Goal: Task Accomplishment & Management: Manage account settings

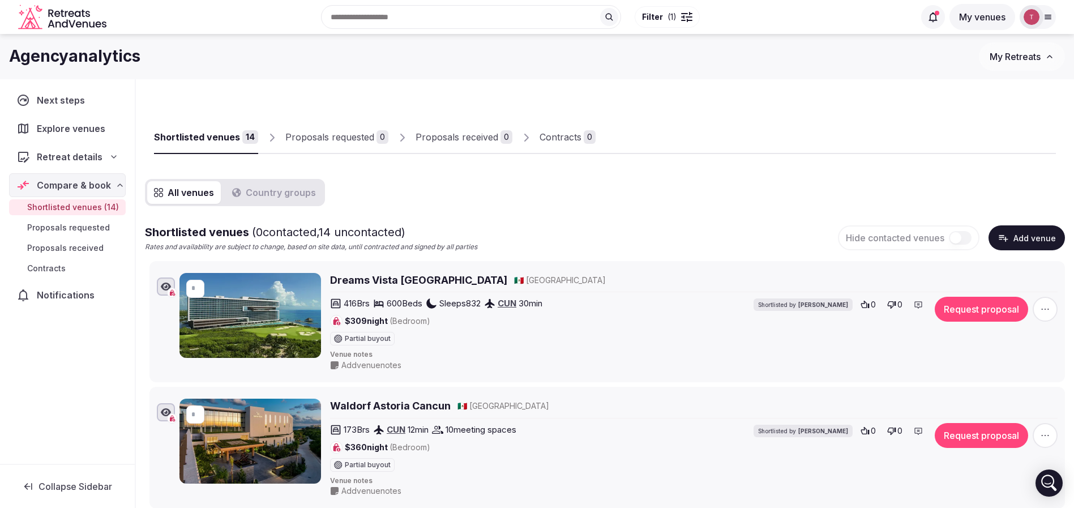
click at [404, 277] on h2 "Dreams Vista [GEOGRAPHIC_DATA]" at bounding box center [418, 280] width 177 height 14
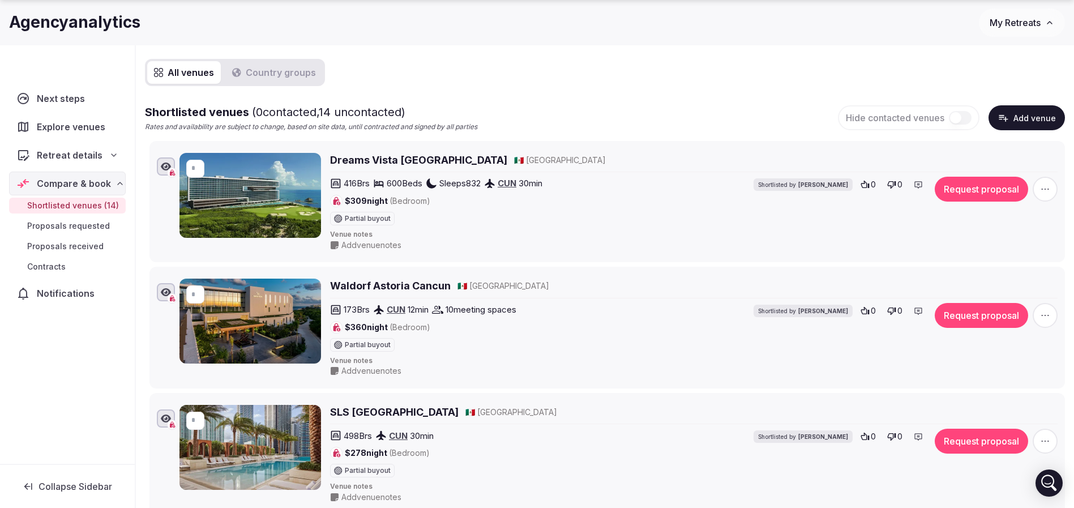
scroll to position [170, 0]
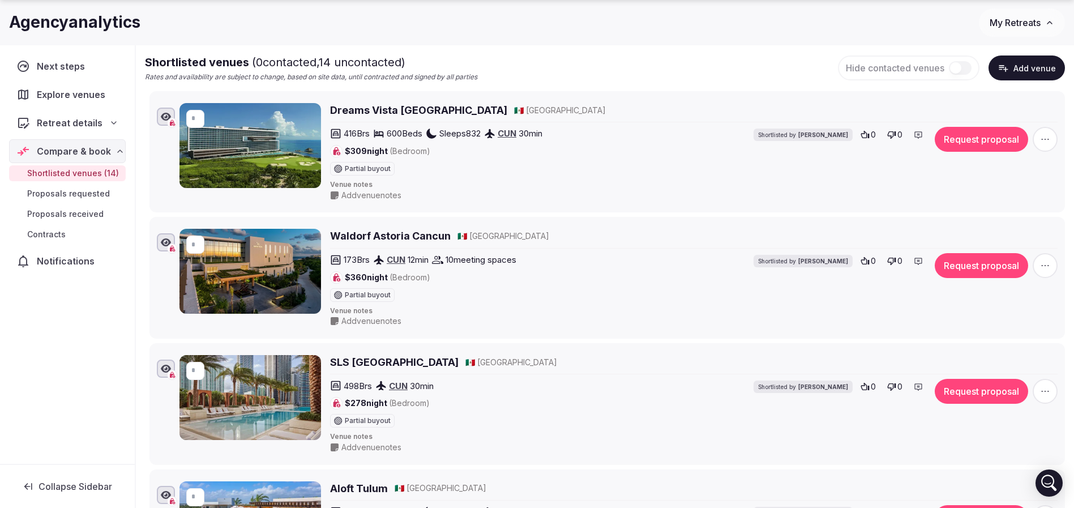
click at [412, 226] on div "* Waldorf Astoria Cancun 🇲🇽 Mexico 173 Brs CUN 12 min 10 meeting spaces $360 ni…" at bounding box center [607, 277] width 905 height 102
click at [408, 236] on h2 "Waldorf Astoria Cancun" at bounding box center [390, 236] width 121 height 14
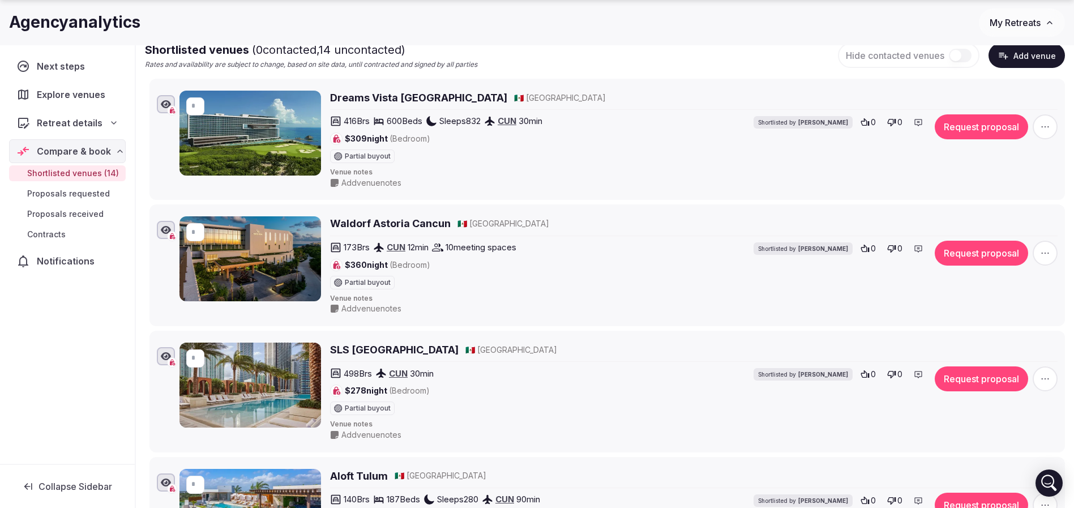
scroll to position [255, 0]
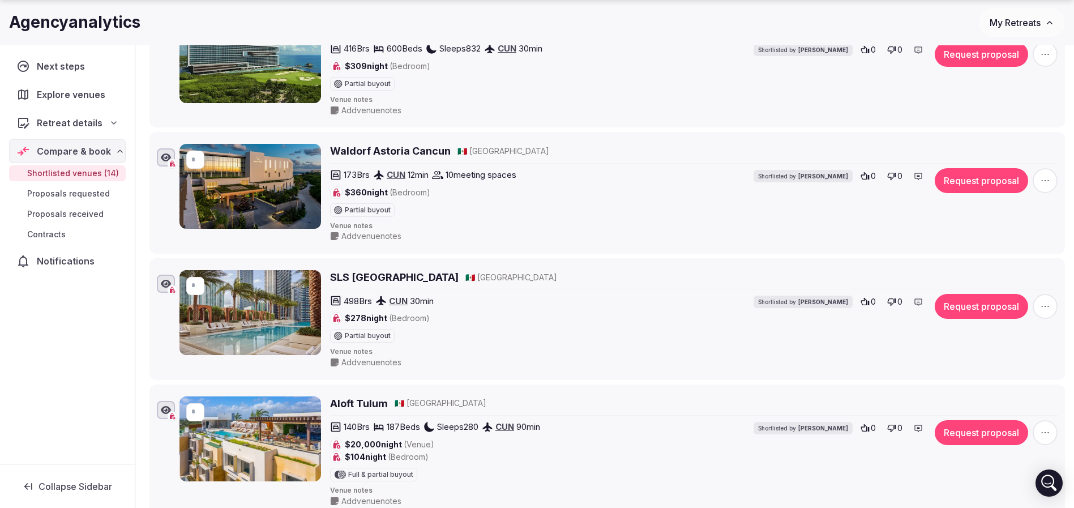
click at [378, 275] on h2 "SLS Playa Mujeres" at bounding box center [394, 277] width 129 height 14
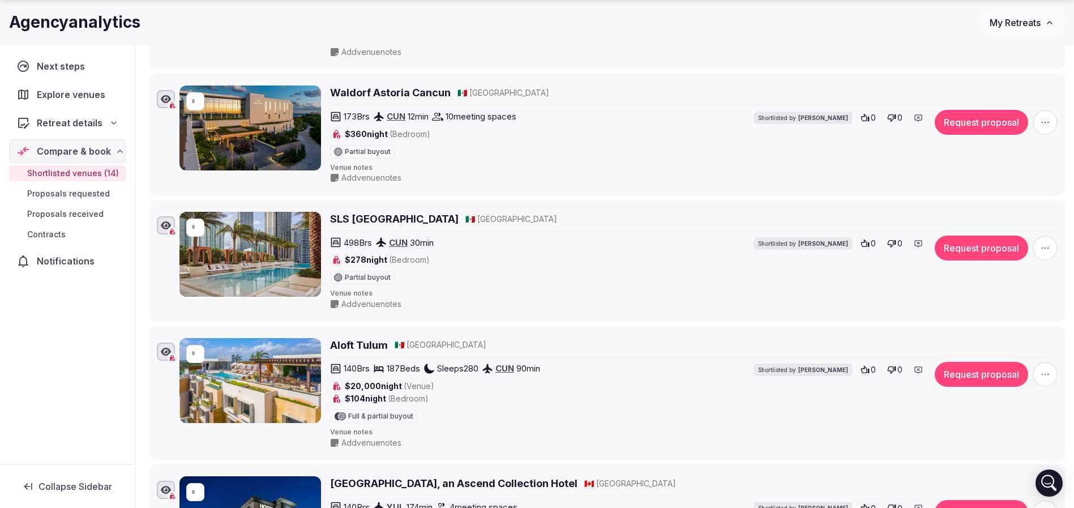
scroll to position [340, 0]
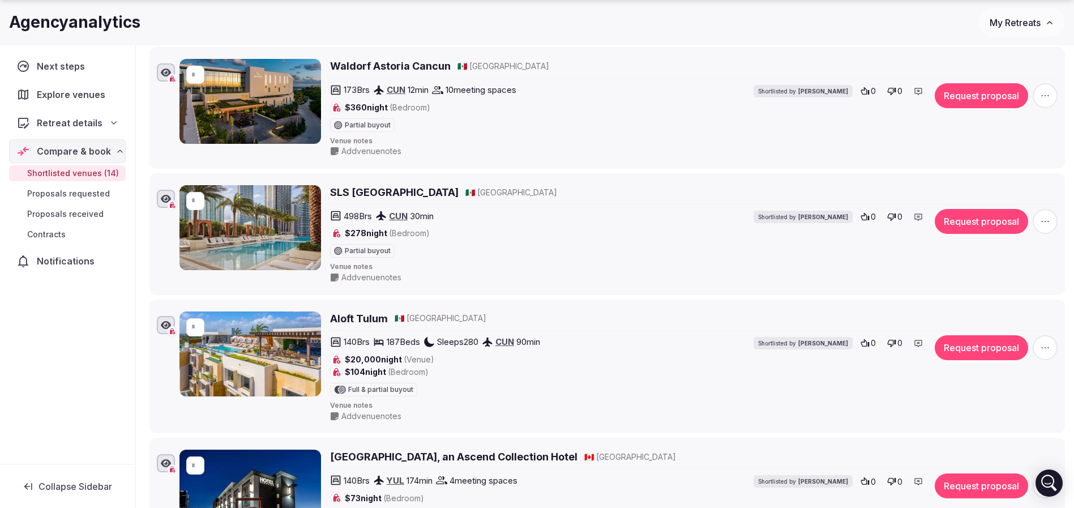
click at [378, 319] on h2 "Aloft Tulum" at bounding box center [359, 318] width 58 height 14
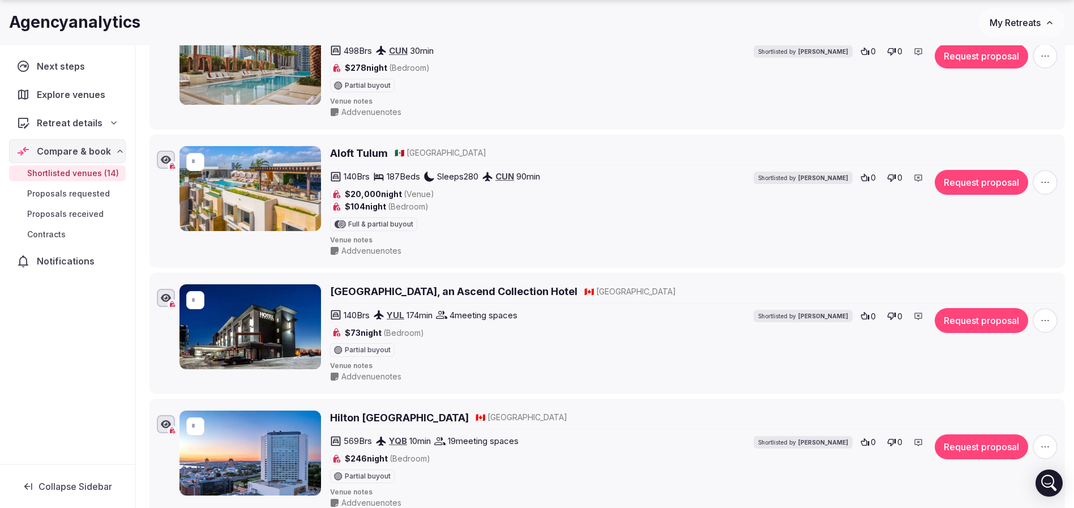
scroll to position [510, 0]
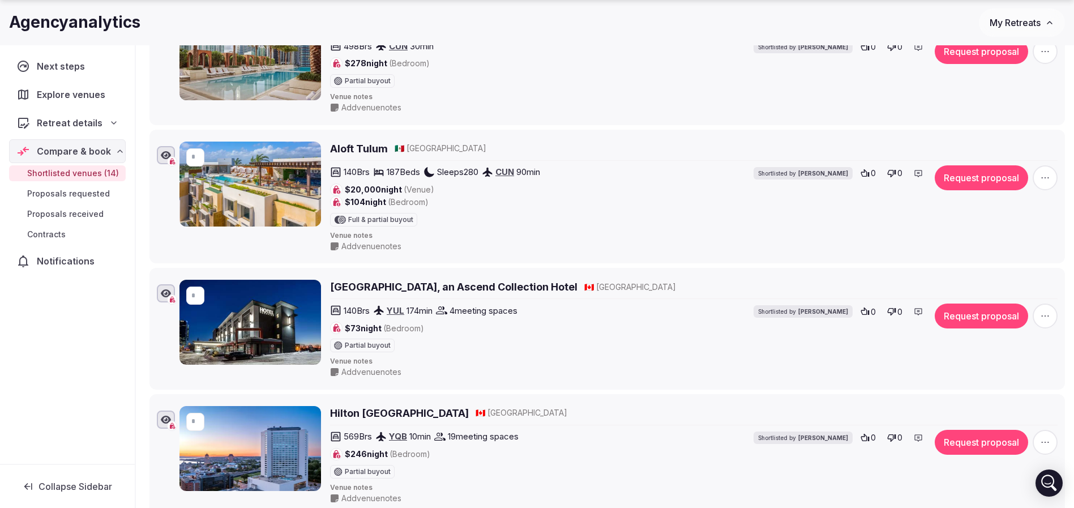
click at [370, 285] on h2 "Hotel Quartier, an Ascend Collection Hotel" at bounding box center [453, 287] width 247 height 14
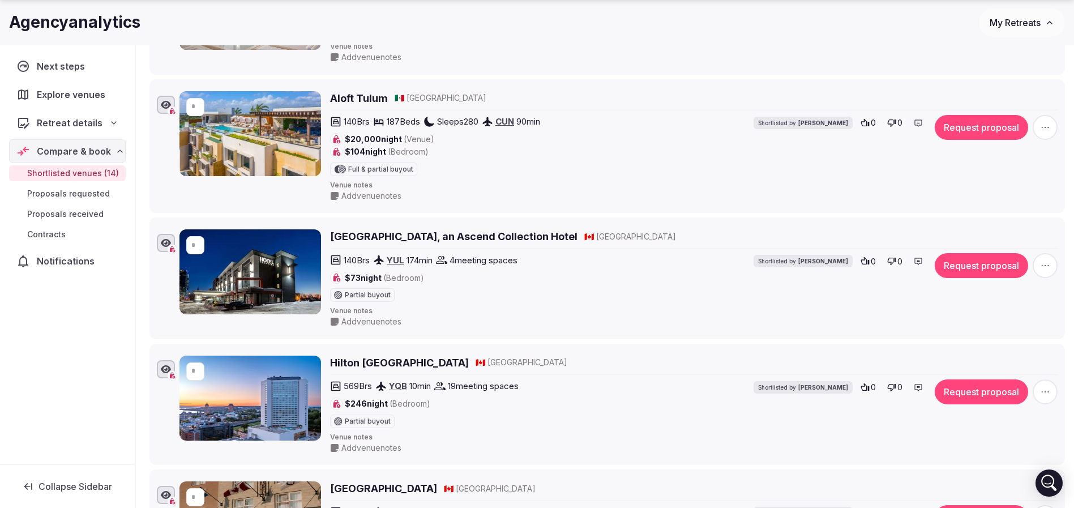
scroll to position [594, 0]
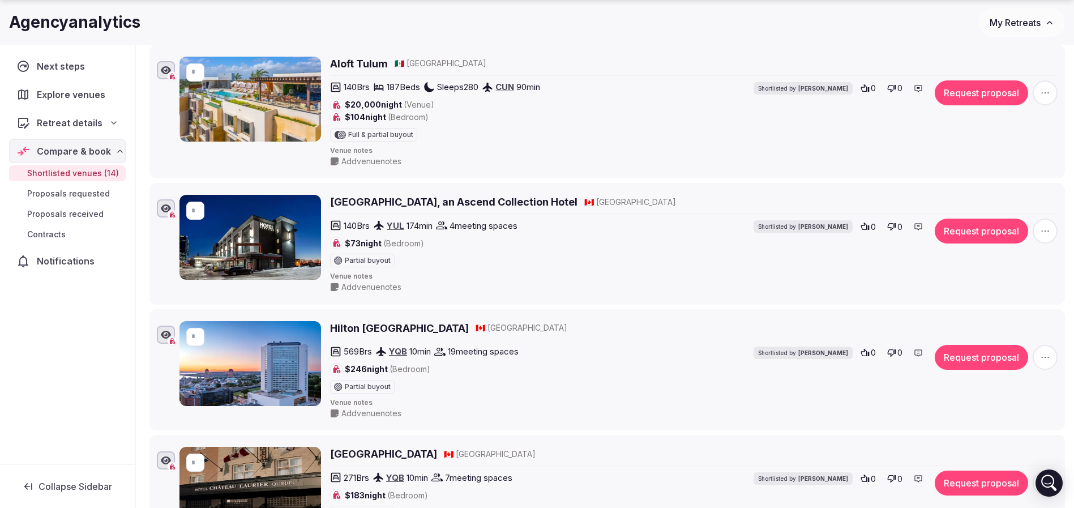
click at [387, 328] on h2 "Hilton Quebec" at bounding box center [399, 328] width 139 height 14
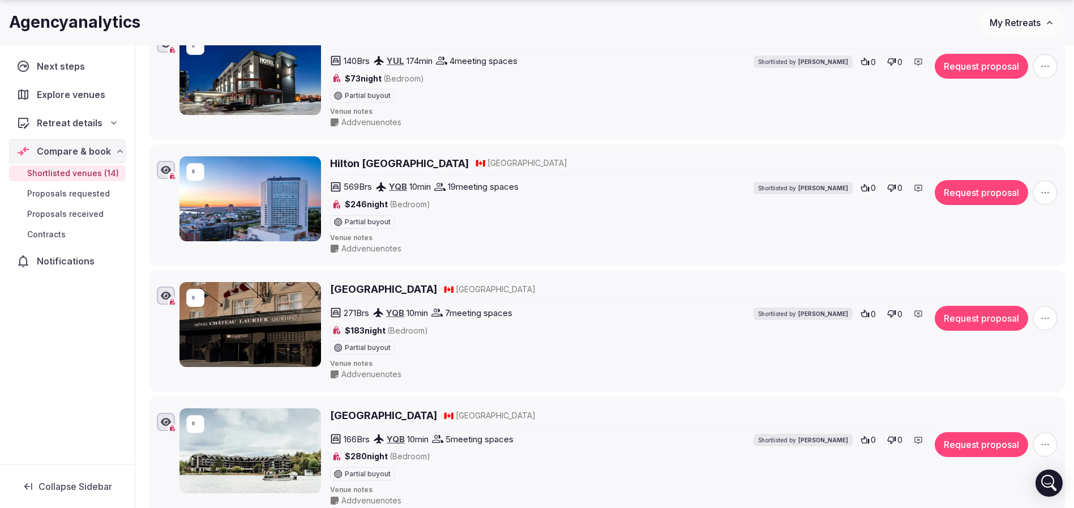
scroll to position [764, 0]
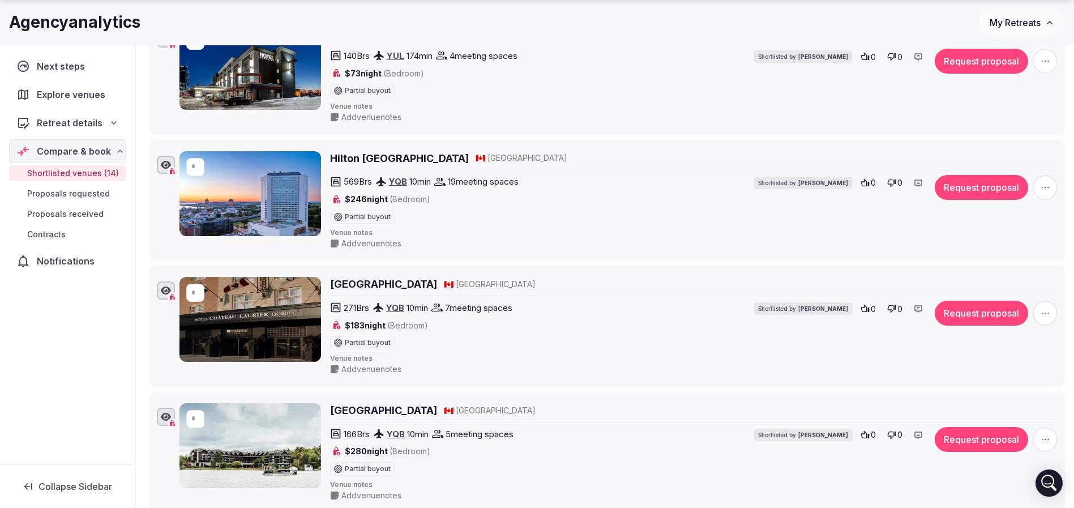
click at [380, 283] on h2 "Hotel Chateau Laurier Quebec" at bounding box center [383, 284] width 107 height 14
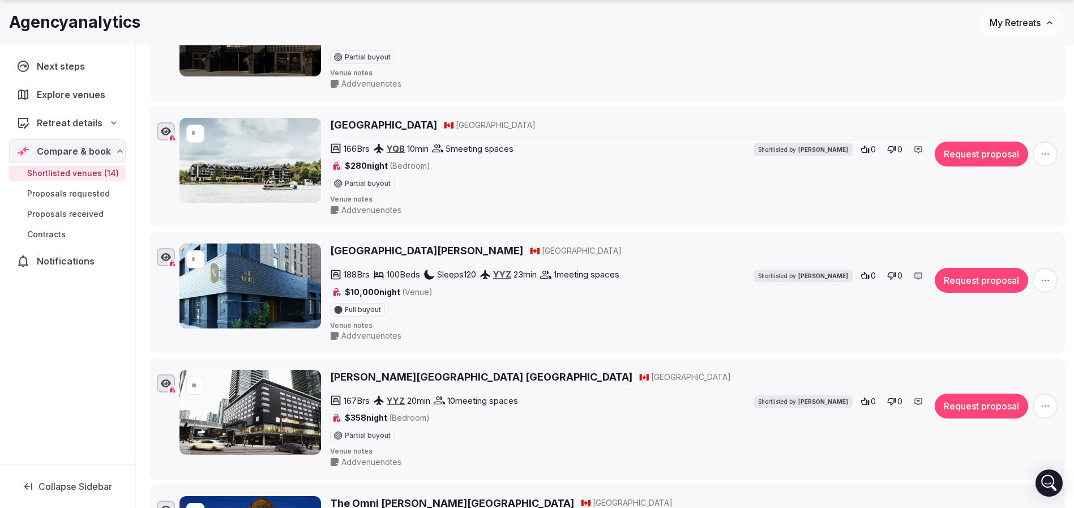
scroll to position [1104, 0]
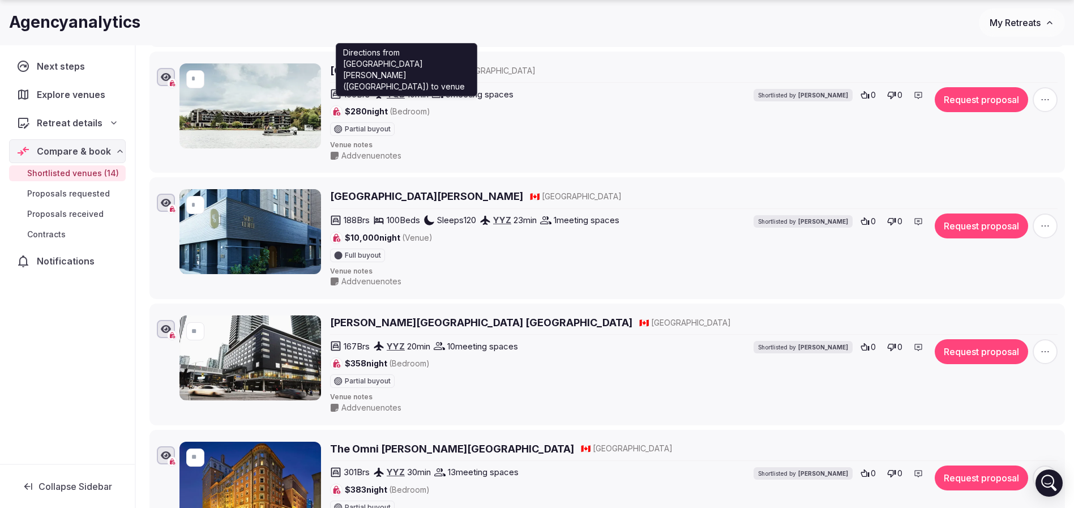
click at [404, 71] on p "Directions from Quebec Jean Lesage International Airport (Quebec) to venue" at bounding box center [406, 69] width 127 height 45
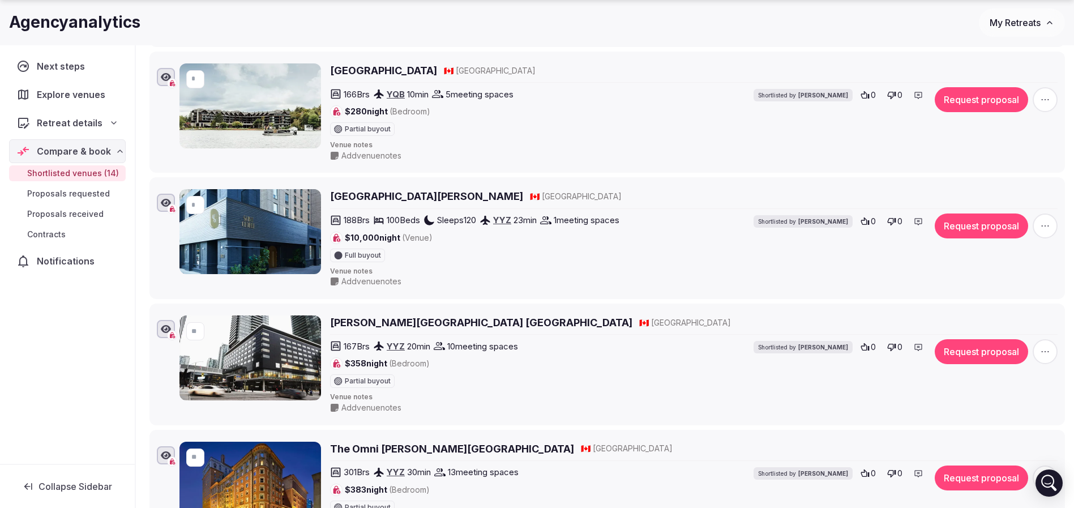
click at [401, 70] on h2 "Entourage Resort" at bounding box center [383, 70] width 107 height 14
click at [393, 190] on h2 "Kimpton Saint George Hotel" at bounding box center [426, 196] width 193 height 14
click at [374, 325] on h2 "Le Germain Hotel Toronto Maple Leaf Square" at bounding box center [481, 322] width 302 height 14
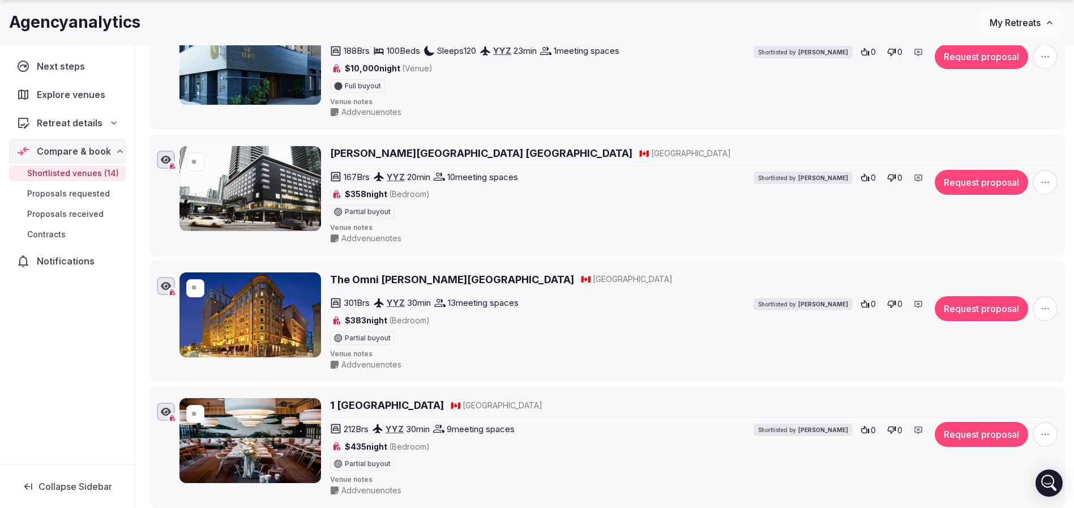
scroll to position [1274, 0]
click at [425, 282] on h2 "The Omni King Edward Hotel" at bounding box center [452, 279] width 244 height 14
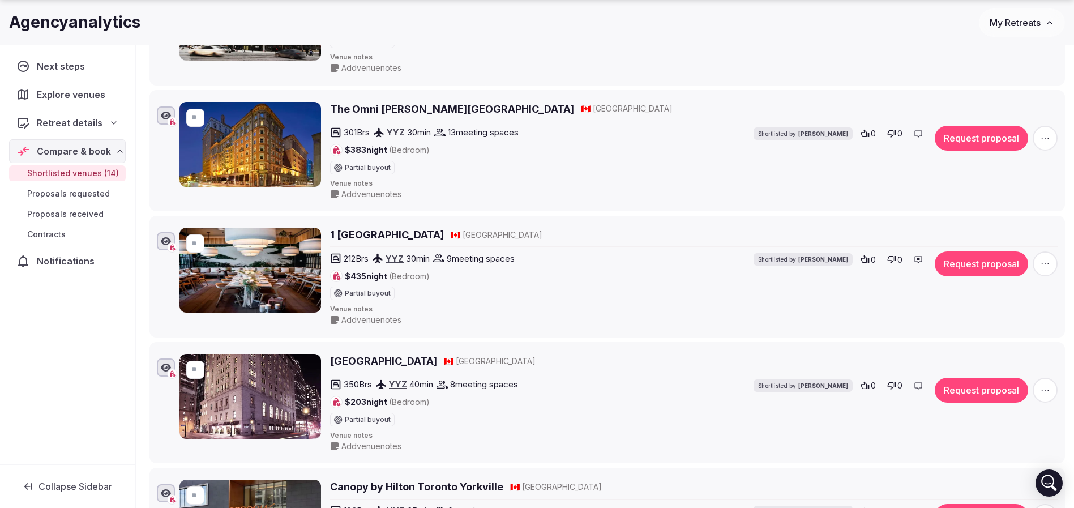
click at [384, 231] on h2 "1 Hotel Toronto" at bounding box center [387, 235] width 114 height 14
click at [427, 363] on h2 "One King West Hotel & Residence" at bounding box center [383, 361] width 107 height 14
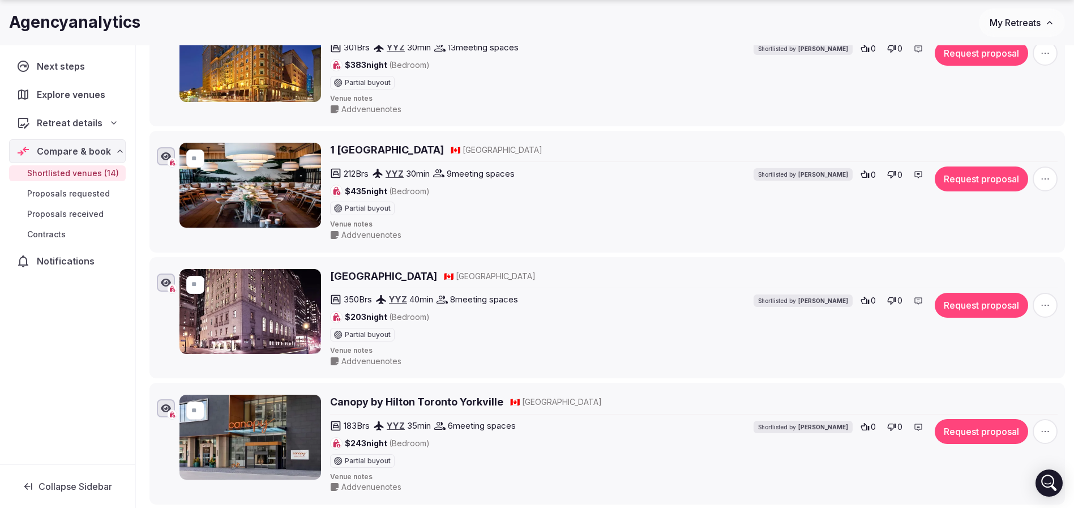
scroll to position [1613, 0]
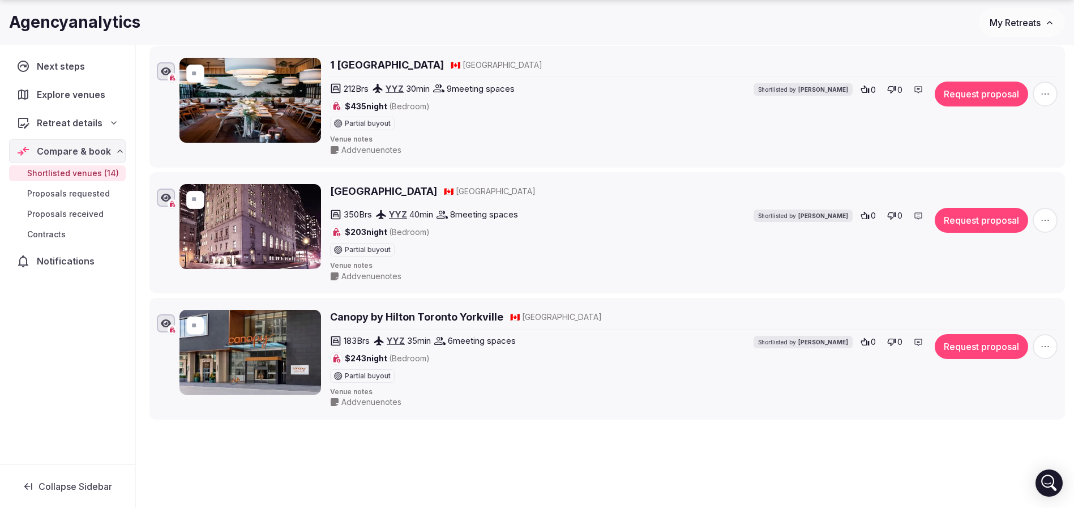
click at [396, 311] on h2 "Canopy by Hilton Toronto Yorkville" at bounding box center [416, 317] width 173 height 14
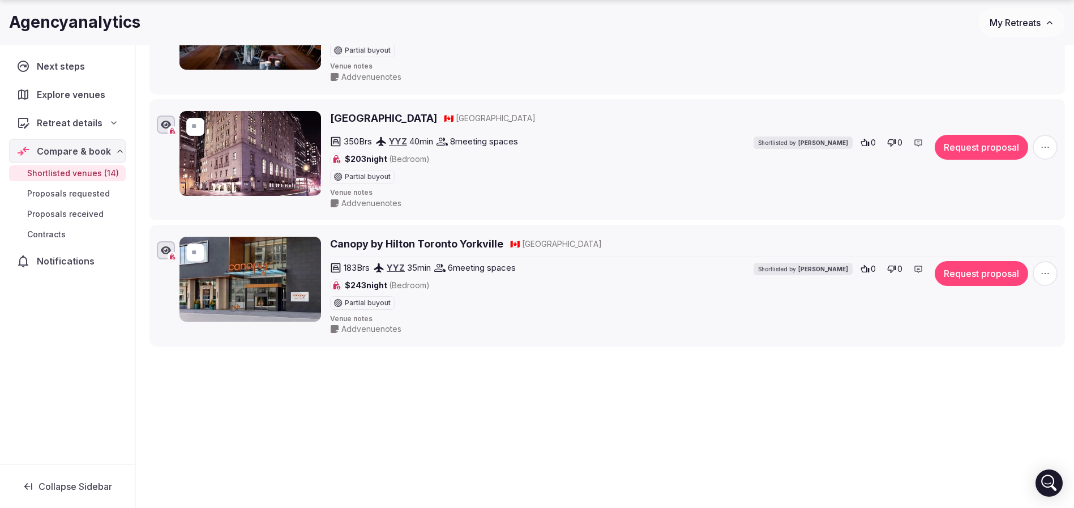
scroll to position [1688, 0]
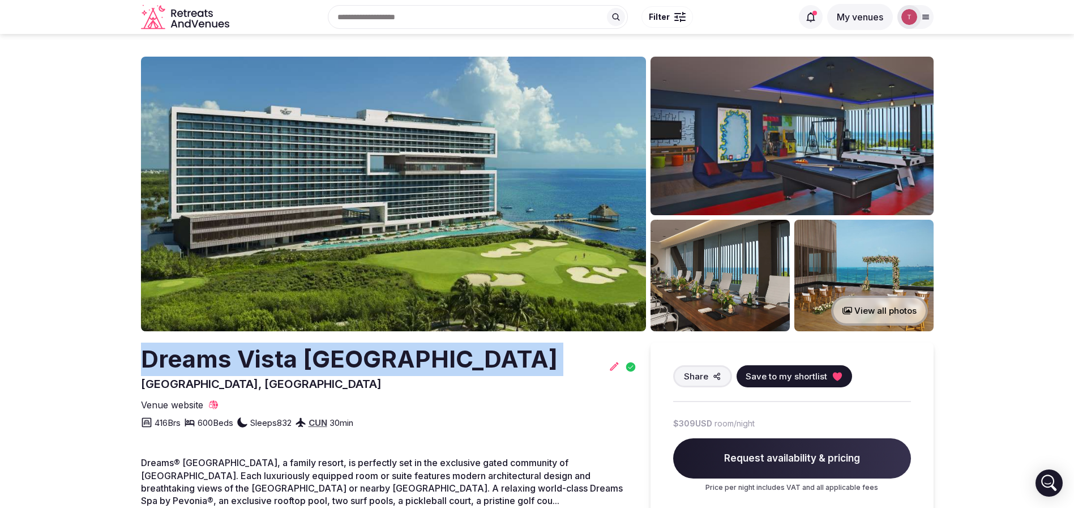
drag, startPoint x: 134, startPoint y: 378, endPoint x: 121, endPoint y: 367, distance: 16.5
copy h2 "Dreams Vista Cancun Golf & Spa Resort"
click at [480, 177] on img at bounding box center [393, 194] width 505 height 275
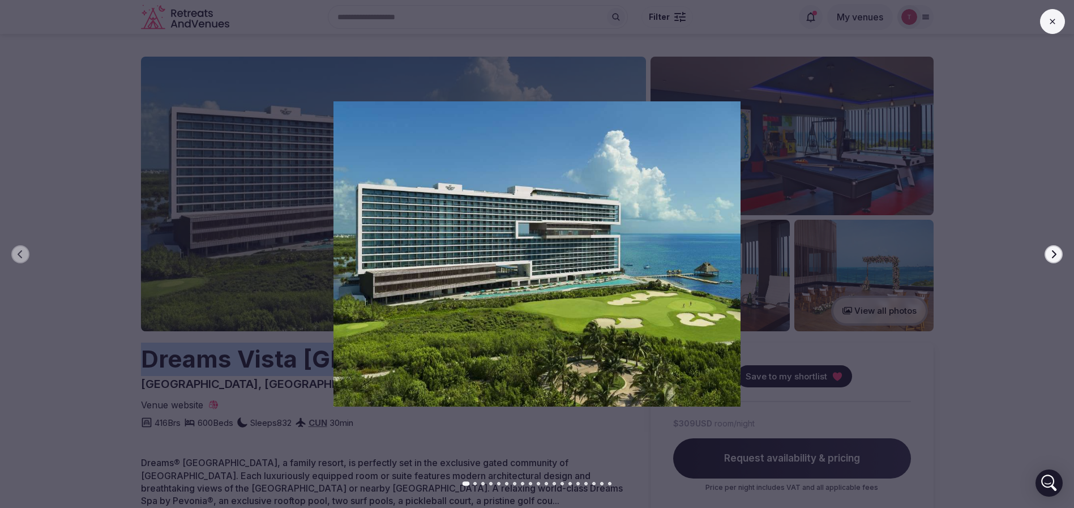
click at [1048, 251] on button "Next slide" at bounding box center [1053, 254] width 18 height 18
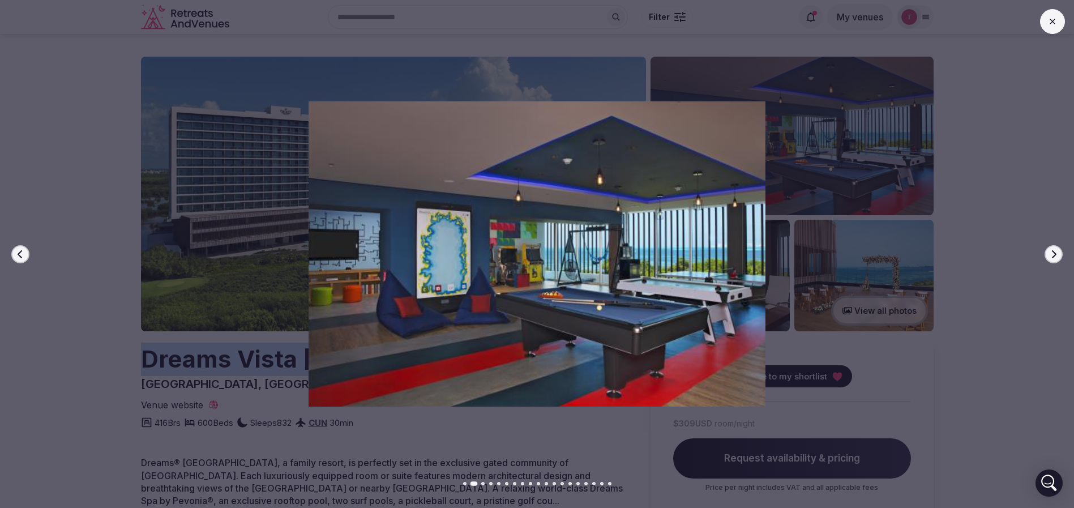
click at [1053, 251] on icon "button" at bounding box center [1054, 254] width 5 height 8
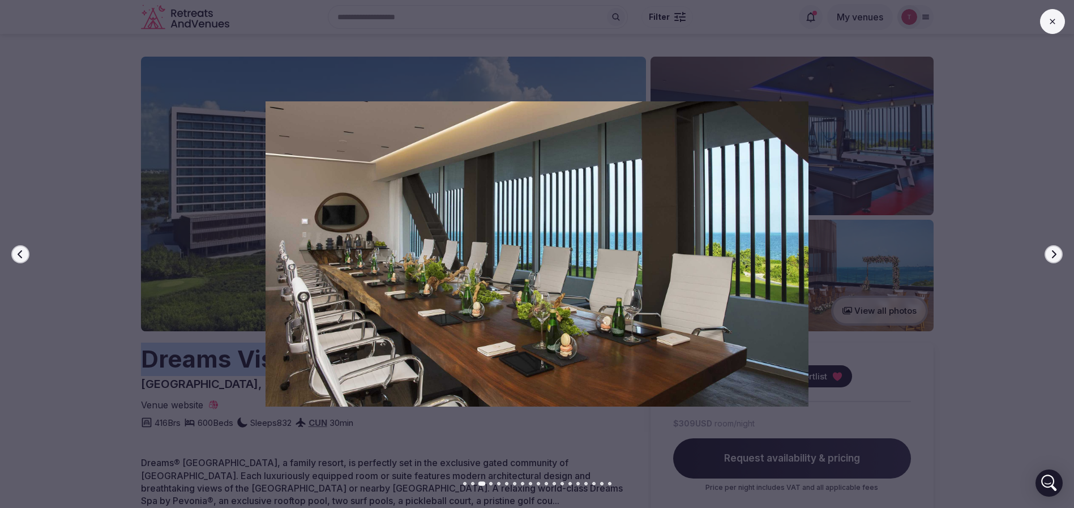
click at [1053, 251] on icon "button" at bounding box center [1054, 254] width 5 height 8
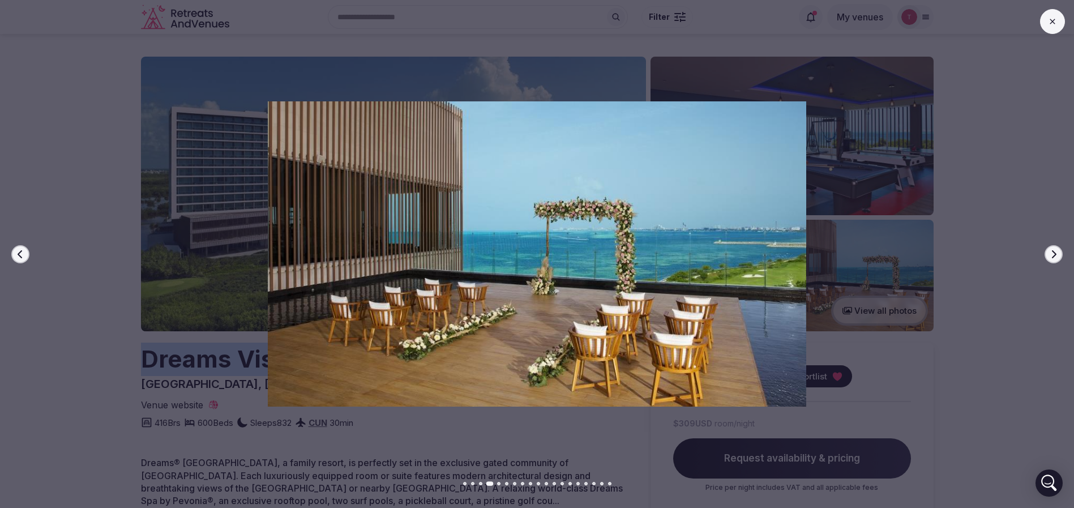
click at [1053, 251] on icon "button" at bounding box center [1054, 254] width 5 height 8
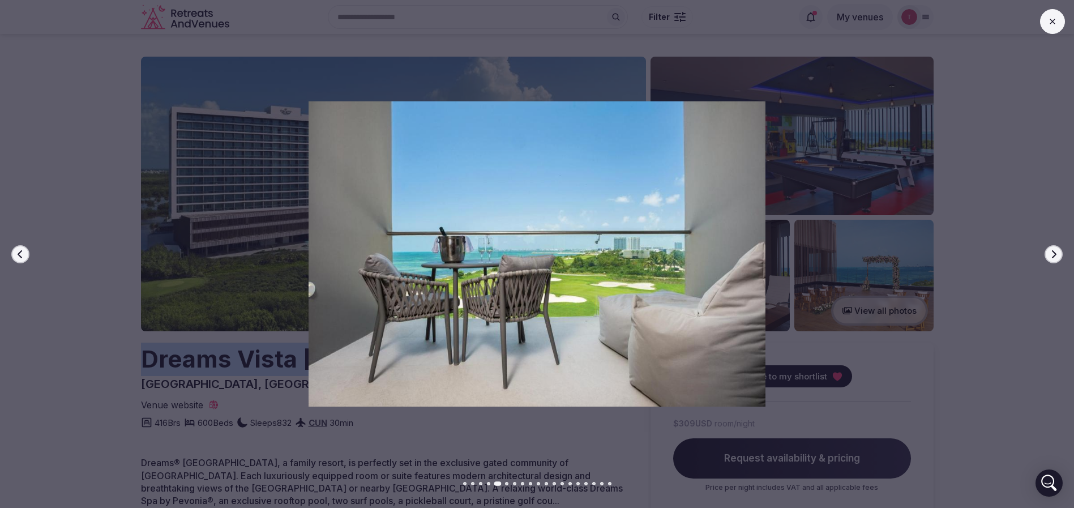
click at [1053, 251] on icon "button" at bounding box center [1054, 254] width 5 height 8
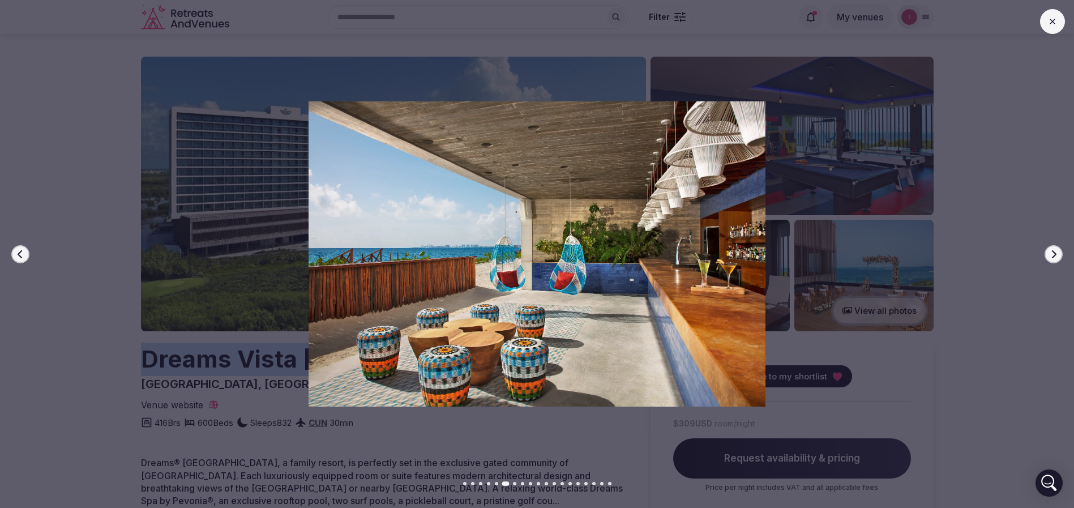
click at [1053, 251] on icon "button" at bounding box center [1054, 254] width 5 height 8
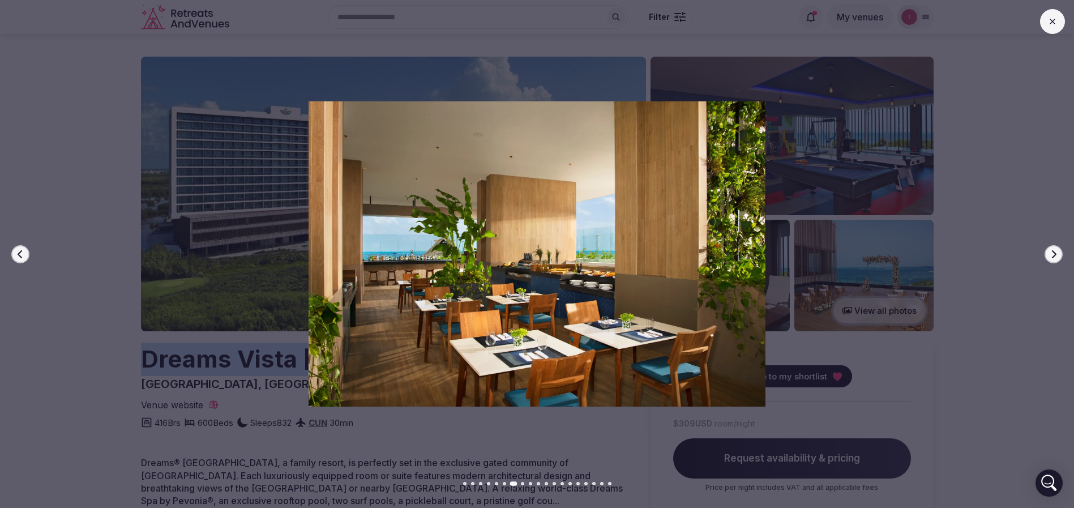
click at [1053, 251] on icon "button" at bounding box center [1054, 254] width 5 height 8
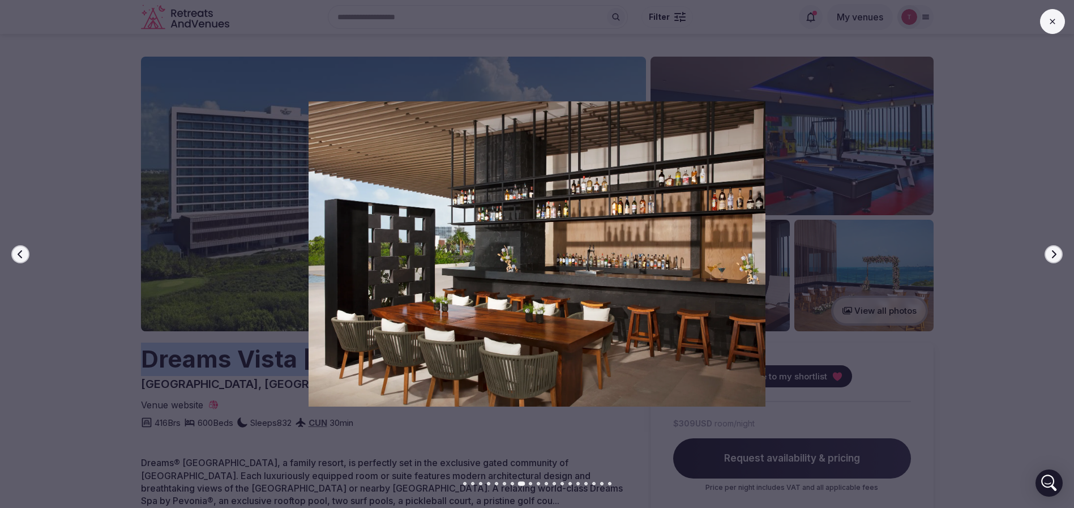
click at [1053, 251] on icon "button" at bounding box center [1054, 254] width 5 height 8
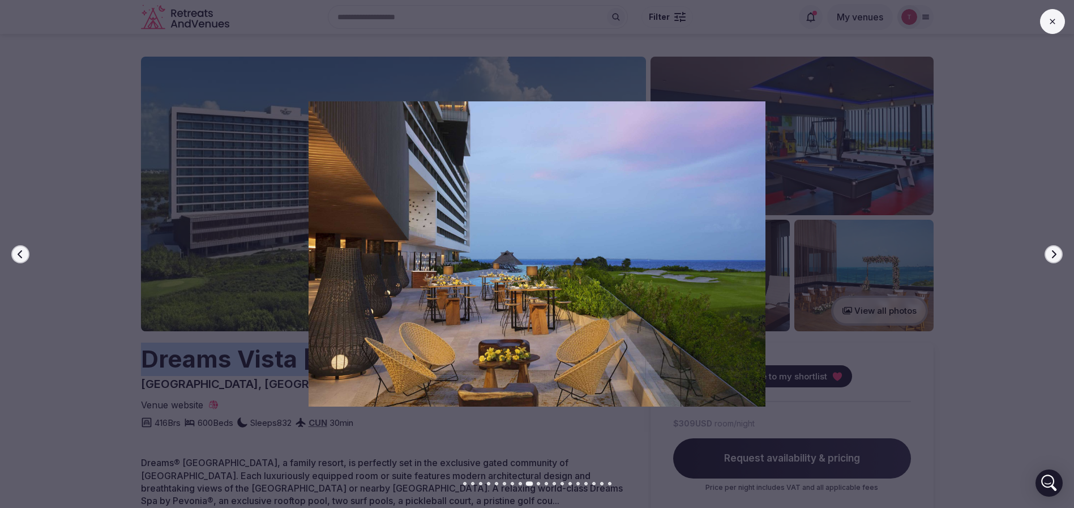
click at [1053, 251] on icon "button" at bounding box center [1054, 254] width 5 height 8
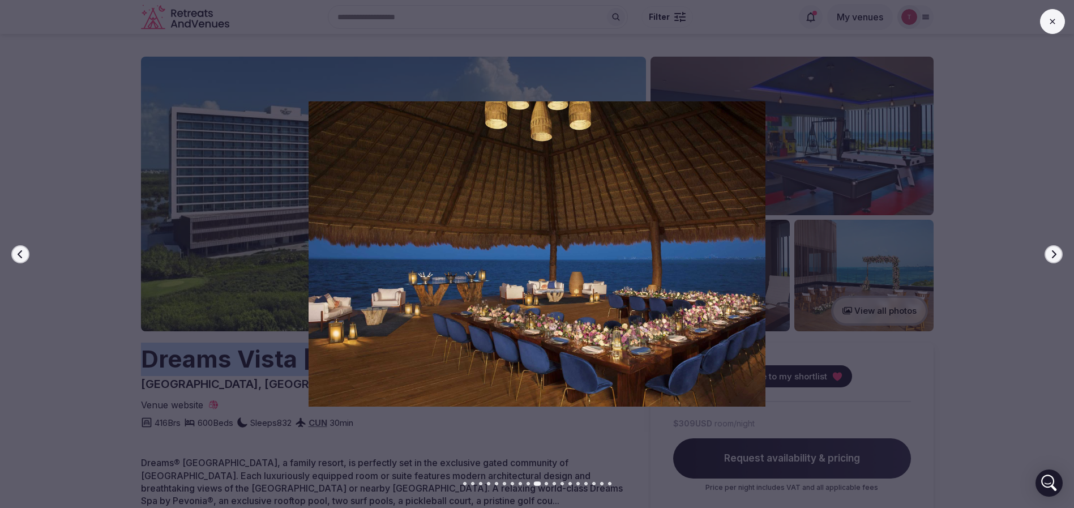
click at [1053, 251] on icon "button" at bounding box center [1054, 254] width 5 height 8
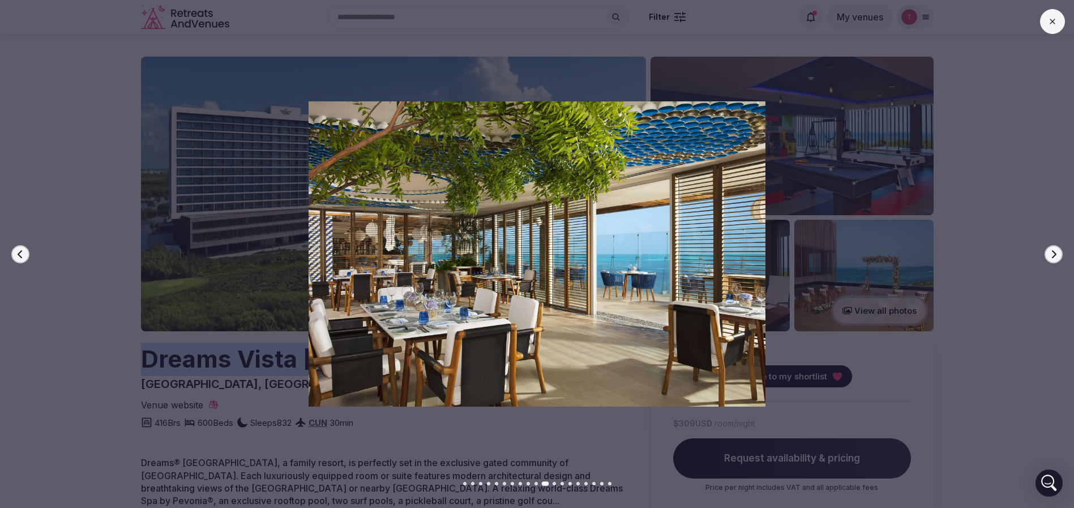
click at [1053, 251] on icon "button" at bounding box center [1054, 254] width 5 height 8
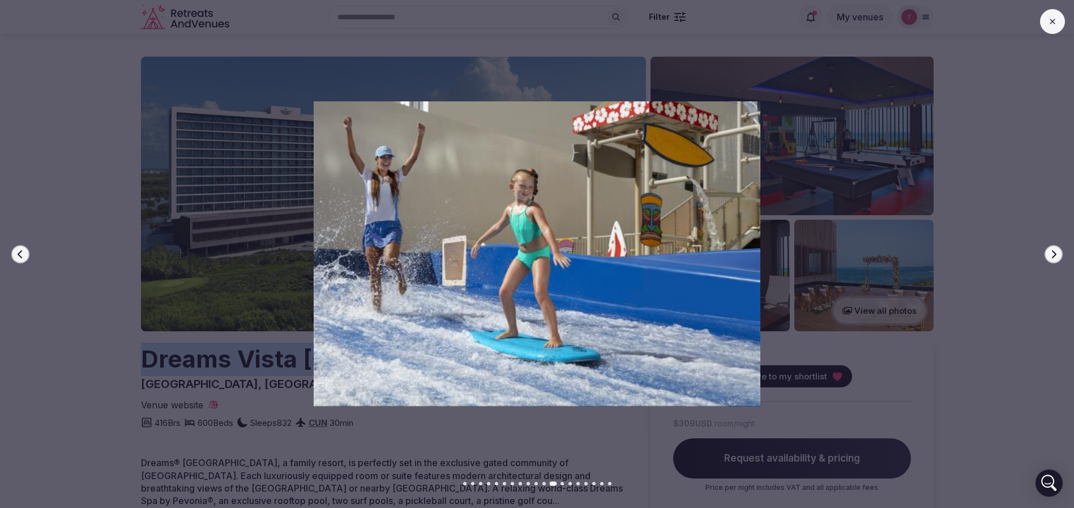
click at [1053, 251] on icon "button" at bounding box center [1054, 254] width 5 height 8
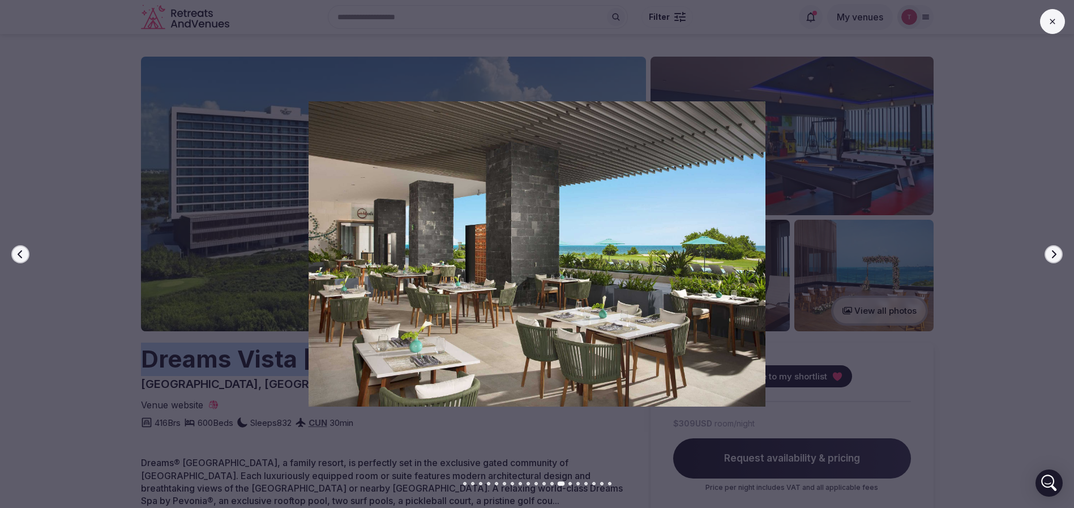
click at [1053, 251] on icon "button" at bounding box center [1054, 254] width 5 height 8
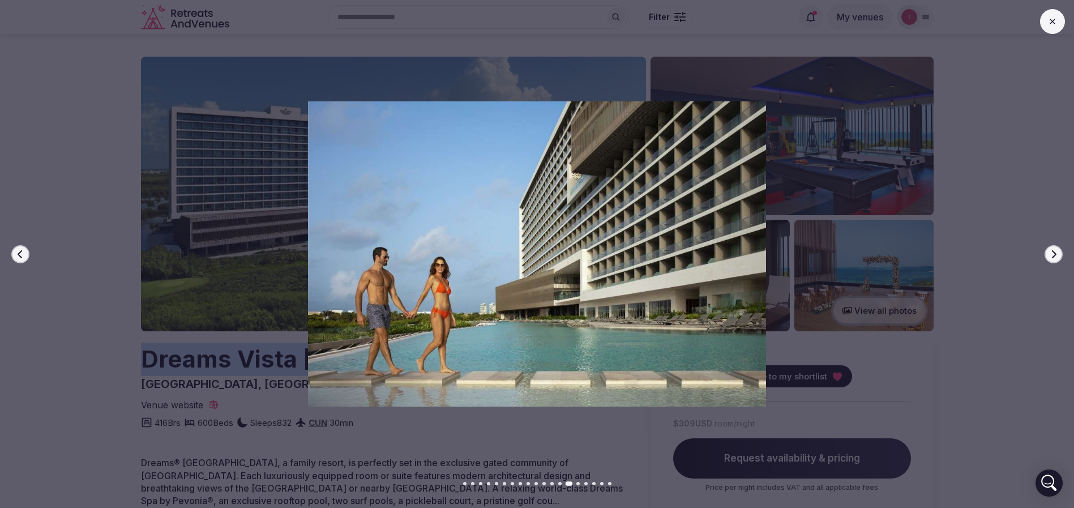
click at [1053, 251] on icon "button" at bounding box center [1054, 254] width 5 height 8
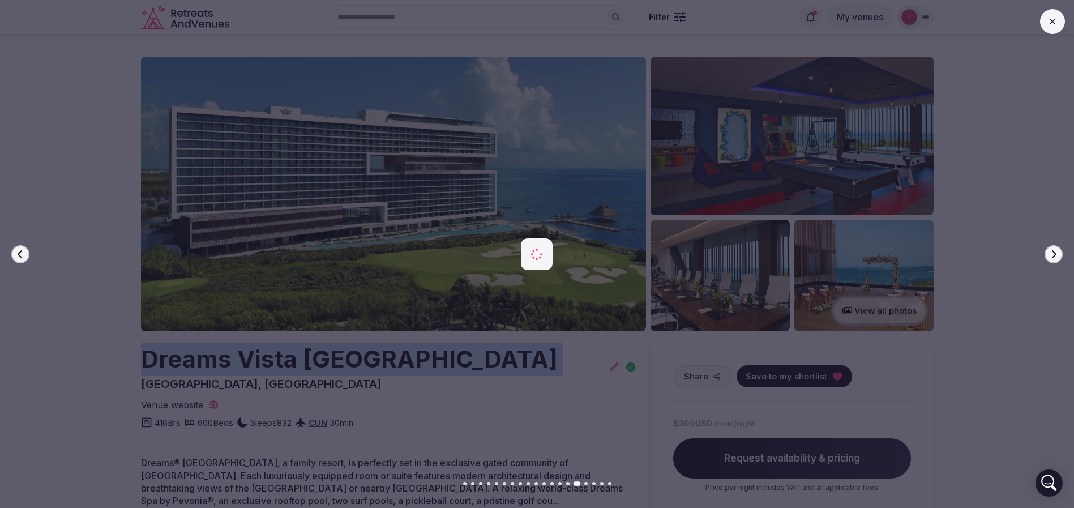
click at [1053, 251] on icon "button" at bounding box center [1054, 254] width 5 height 8
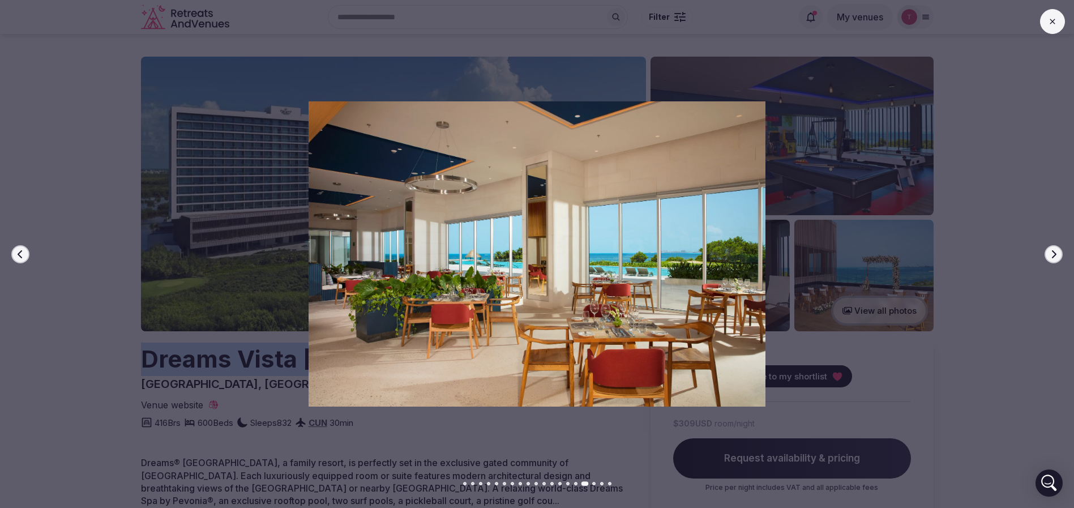
click at [1053, 251] on icon "button" at bounding box center [1054, 254] width 5 height 8
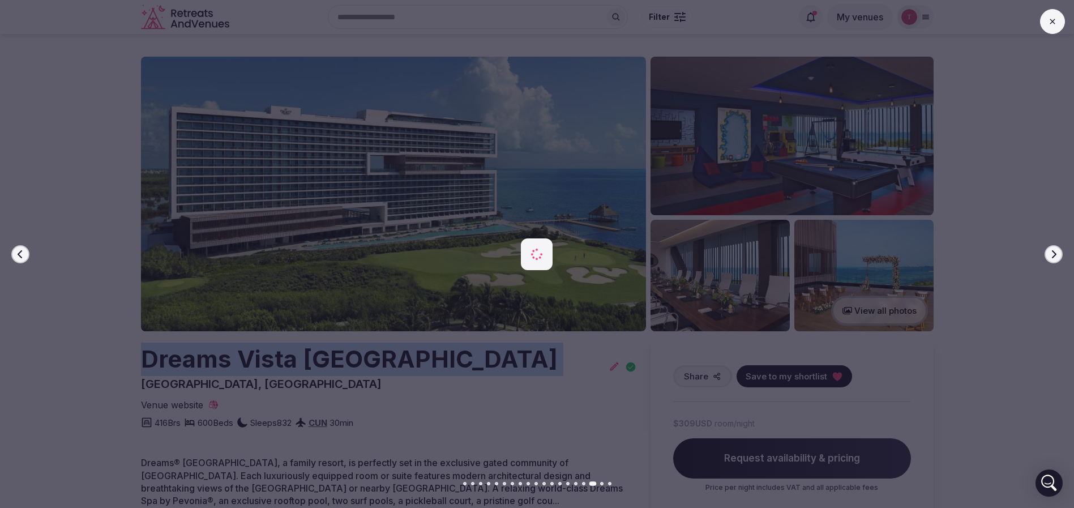
click at [1053, 251] on icon "button" at bounding box center [1054, 254] width 5 height 8
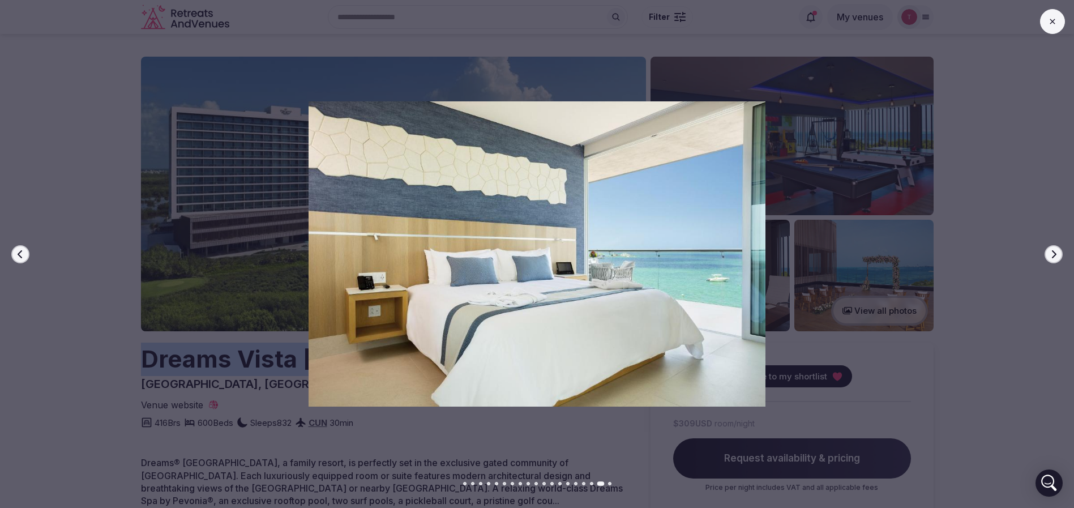
click at [1053, 251] on icon "button" at bounding box center [1054, 254] width 5 height 8
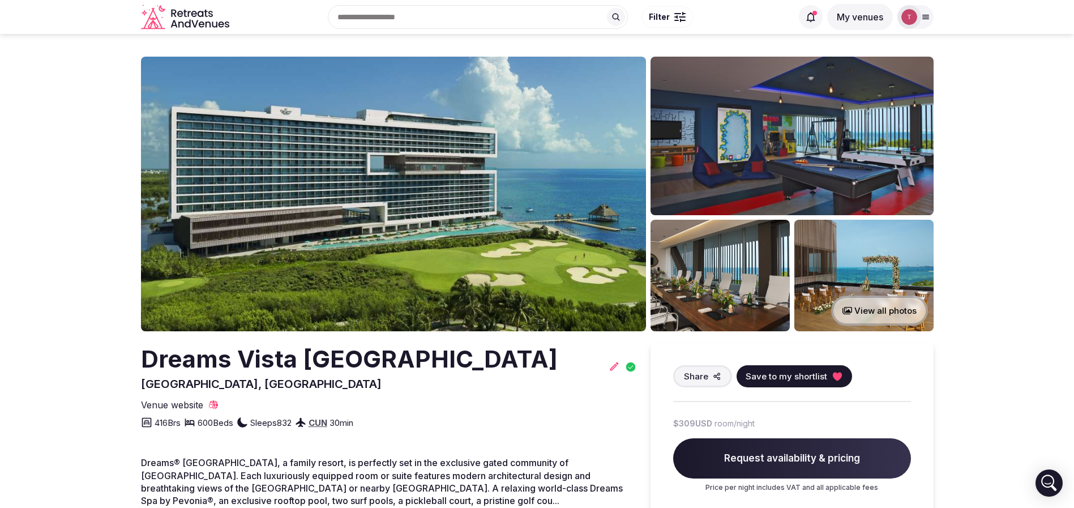
click at [303, 392] on div "Dreams Vista Cancun Golf & Spa Resort Cancún, Mexico Share Save to my shortlist…" at bounding box center [389, 386] width 496 height 87
drag, startPoint x: 115, startPoint y: 361, endPoint x: 598, endPoint y: 351, distance: 482.4
copy h2 "Dreams Vista Cancun Golf & Spa Resort"
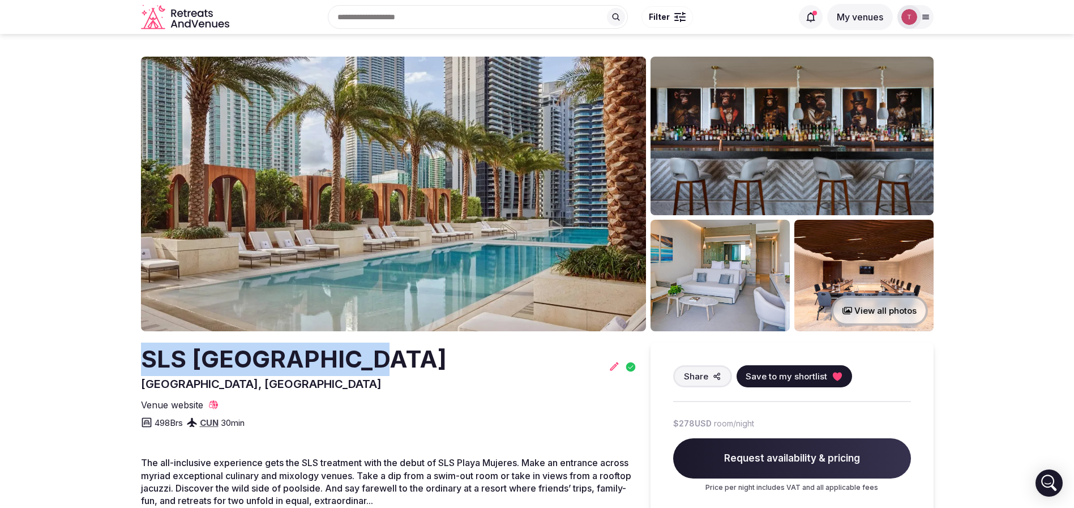
drag, startPoint x: 115, startPoint y: 371, endPoint x: 383, endPoint y: 367, distance: 267.8
click at [383, 367] on section "View all photos SLS Playa Mujeres Cancún, Mexico Share Save to my shortlist Ven…" at bounding box center [537, 315] width 1074 height 563
copy h2 "SLS Playa Mujeres"
click at [834, 378] on icon at bounding box center [836, 376] width 9 height 8
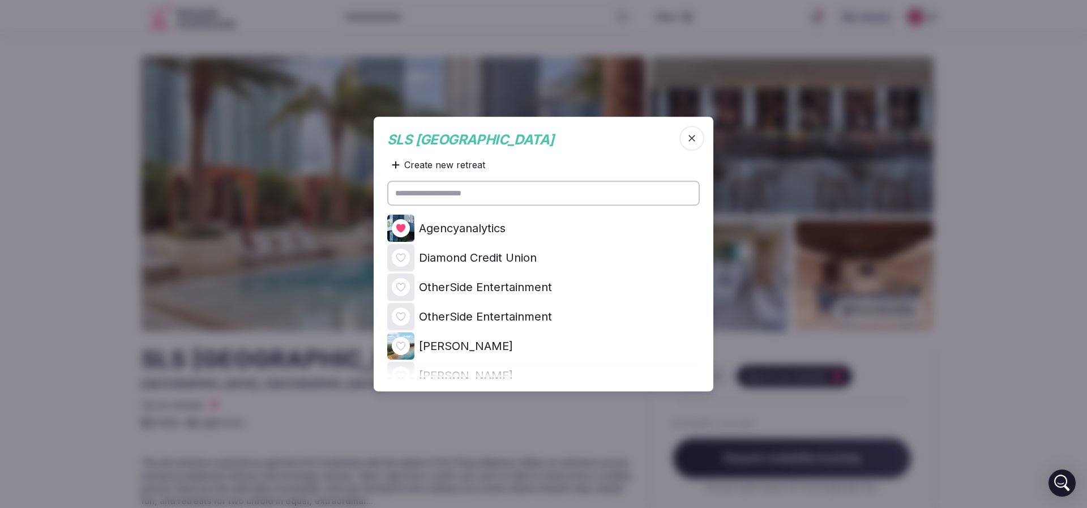
click at [0, 0] on icon at bounding box center [0, 0] width 0 height 0
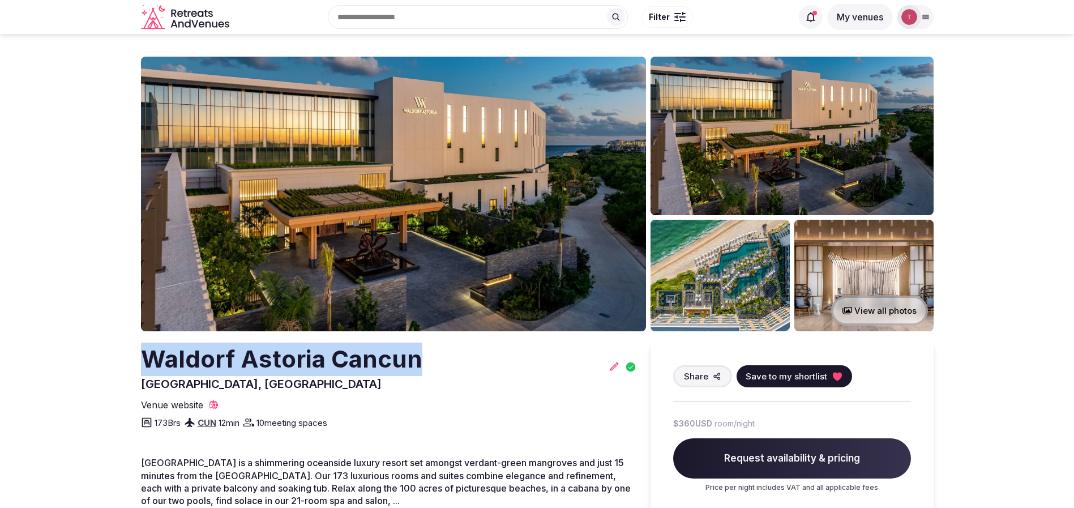
drag, startPoint x: 82, startPoint y: 370, endPoint x: 430, endPoint y: 365, distance: 348.8
copy h2 "Waldorf Astoria Cancun"
click at [835, 378] on icon at bounding box center [836, 376] width 9 height 8
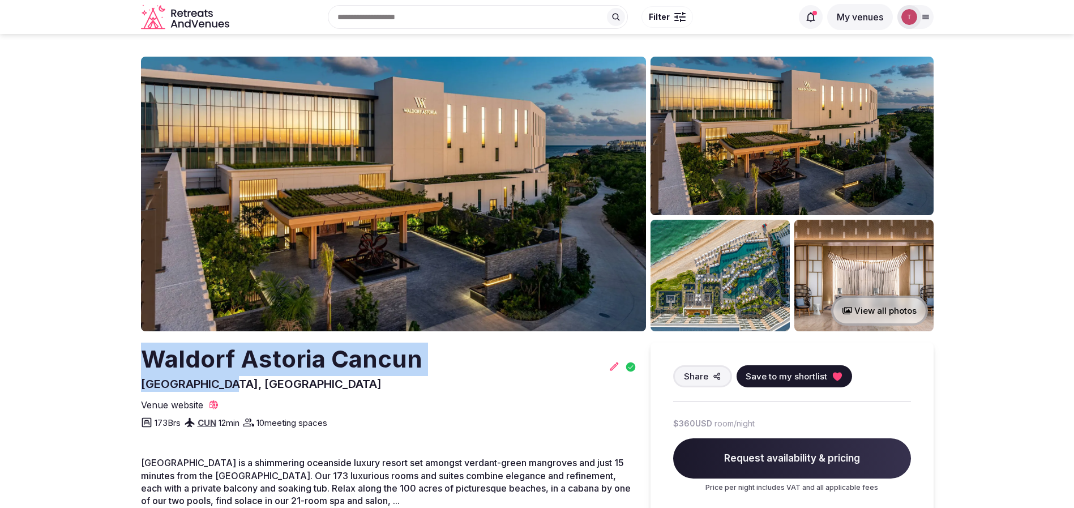
drag, startPoint x: 76, startPoint y: 347, endPoint x: 301, endPoint y: 380, distance: 226.6
click at [301, 380] on div "Waldorf Astoria Cancun Cancun, Mexico" at bounding box center [281, 367] width 281 height 49
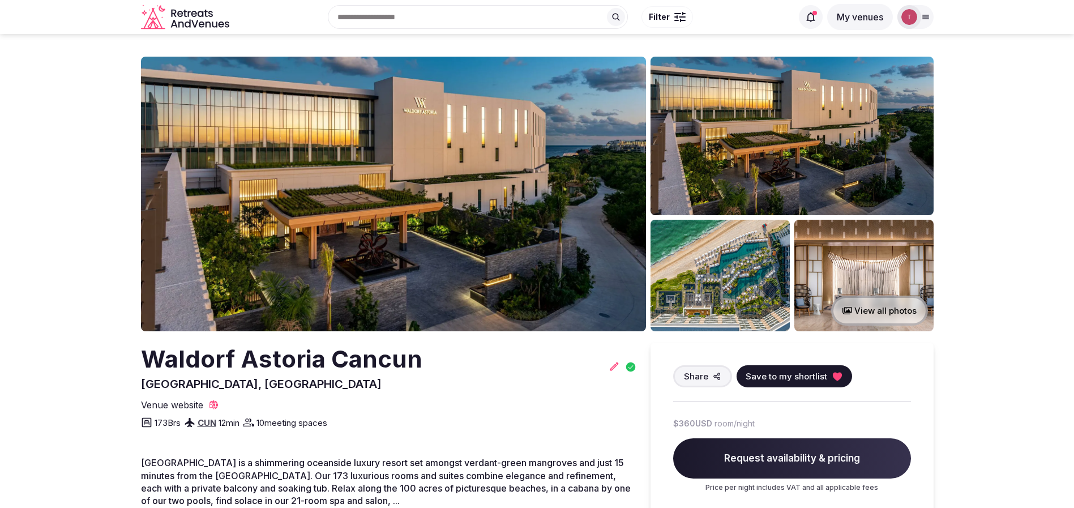
click at [837, 375] on icon at bounding box center [836, 376] width 9 height 8
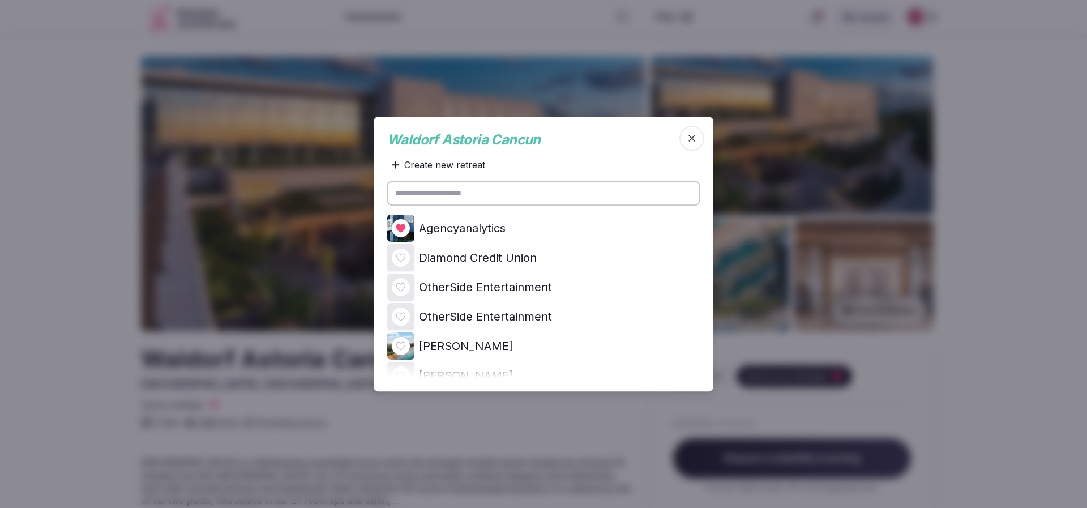
click at [0, 0] on icon at bounding box center [0, 0] width 0 height 0
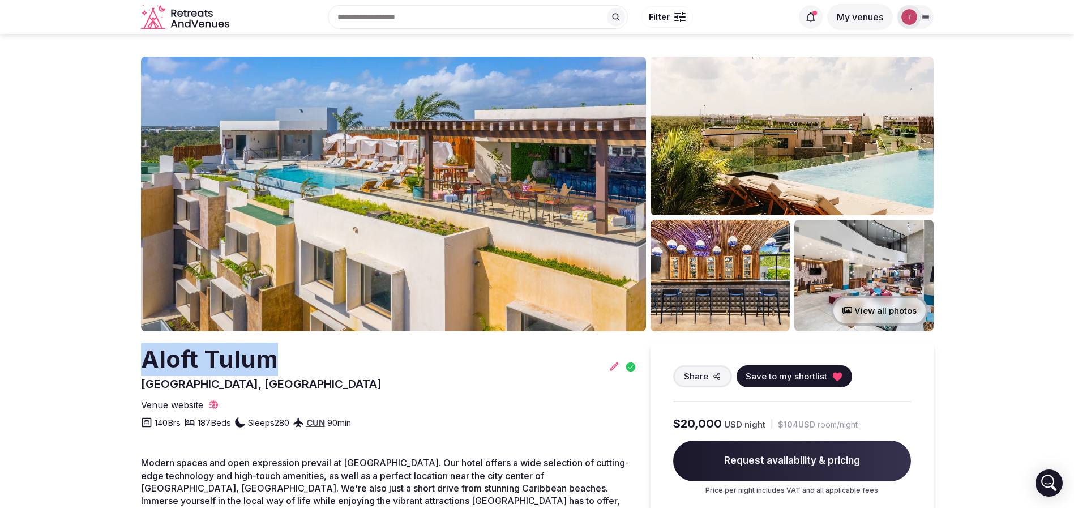
drag, startPoint x: 127, startPoint y: 367, endPoint x: 340, endPoint y: 366, distance: 212.9
copy h2 "Aloft Tulum"
click at [410, 194] on img at bounding box center [393, 194] width 505 height 275
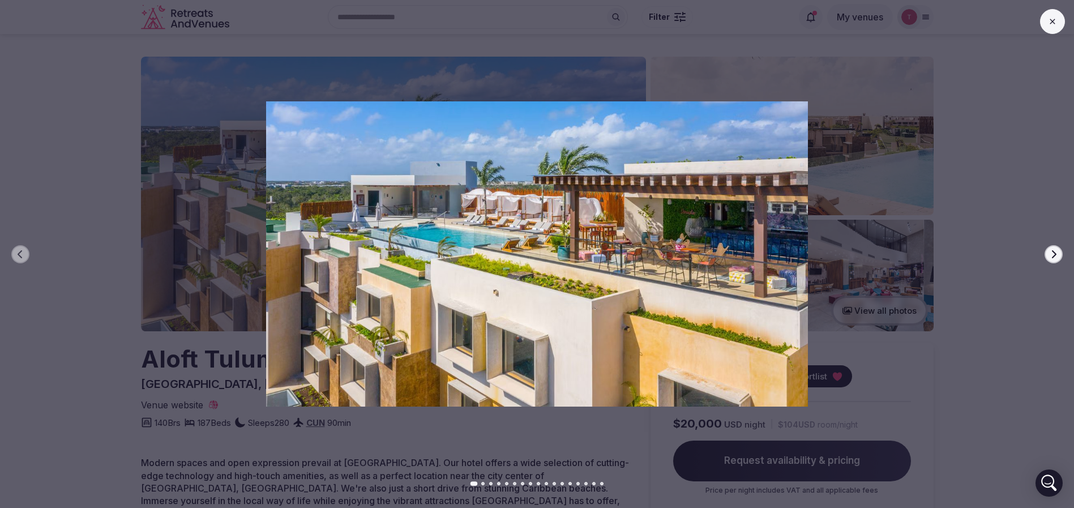
click at [1065, 249] on div at bounding box center [532, 253] width 1083 height 305
click at [1052, 252] on icon "button" at bounding box center [1053, 254] width 9 height 9
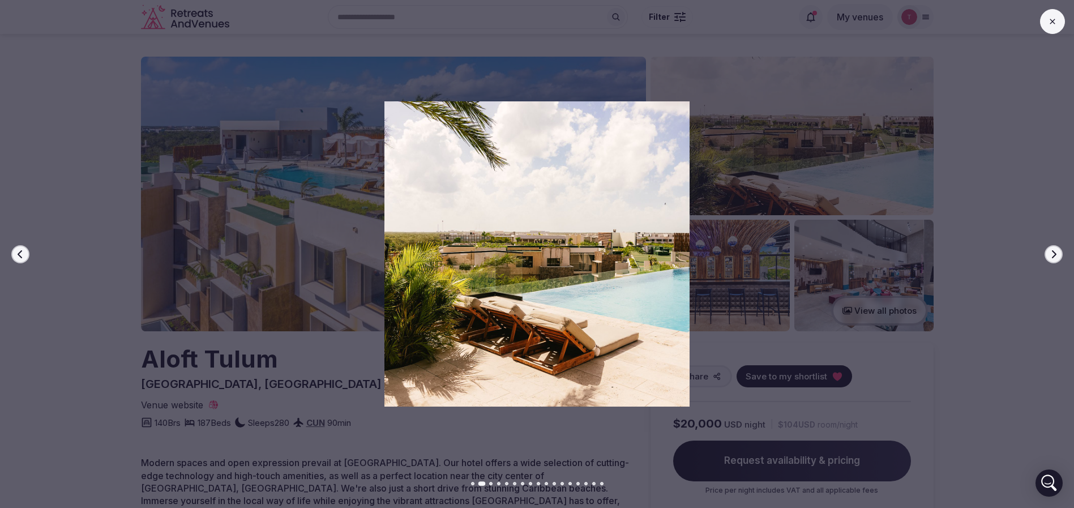
click at [1052, 252] on icon "button" at bounding box center [1053, 254] width 9 height 9
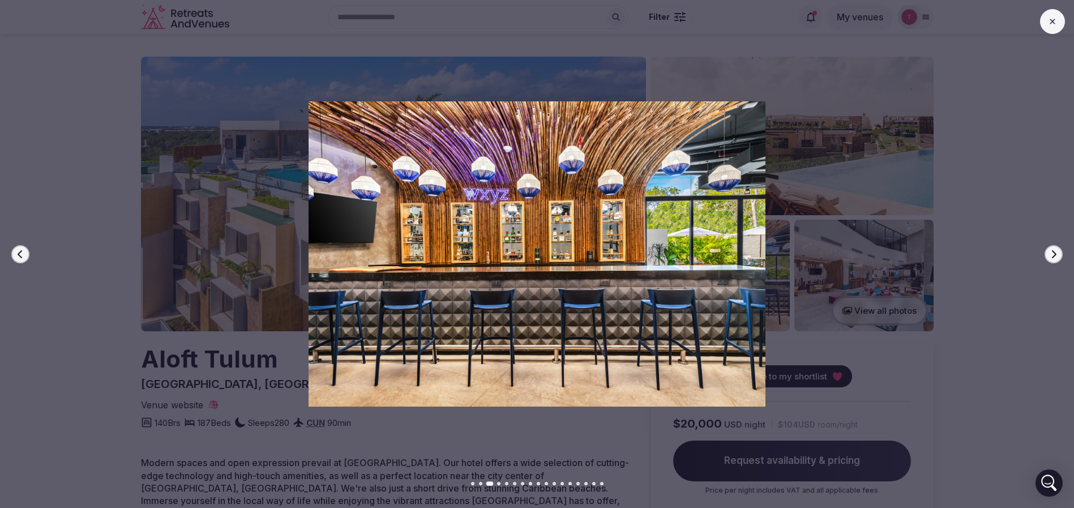
click at [1052, 252] on icon "button" at bounding box center [1053, 254] width 9 height 9
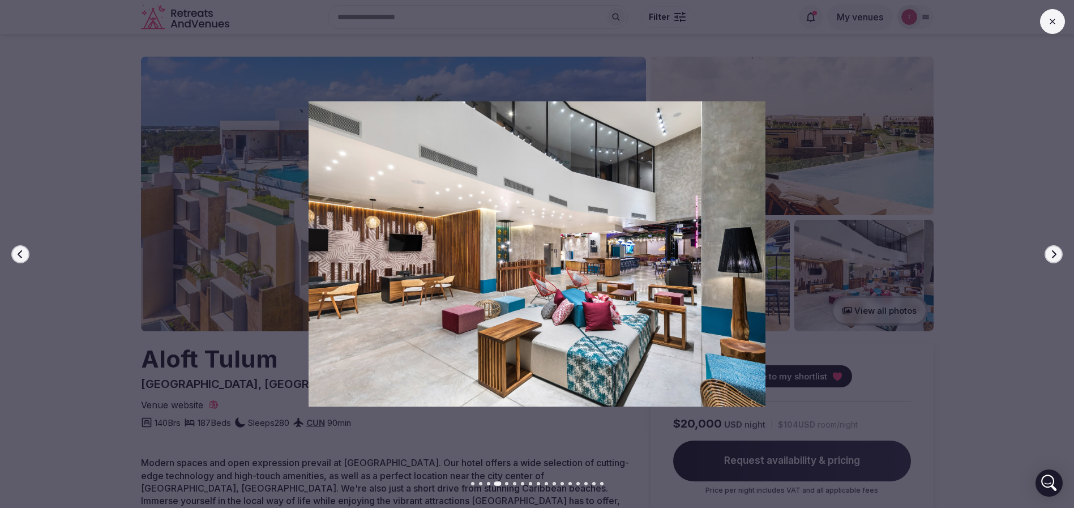
click at [1052, 252] on icon "button" at bounding box center [1053, 254] width 9 height 9
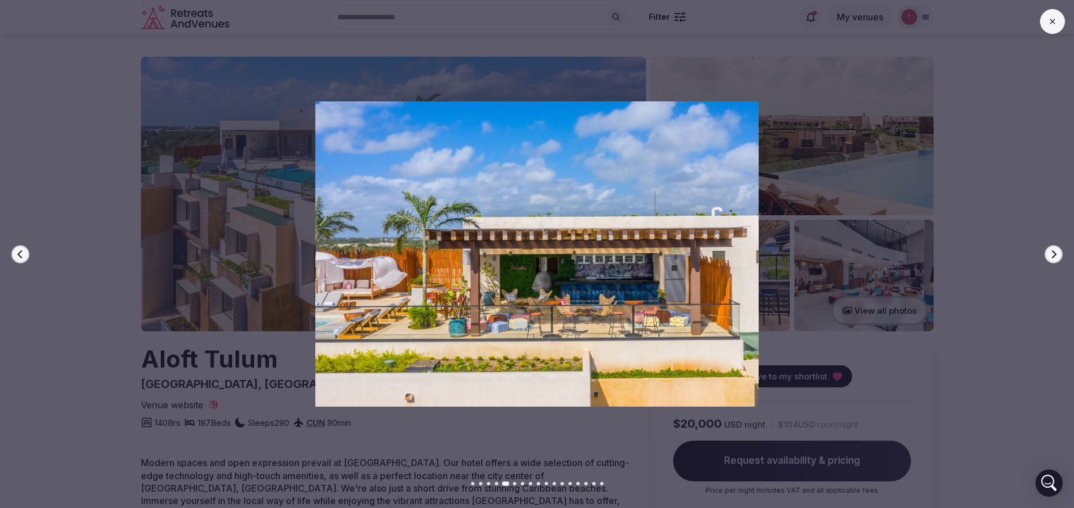
click at [1052, 252] on icon "button" at bounding box center [1053, 254] width 9 height 9
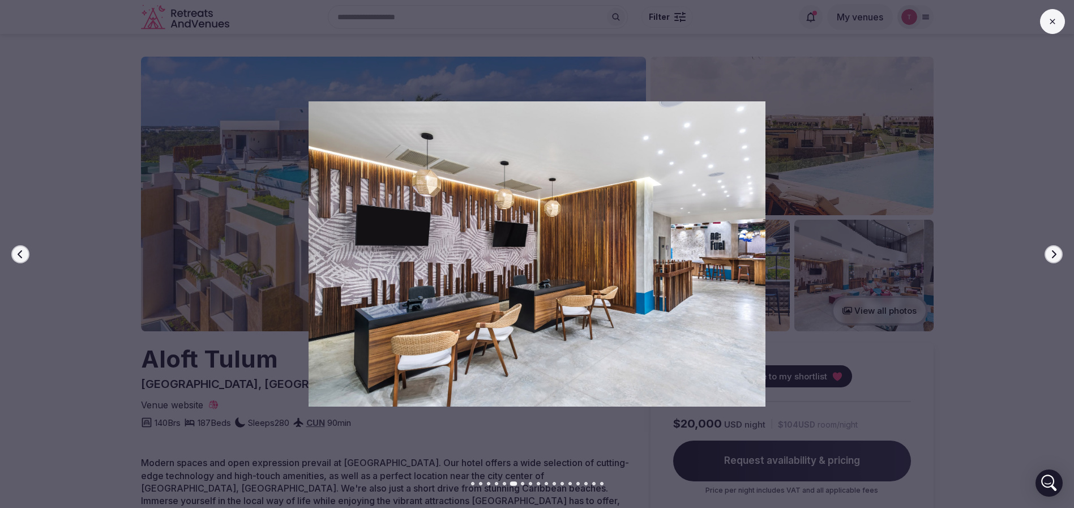
click at [1052, 252] on icon "button" at bounding box center [1053, 254] width 9 height 9
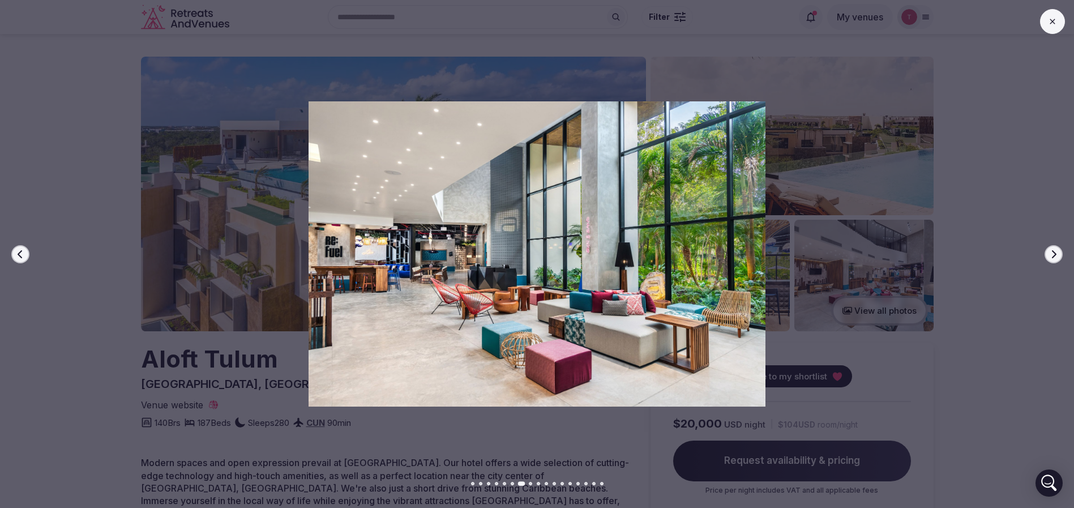
click at [1052, 252] on icon "button" at bounding box center [1053, 254] width 9 height 9
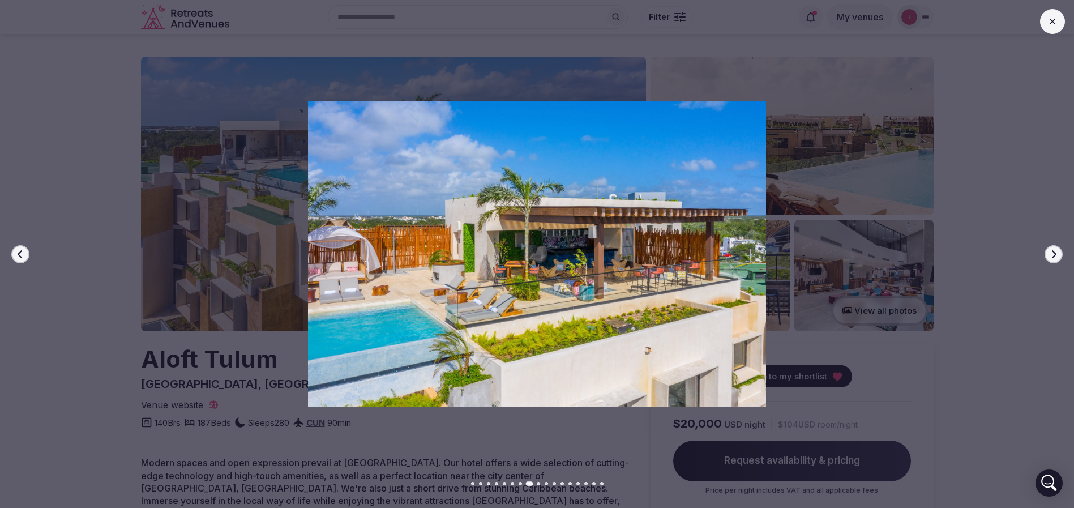
click at [1052, 252] on icon "button" at bounding box center [1053, 254] width 9 height 9
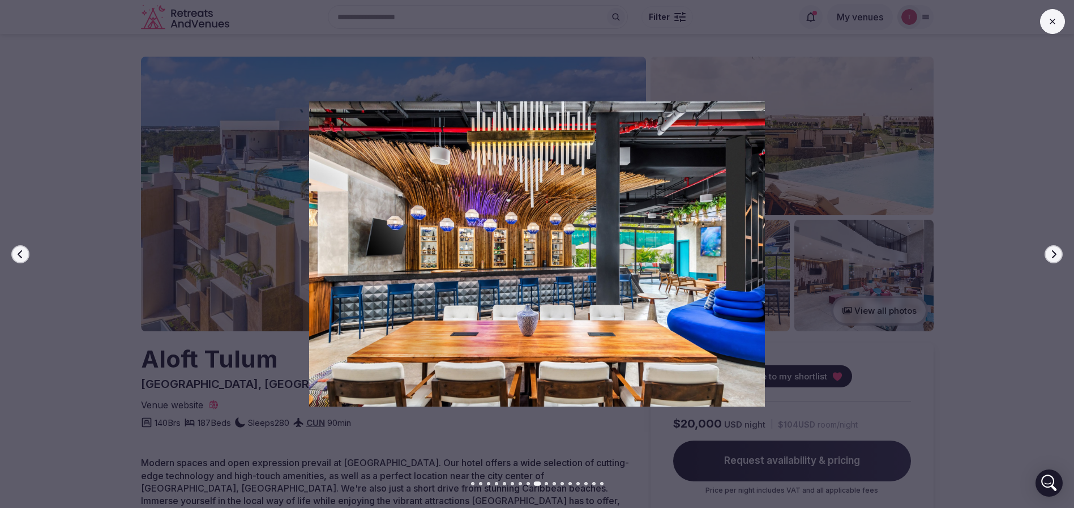
click at [1052, 252] on icon "button" at bounding box center [1053, 254] width 9 height 9
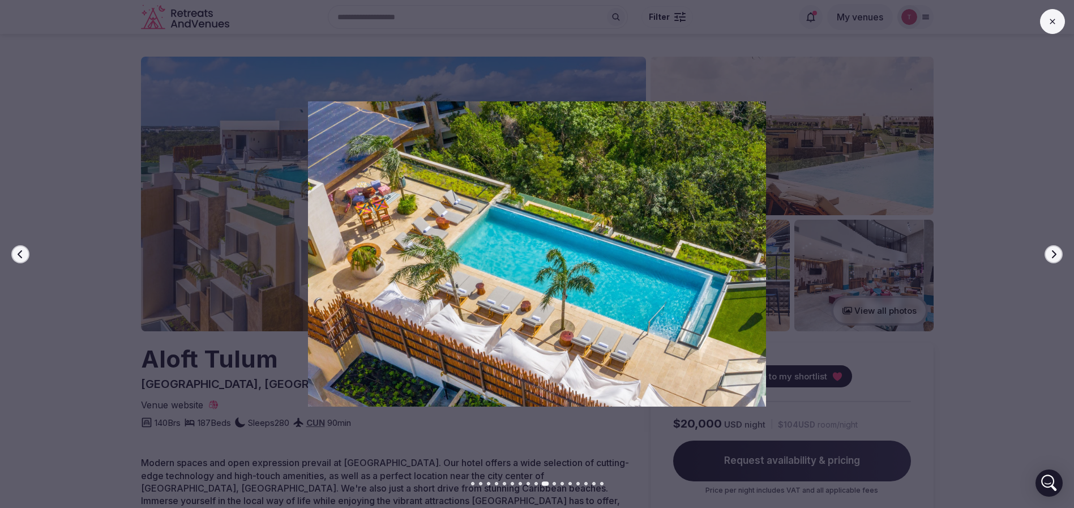
click at [1052, 252] on icon "button" at bounding box center [1053, 254] width 9 height 9
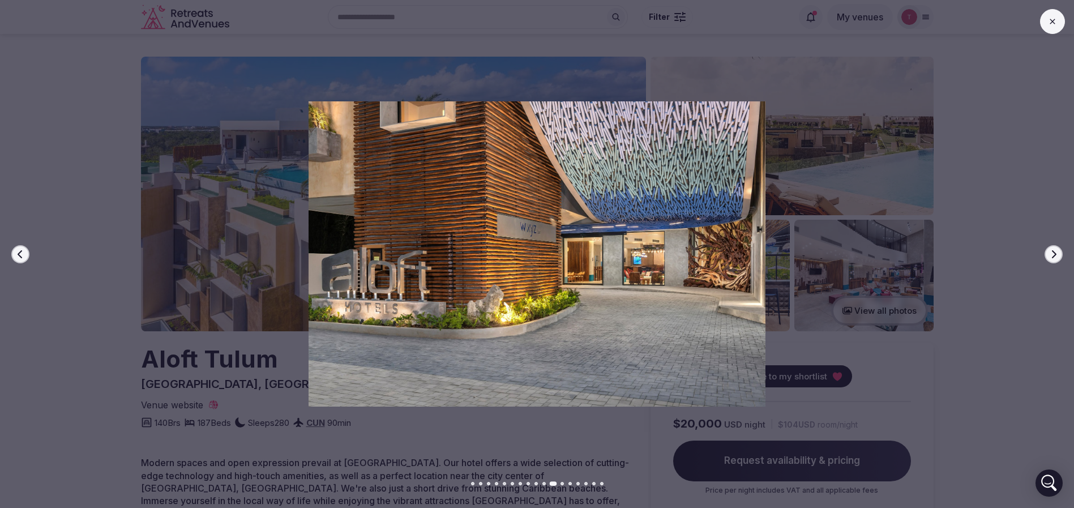
click at [1052, 252] on icon "button" at bounding box center [1053, 254] width 9 height 9
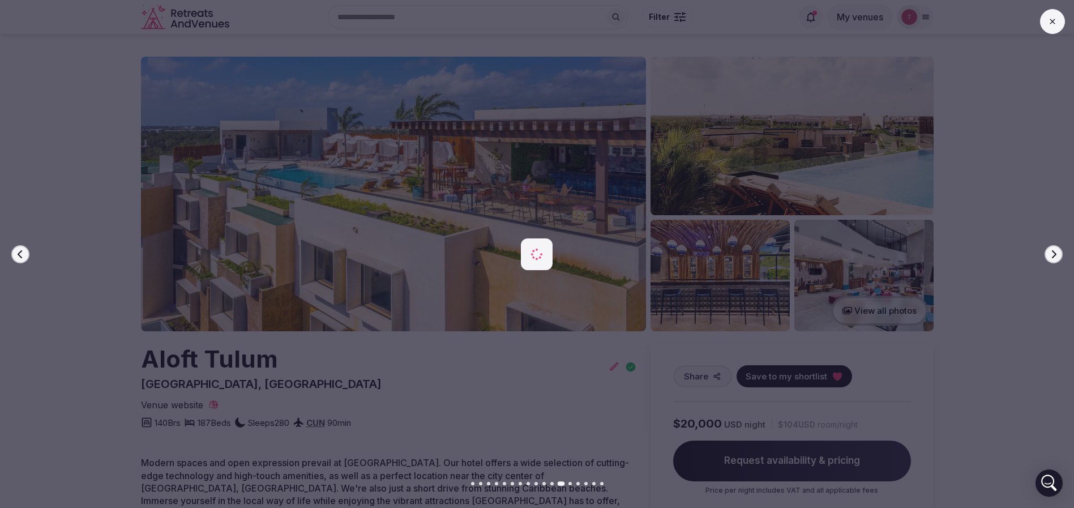
click at [1052, 252] on icon "button" at bounding box center [1053, 254] width 9 height 9
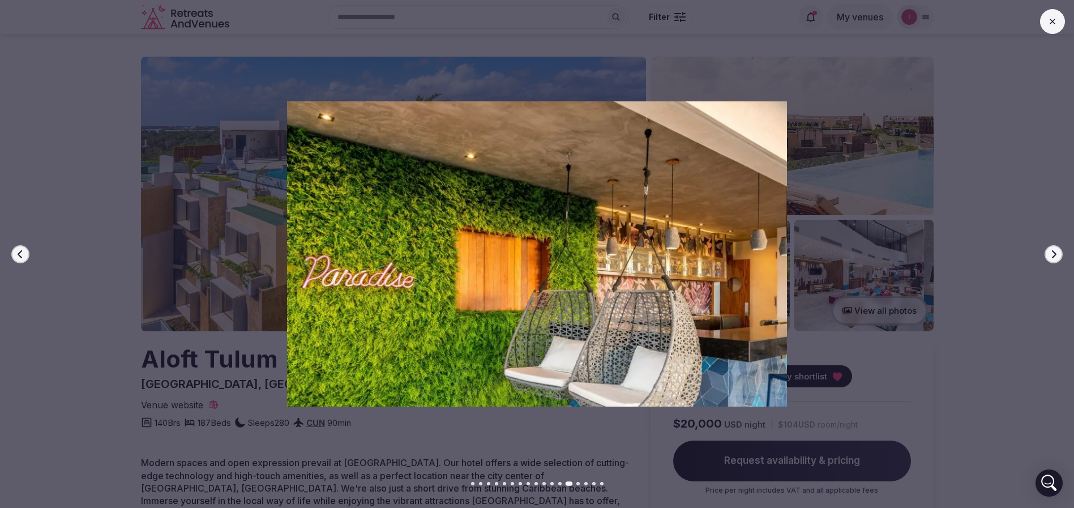
click at [1052, 252] on icon "button" at bounding box center [1053, 254] width 9 height 9
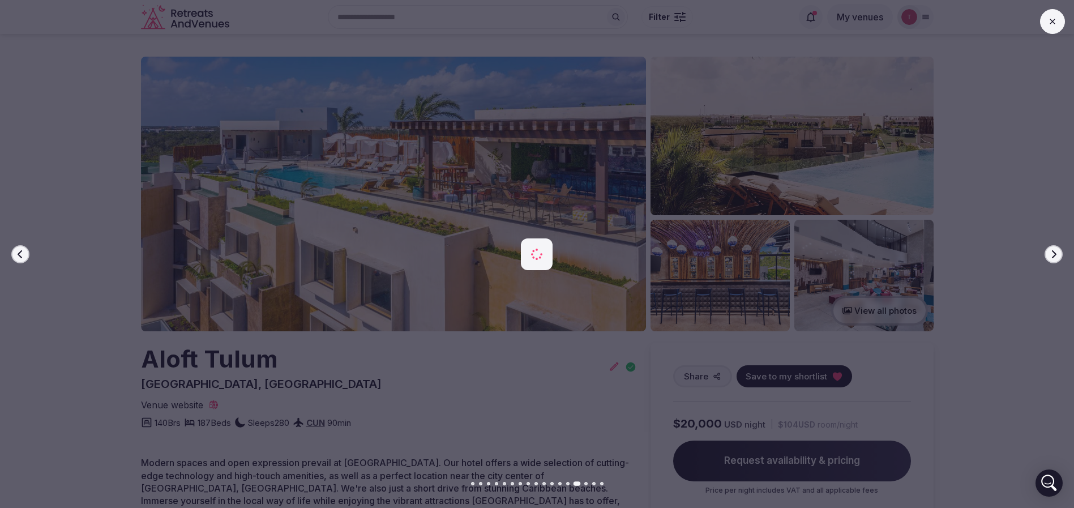
click at [1052, 252] on icon "button" at bounding box center [1053, 254] width 9 height 9
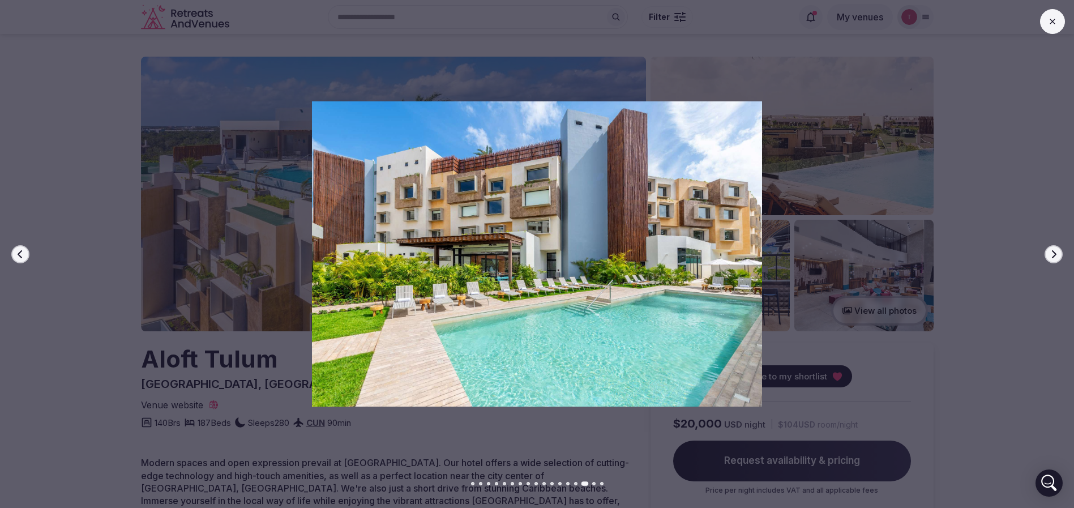
click at [1052, 252] on icon "button" at bounding box center [1053, 254] width 9 height 9
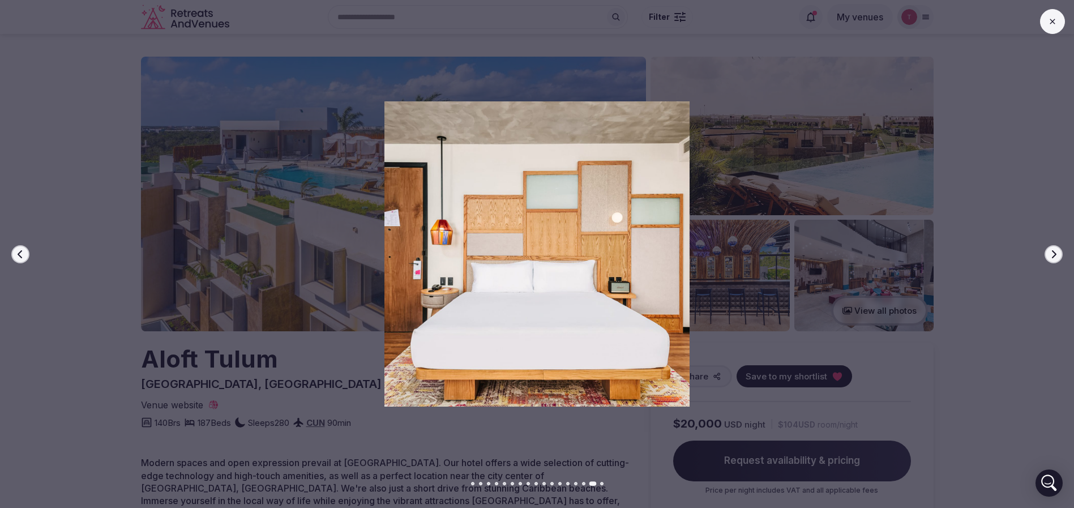
click at [1052, 252] on icon "button" at bounding box center [1053, 254] width 9 height 9
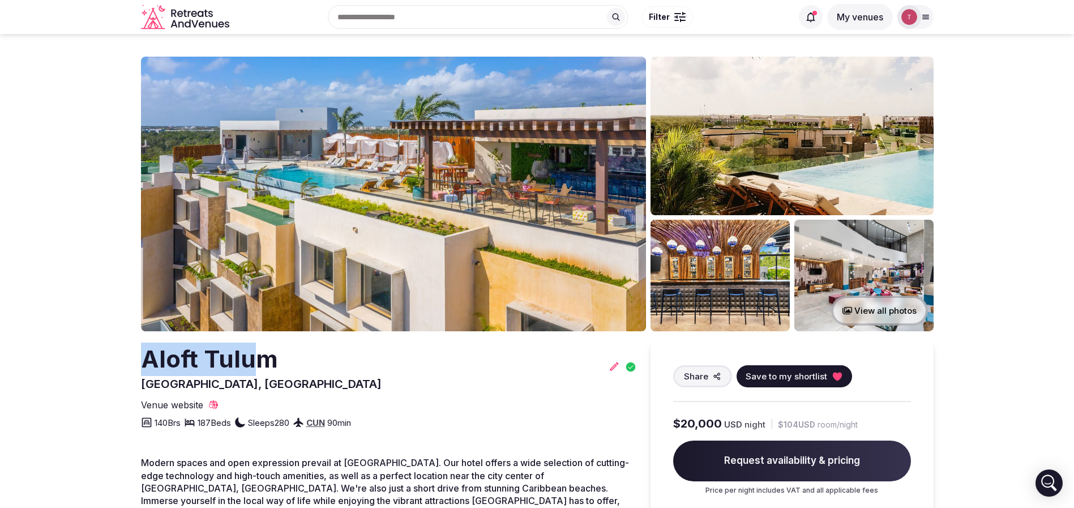
drag, startPoint x: 124, startPoint y: 361, endPoint x: 260, endPoint y: 352, distance: 136.2
click at [195, 356] on h2 "Aloft Tulum" at bounding box center [261, 359] width 241 height 33
drag, startPoint x: 133, startPoint y: 359, endPoint x: 290, endPoint y: 350, distance: 157.1
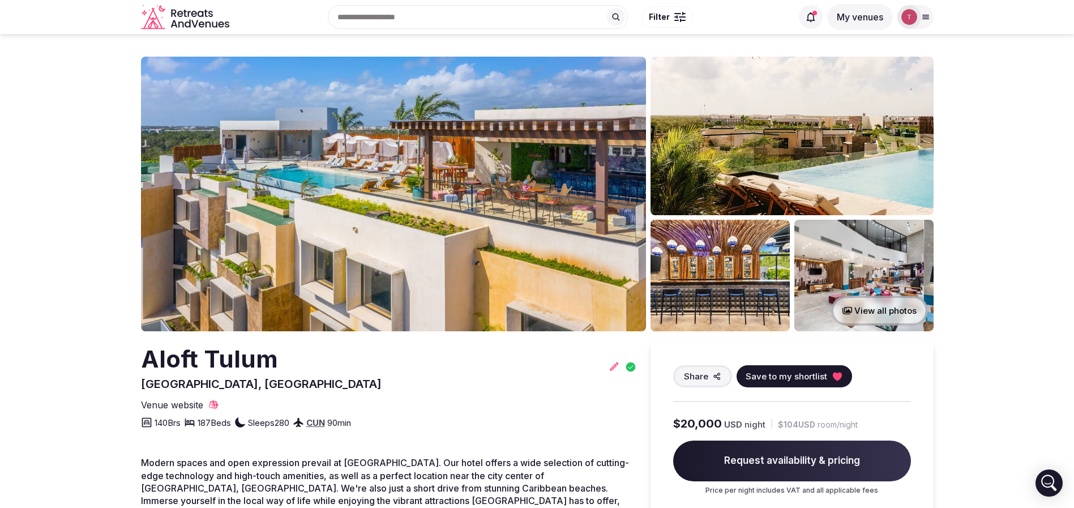
drag, startPoint x: 290, startPoint y: 369, endPoint x: 155, endPoint y: 366, distance: 135.3
click at [155, 366] on div "Aloft Tulum Tulum, Mexico" at bounding box center [389, 367] width 496 height 49
drag, startPoint x: 198, startPoint y: 355, endPoint x: 266, endPoint y: 357, distance: 68.0
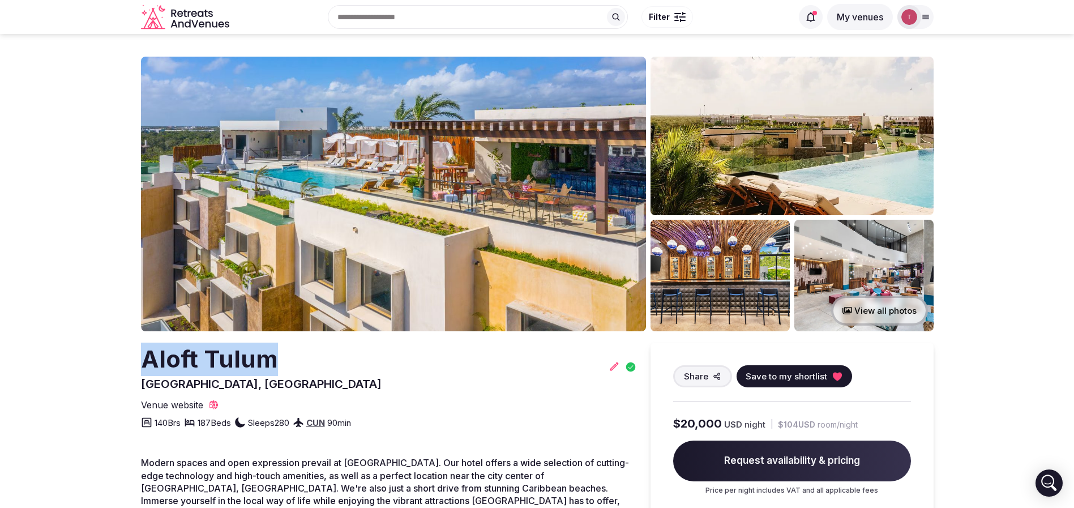
click at [266, 357] on h2 "Aloft Tulum" at bounding box center [261, 359] width 241 height 33
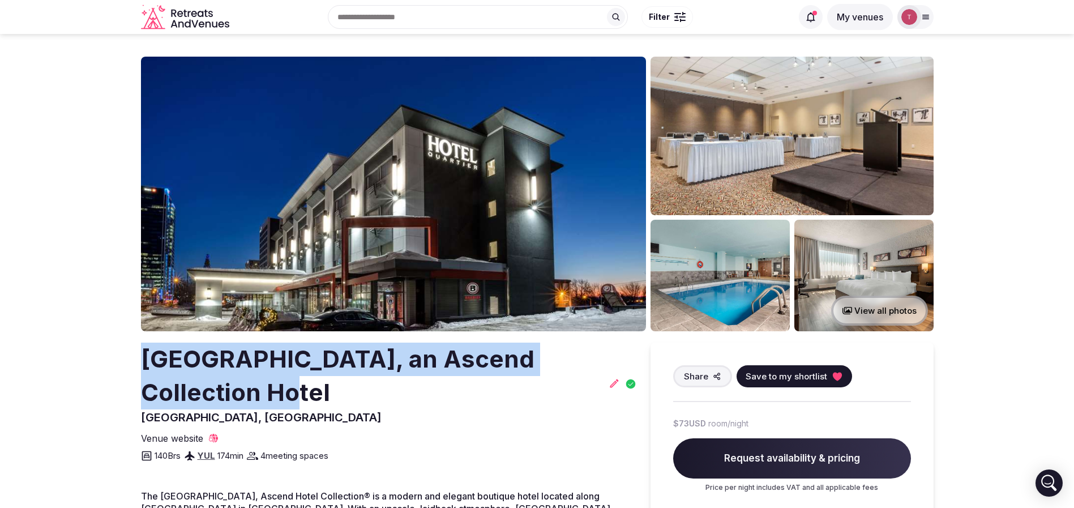
drag, startPoint x: 138, startPoint y: 357, endPoint x: 250, endPoint y: 380, distance: 114.4
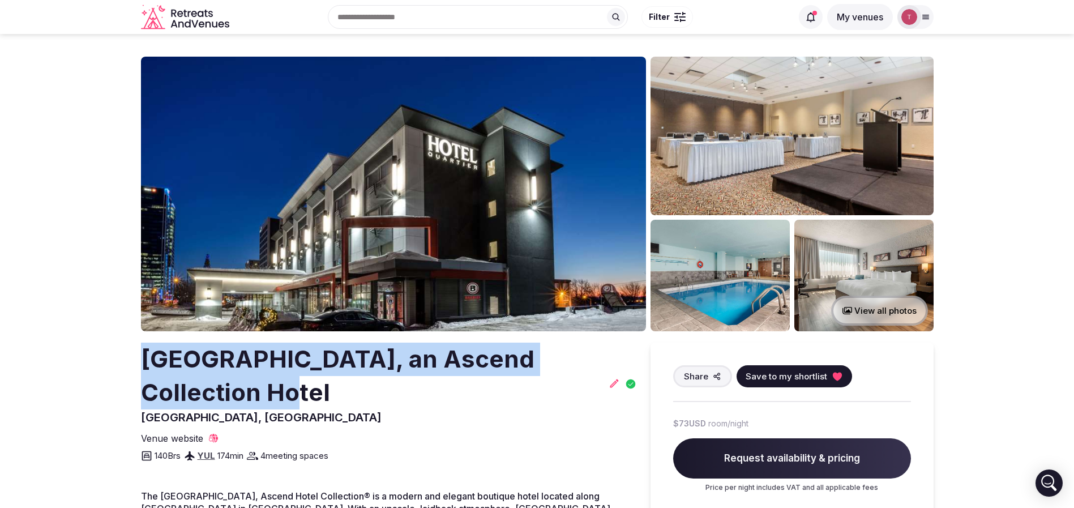
drag, startPoint x: 126, startPoint y: 361, endPoint x: 241, endPoint y: 396, distance: 120.3
copy h2 "[GEOGRAPHIC_DATA], an Ascend Collection Hotel"
click at [463, 237] on img at bounding box center [393, 194] width 505 height 275
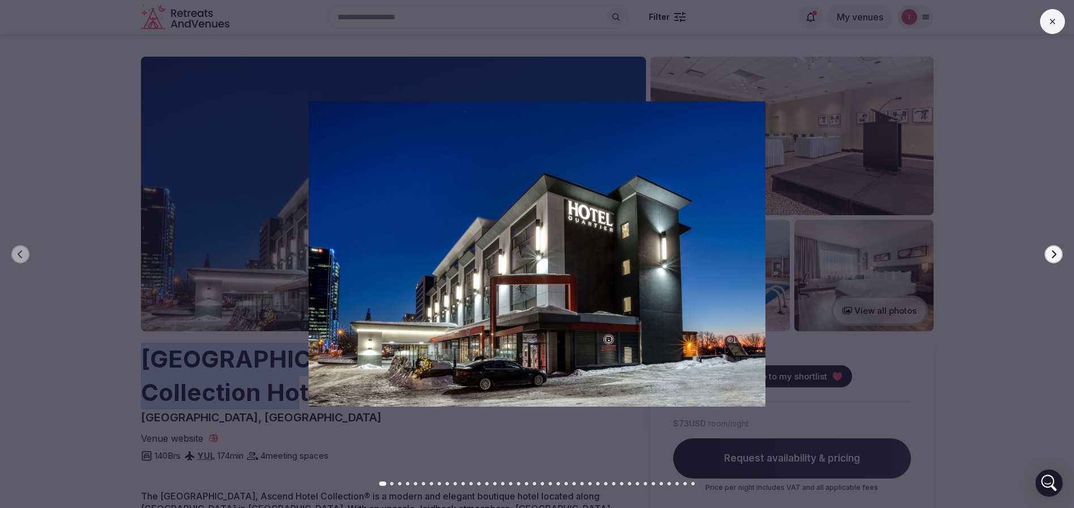
click at [1052, 253] on icon "button" at bounding box center [1053, 254] width 9 height 9
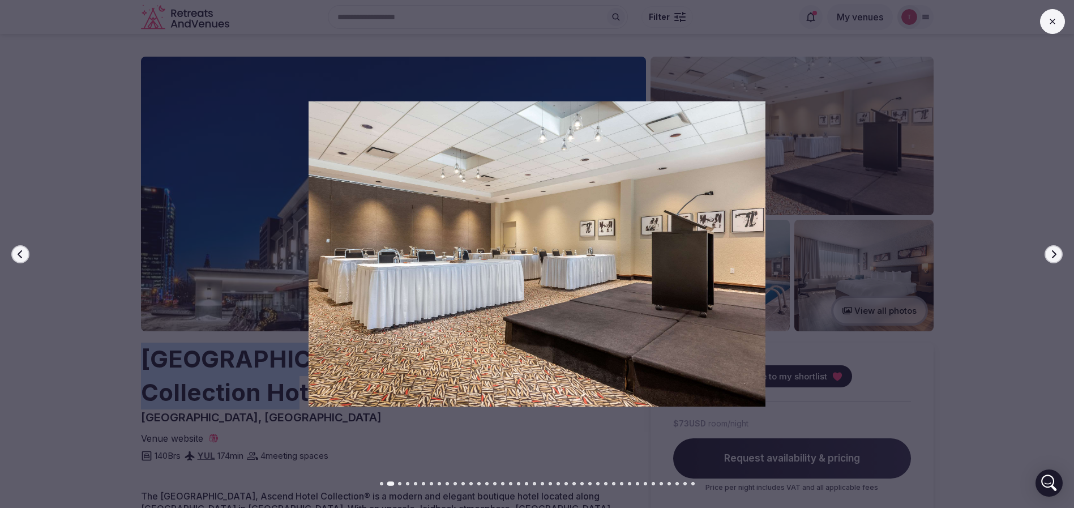
click at [1052, 253] on icon "button" at bounding box center [1053, 254] width 9 height 9
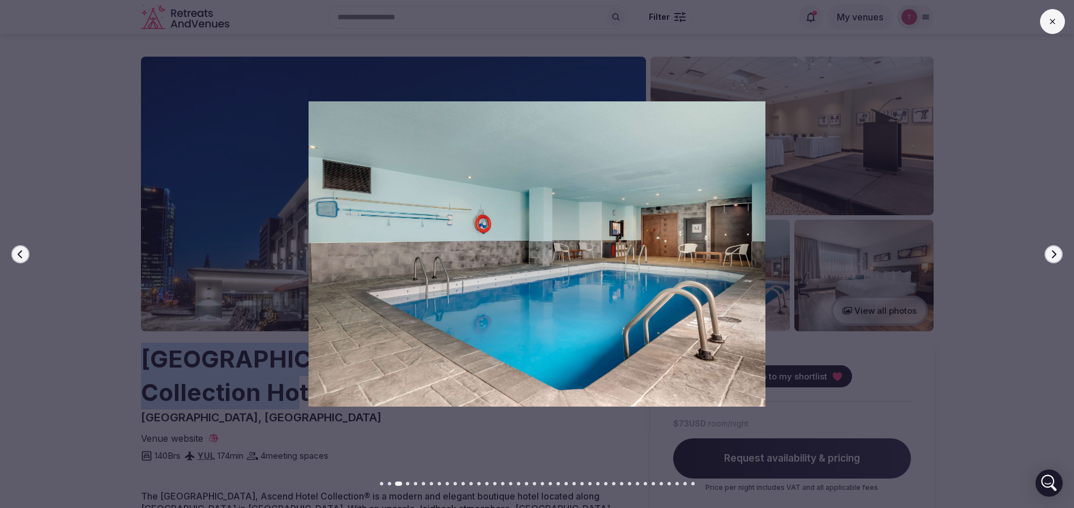
click at [1052, 253] on icon "button" at bounding box center [1053, 254] width 9 height 9
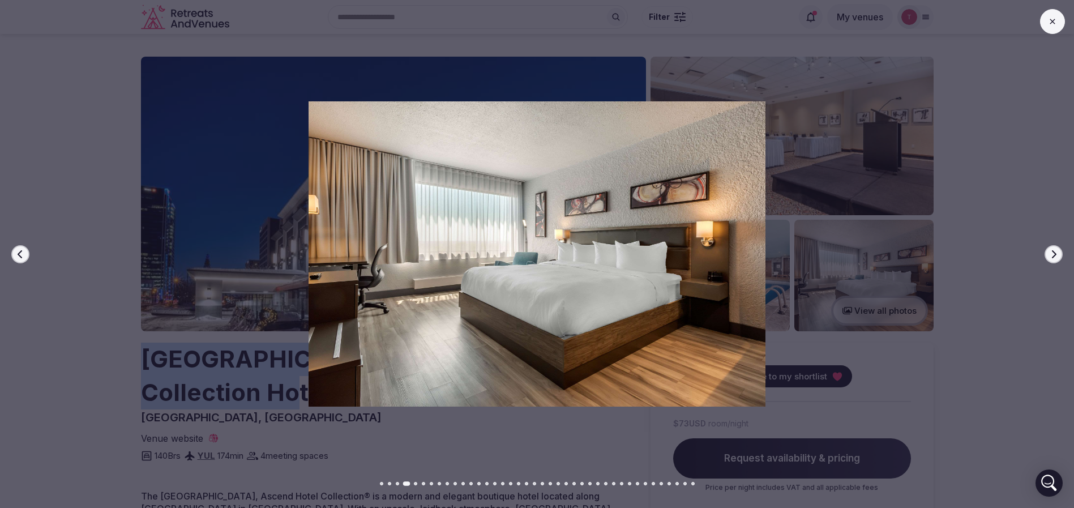
click at [1052, 253] on icon "button" at bounding box center [1053, 254] width 9 height 9
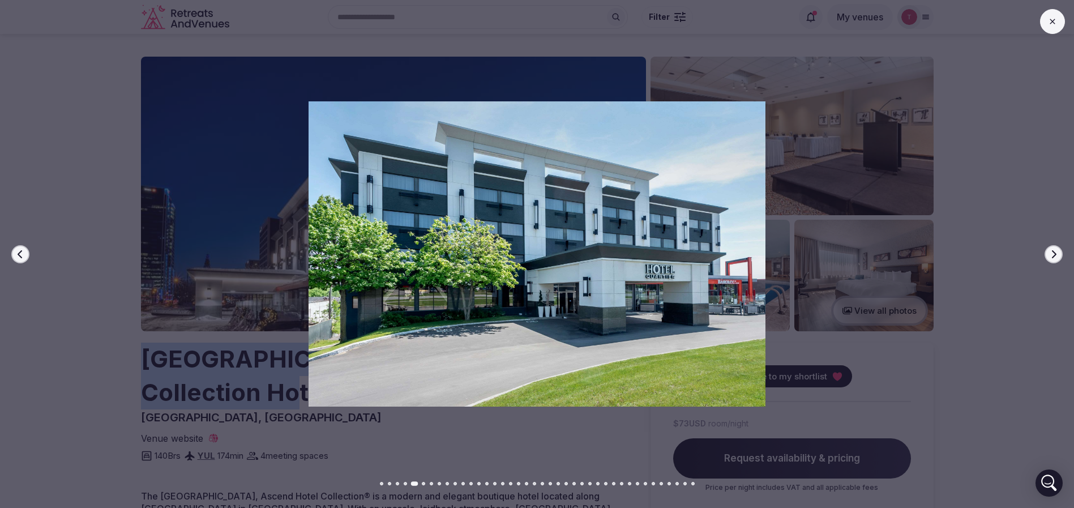
click at [1052, 253] on icon "button" at bounding box center [1053, 254] width 9 height 9
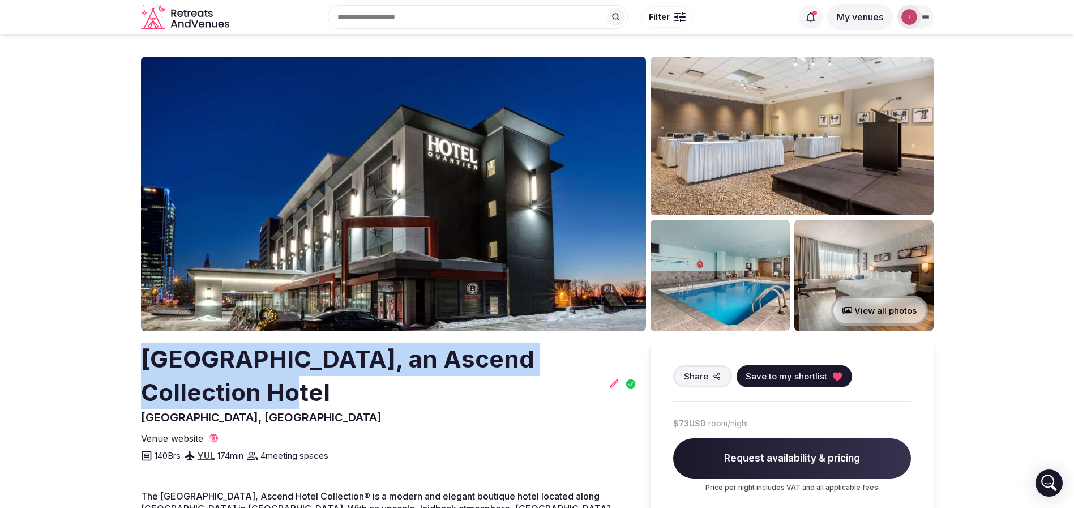
click at [496, 236] on img at bounding box center [393, 194] width 505 height 275
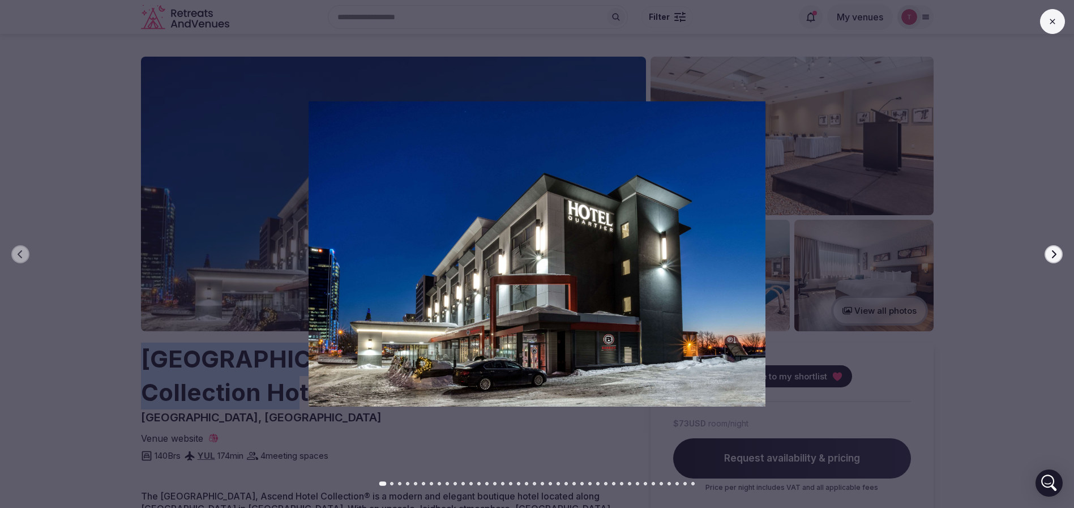
click at [1059, 256] on button "Next slide" at bounding box center [1053, 254] width 18 height 18
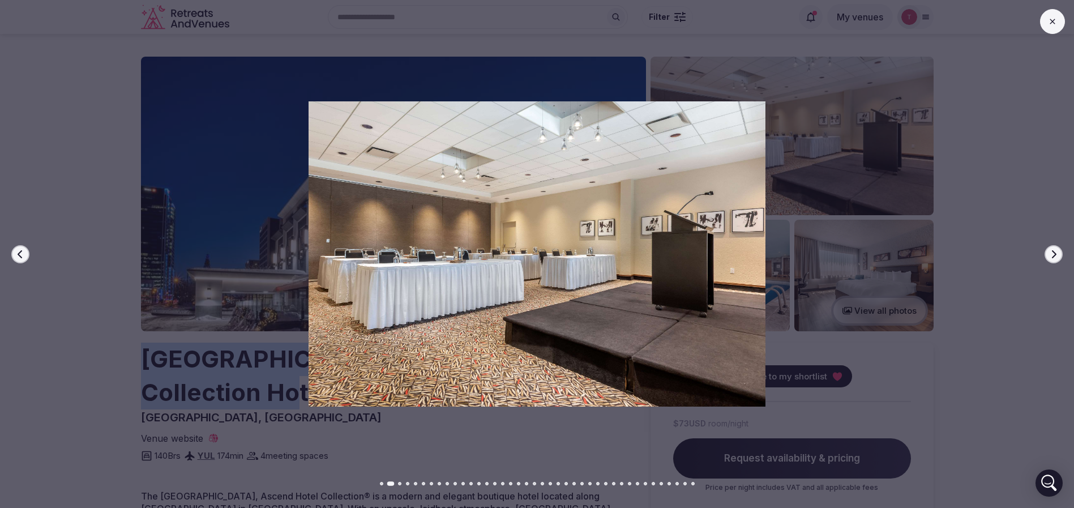
click at [1059, 256] on button "Next slide" at bounding box center [1053, 254] width 18 height 18
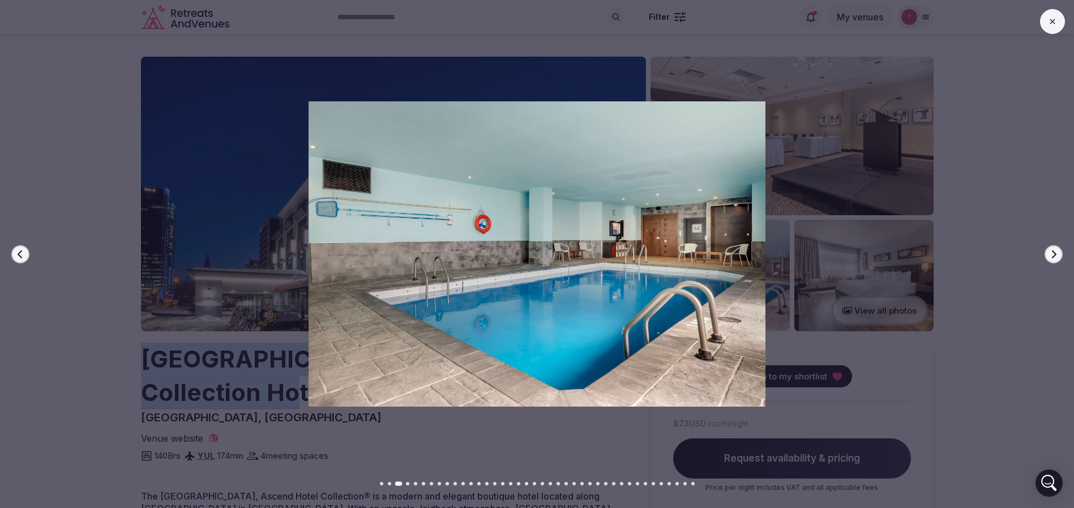
click at [1059, 256] on button "Next slide" at bounding box center [1053, 254] width 18 height 18
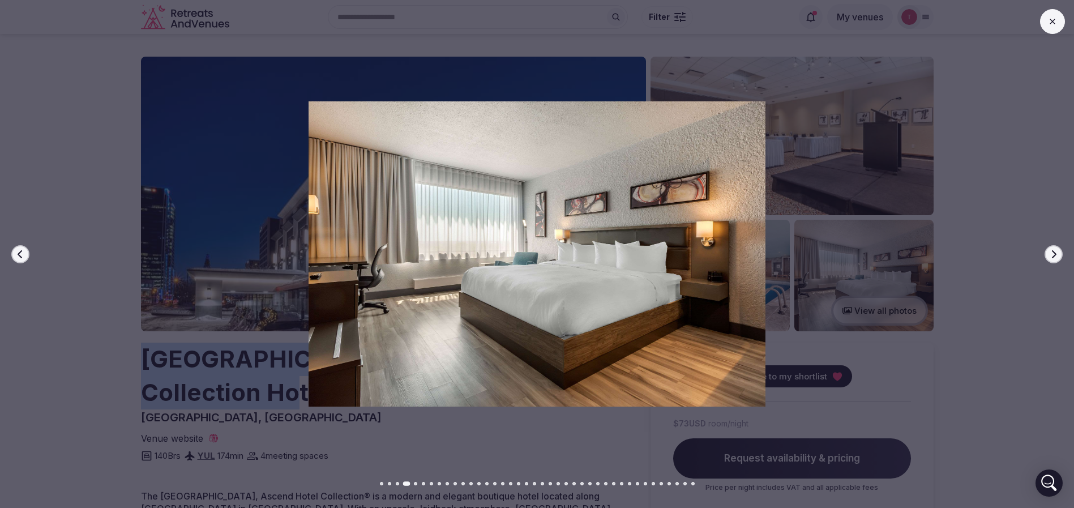
click at [1059, 256] on button "Next slide" at bounding box center [1053, 254] width 18 height 18
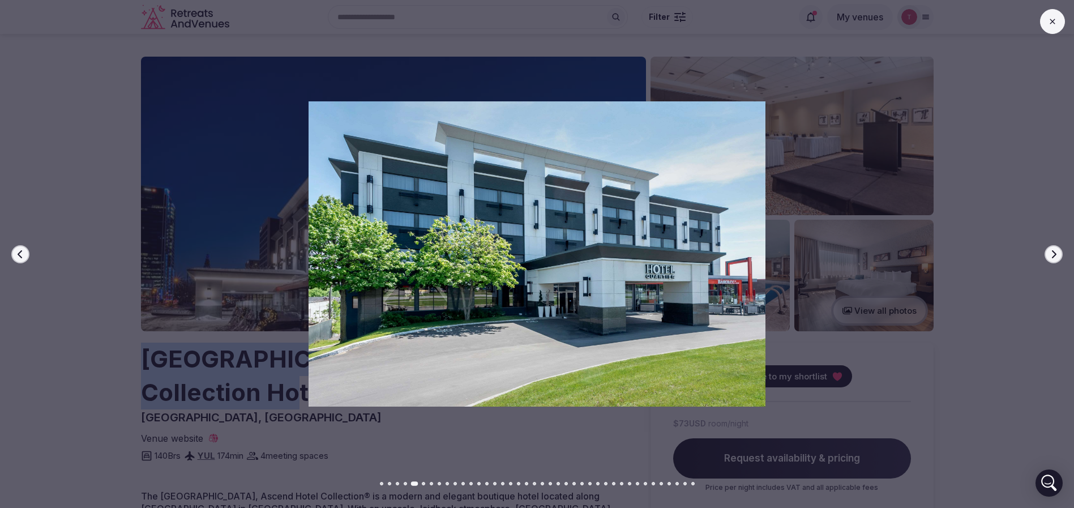
click at [1059, 256] on button "Next slide" at bounding box center [1053, 254] width 18 height 18
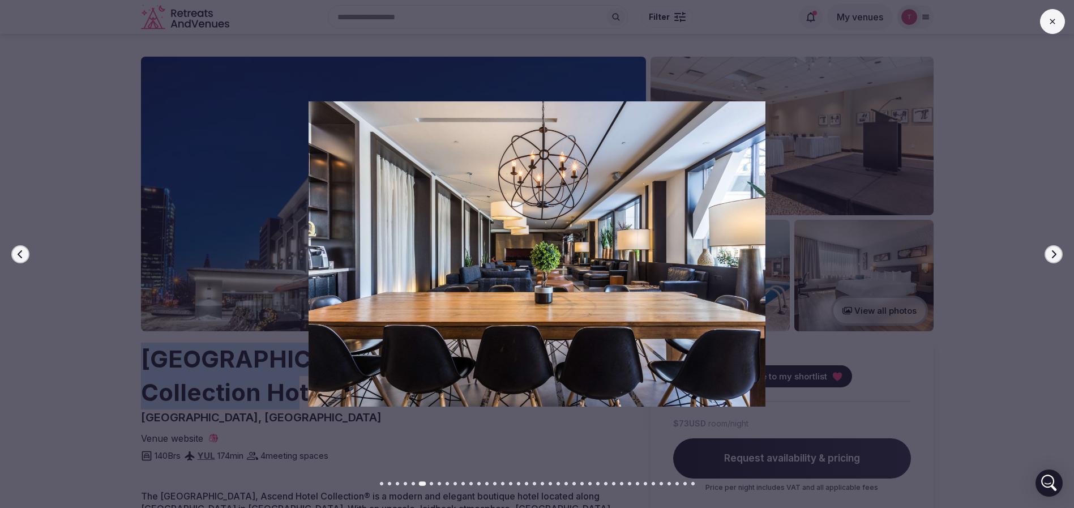
click at [1059, 256] on button "Next slide" at bounding box center [1053, 254] width 18 height 18
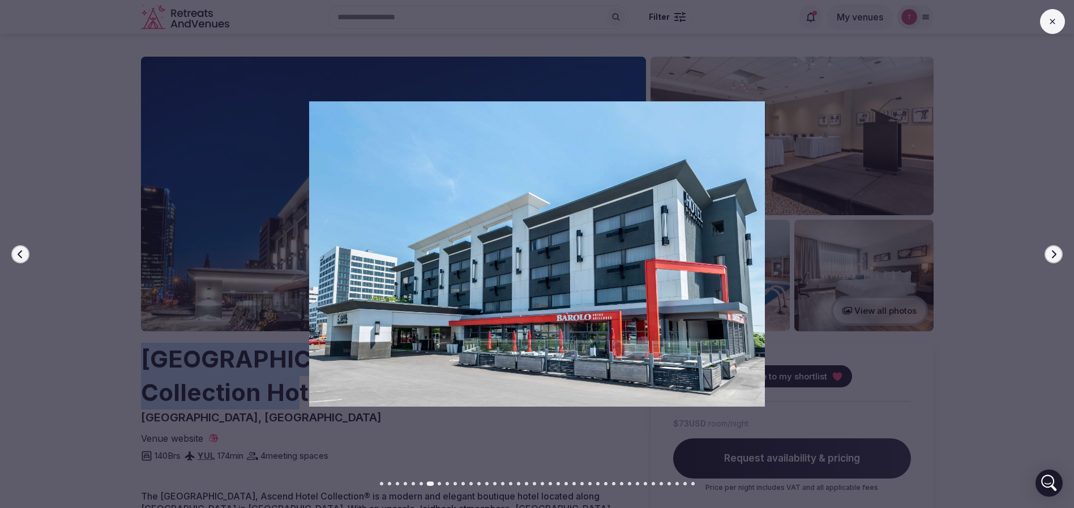
click at [1059, 256] on button "Next slide" at bounding box center [1053, 254] width 18 height 18
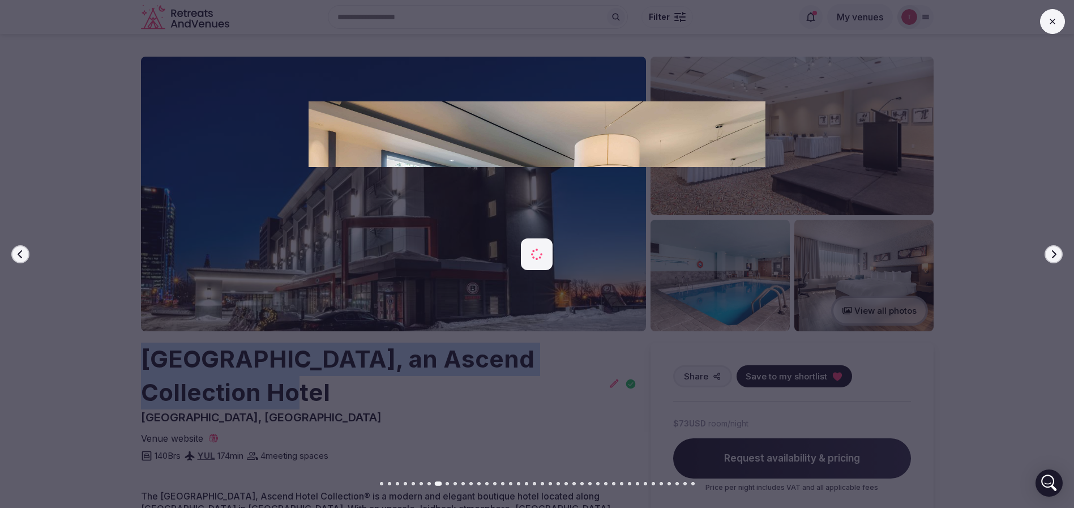
click at [1059, 256] on button "Next slide" at bounding box center [1053, 254] width 18 height 18
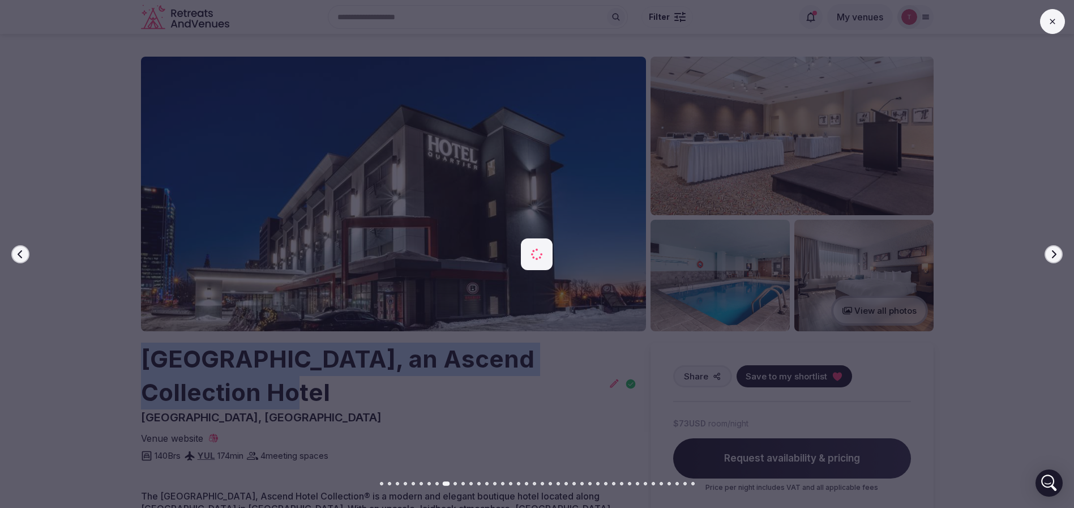
click at [1059, 256] on button "Next slide" at bounding box center [1053, 254] width 18 height 18
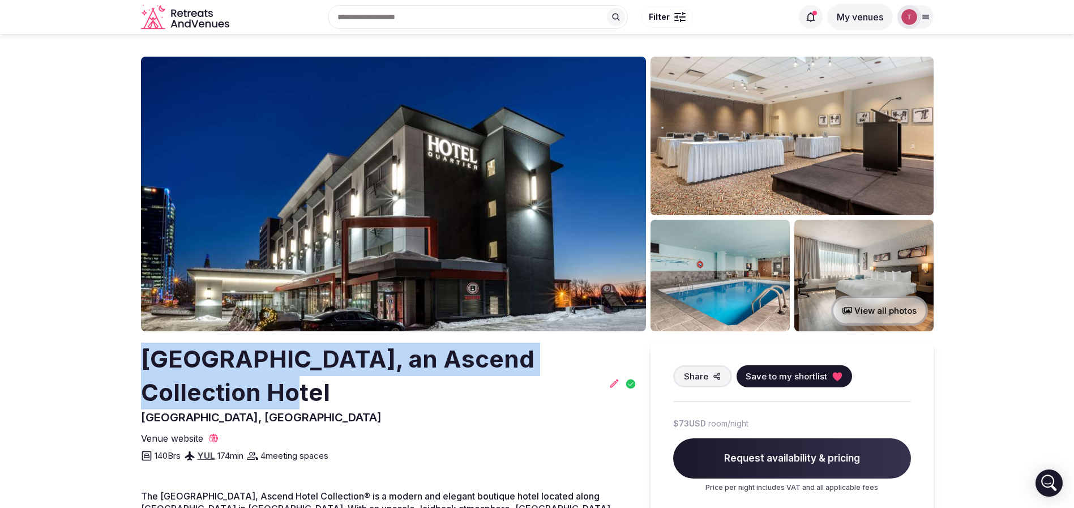
click at [834, 376] on icon at bounding box center [836, 376] width 9 height 8
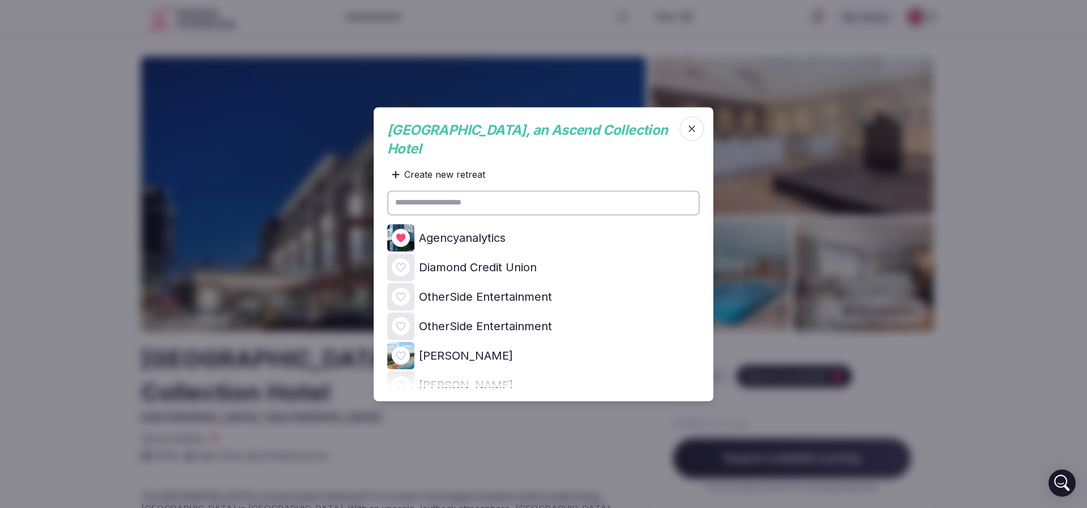
click at [393, 229] on div at bounding box center [401, 238] width 18 height 18
click at [0, 0] on icon at bounding box center [0, 0] width 0 height 0
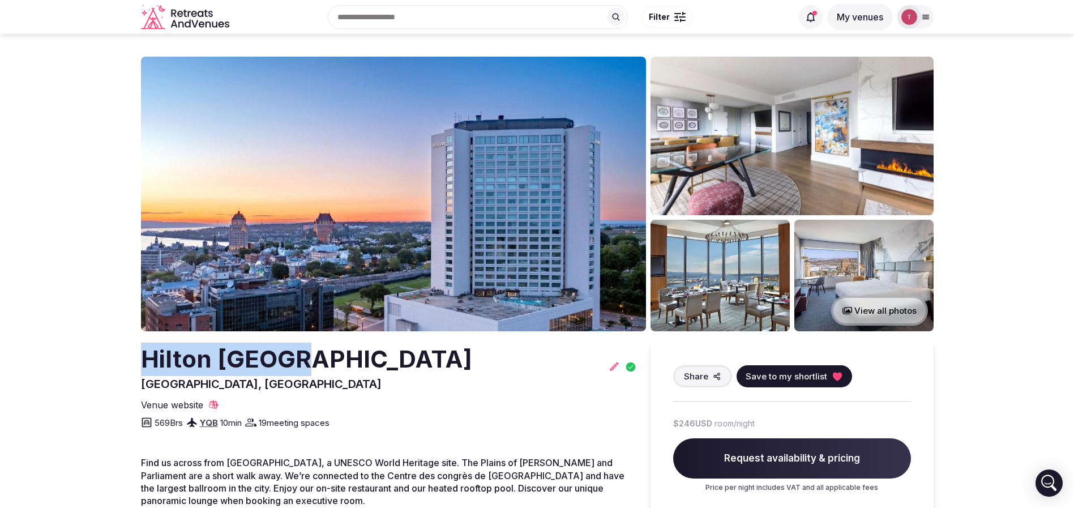
drag, startPoint x: 124, startPoint y: 358, endPoint x: 331, endPoint y: 357, distance: 206.6
click at [331, 357] on section "View all photos [GEOGRAPHIC_DATA] [GEOGRAPHIC_DATA], [GEOGRAPHIC_DATA] Share Sa…" at bounding box center [537, 401] width 1074 height 735
click at [312, 203] on img at bounding box center [393, 194] width 505 height 275
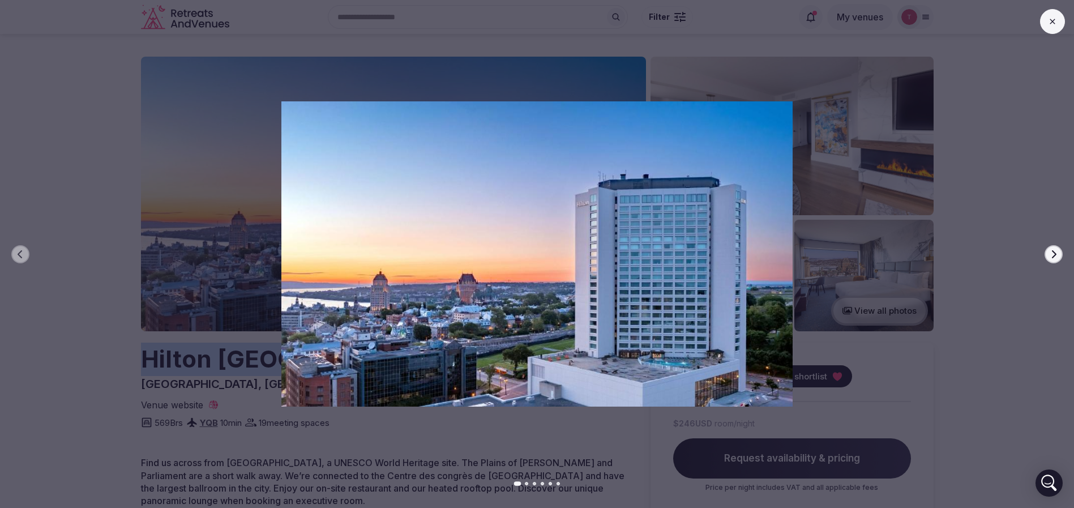
click at [1056, 252] on icon "button" at bounding box center [1053, 254] width 9 height 9
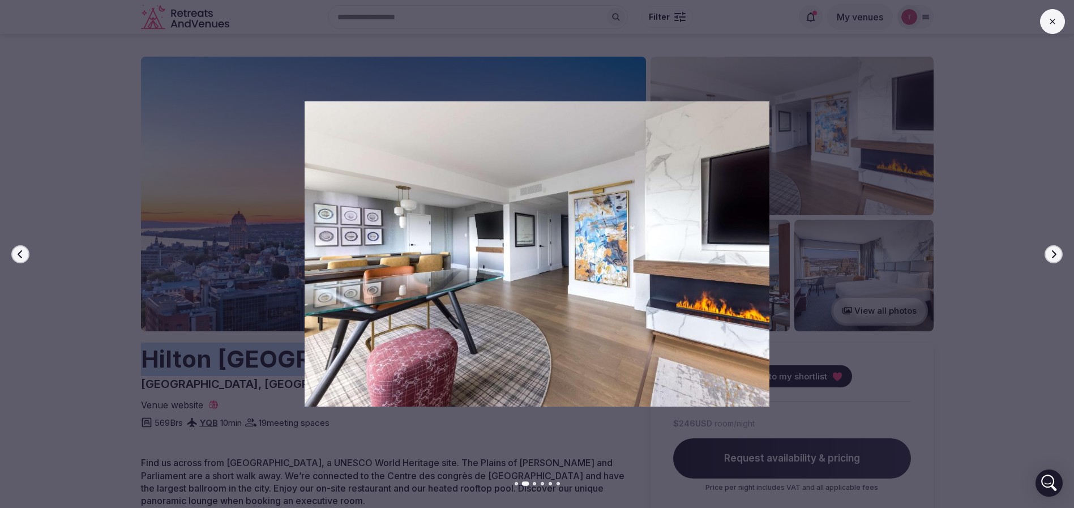
click at [1060, 257] on button "Next slide" at bounding box center [1053, 254] width 18 height 18
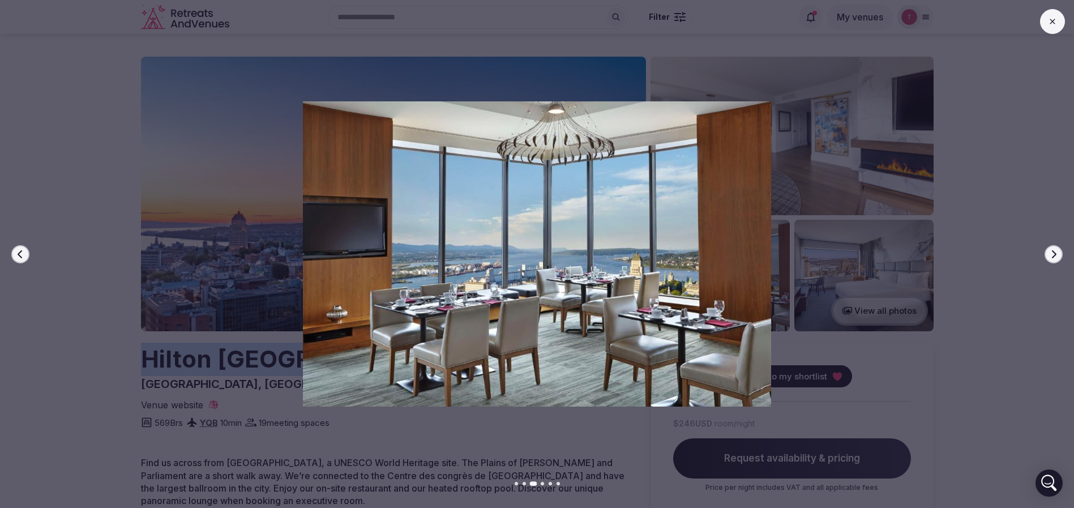
click at [1060, 257] on button "Next slide" at bounding box center [1053, 254] width 18 height 18
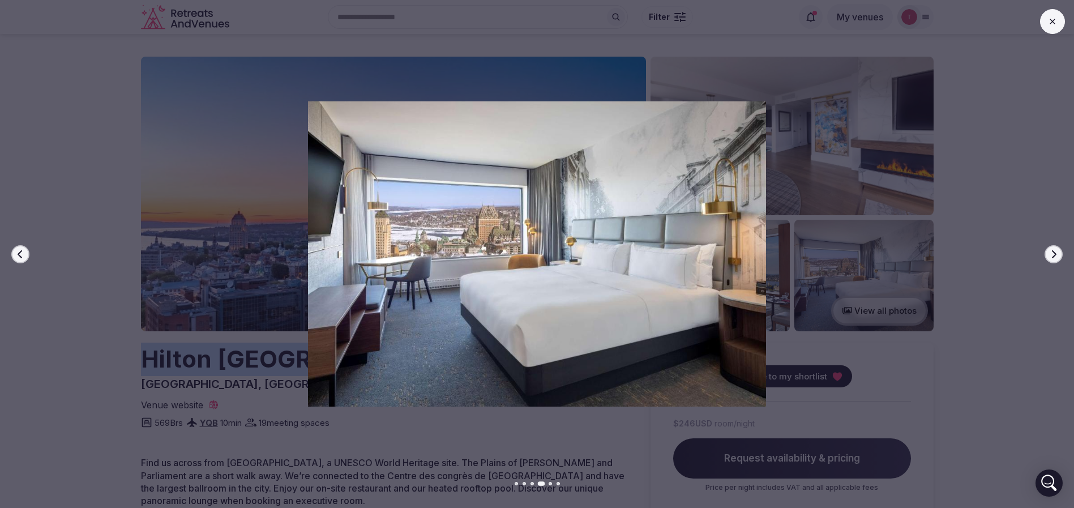
click at [1060, 257] on button "Next slide" at bounding box center [1053, 254] width 18 height 18
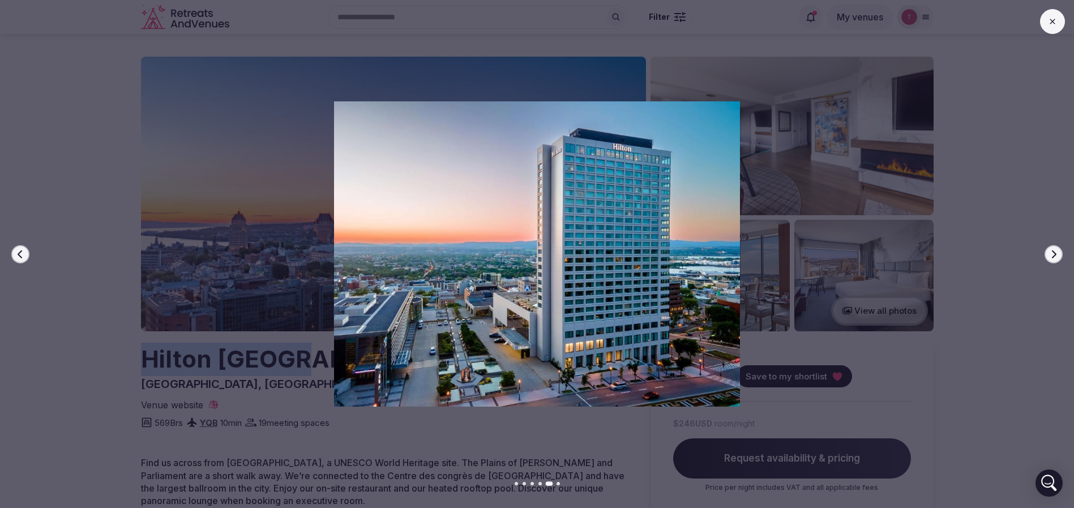
click at [1060, 257] on button "Next slide" at bounding box center [1053, 254] width 18 height 18
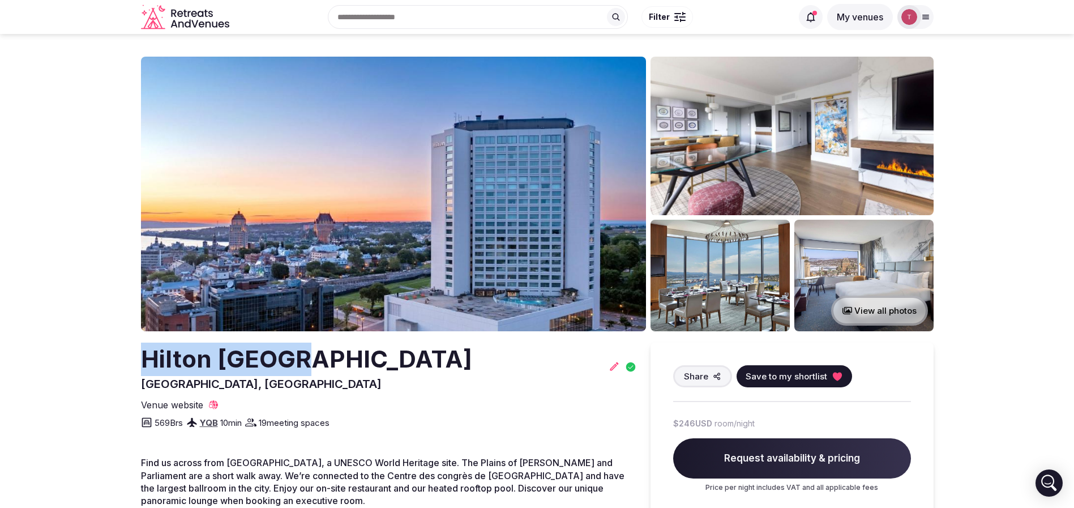
copy h2 "Hilton Quebec"
click at [88, 189] on section "View all photos Hilton Quebec Québec, Canada Share Save to my shortlist Venue w…" at bounding box center [537, 401] width 1074 height 735
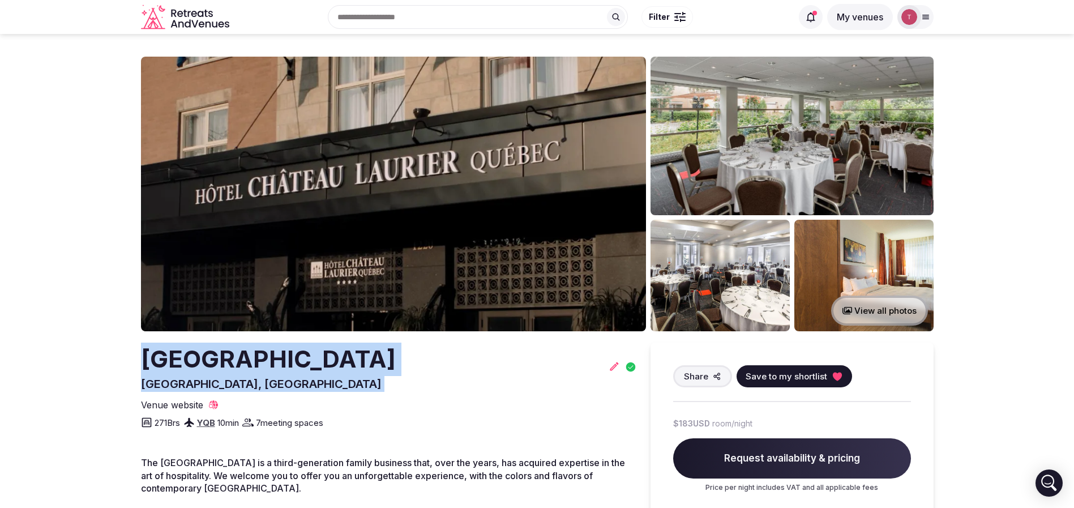
drag, startPoint x: 119, startPoint y: 353, endPoint x: 569, endPoint y: 357, distance: 450.1
click at [569, 357] on section "View all photos [GEOGRAPHIC_DATA] [GEOGRAPHIC_DATA] [GEOGRAPHIC_DATA], [GEOGRAP…" at bounding box center [537, 373] width 1074 height 678
click at [396, 360] on h2 "[GEOGRAPHIC_DATA]" at bounding box center [268, 359] width 255 height 33
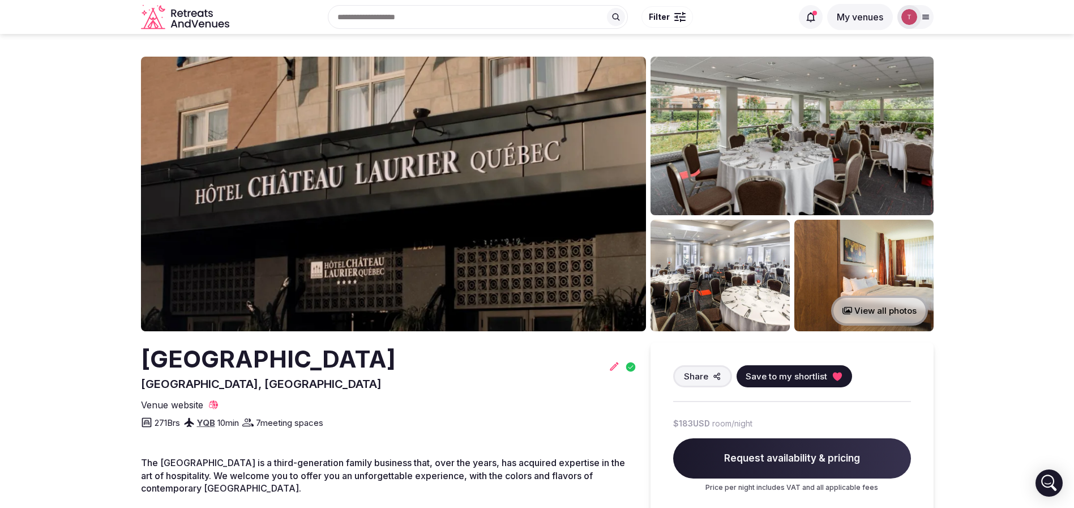
drag, startPoint x: 123, startPoint y: 369, endPoint x: 492, endPoint y: 345, distance: 369.9
click at [492, 345] on section "View all photos [GEOGRAPHIC_DATA] [GEOGRAPHIC_DATA] [GEOGRAPHIC_DATA], [GEOGRAP…" at bounding box center [537, 373] width 1074 height 678
copy h2 "Hotel Chateau Laurier Quebec"
click at [313, 143] on img at bounding box center [393, 194] width 505 height 275
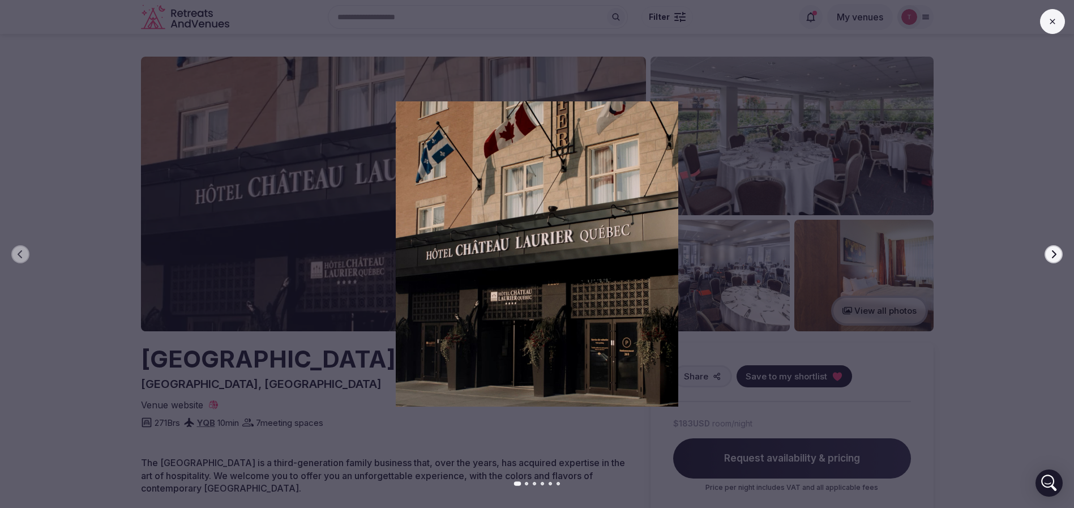
click at [1055, 254] on icon "button" at bounding box center [1054, 254] width 5 height 8
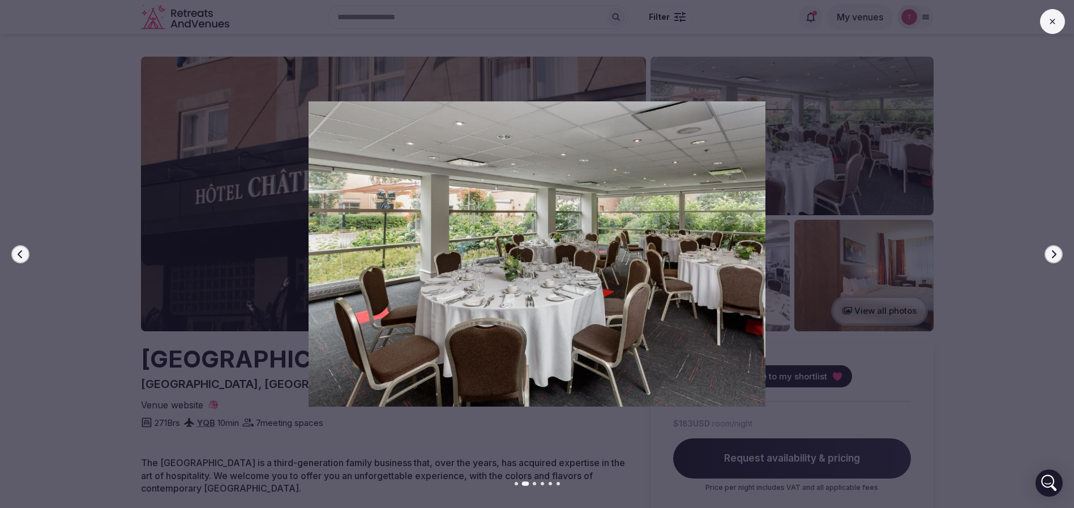
click at [1055, 254] on icon "button" at bounding box center [1054, 254] width 5 height 8
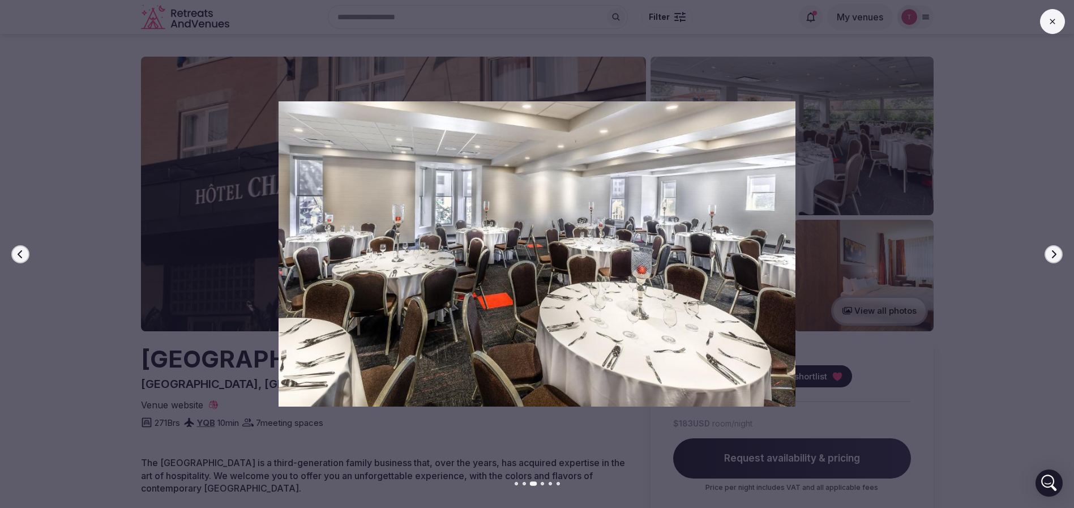
click at [1055, 254] on icon "button" at bounding box center [1054, 254] width 5 height 8
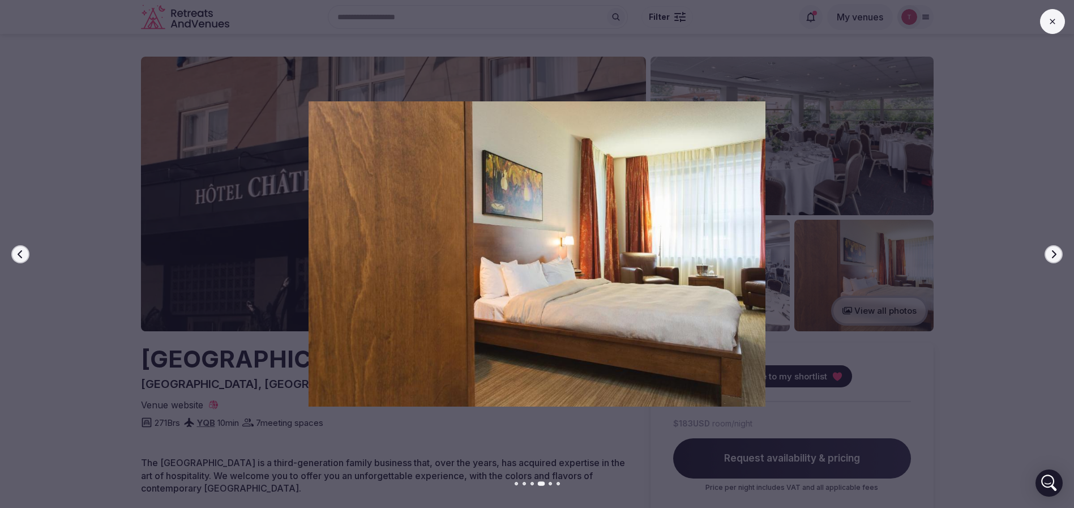
click at [1055, 254] on icon "button" at bounding box center [1054, 254] width 5 height 8
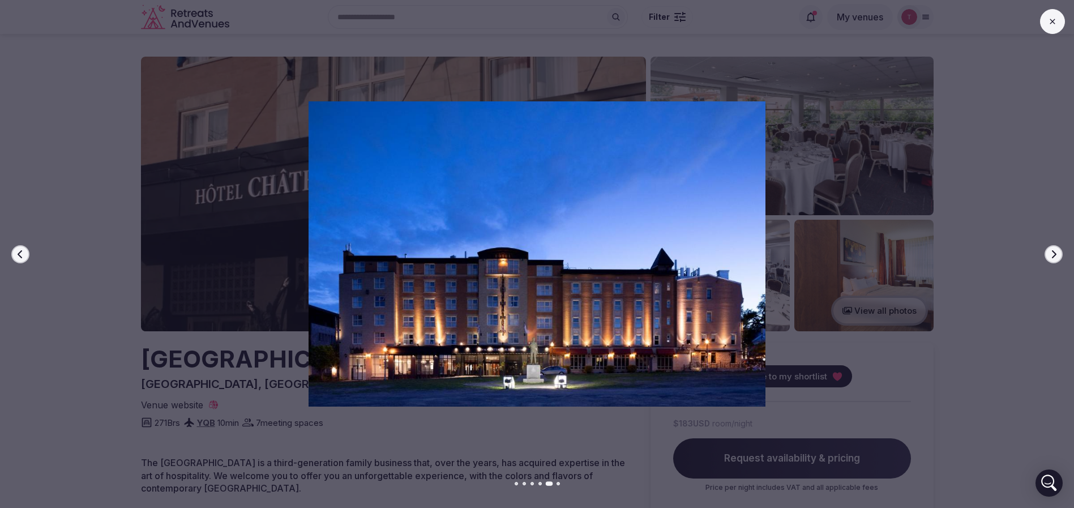
click at [1055, 254] on icon "button" at bounding box center [1054, 254] width 5 height 8
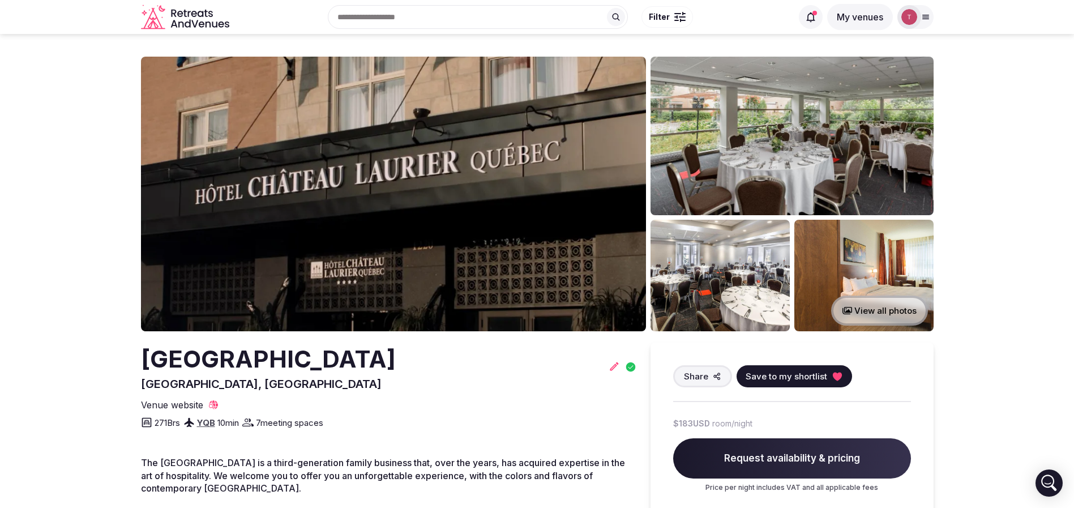
click at [436, 220] on img at bounding box center [393, 194] width 505 height 275
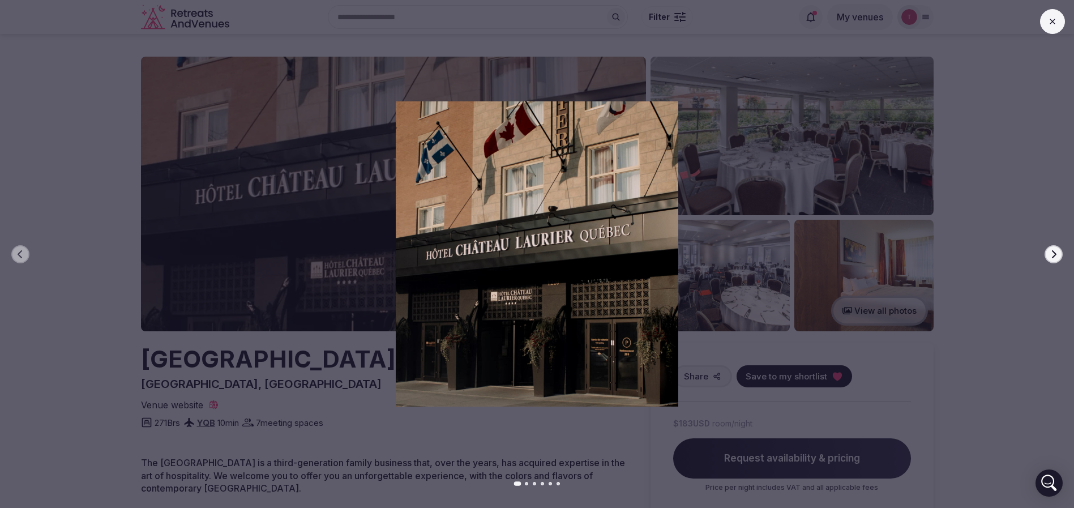
click at [1044, 252] on button "Next slide" at bounding box center [1053, 254] width 18 height 18
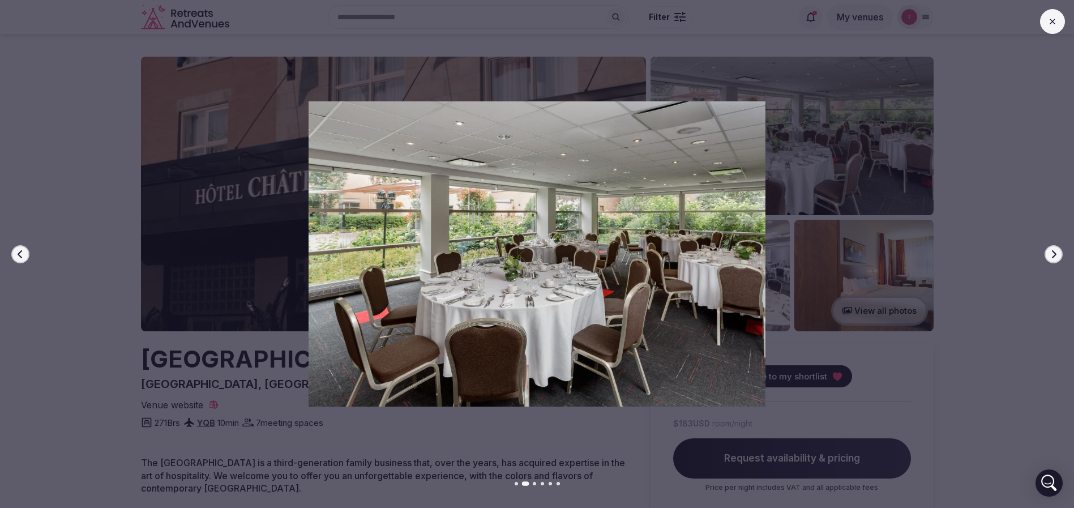
click at [1047, 252] on button "Next slide" at bounding box center [1053, 254] width 18 height 18
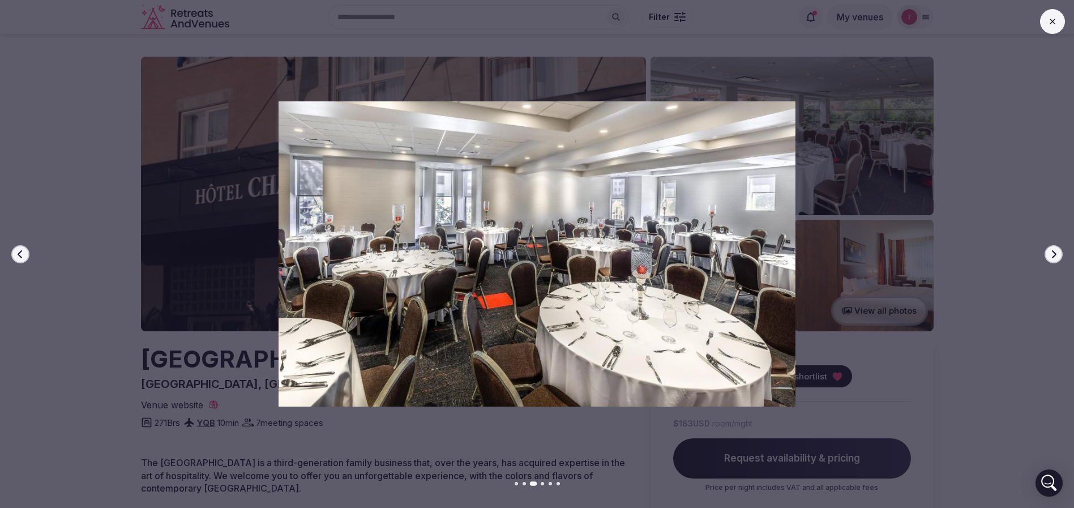
click at [1047, 252] on button "Next slide" at bounding box center [1053, 254] width 18 height 18
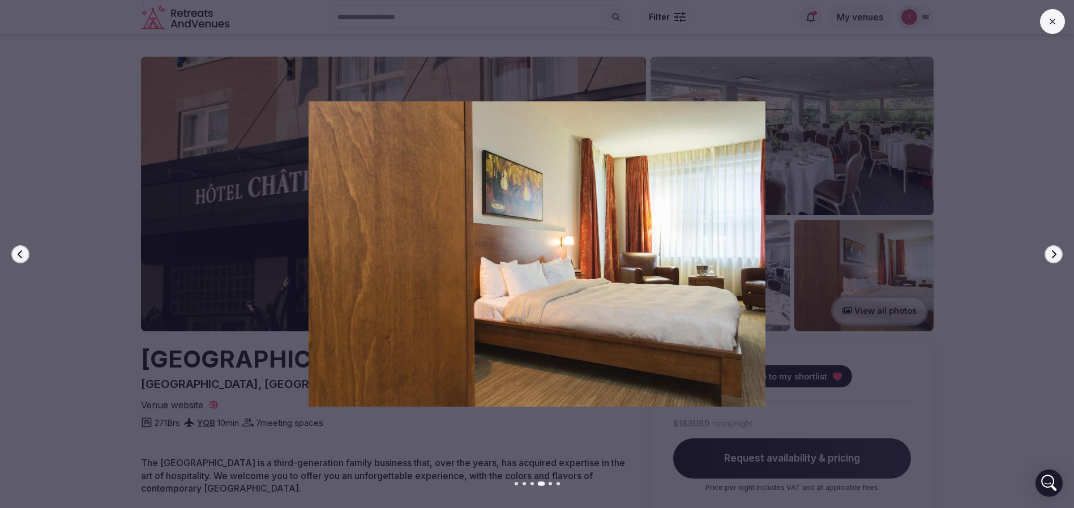
click at [1047, 252] on button "Next slide" at bounding box center [1053, 254] width 18 height 18
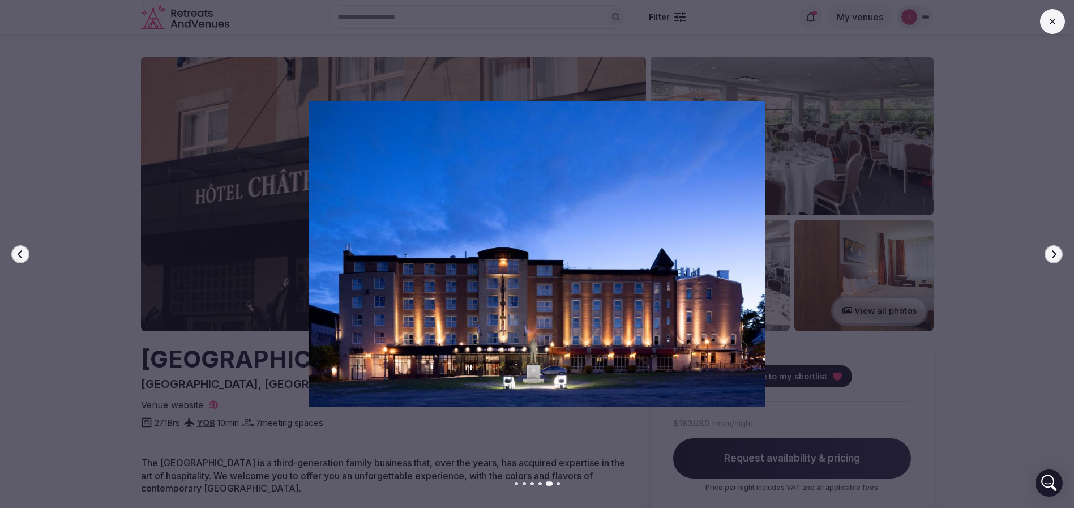
click at [1047, 252] on button "Next slide" at bounding box center [1053, 254] width 18 height 18
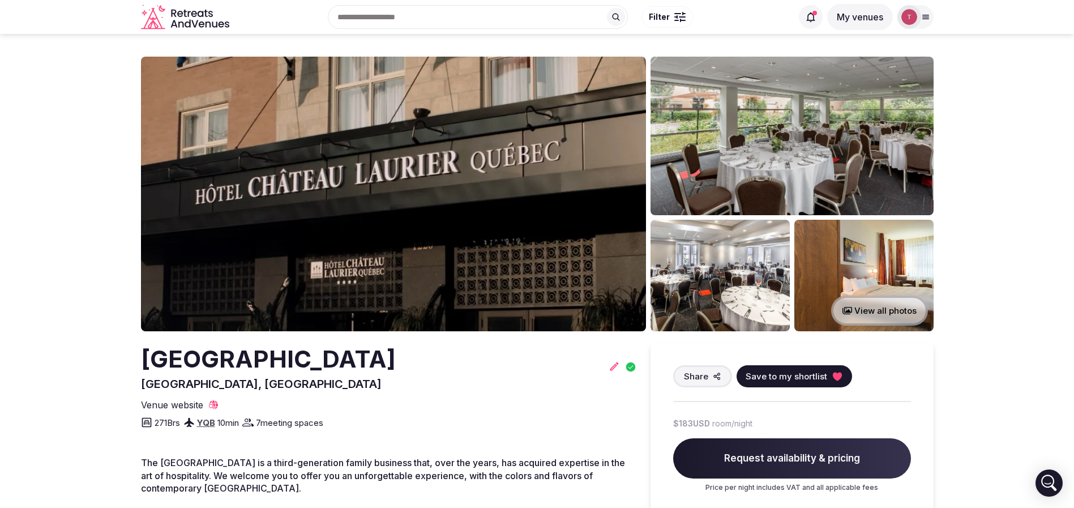
copy h2 "Hotel Chateau Laurier Quebec"
click at [837, 379] on icon at bounding box center [837, 376] width 11 height 11
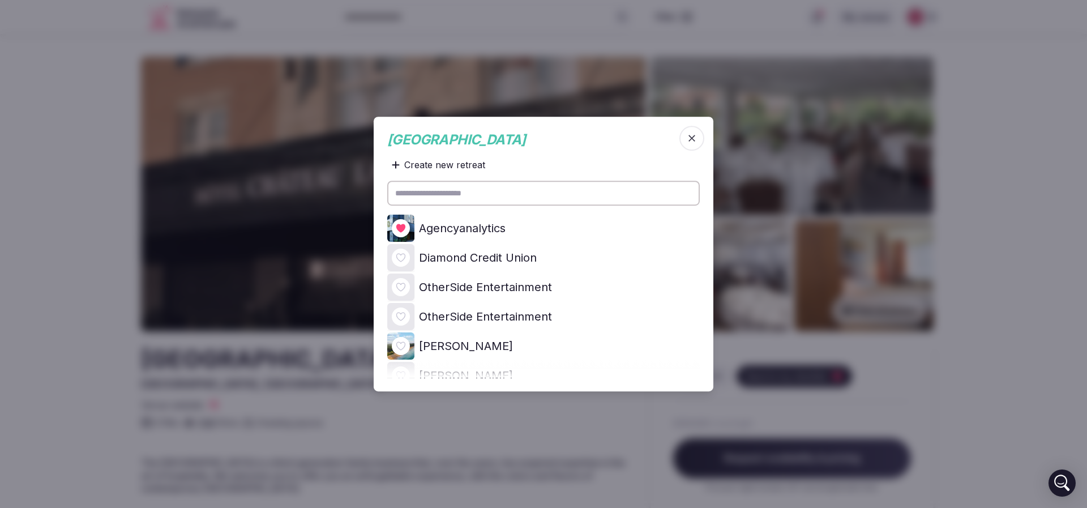
click at [0, 0] on icon at bounding box center [0, 0] width 0 height 0
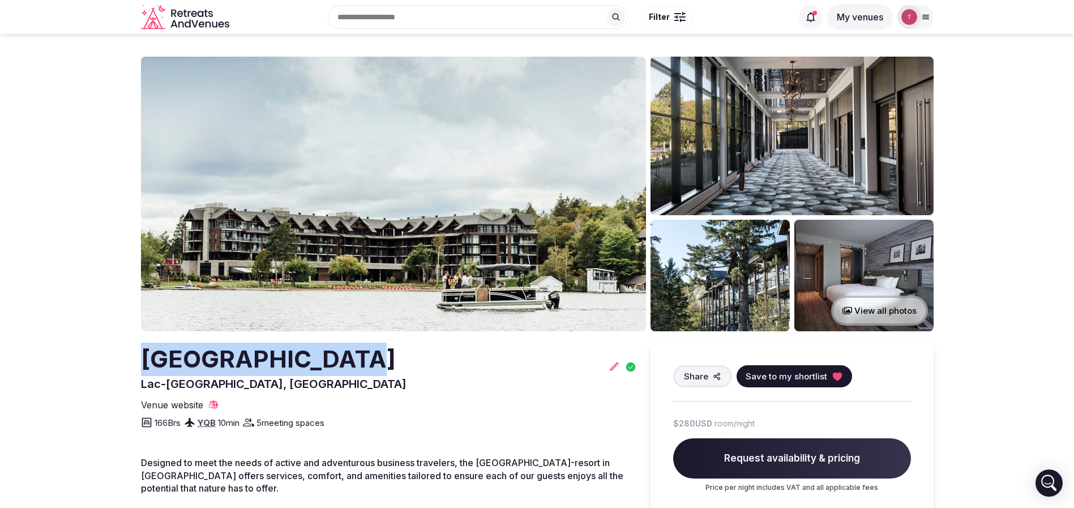
drag, startPoint x: 125, startPoint y: 361, endPoint x: 382, endPoint y: 363, distance: 257.0
click at [382, 363] on section "View all photos [GEOGRAPHIC_DATA] [GEOGRAPHIC_DATA], [GEOGRAPHIC_DATA] Share Sa…" at bounding box center [537, 431] width 1074 height 795
copy h2 "[GEOGRAPHIC_DATA]"
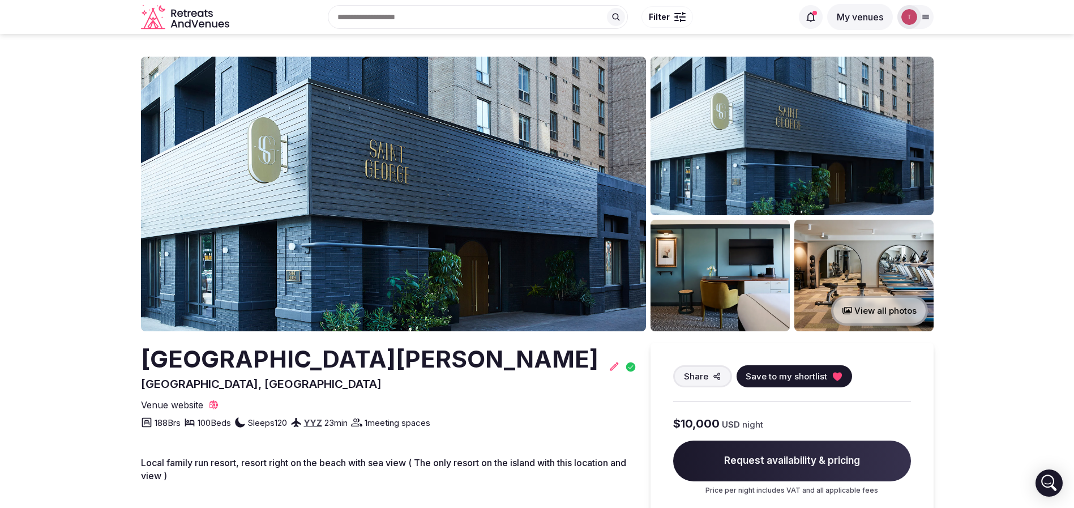
drag, startPoint x: 101, startPoint y: 336, endPoint x: 145, endPoint y: 329, distance: 44.2
click at [386, 168] on img at bounding box center [393, 194] width 505 height 275
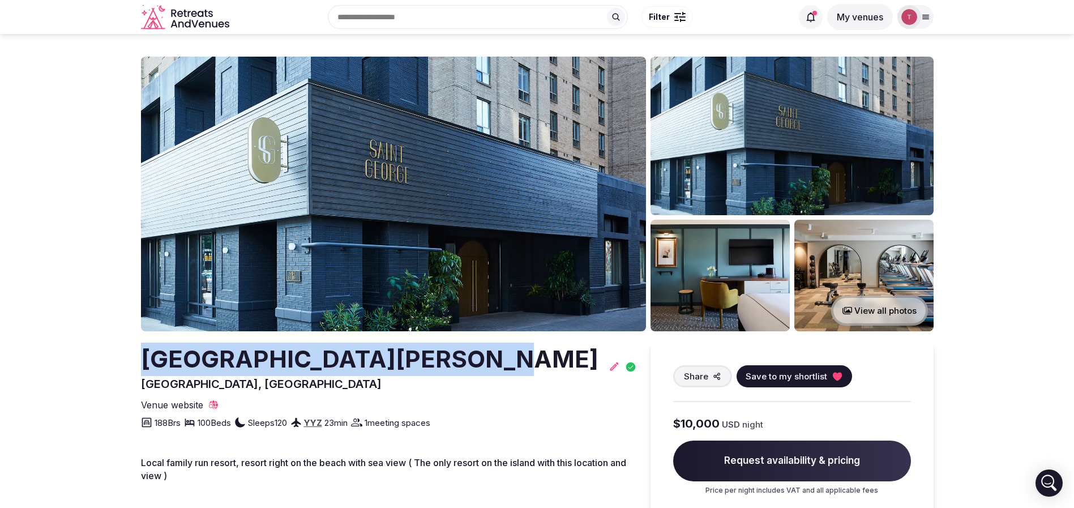
drag, startPoint x: 136, startPoint y: 368, endPoint x: 521, endPoint y: 365, distance: 384.4
copy h2 "[GEOGRAPHIC_DATA][PERSON_NAME]"
click at [367, 203] on img at bounding box center [393, 194] width 505 height 275
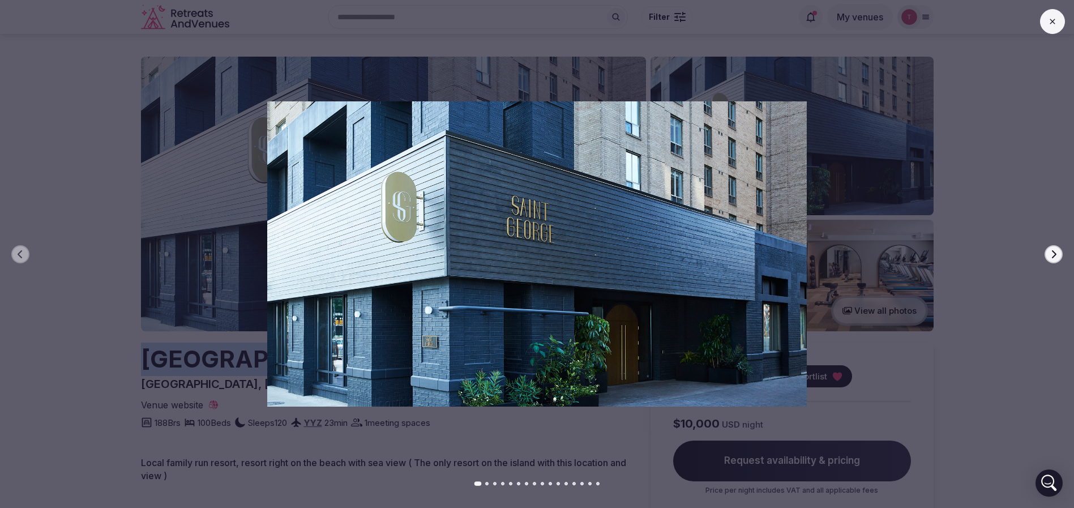
click at [1052, 250] on icon "button" at bounding box center [1054, 254] width 5 height 8
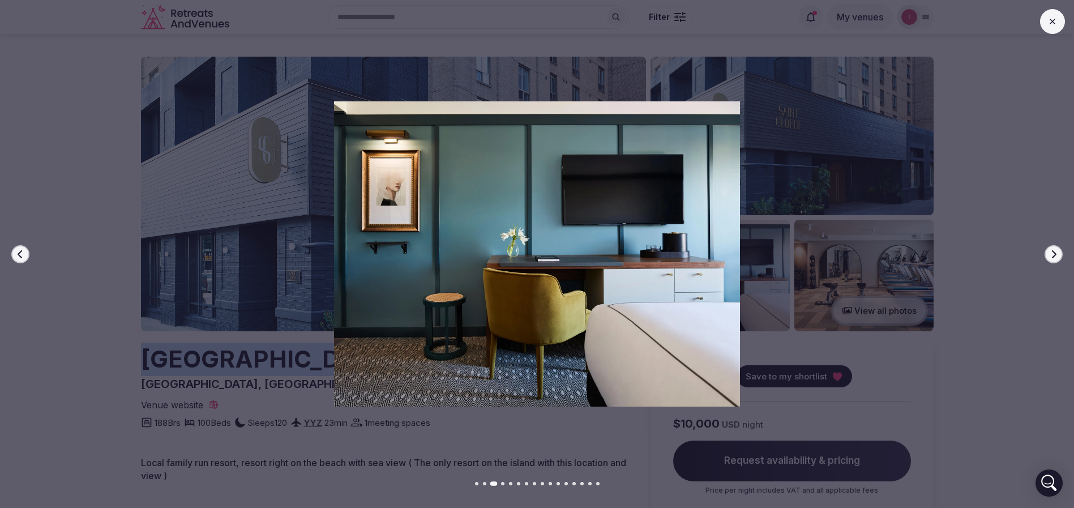
click at [1052, 250] on icon "button" at bounding box center [1054, 254] width 5 height 8
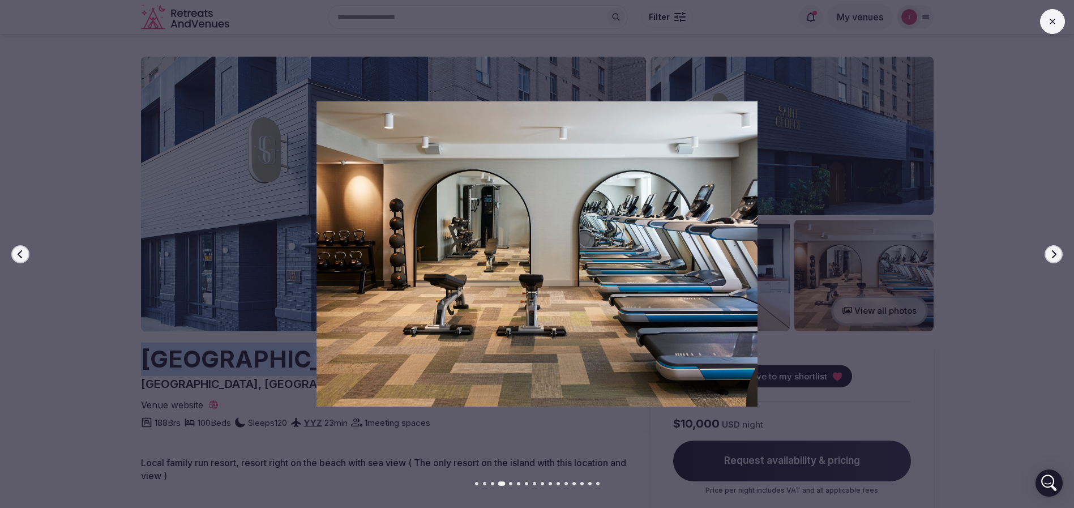
click at [1052, 250] on icon "button" at bounding box center [1054, 254] width 5 height 8
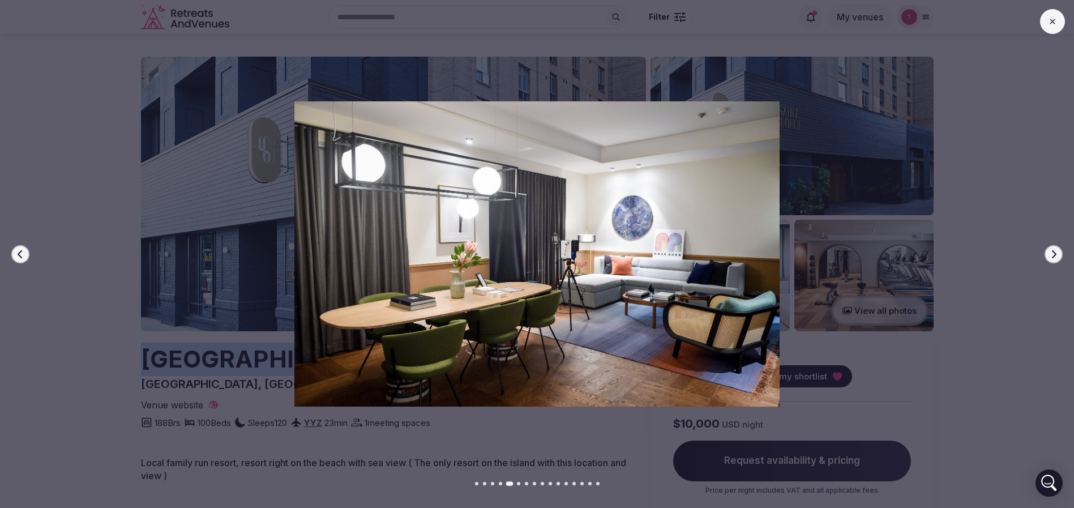
click at [1052, 250] on icon "button" at bounding box center [1054, 254] width 5 height 8
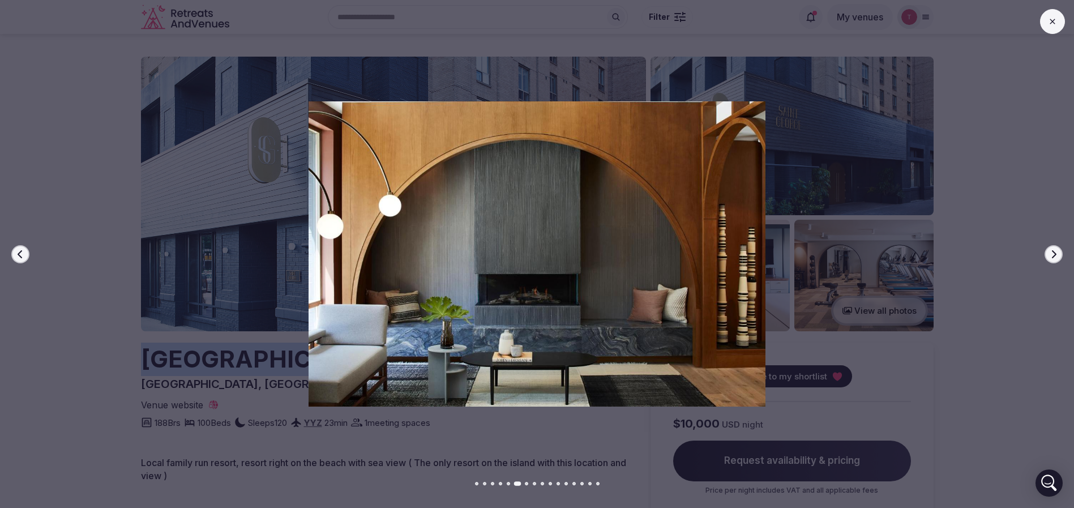
click at [1052, 250] on icon "button" at bounding box center [1054, 254] width 5 height 8
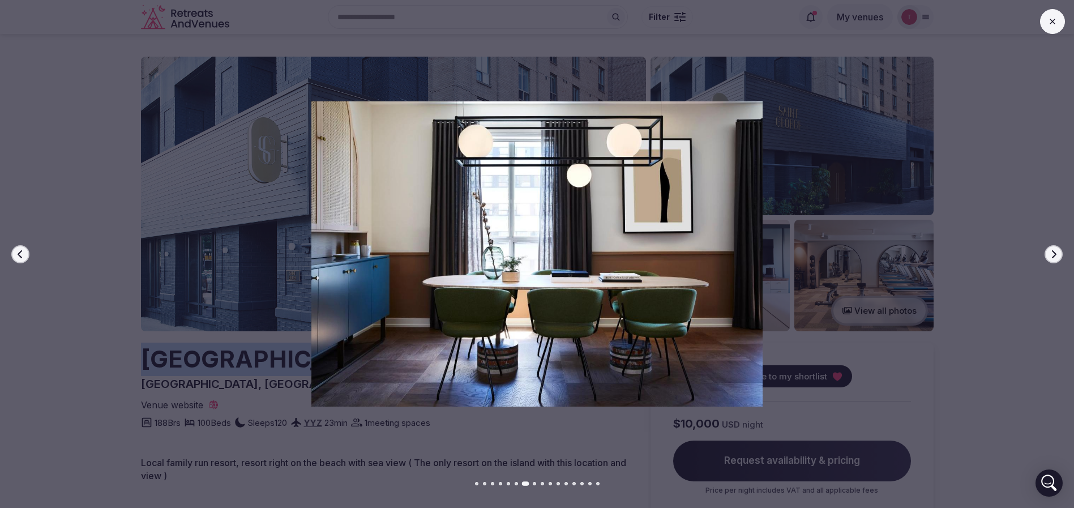
click at [1052, 250] on icon "button" at bounding box center [1054, 254] width 5 height 8
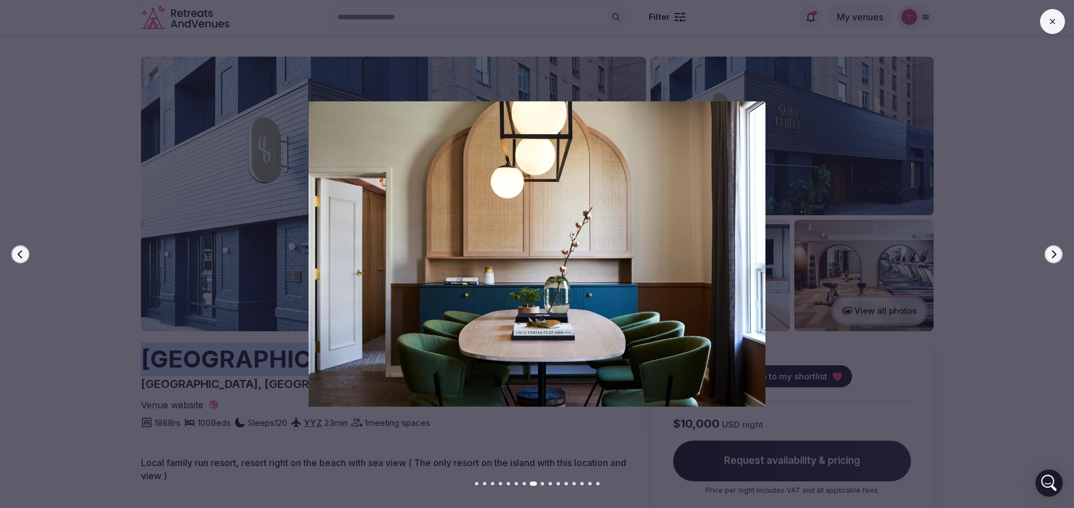
click at [1052, 250] on icon "button" at bounding box center [1054, 254] width 5 height 8
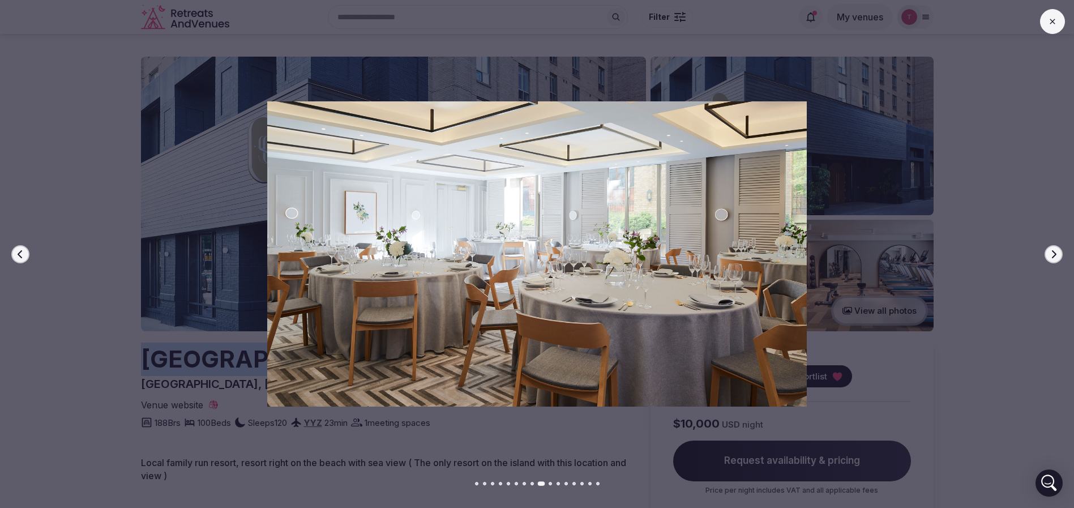
click at [1052, 250] on icon "button" at bounding box center [1054, 254] width 5 height 8
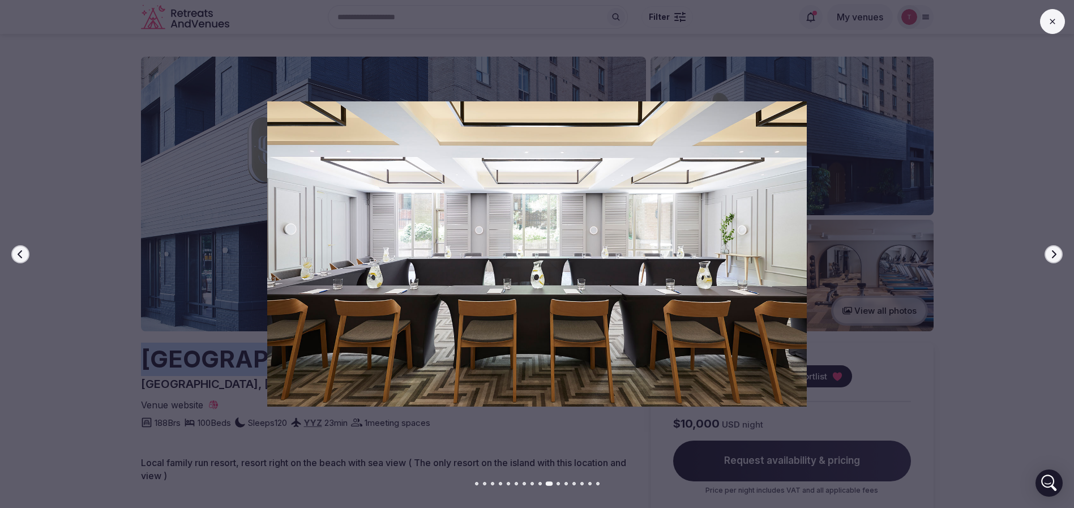
click at [1052, 250] on icon "button" at bounding box center [1054, 254] width 5 height 8
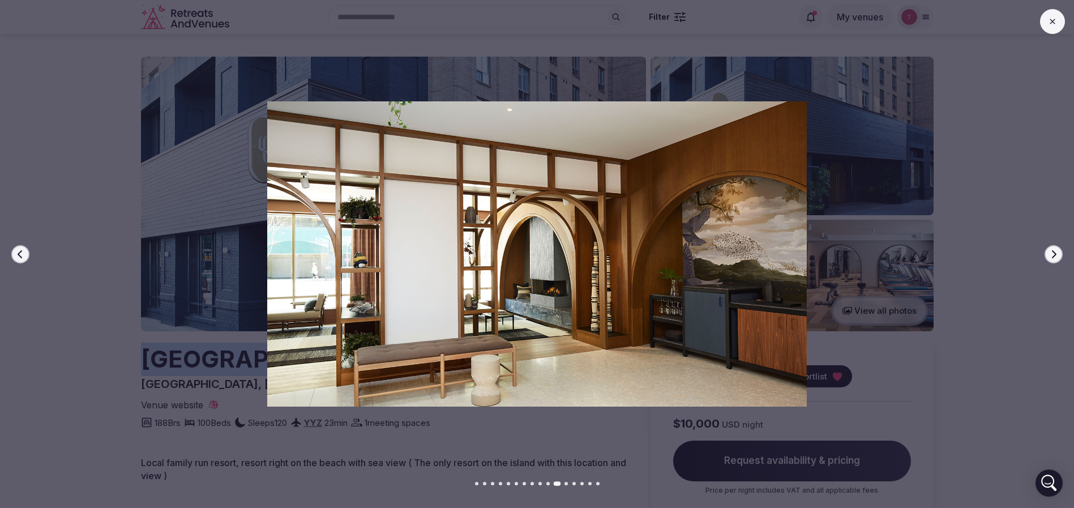
click at [1052, 250] on icon "button" at bounding box center [1054, 254] width 5 height 8
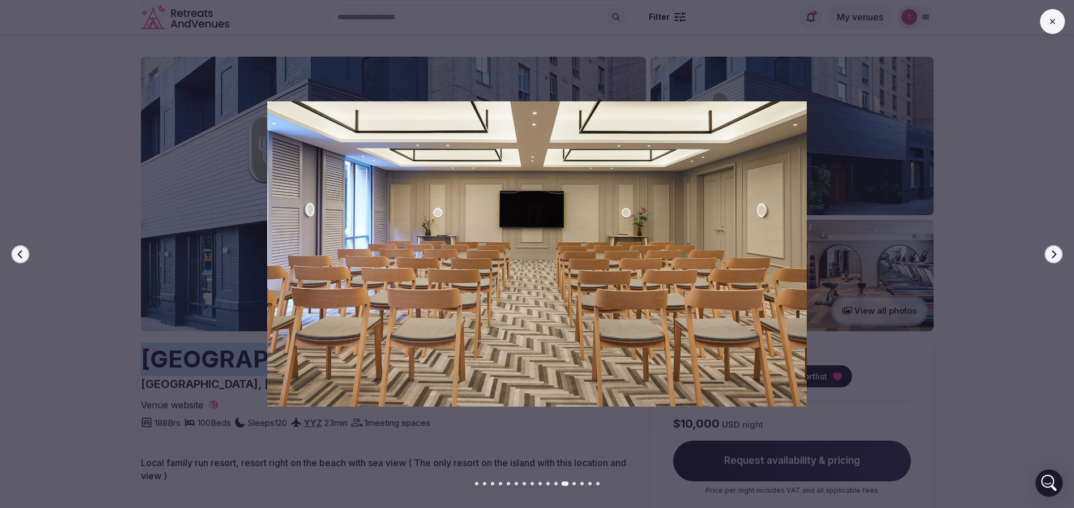
click at [1052, 250] on icon "button" at bounding box center [1054, 254] width 5 height 8
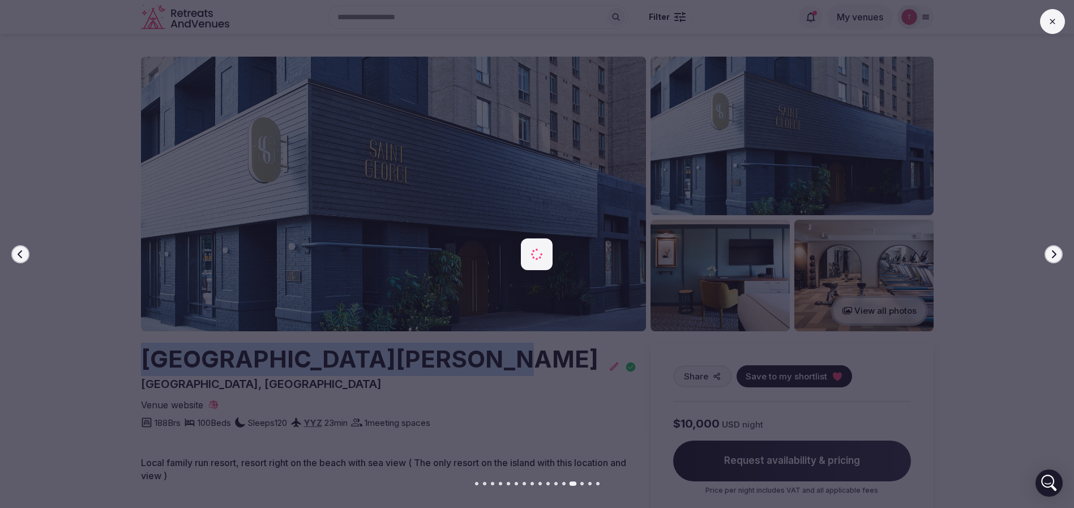
click at [1052, 250] on icon "button" at bounding box center [1054, 254] width 5 height 8
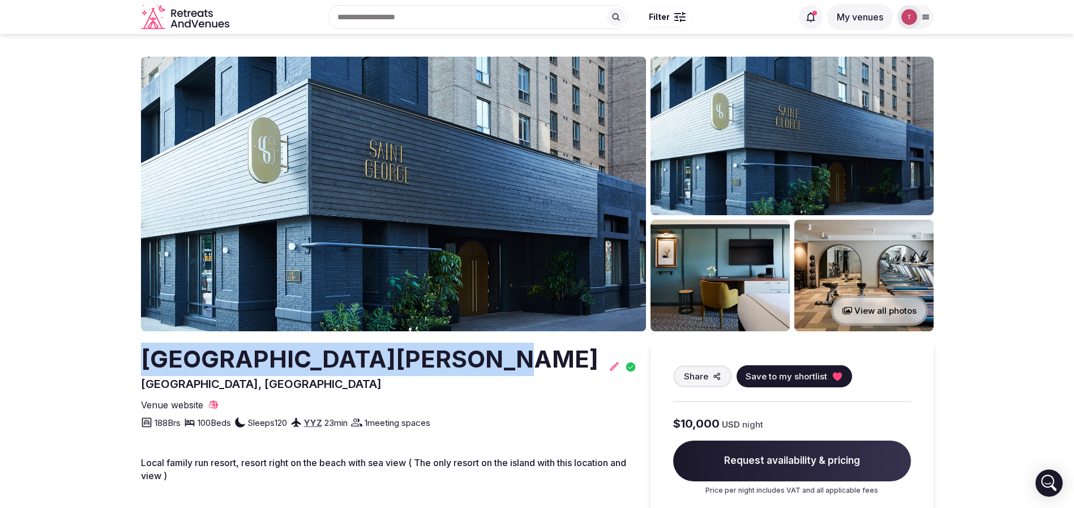
click at [832, 373] on icon at bounding box center [836, 376] width 9 height 8
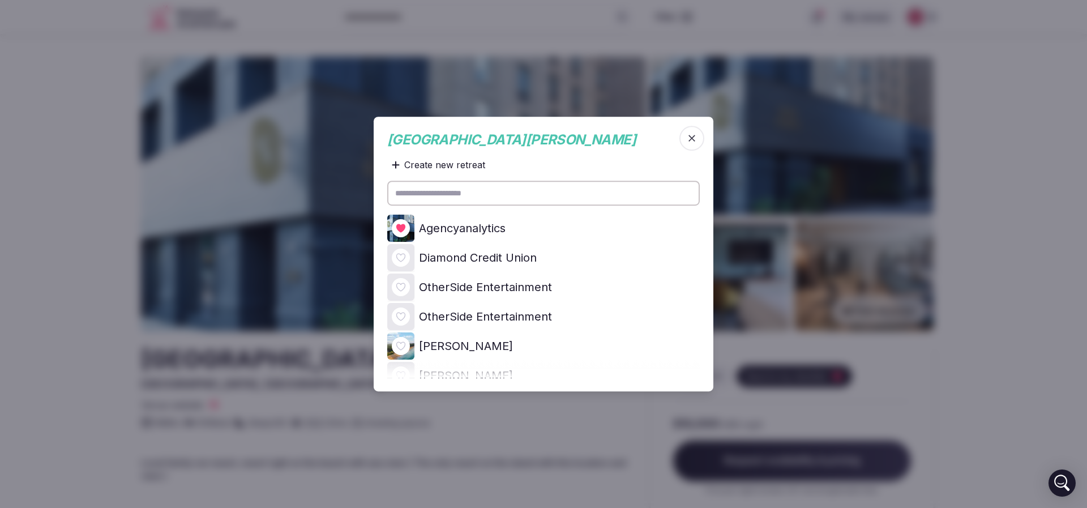
click at [408, 228] on div at bounding box center [401, 228] width 18 height 18
click at [0, 0] on icon at bounding box center [0, 0] width 0 height 0
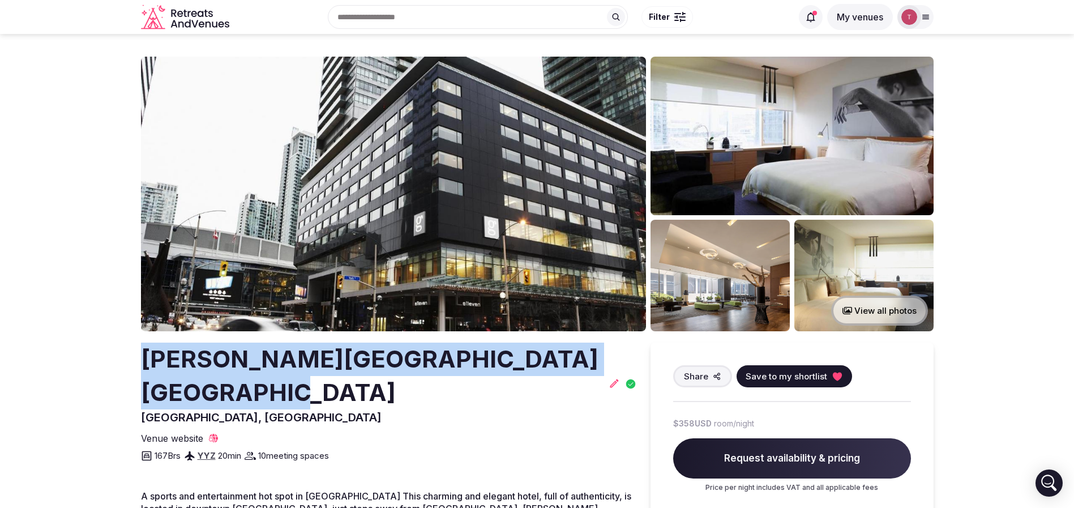
drag, startPoint x: 133, startPoint y: 353, endPoint x: 423, endPoint y: 385, distance: 291.6
copy h2 "[PERSON_NAME][GEOGRAPHIC_DATA] [GEOGRAPHIC_DATA]"
click at [421, 238] on img at bounding box center [393, 194] width 505 height 275
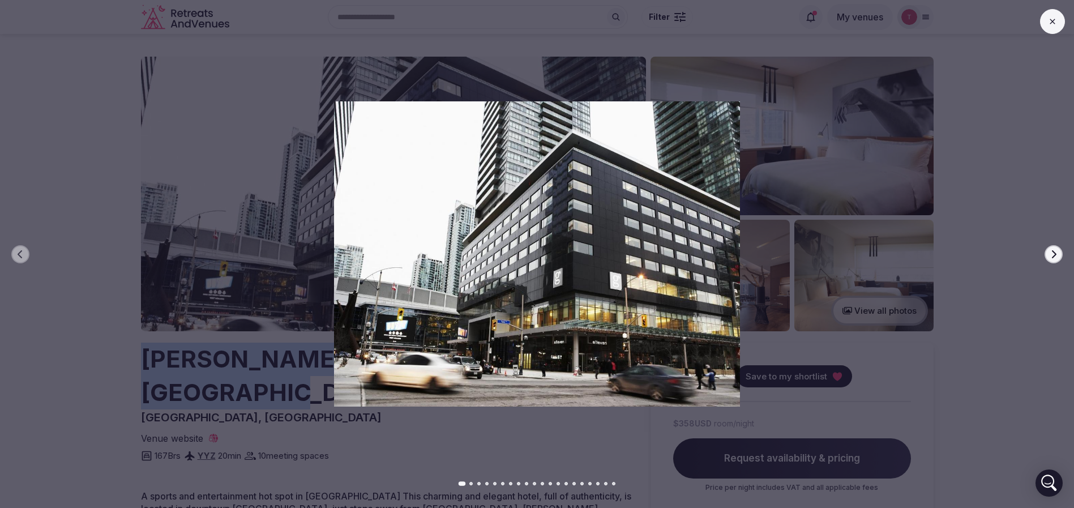
click at [1055, 250] on icon "button" at bounding box center [1053, 254] width 9 height 9
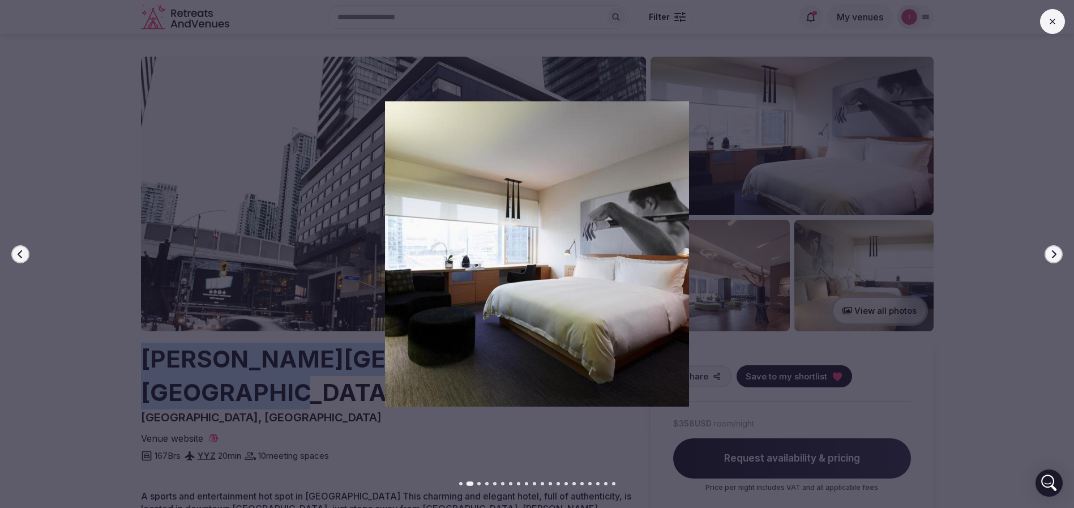
click at [1056, 251] on icon "button" at bounding box center [1053, 254] width 9 height 9
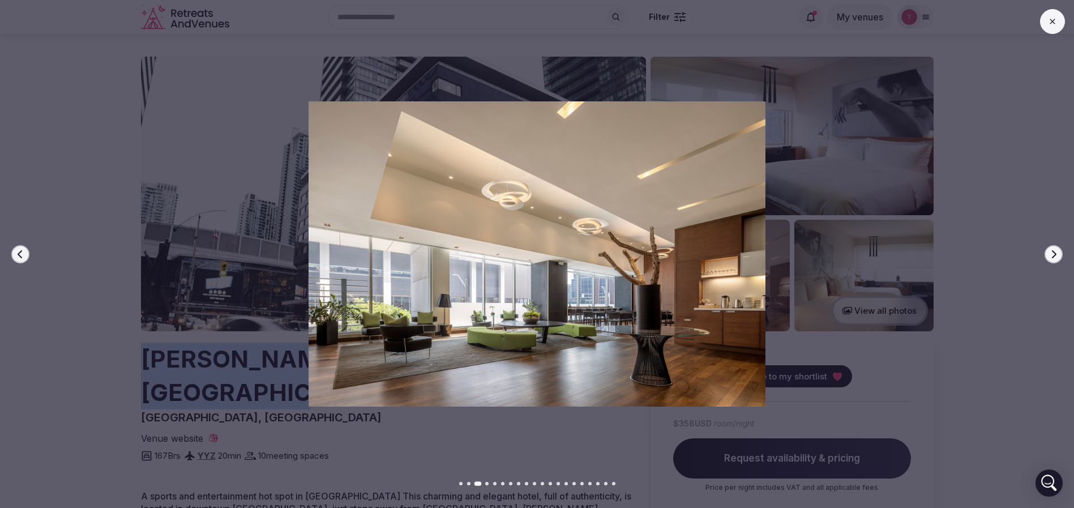
click at [1056, 251] on icon "button" at bounding box center [1053, 254] width 9 height 9
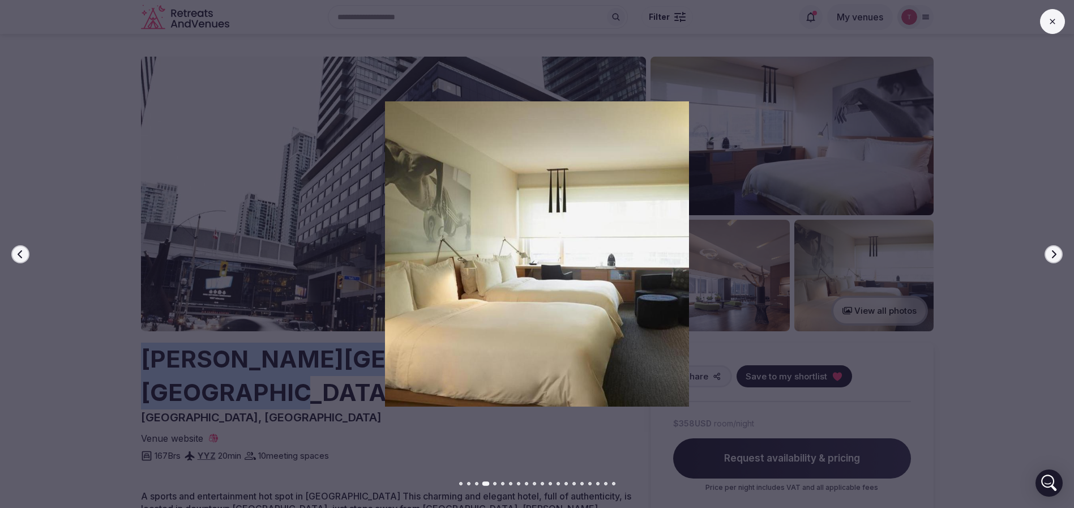
click at [1056, 251] on icon "button" at bounding box center [1053, 254] width 9 height 9
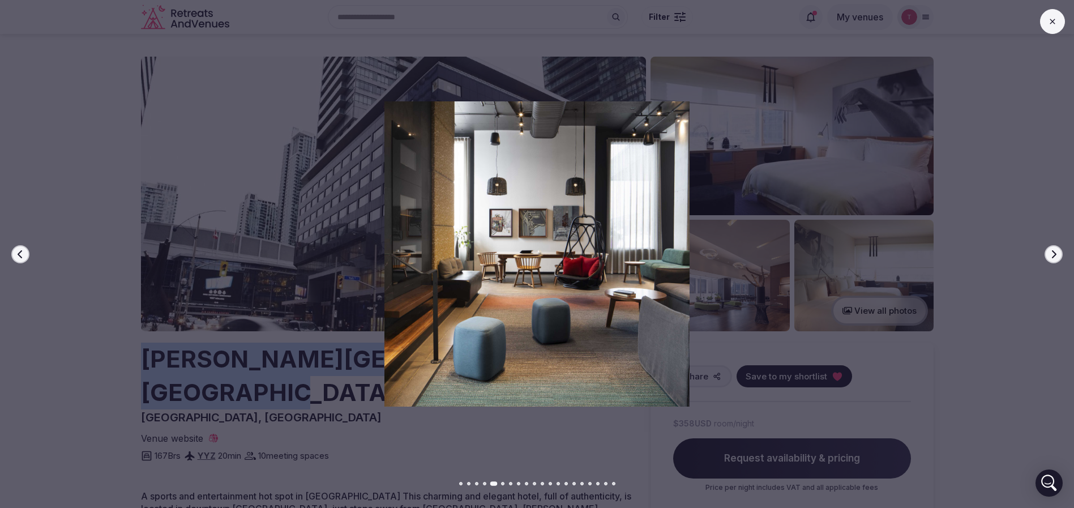
click at [1056, 251] on icon "button" at bounding box center [1053, 254] width 9 height 9
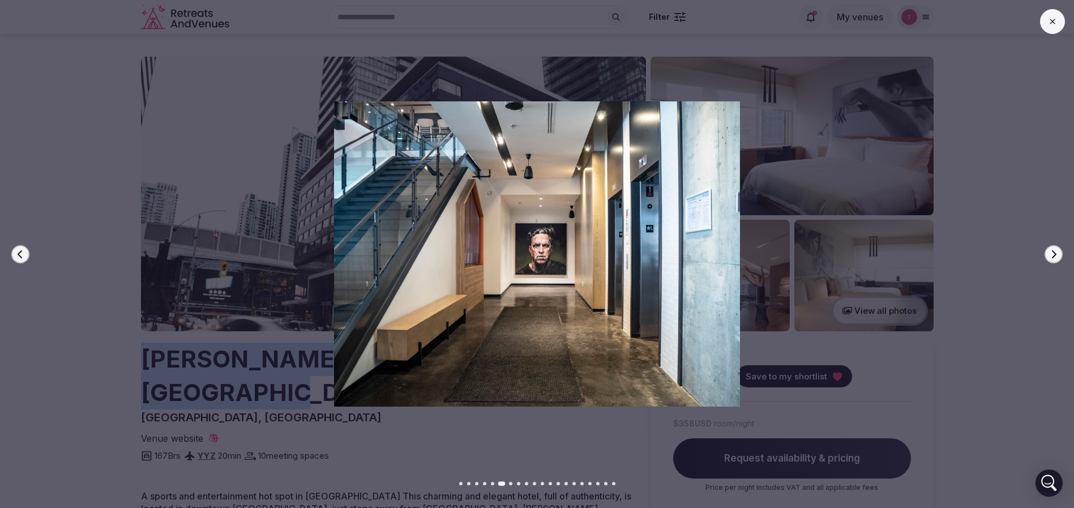
click at [1056, 251] on icon "button" at bounding box center [1053, 254] width 9 height 9
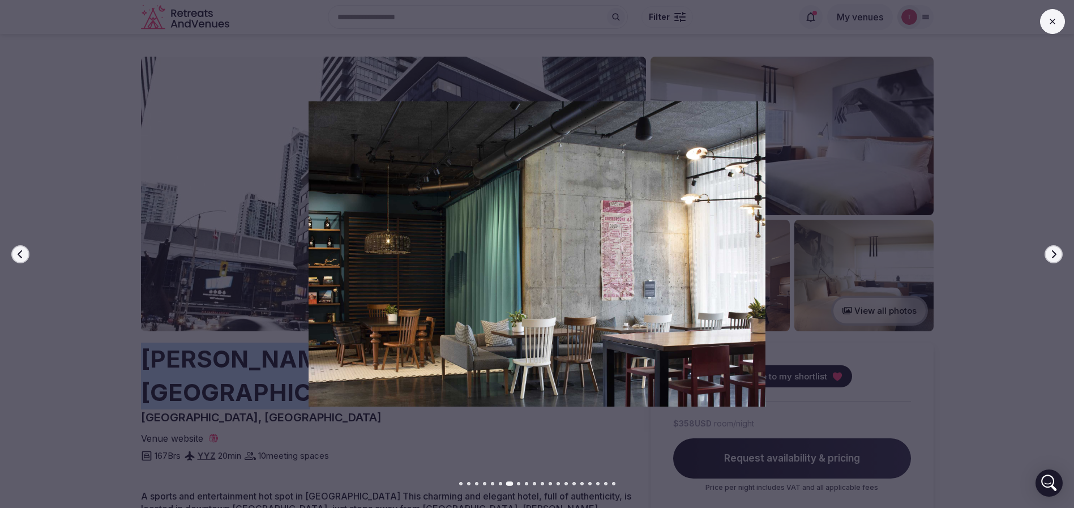
click at [1056, 251] on icon "button" at bounding box center [1053, 254] width 9 height 9
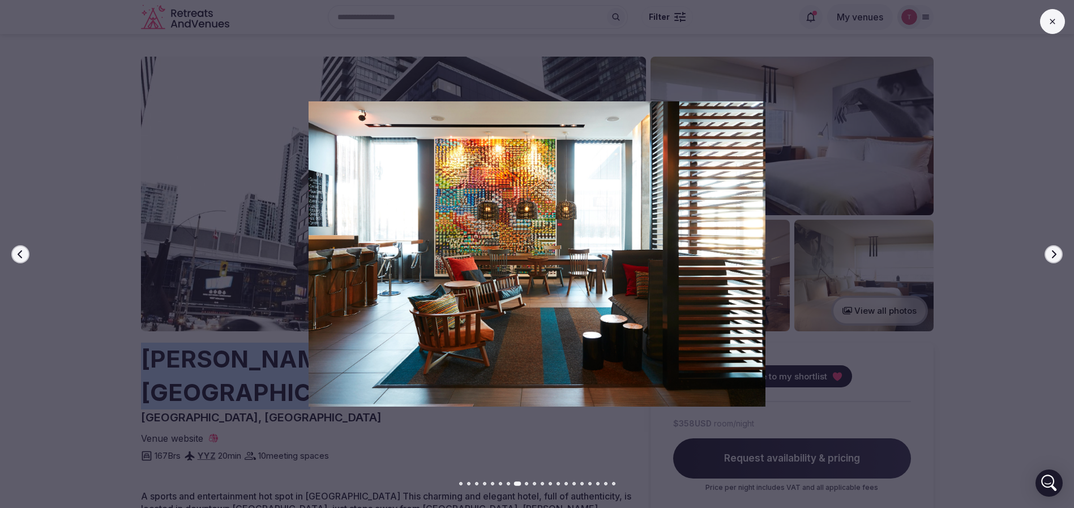
click at [1056, 251] on icon "button" at bounding box center [1053, 254] width 9 height 9
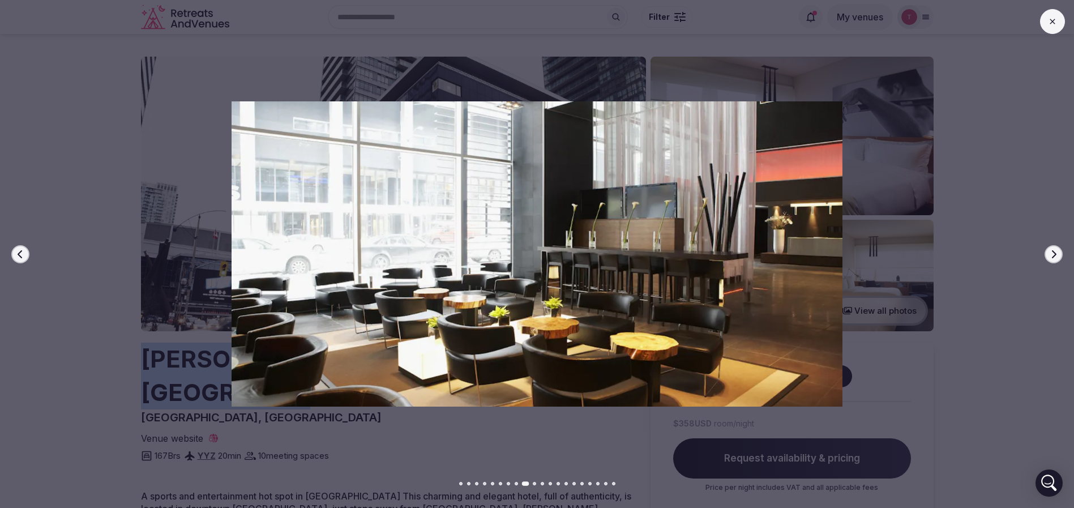
click at [1056, 251] on icon "button" at bounding box center [1053, 254] width 9 height 9
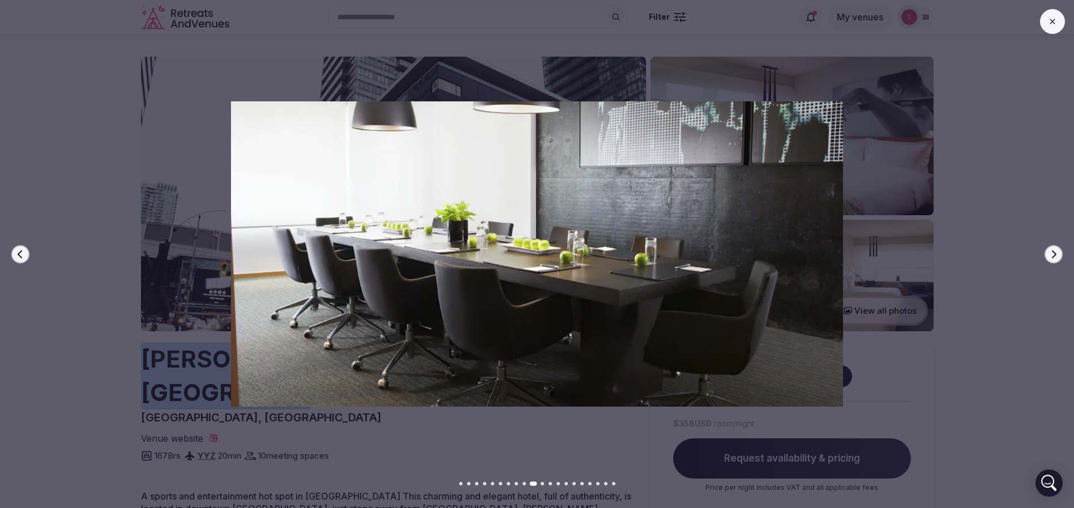
click at [1056, 251] on icon "button" at bounding box center [1053, 254] width 9 height 9
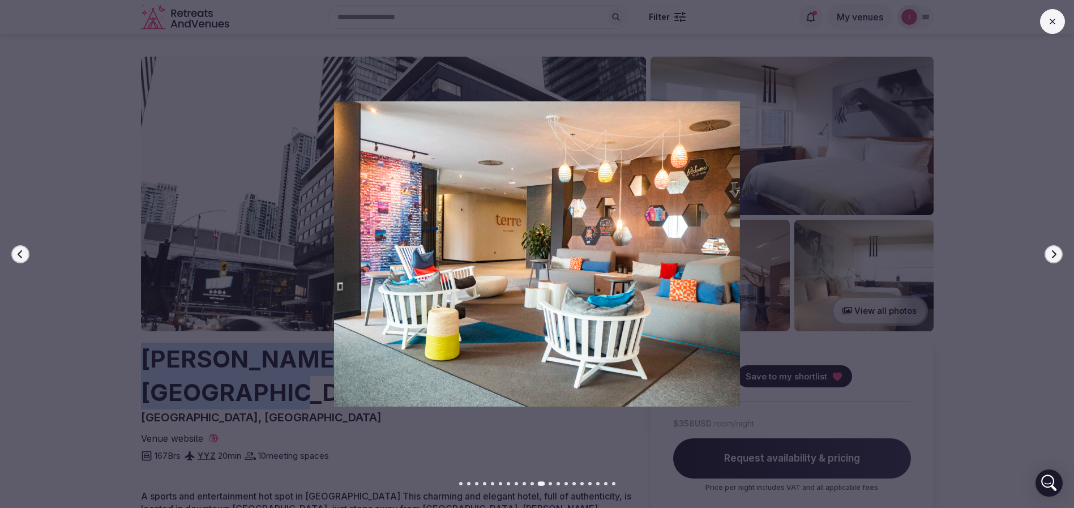
click at [1056, 251] on icon "button" at bounding box center [1053, 254] width 9 height 9
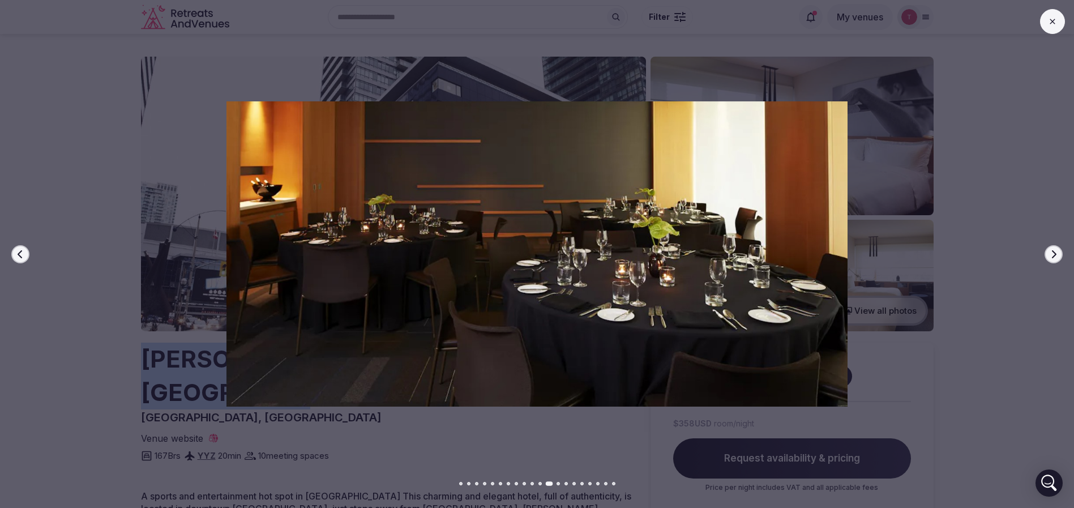
click at [1056, 251] on icon "button" at bounding box center [1053, 254] width 9 height 9
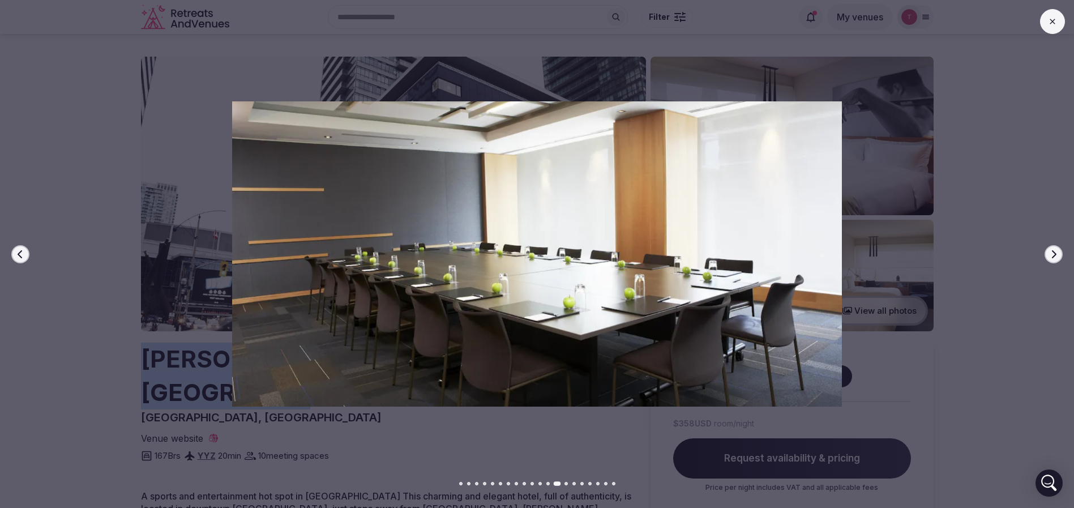
click at [1056, 251] on icon "button" at bounding box center [1053, 254] width 9 height 9
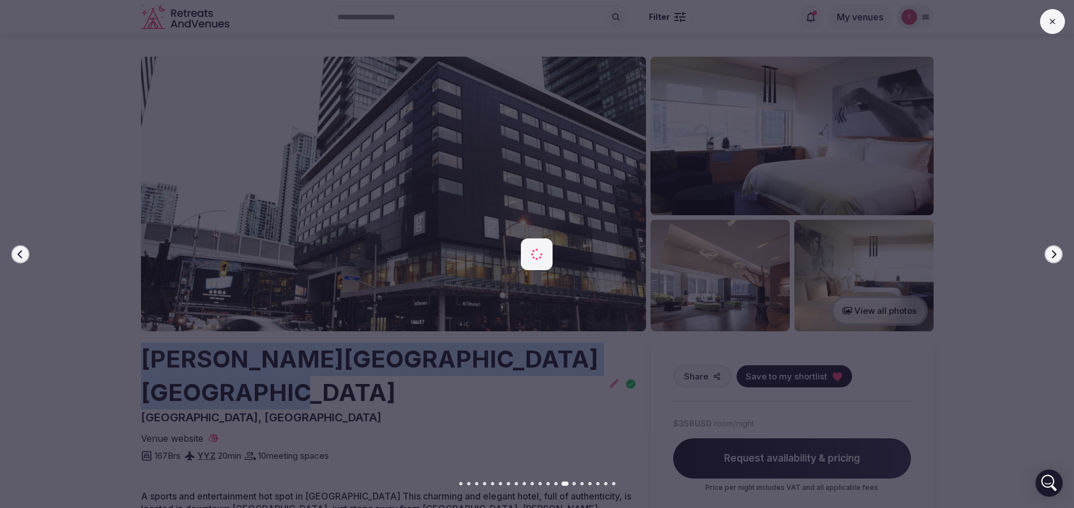
click at [1056, 251] on icon "button" at bounding box center [1053, 254] width 9 height 9
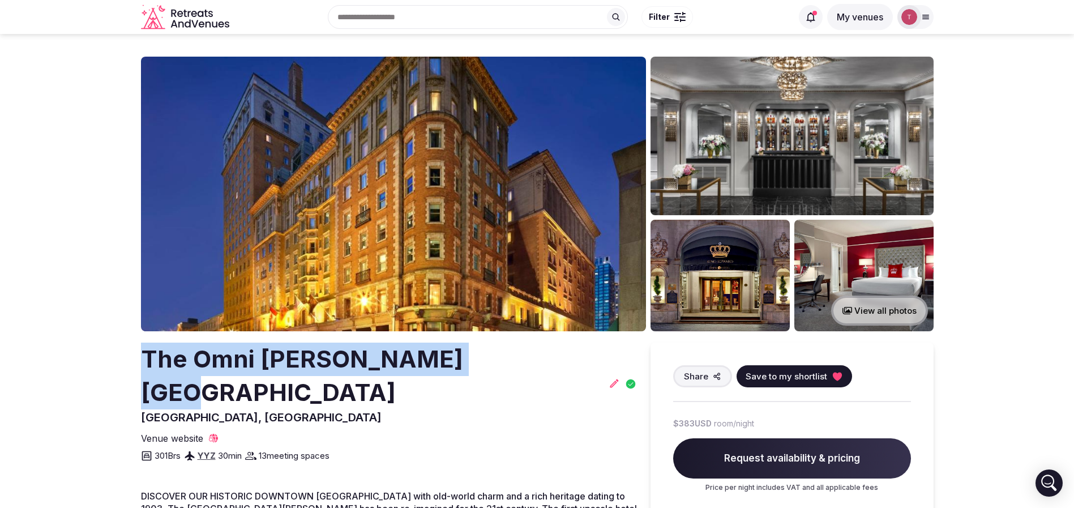
drag, startPoint x: 127, startPoint y: 354, endPoint x: 491, endPoint y: 359, distance: 364.6
click at [454, 185] on img at bounding box center [393, 194] width 505 height 275
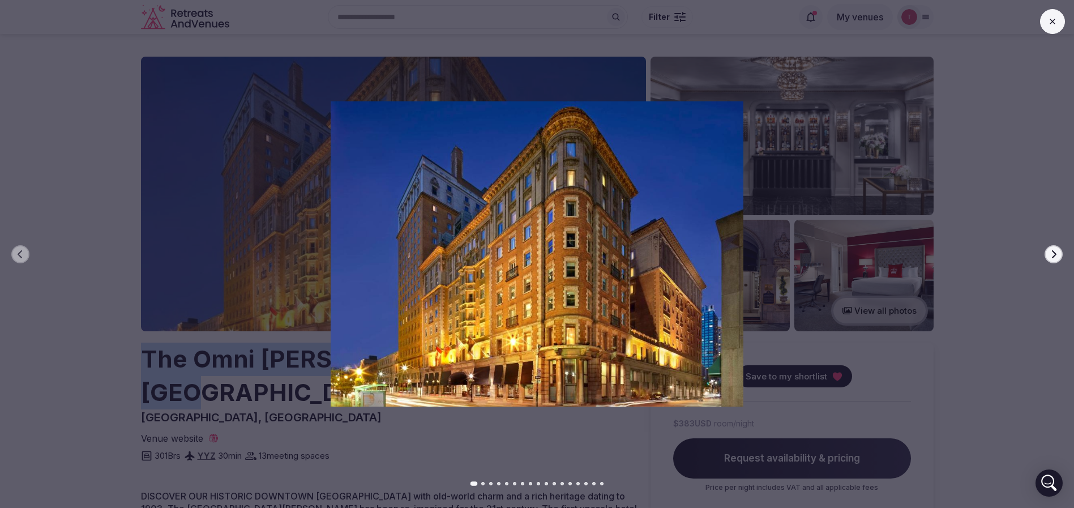
click at [1059, 253] on button "Next slide" at bounding box center [1053, 254] width 18 height 18
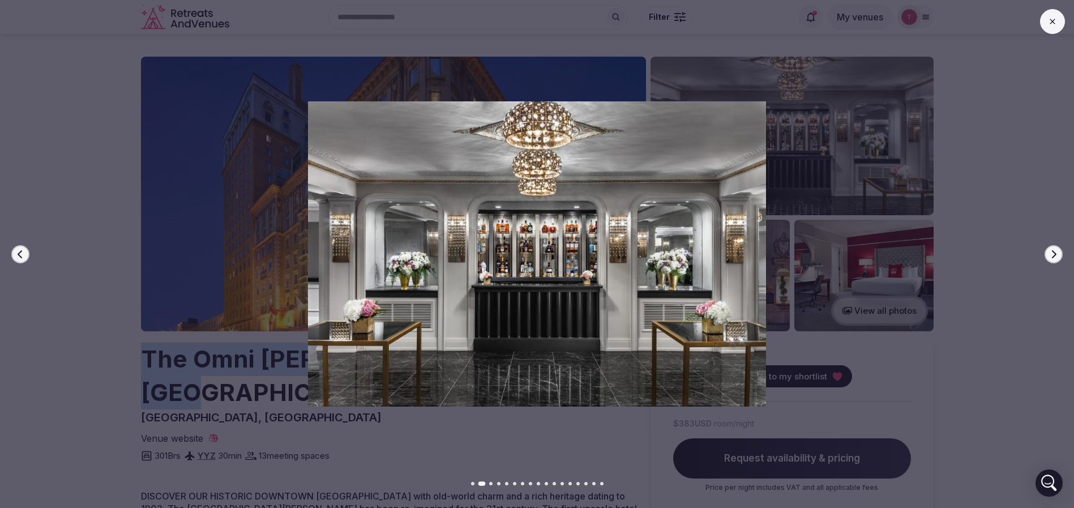
click at [1059, 253] on button "Next slide" at bounding box center [1053, 254] width 18 height 18
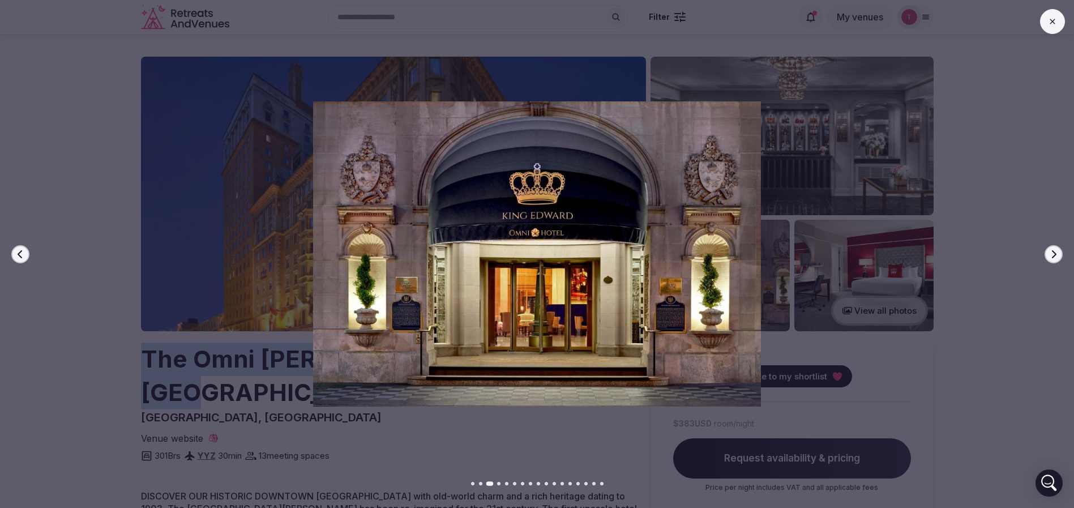
click at [1059, 253] on button "Next slide" at bounding box center [1053, 254] width 18 height 18
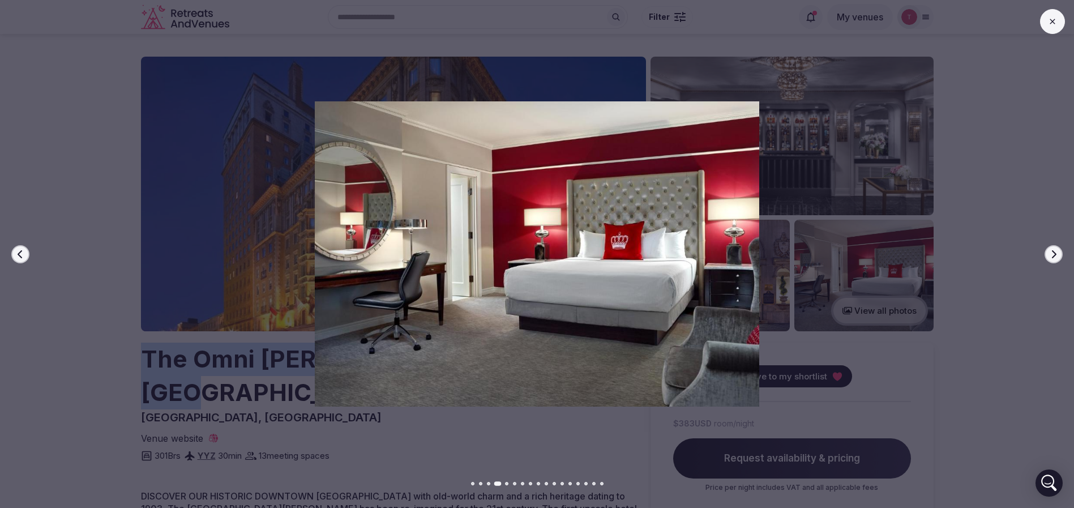
click at [1059, 253] on button "Next slide" at bounding box center [1053, 254] width 18 height 18
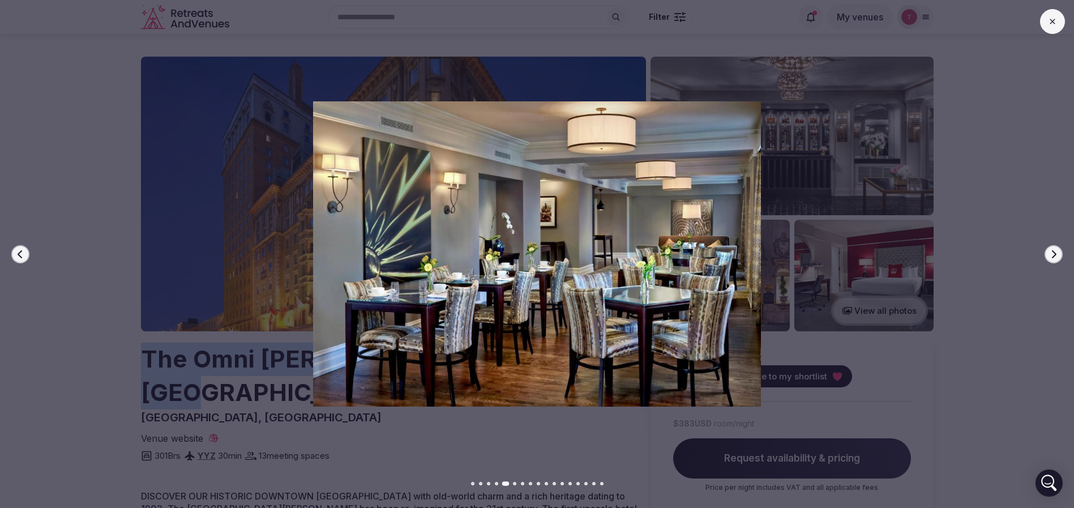
click at [1059, 253] on button "Next slide" at bounding box center [1053, 254] width 18 height 18
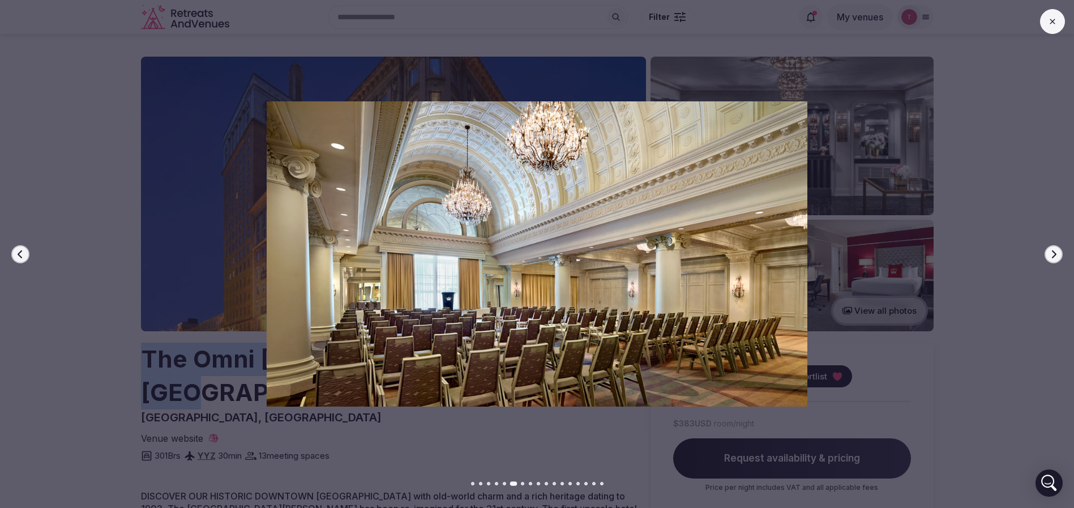
click at [1059, 253] on button "Next slide" at bounding box center [1053, 254] width 18 height 18
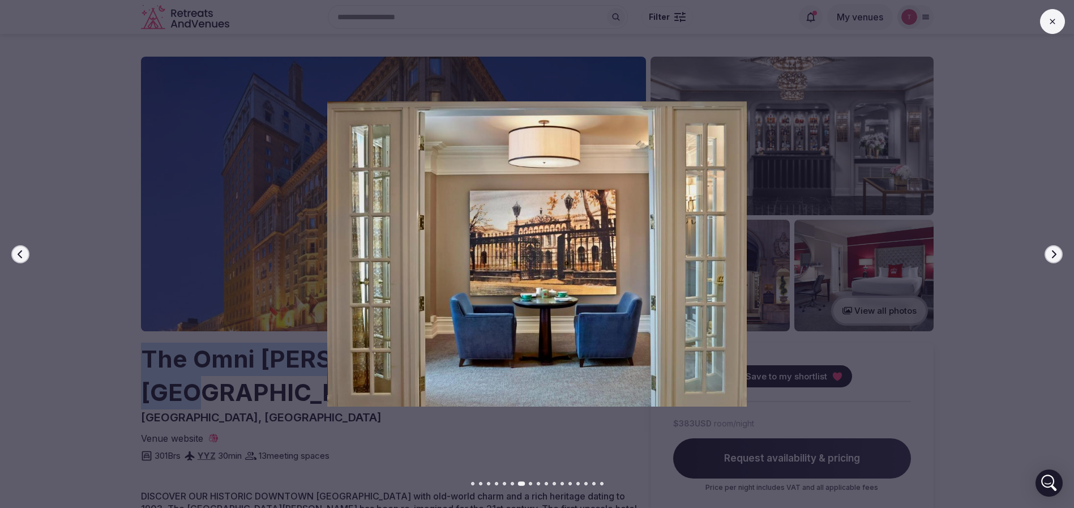
click at [1059, 253] on button "Next slide" at bounding box center [1053, 254] width 18 height 18
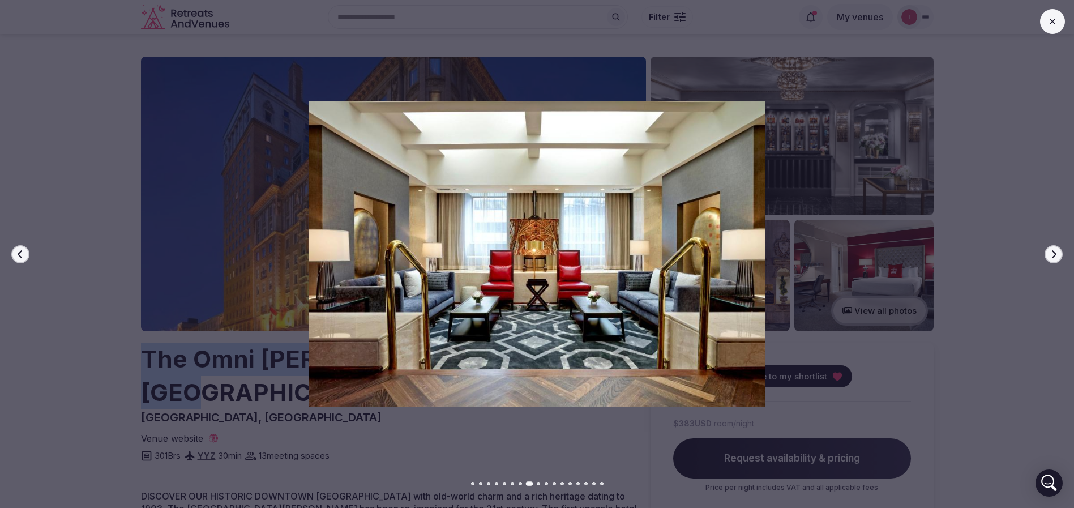
click at [1059, 253] on button "Next slide" at bounding box center [1053, 254] width 18 height 18
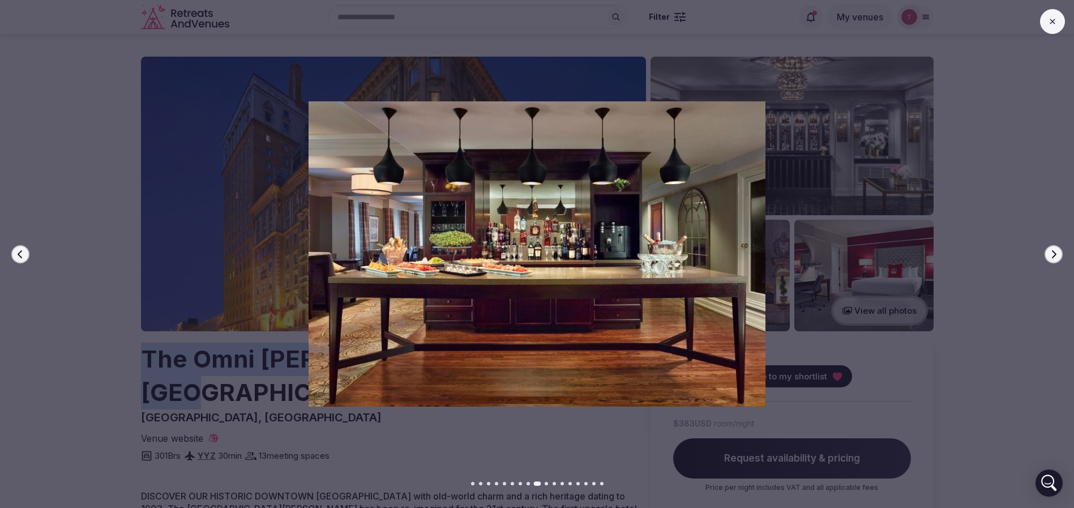
click at [1059, 253] on button "Next slide" at bounding box center [1053, 254] width 18 height 18
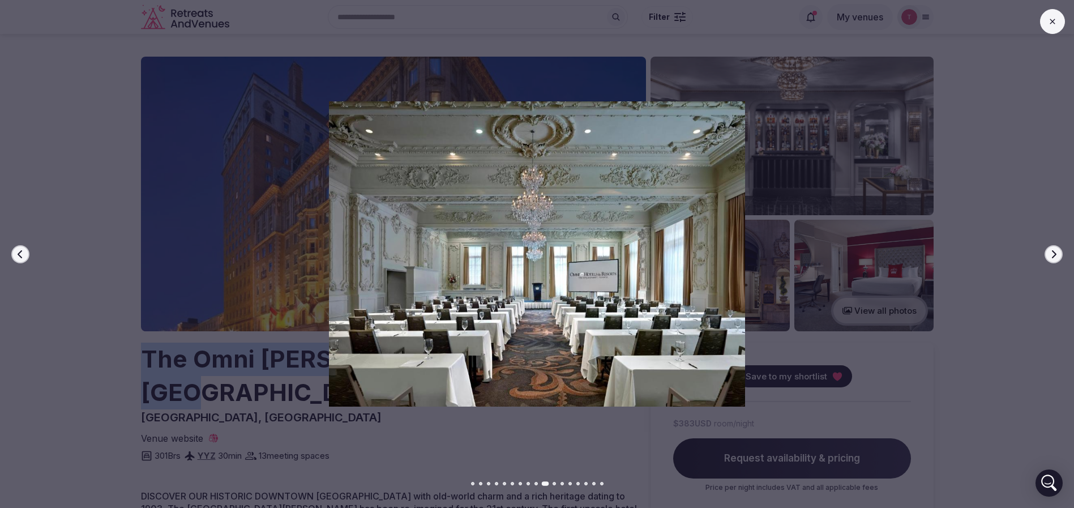
click at [1059, 252] on button "Next slide" at bounding box center [1053, 254] width 18 height 18
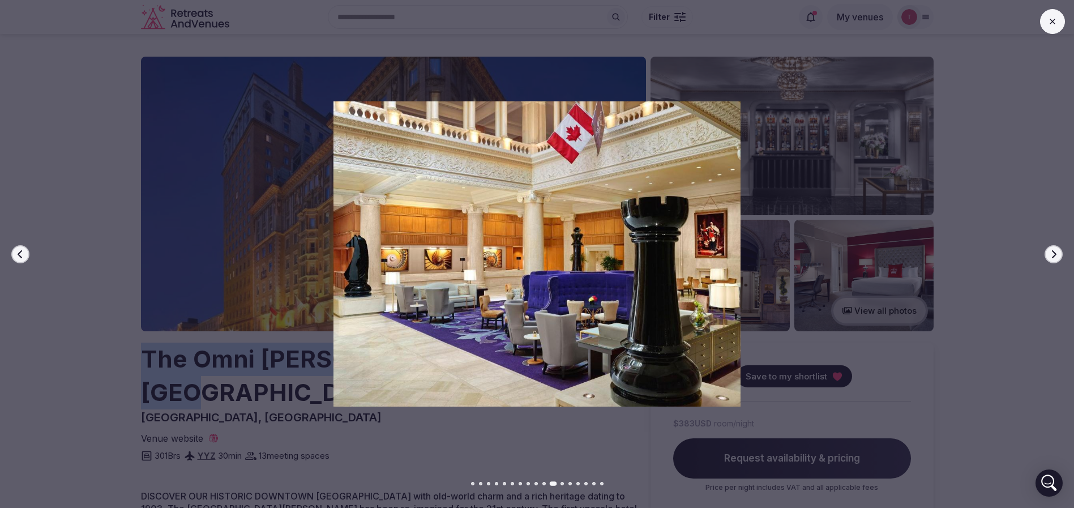
click at [1059, 252] on button "Next slide" at bounding box center [1053, 254] width 18 height 18
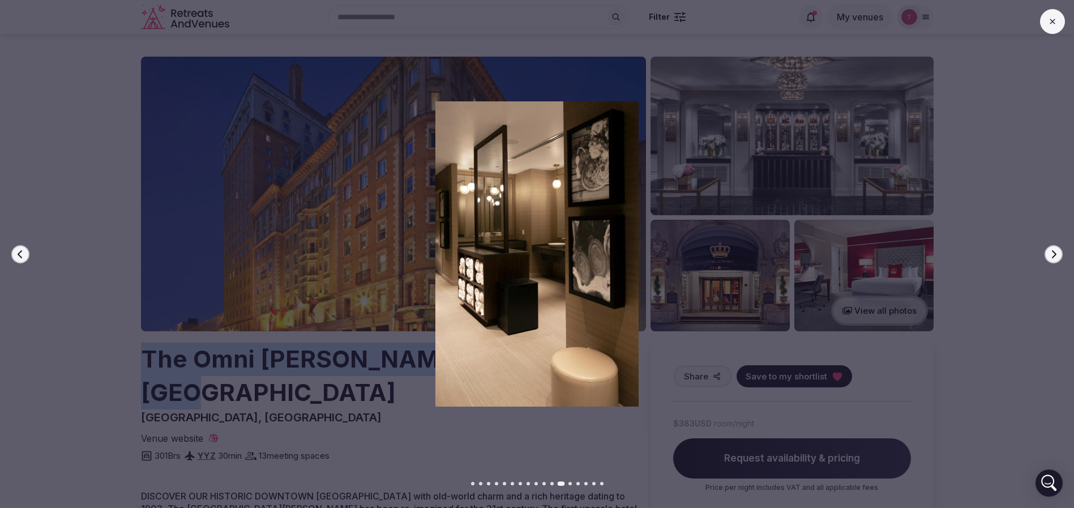
click at [1059, 252] on button "Next slide" at bounding box center [1053, 254] width 18 height 18
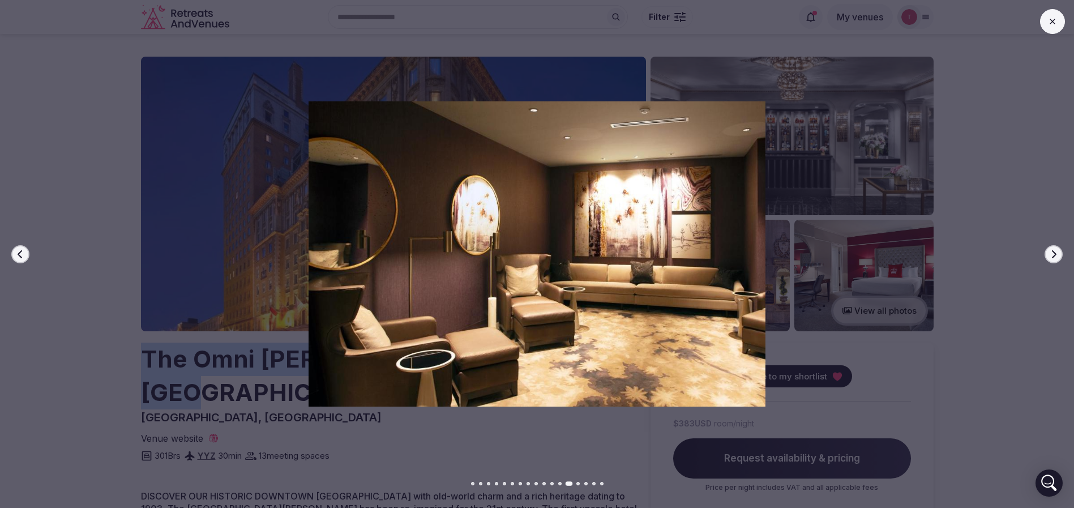
click at [1059, 252] on button "Next slide" at bounding box center [1053, 254] width 18 height 18
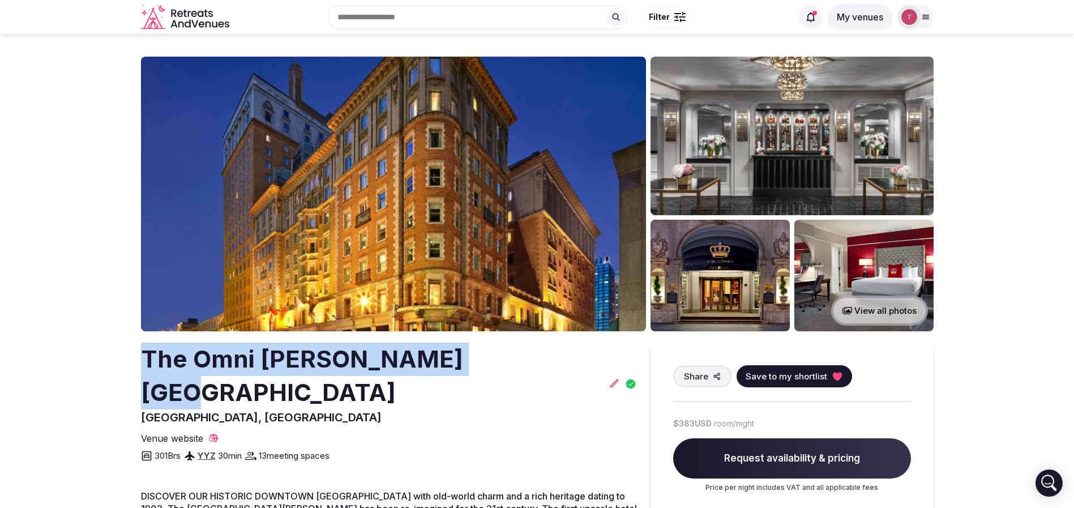
copy h2 "The Omni King Edward Hotel"
click at [832, 375] on icon at bounding box center [836, 376] width 9 height 8
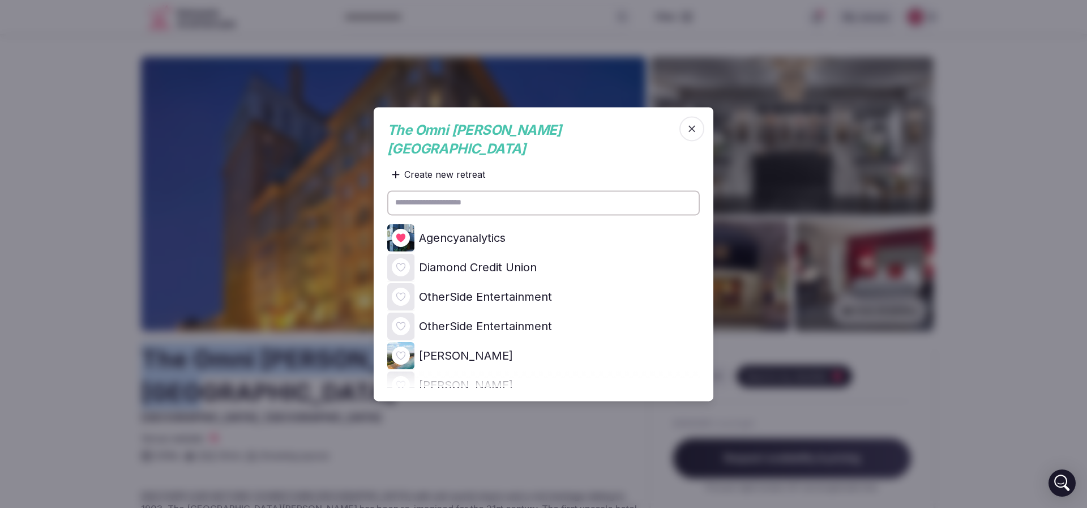
click at [410, 229] on img at bounding box center [400, 237] width 27 height 27
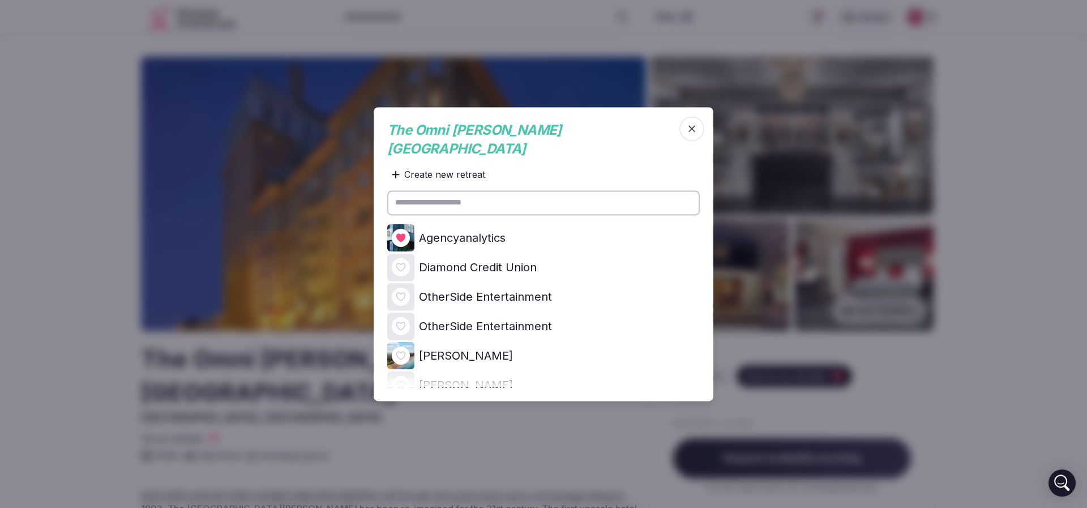
click at [0, 0] on icon at bounding box center [0, 0] width 0 height 0
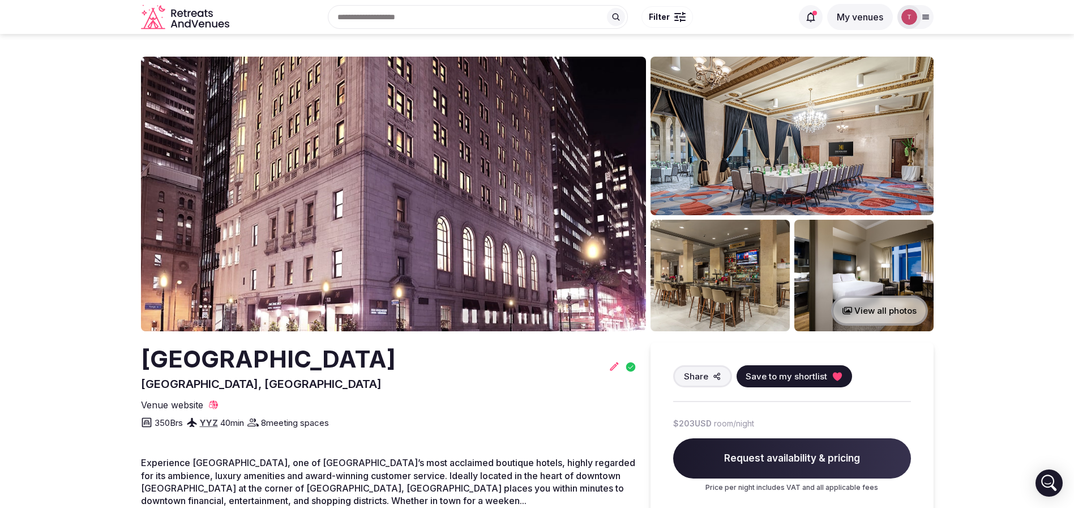
drag, startPoint x: 113, startPoint y: 355, endPoint x: 474, endPoint y: 252, distance: 375.4
click at [451, 350] on section "View all photos One King West Hotel & Residence Toronto, Canada Share Save to m…" at bounding box center [537, 419] width 1074 height 770
click at [486, 224] on img at bounding box center [393, 194] width 505 height 275
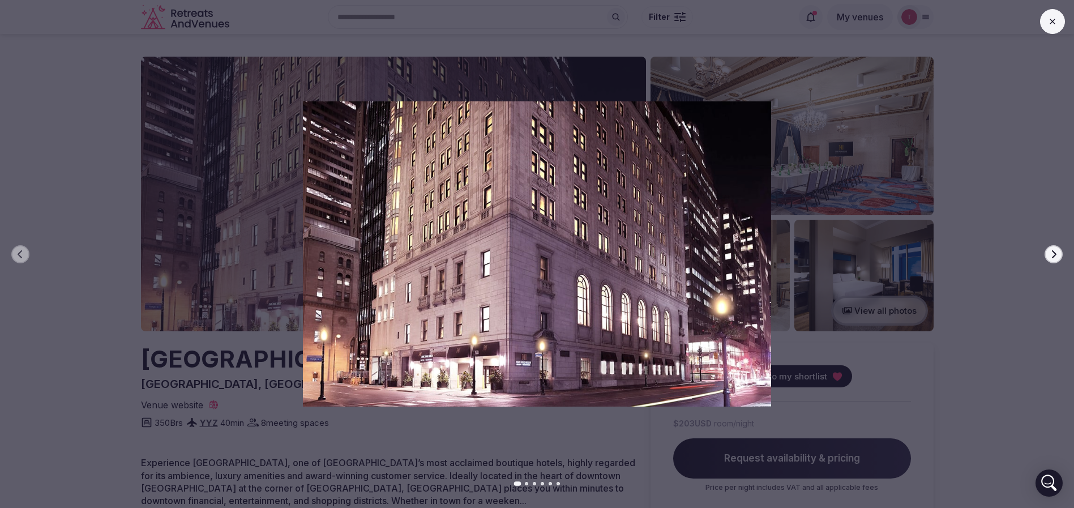
click at [1058, 254] on icon "button" at bounding box center [1053, 254] width 9 height 9
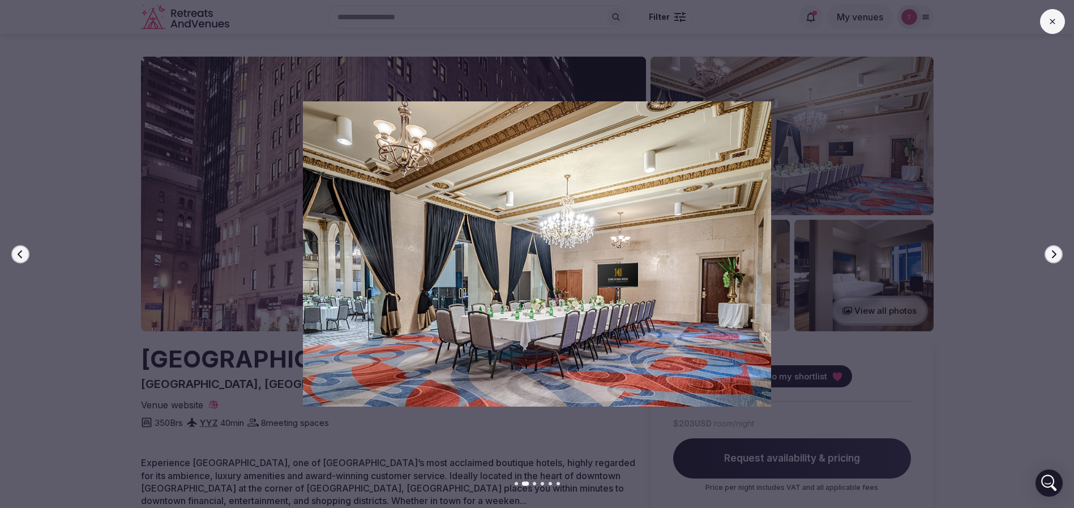
click at [1058, 254] on icon "button" at bounding box center [1053, 254] width 9 height 9
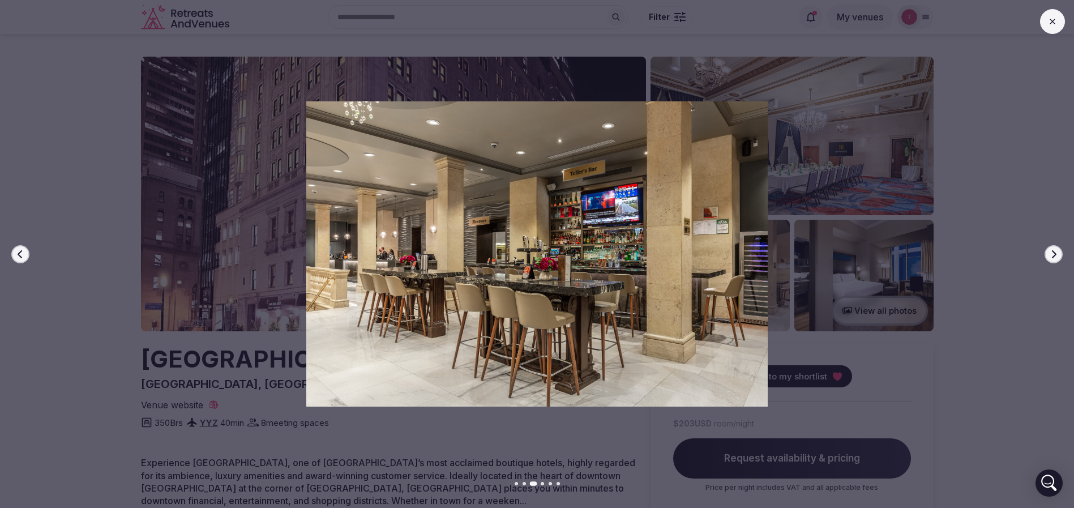
click at [1051, 257] on icon "button" at bounding box center [1053, 254] width 9 height 9
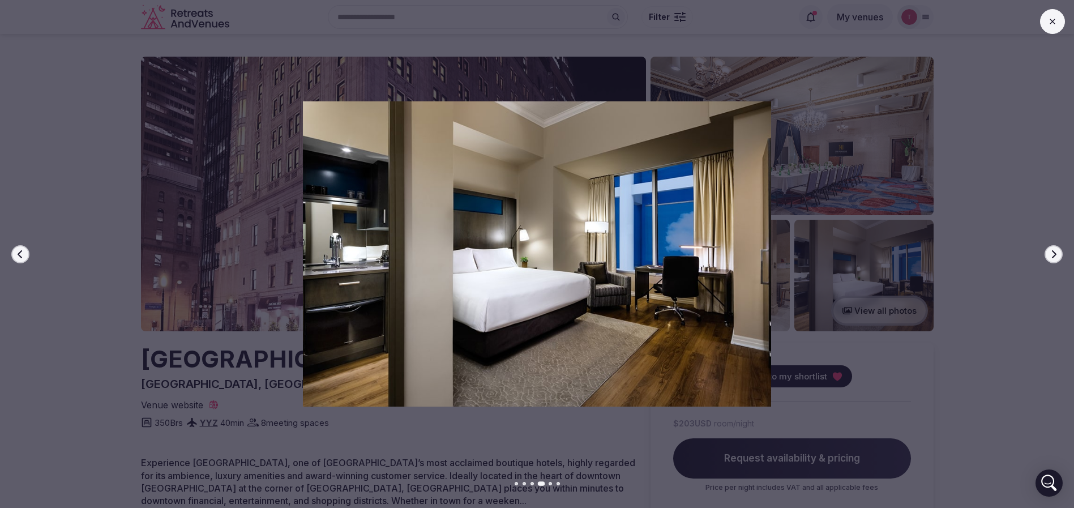
click at [1051, 257] on icon "button" at bounding box center [1053, 254] width 9 height 9
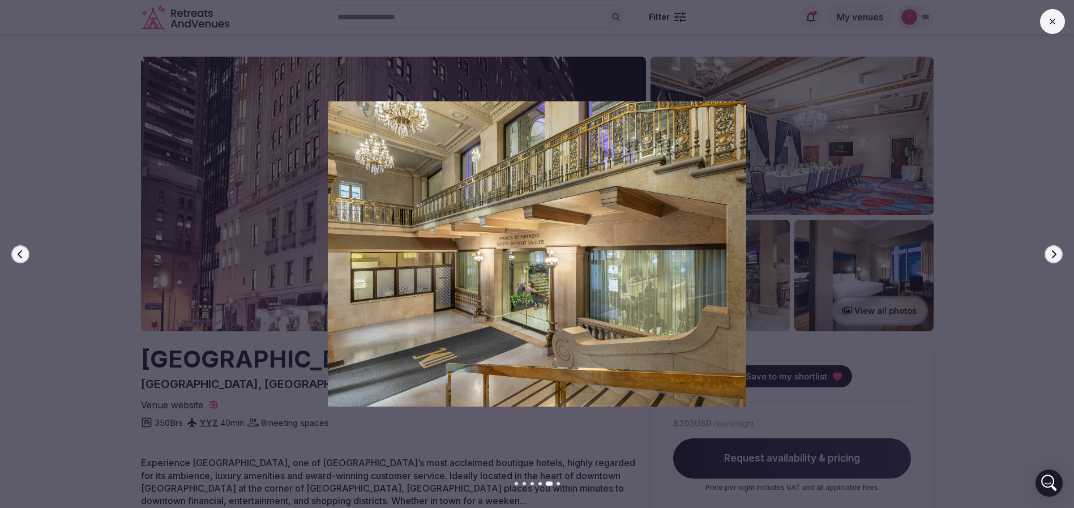
click at [1051, 257] on icon "button" at bounding box center [1053, 254] width 9 height 9
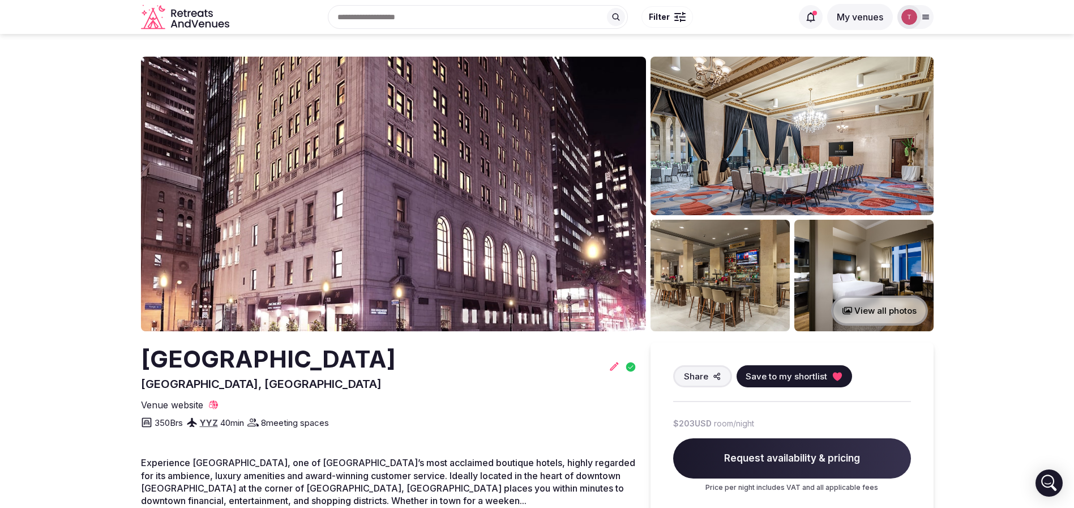
click at [834, 378] on icon at bounding box center [836, 376] width 9 height 8
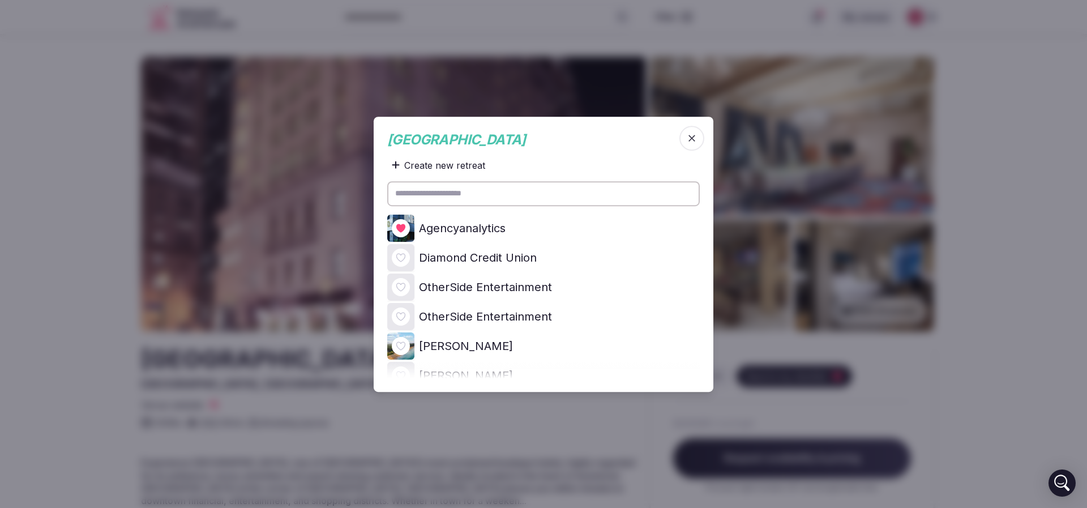
click at [0, 0] on icon at bounding box center [0, 0] width 0 height 0
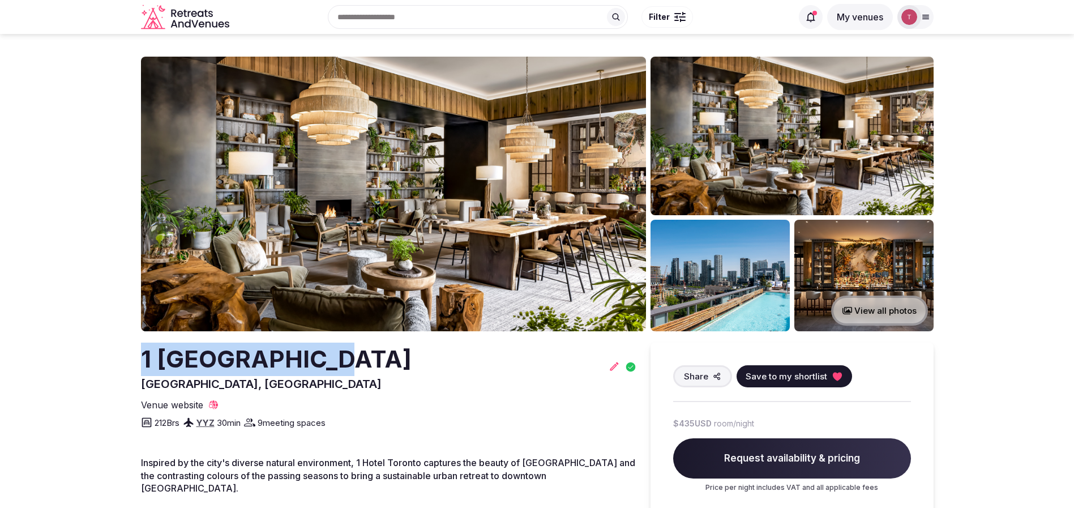
drag, startPoint x: 125, startPoint y: 368, endPoint x: 314, endPoint y: 360, distance: 189.2
copy h2 "1 [GEOGRAPHIC_DATA]"
click at [836, 375] on icon at bounding box center [836, 376] width 9 height 8
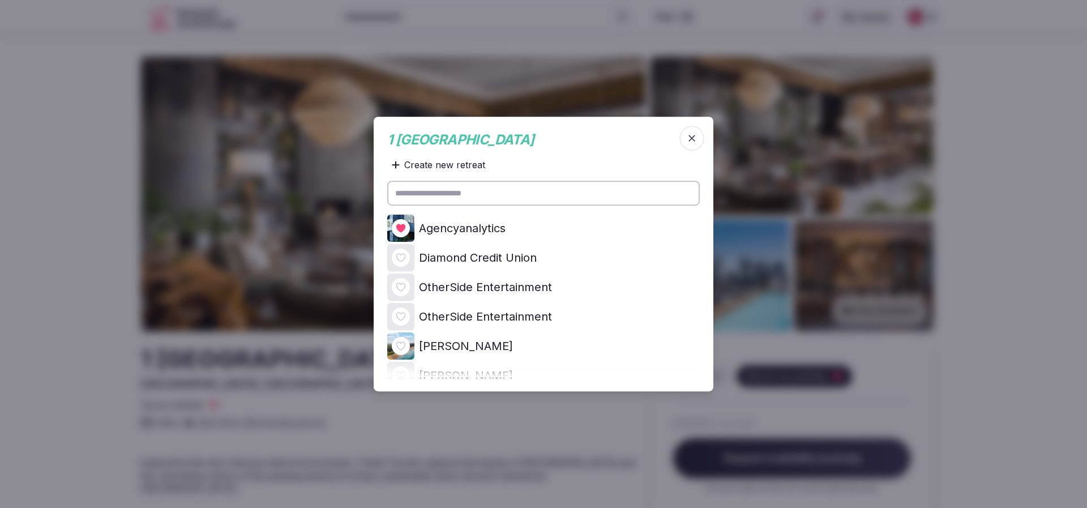
click at [0, 0] on icon at bounding box center [0, 0] width 0 height 0
click at [26, 267] on div at bounding box center [543, 254] width 1087 height 508
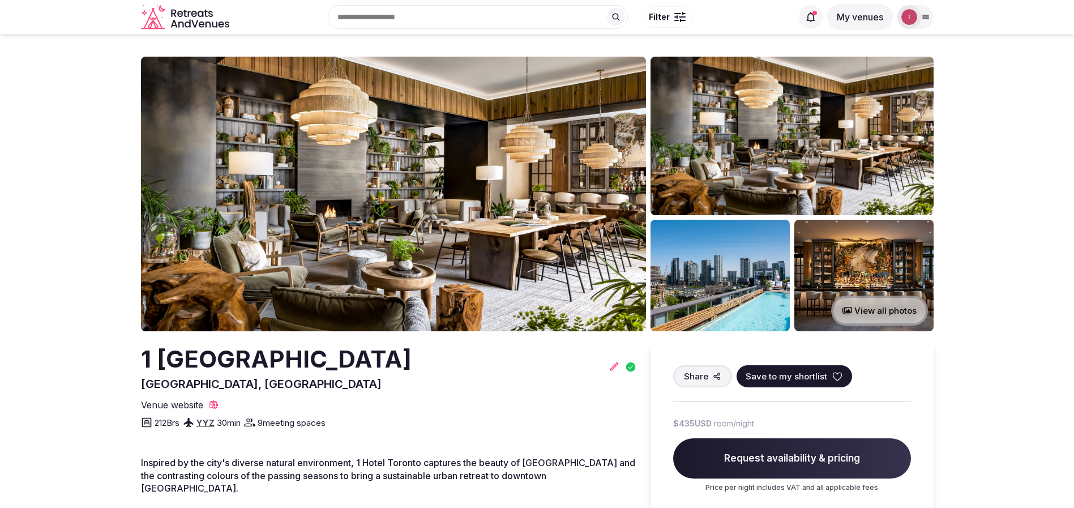
click at [333, 213] on img at bounding box center [393, 194] width 505 height 275
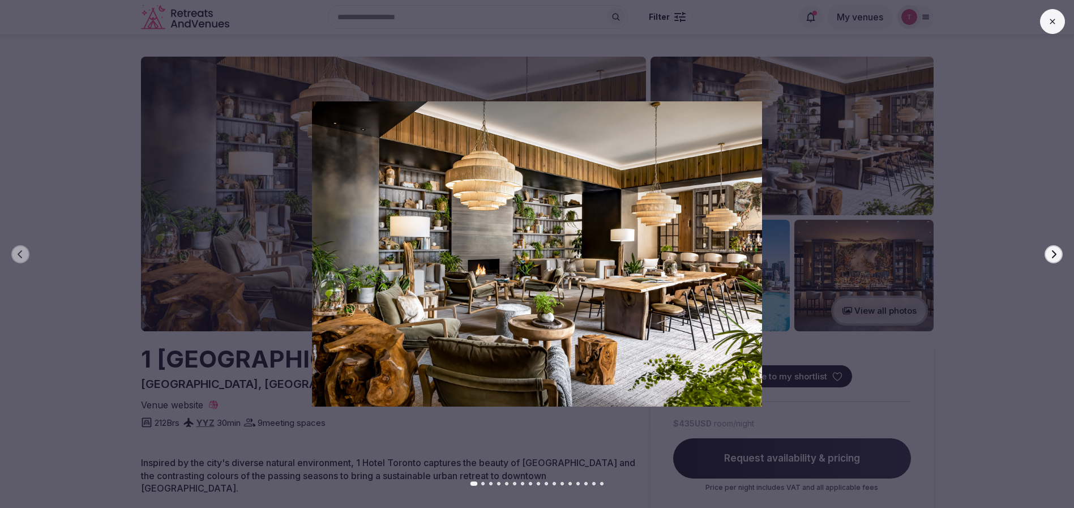
click at [1053, 252] on icon "button" at bounding box center [1053, 254] width 9 height 9
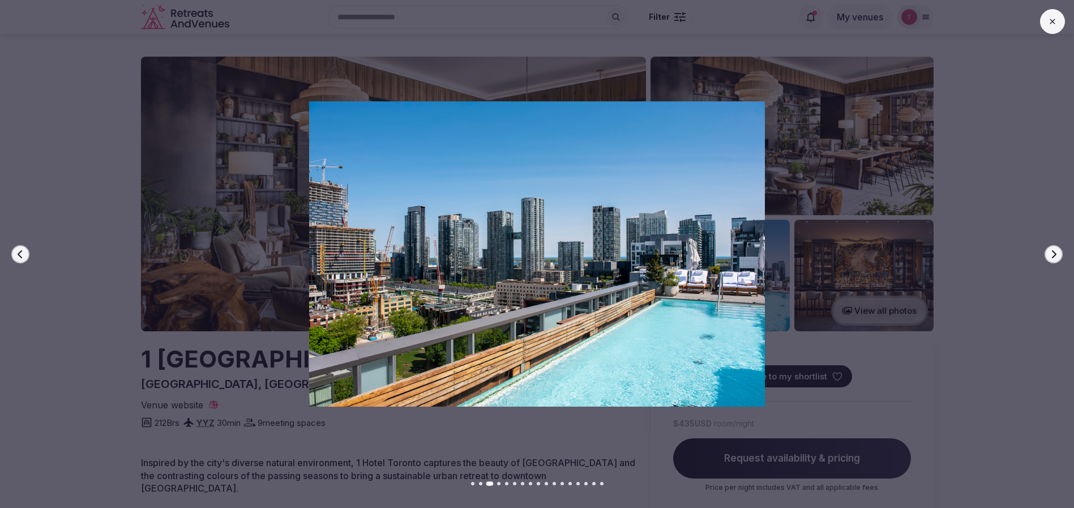
click at [1053, 252] on icon "button" at bounding box center [1053, 254] width 9 height 9
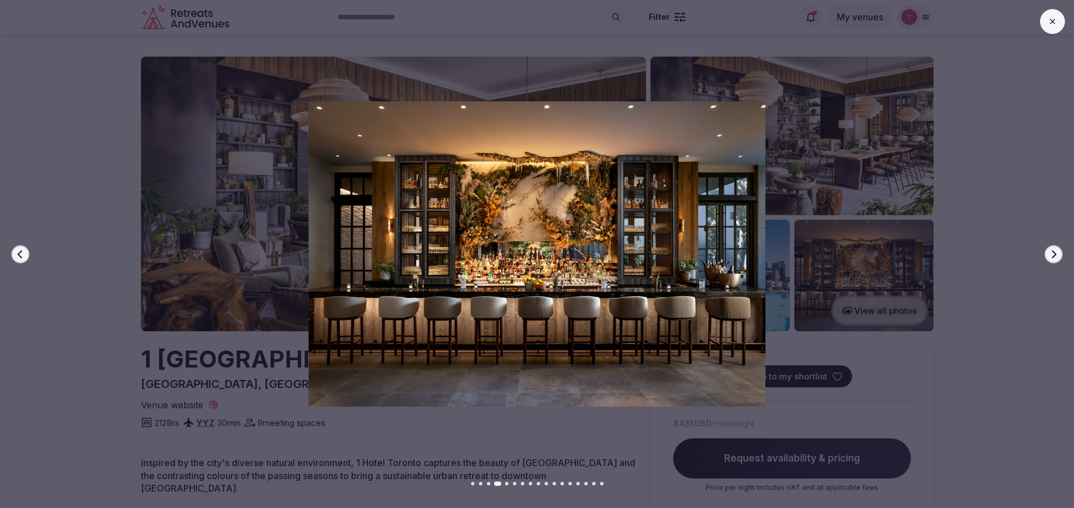
click at [1053, 252] on icon "button" at bounding box center [1053, 254] width 9 height 9
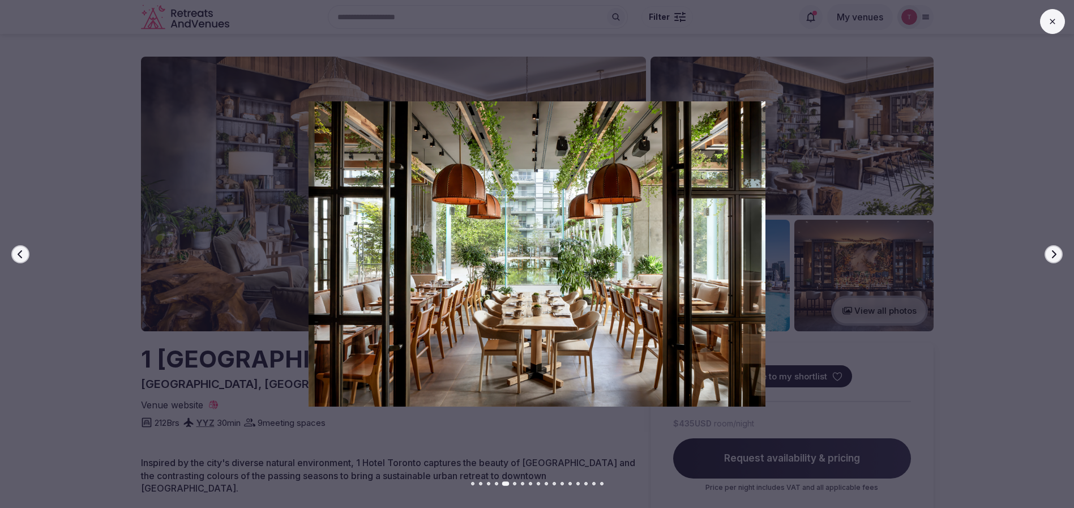
click at [1053, 252] on icon "button" at bounding box center [1053, 254] width 9 height 9
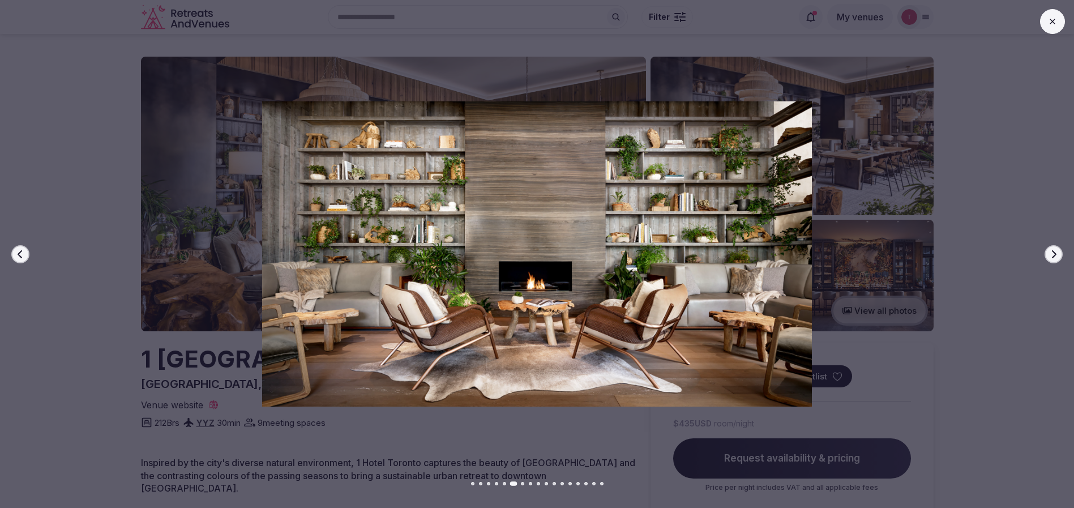
click at [1053, 252] on icon "button" at bounding box center [1053, 254] width 9 height 9
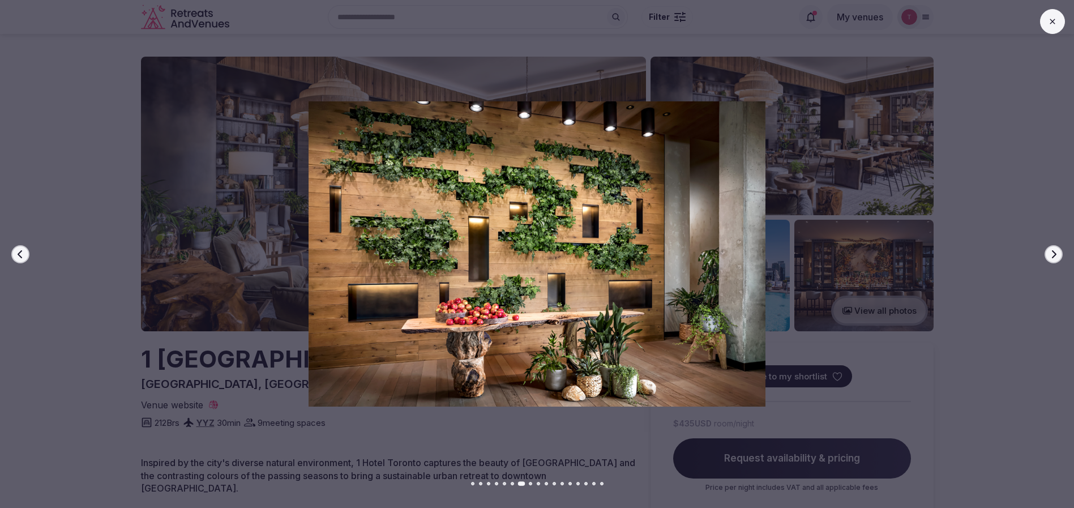
click at [1053, 252] on icon "button" at bounding box center [1053, 254] width 9 height 9
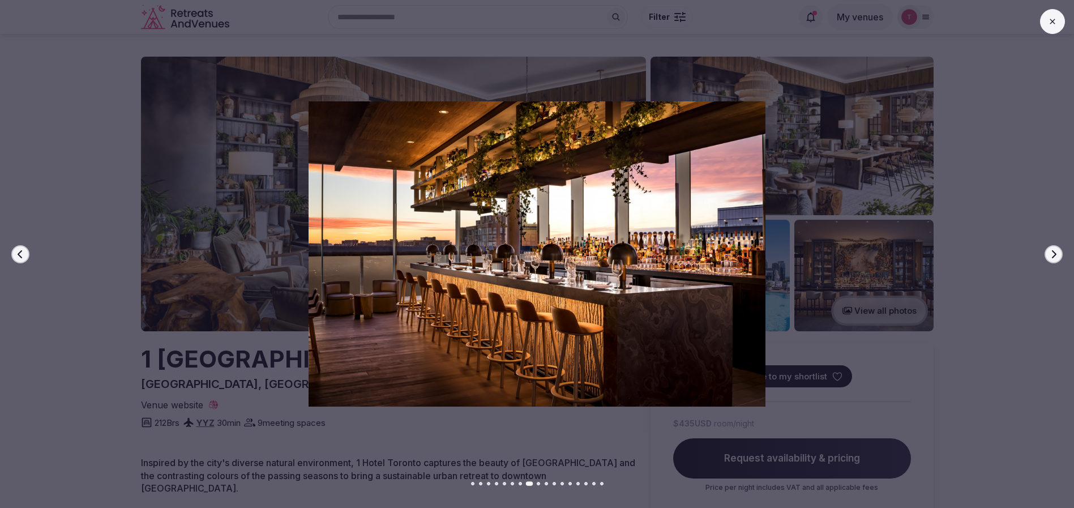
click at [1053, 252] on icon "button" at bounding box center [1053, 254] width 9 height 9
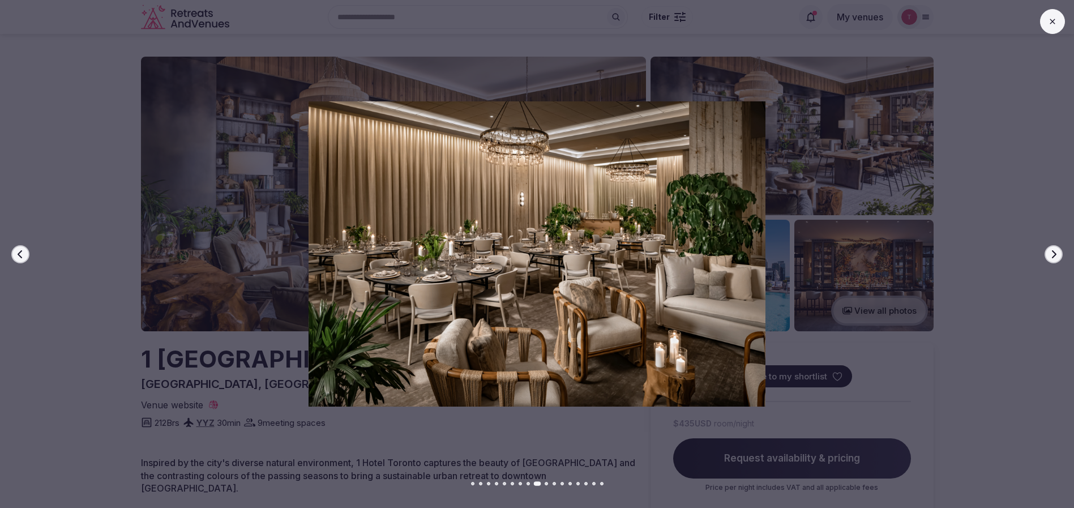
click at [1053, 252] on icon "button" at bounding box center [1053, 254] width 9 height 9
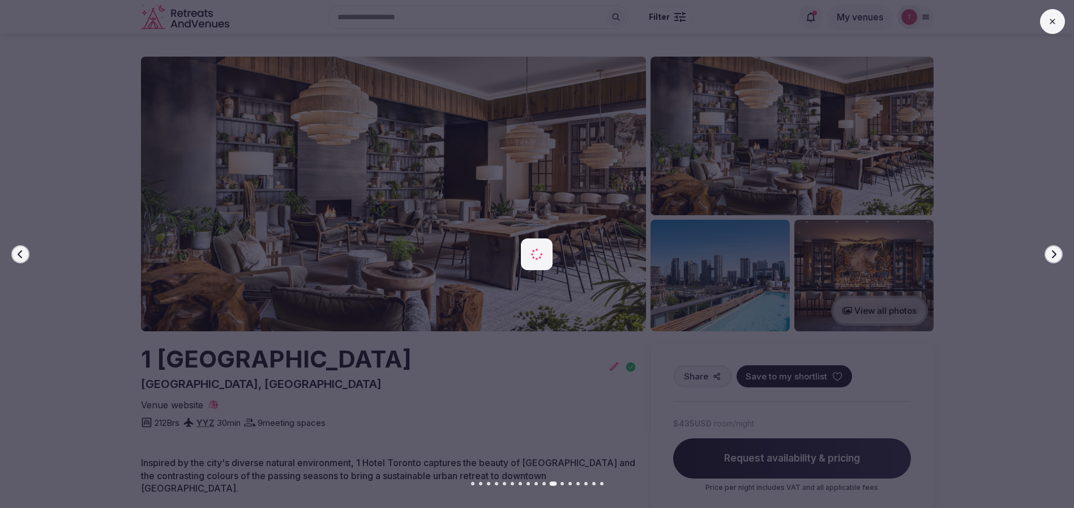
click at [1053, 252] on icon "button" at bounding box center [1053, 254] width 9 height 9
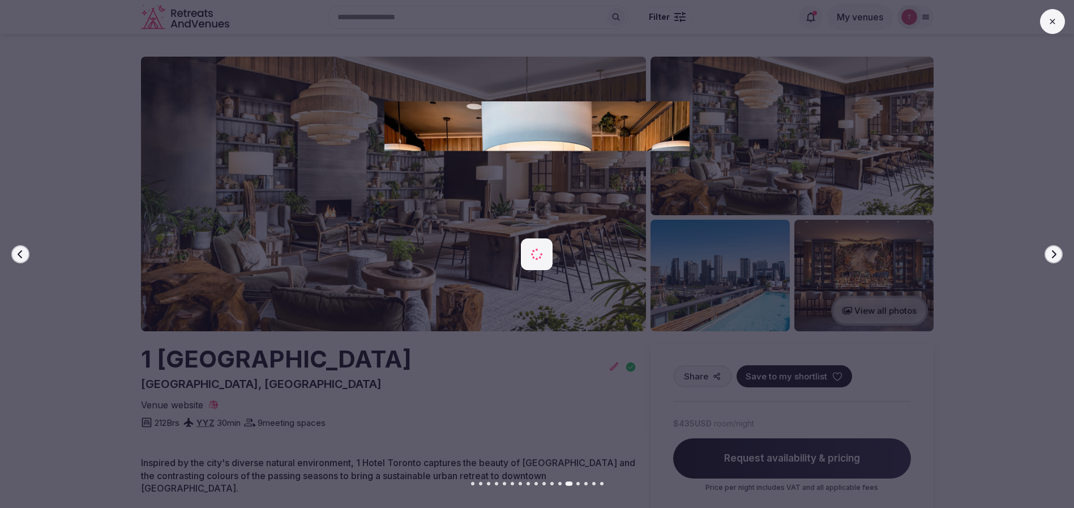
click at [1052, 259] on button "Next slide" at bounding box center [1053, 254] width 18 height 18
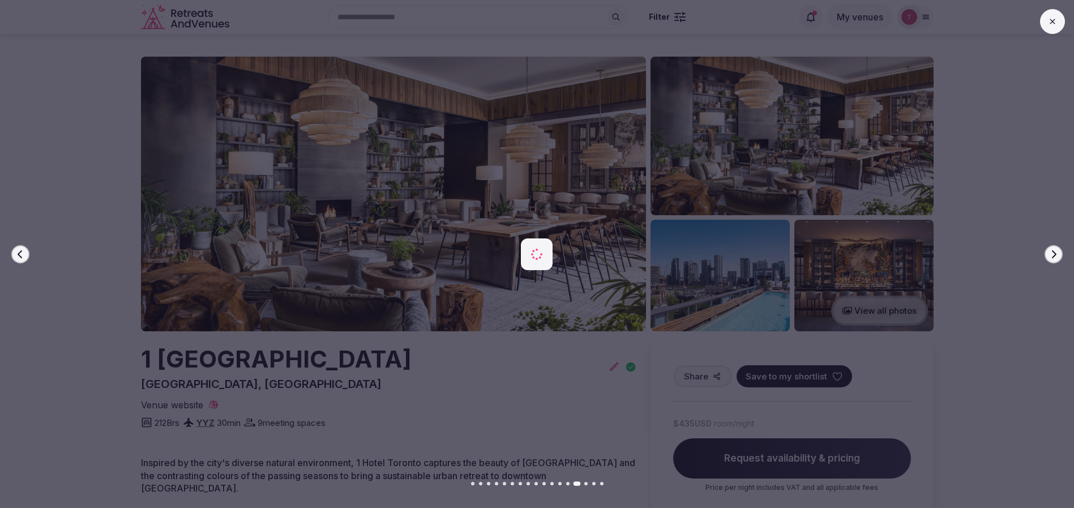
click at [1054, 260] on button "Next slide" at bounding box center [1053, 254] width 18 height 18
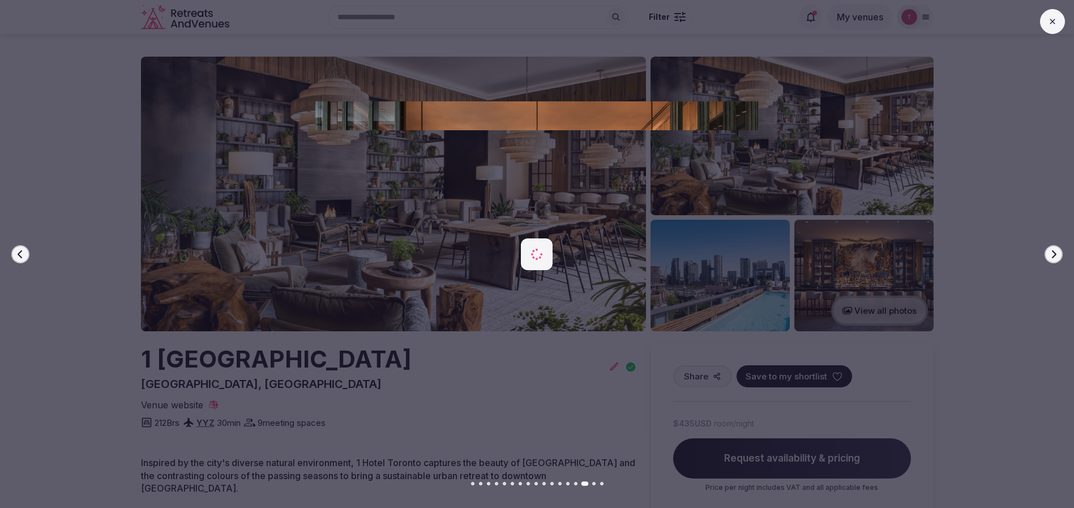
click at [1054, 260] on button "Next slide" at bounding box center [1053, 254] width 18 height 18
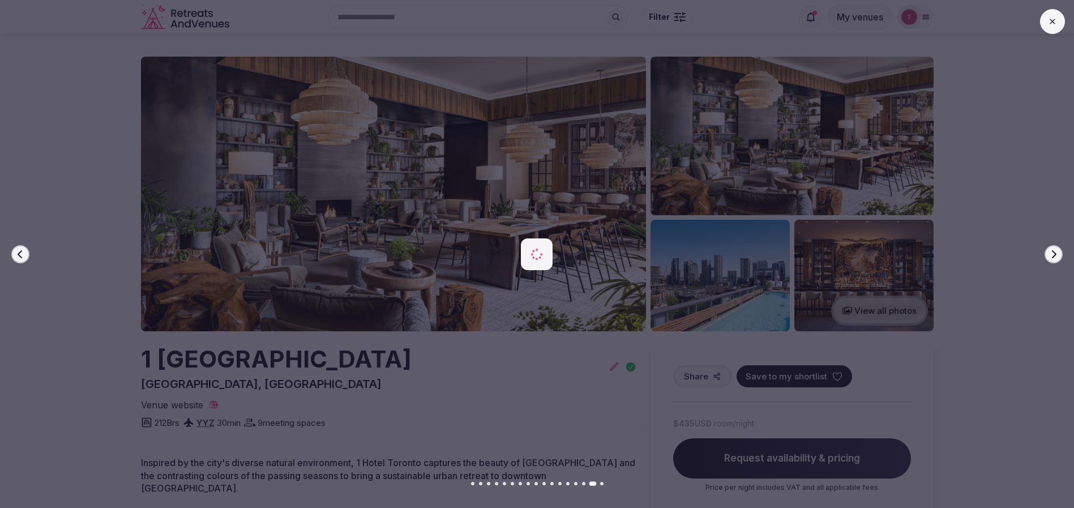
click at [1055, 255] on icon "button" at bounding box center [1054, 254] width 5 height 8
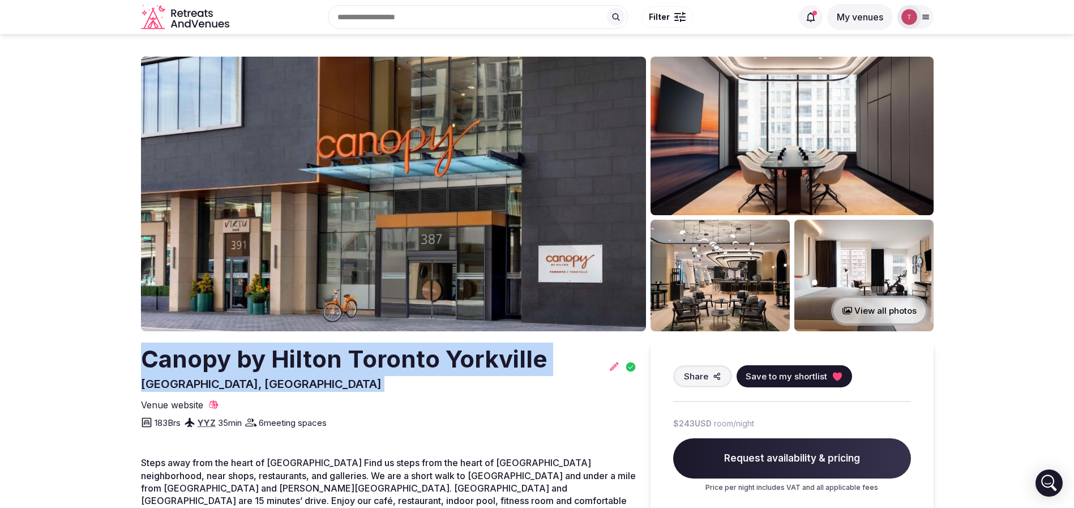
drag, startPoint x: 94, startPoint y: 370, endPoint x: 576, endPoint y: 366, distance: 482.3
click at [576, 366] on section "View all photos Canopy by [GEOGRAPHIC_DATA] [GEOGRAPHIC_DATA], [GEOGRAPHIC_DATA…" at bounding box center [537, 419] width 1074 height 770
drag, startPoint x: 460, startPoint y: 346, endPoint x: 97, endPoint y: 366, distance: 362.9
click at [97, 366] on section "View all photos Canopy by [GEOGRAPHIC_DATA] [GEOGRAPHIC_DATA], [GEOGRAPHIC_DATA…" at bounding box center [537, 419] width 1074 height 770
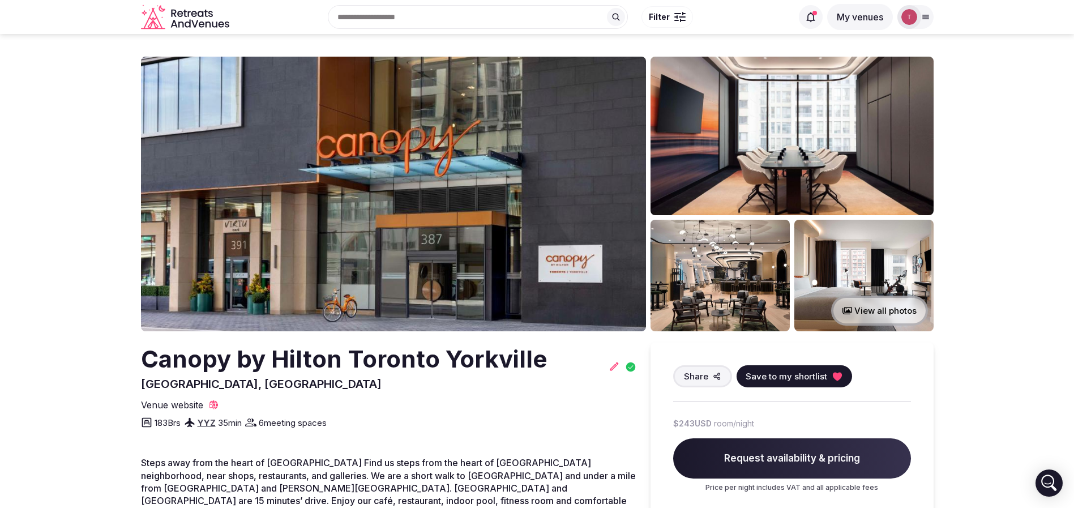
click at [313, 421] on span "6 meeting spaces" at bounding box center [293, 423] width 68 height 12
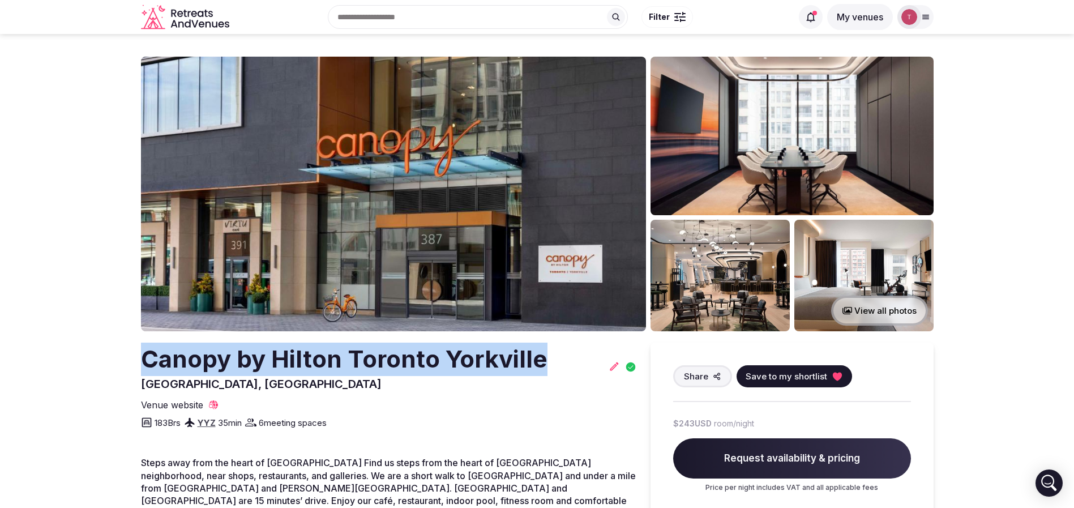
drag, startPoint x: 133, startPoint y: 366, endPoint x: 540, endPoint y: 354, distance: 406.6
click at [540, 354] on section "View all photos Canopy by [GEOGRAPHIC_DATA] [GEOGRAPHIC_DATA], [GEOGRAPHIC_DATA…" at bounding box center [537, 419] width 1074 height 770
copy h2 "Canopy by Hilton Toronto Yorkville"
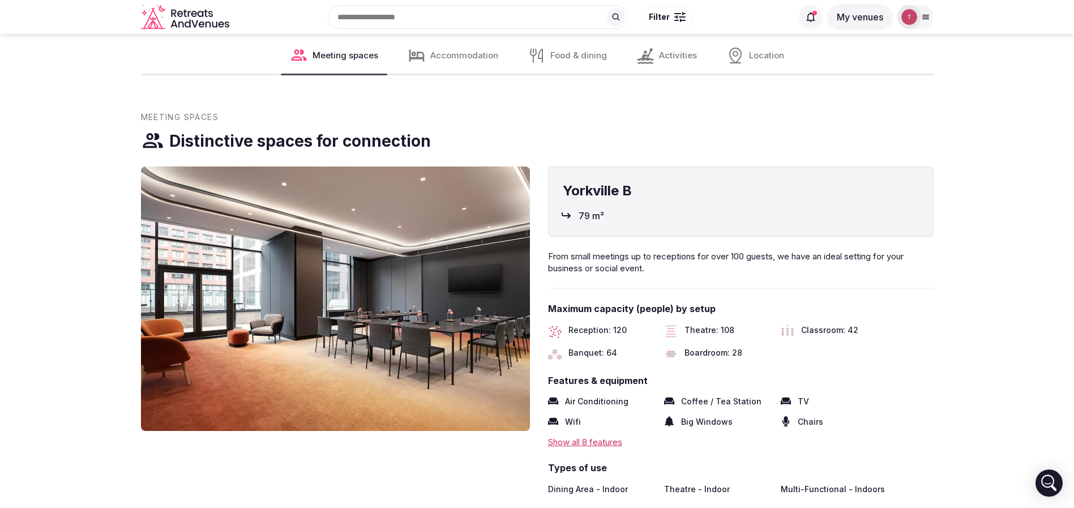
scroll to position [764, 0]
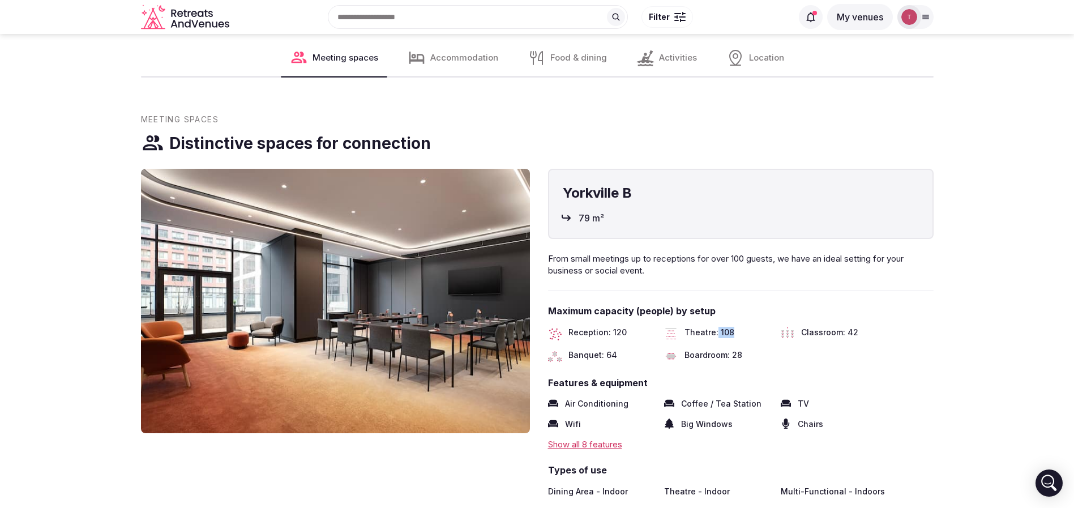
drag, startPoint x: 717, startPoint y: 319, endPoint x: 742, endPoint y: 318, distance: 24.9
click at [742, 327] on div "Theatre: 108" at bounding box center [718, 334] width 108 height 14
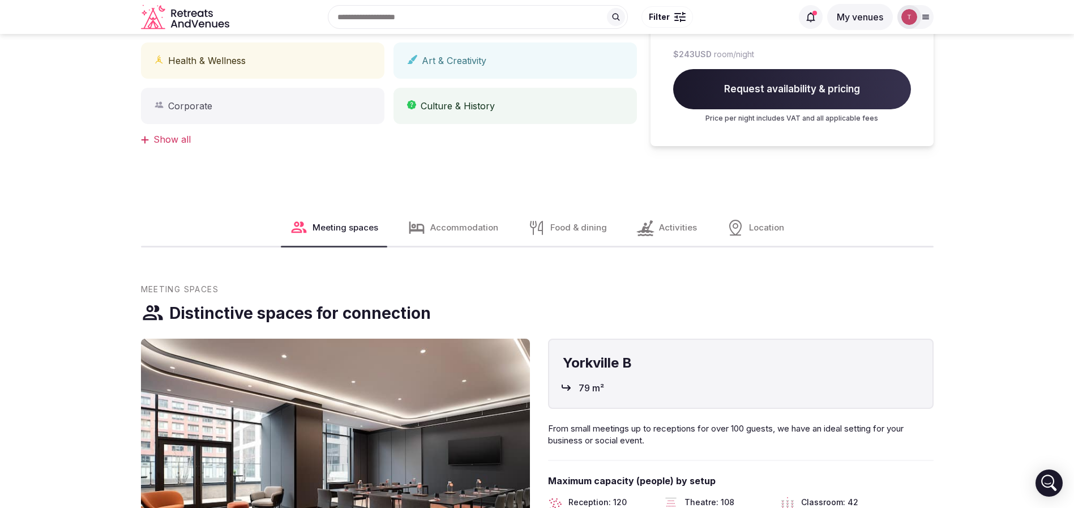
scroll to position [0, 0]
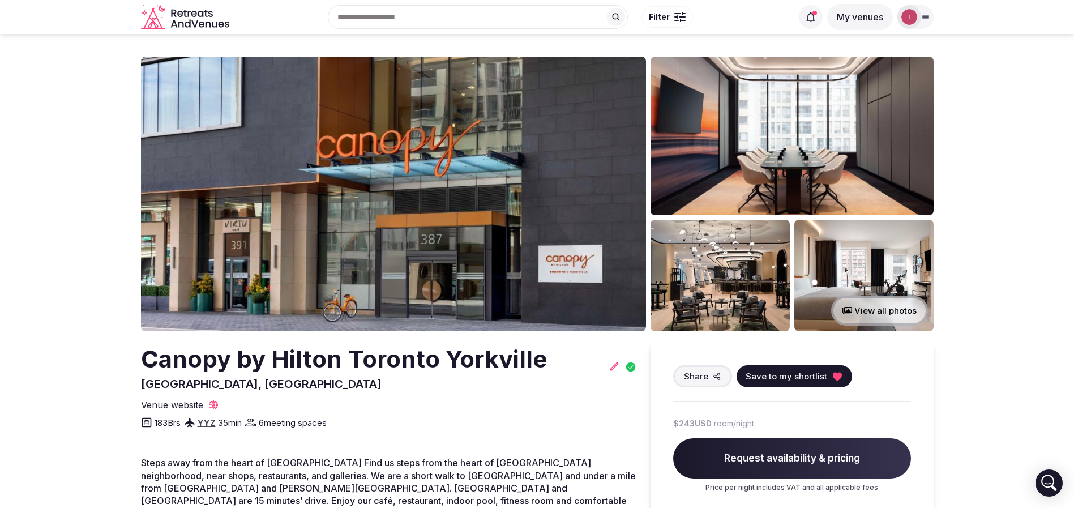
click at [844, 382] on button "Save to my shortlist" at bounding box center [794, 376] width 115 height 22
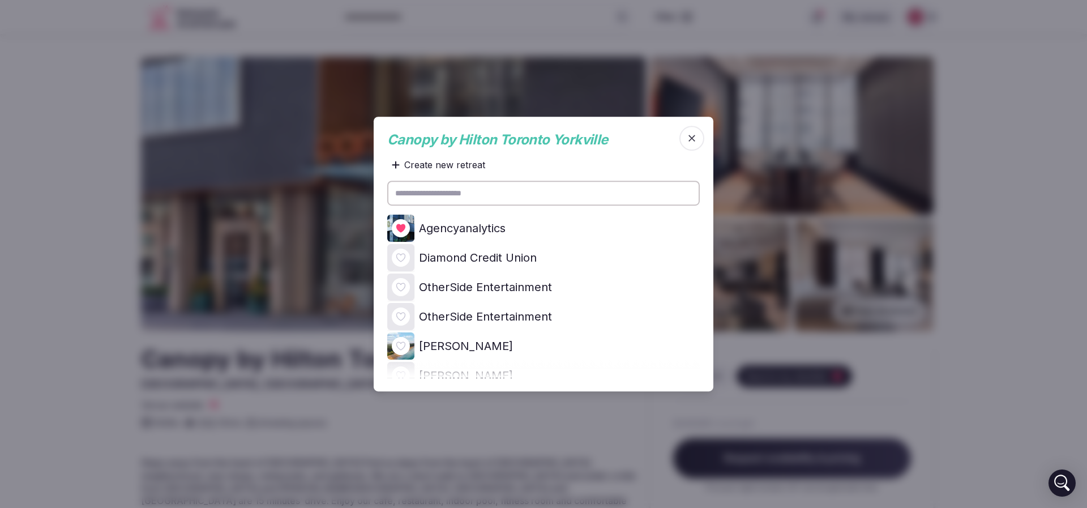
click at [0, 0] on icon at bounding box center [0, 0] width 0 height 0
click at [42, 248] on div at bounding box center [543, 254] width 1087 height 508
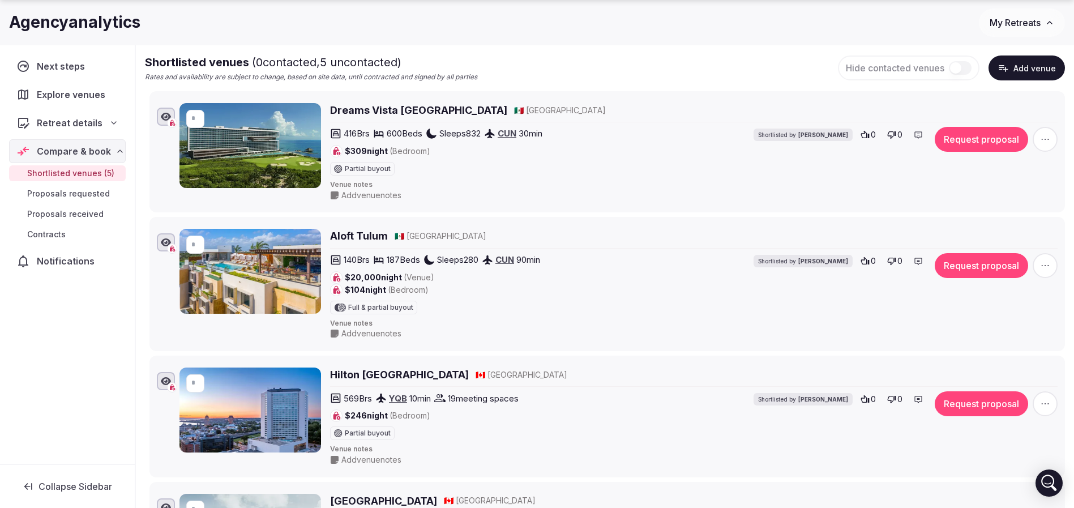
scroll to position [255, 0]
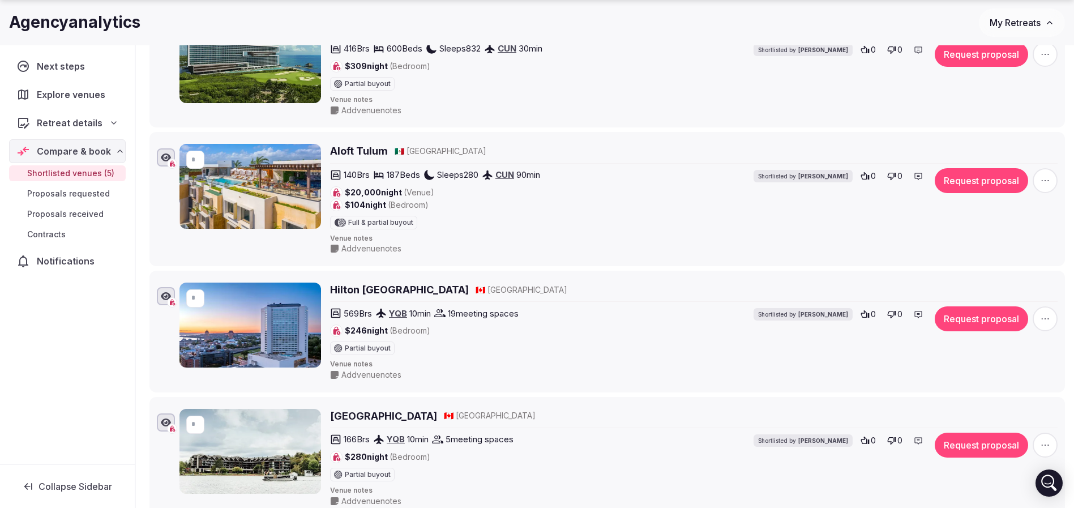
click at [1051, 179] on span "button" at bounding box center [1045, 180] width 25 height 25
click at [1003, 145] on button "Remove Venue" at bounding box center [1014, 141] width 95 height 18
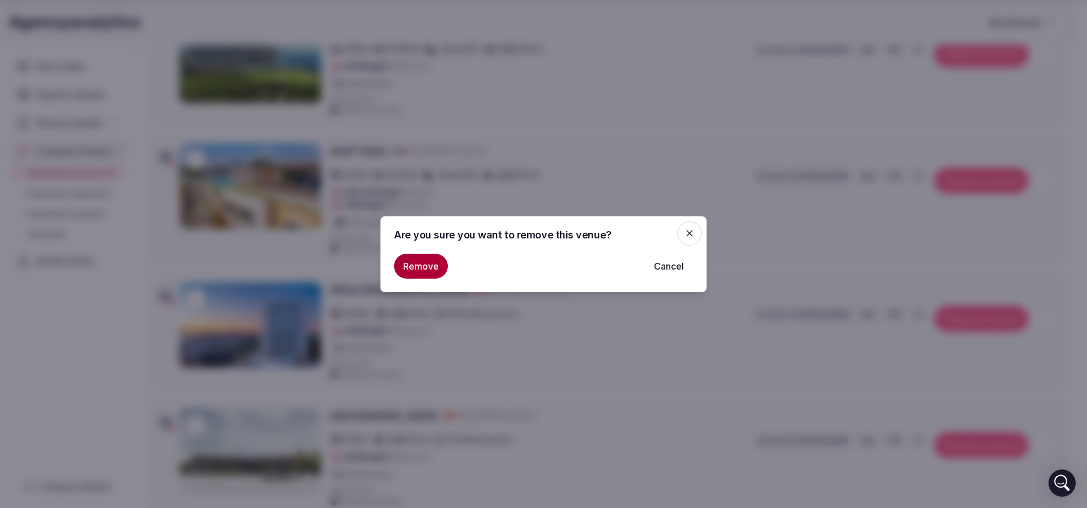
click at [416, 266] on button "Remove" at bounding box center [421, 266] width 54 height 25
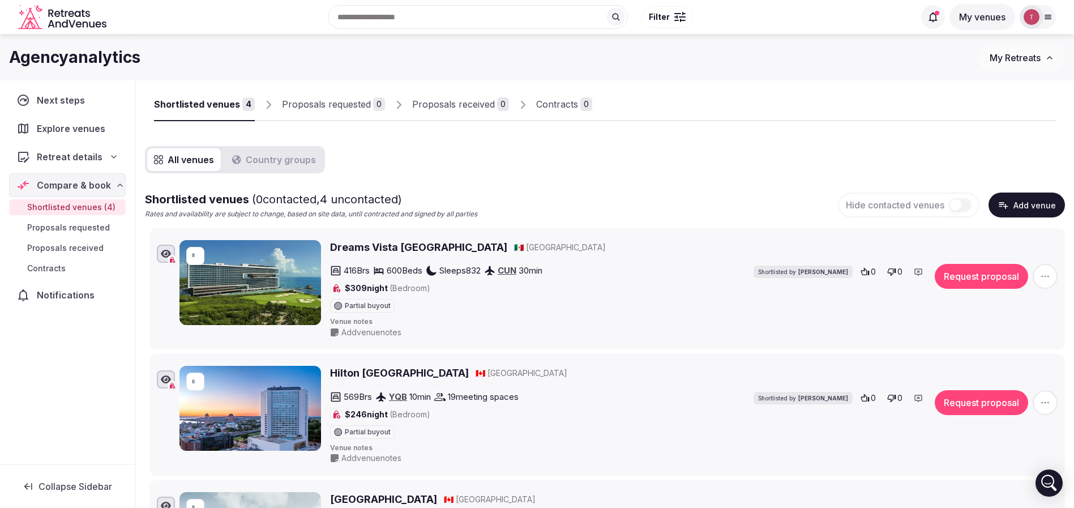
scroll to position [0, 0]
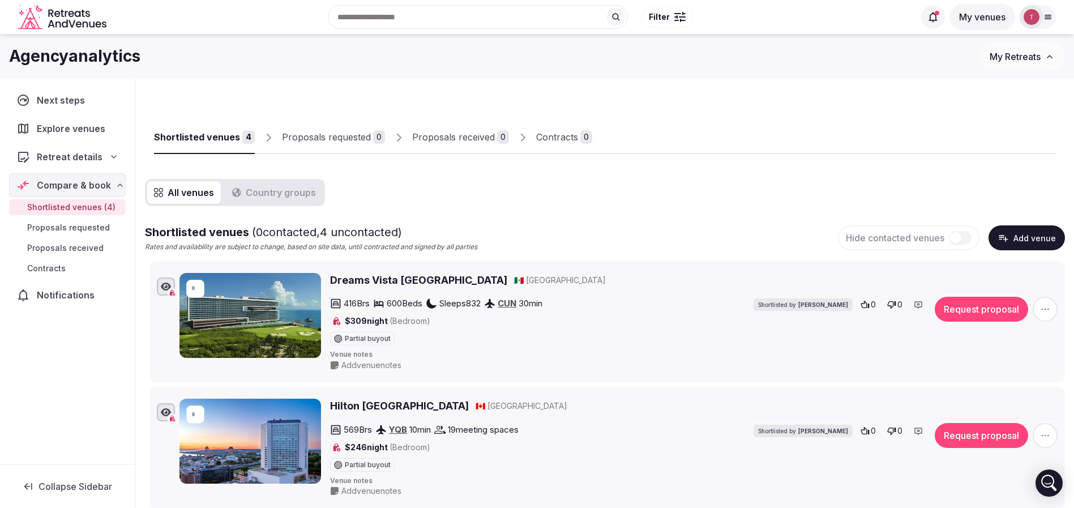
click at [682, 212] on div "All venues Country groups Shortlisted venues ( 0 contacted, 4 uncontacted) Rate…" at bounding box center [605, 469] width 920 height 581
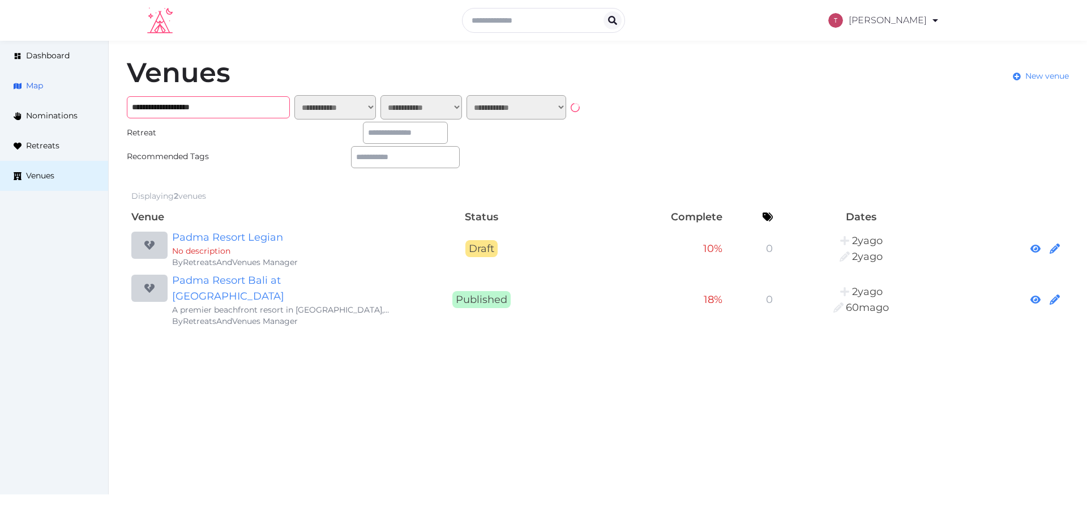
drag, startPoint x: 251, startPoint y: 102, endPoint x: 0, endPoint y: 97, distance: 250.8
click at [0, 97] on div "**********" at bounding box center [543, 194] width 1087 height 306
drag, startPoint x: 241, startPoint y: 100, endPoint x: 0, endPoint y: 85, distance: 241.1
click at [0, 85] on div "**********" at bounding box center [543, 194] width 1087 height 306
paste input "******"
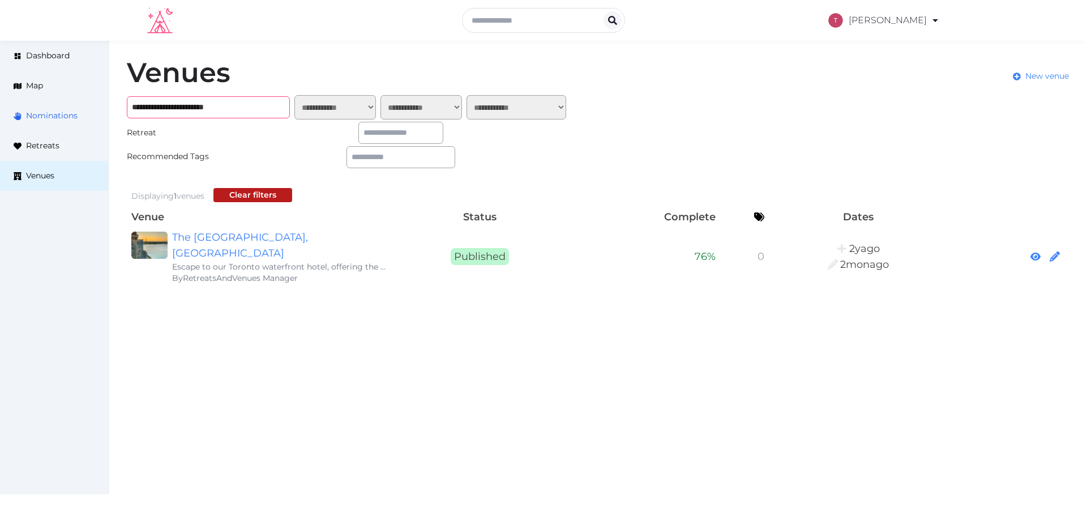
paste input "text"
drag, startPoint x: 250, startPoint y: 113, endPoint x: 54, endPoint y: 106, distance: 196.0
click at [54, 106] on div "**********" at bounding box center [543, 172] width 1087 height 263
type input "**********"
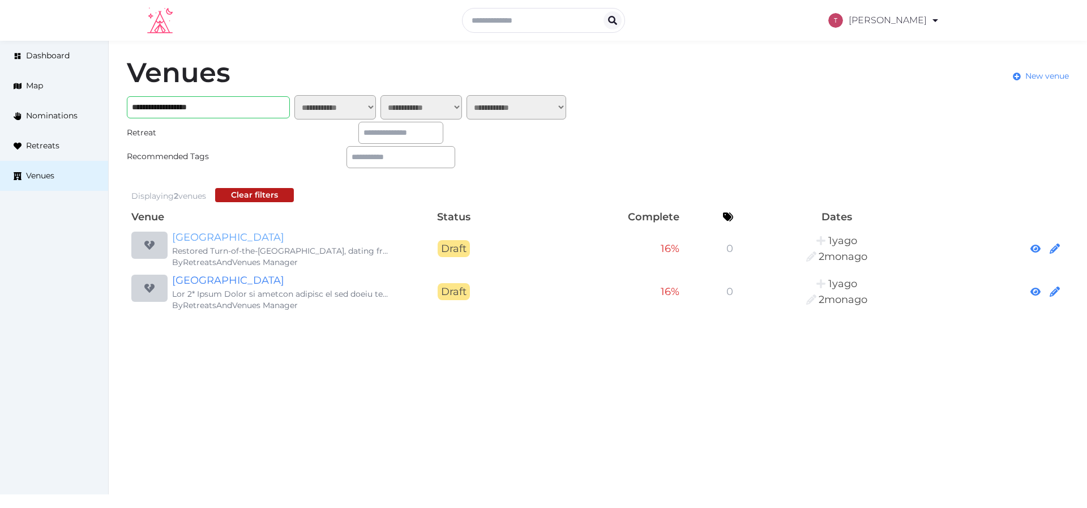
click at [252, 233] on link "Hotel du Capitole" at bounding box center [280, 237] width 217 height 16
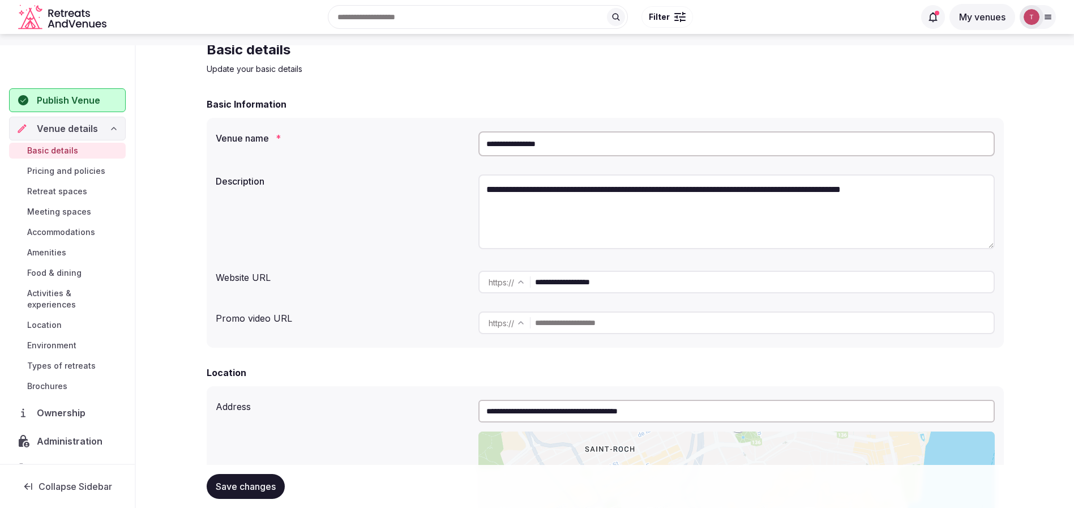
scroll to position [85, 0]
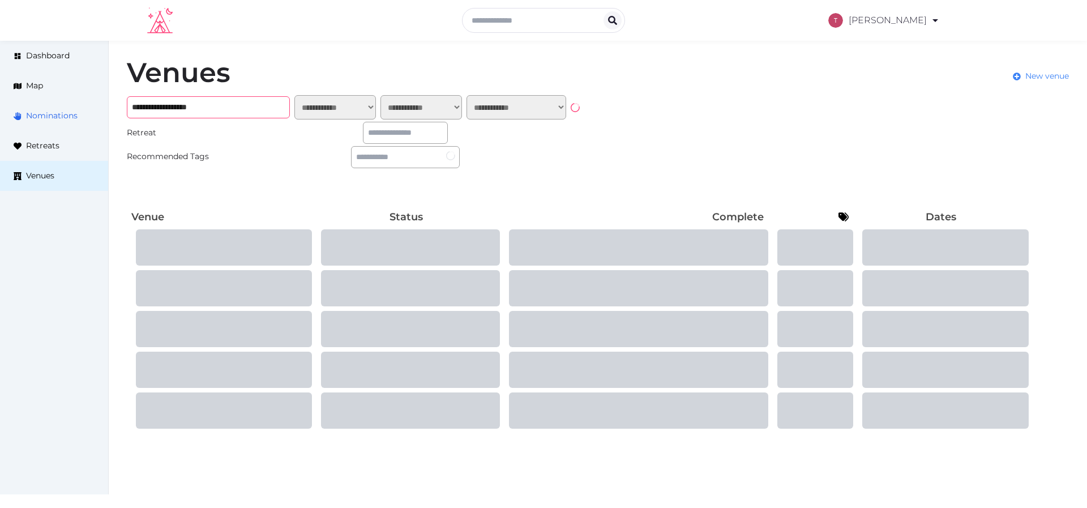
drag, startPoint x: 236, startPoint y: 118, endPoint x: 97, endPoint y: 110, distance: 138.9
click at [49, 104] on div "**********" at bounding box center [543, 245] width 1087 height 408
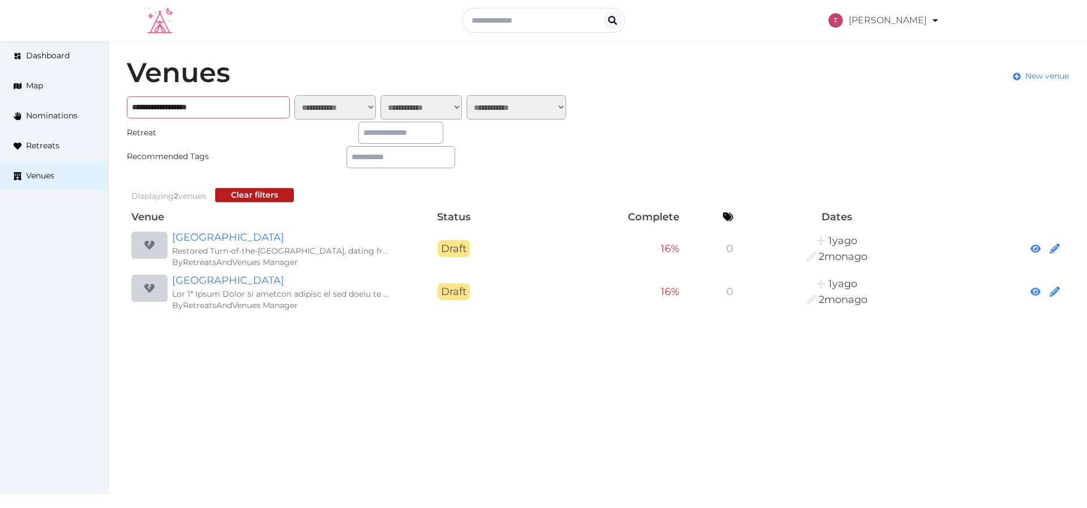
paste input "**********"
type input "**********"
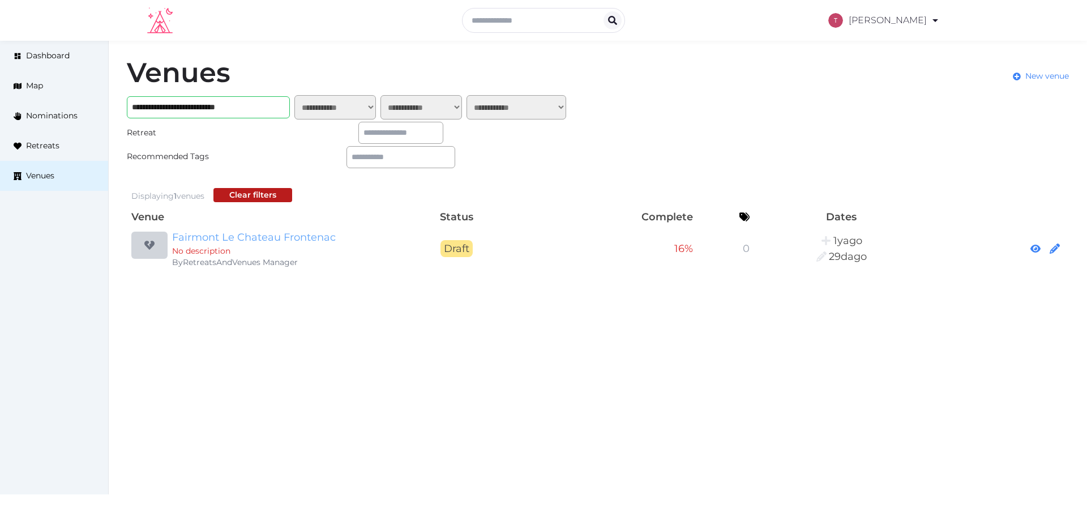
click at [315, 237] on link "Fairmont Le Chateau Frontenac" at bounding box center [280, 237] width 217 height 16
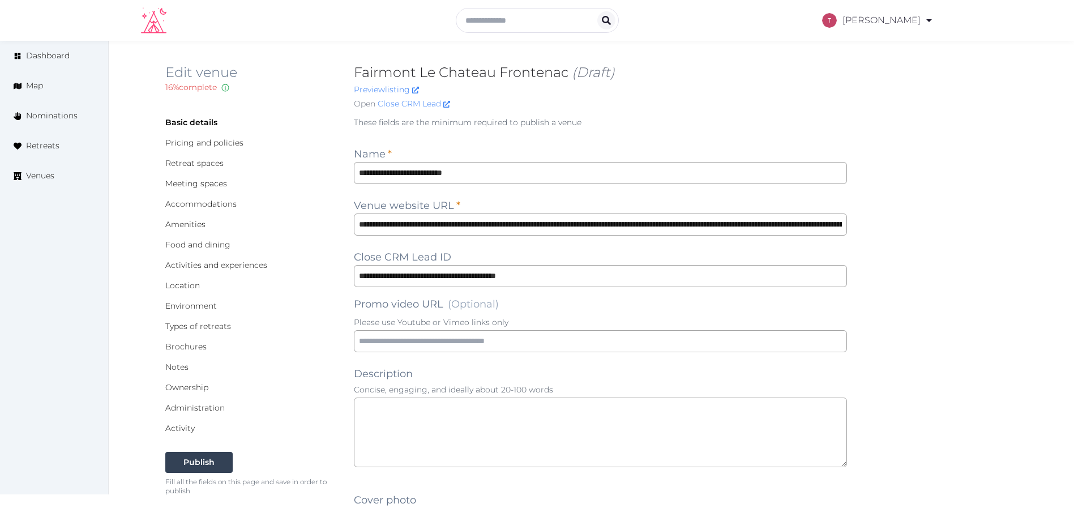
scroll to position [679, 0]
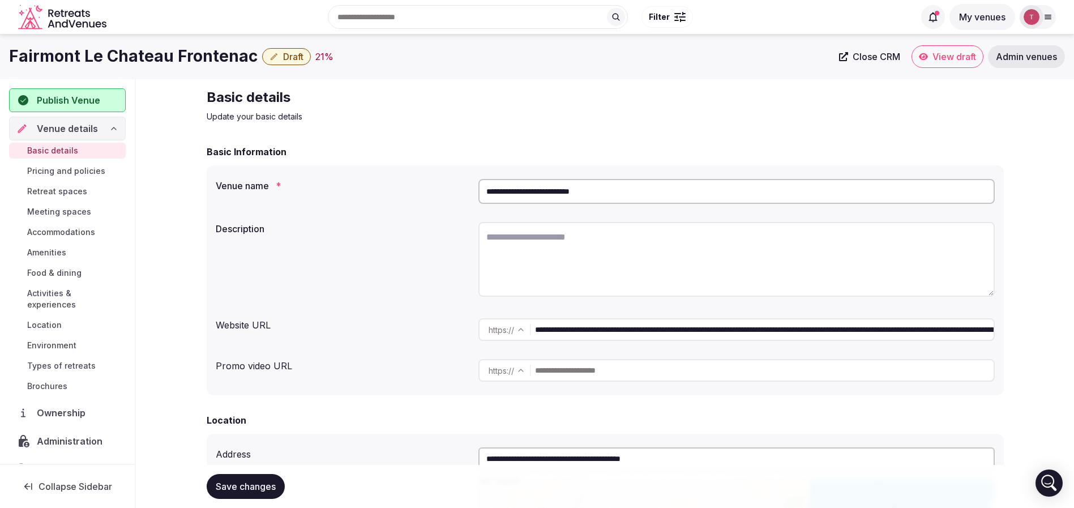
click at [545, 261] on textarea at bounding box center [736, 259] width 516 height 75
paste textarea "**********"
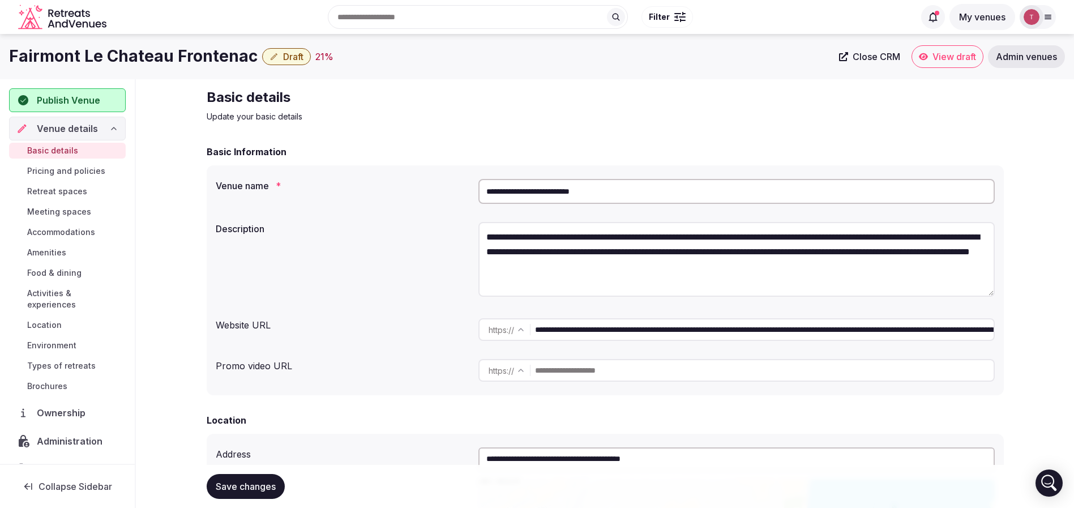
type textarea "**********"
click at [379, 242] on div "**********" at bounding box center [605, 260] width 779 height 87
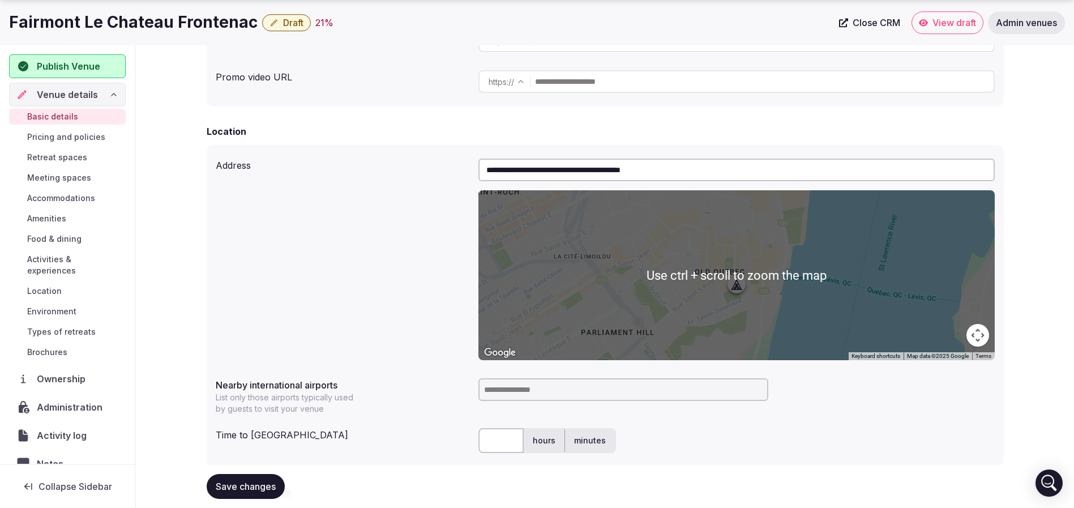
scroll to position [510, 0]
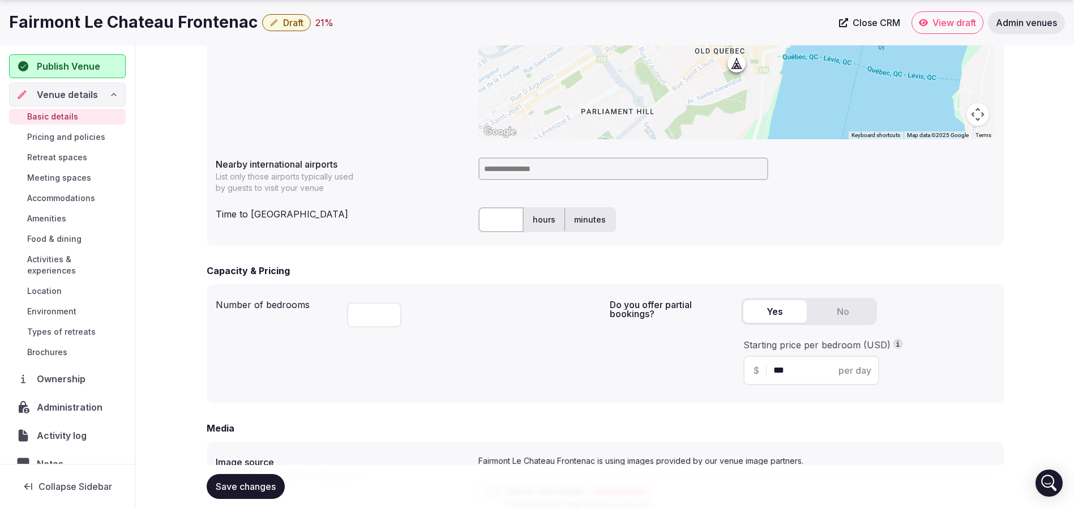
click at [505, 215] on input "text" at bounding box center [500, 219] width 45 height 25
type input "**"
click at [536, 167] on input at bounding box center [623, 168] width 290 height 23
type input "******"
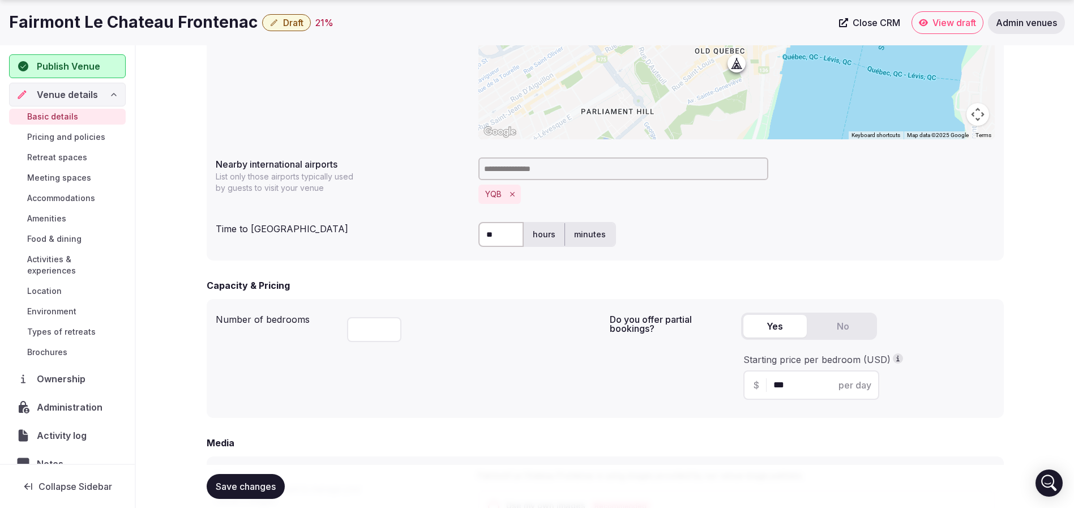
click at [735, 213] on div "**********" at bounding box center [605, 92] width 797 height 336
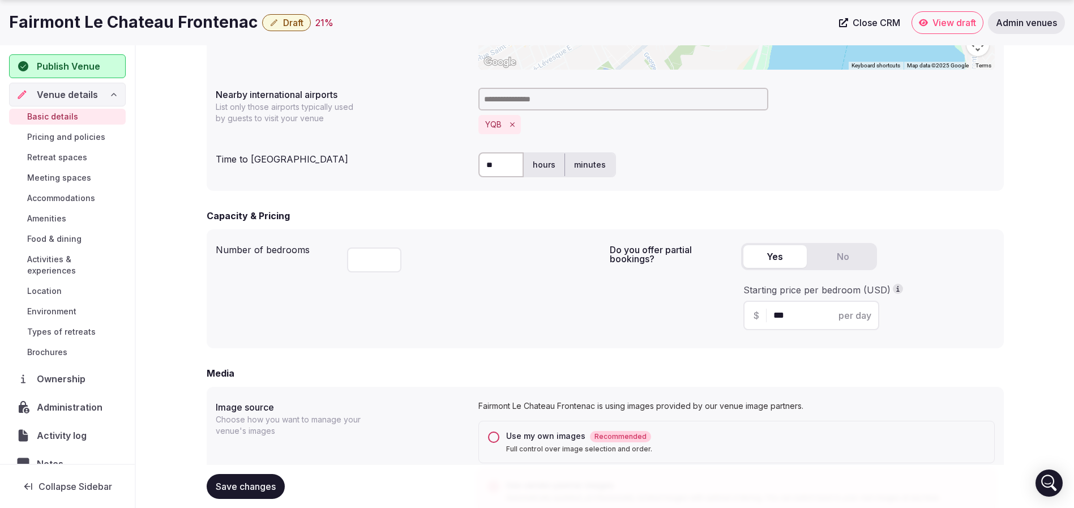
scroll to position [594, 0]
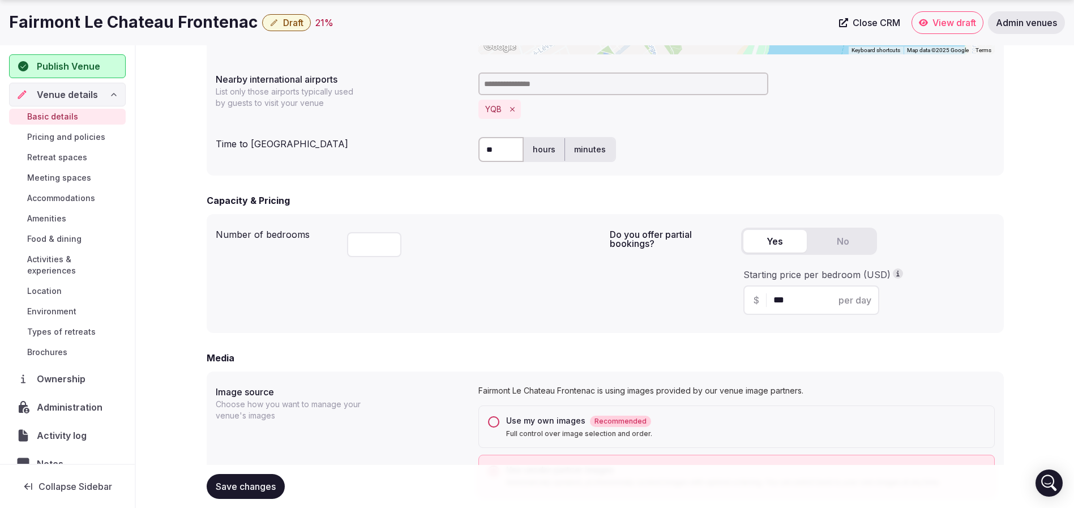
click at [505, 296] on div "Number of bedrooms ***" at bounding box center [408, 273] width 385 height 101
click at [571, 288] on div "Number of bedrooms ***" at bounding box center [408, 273] width 385 height 101
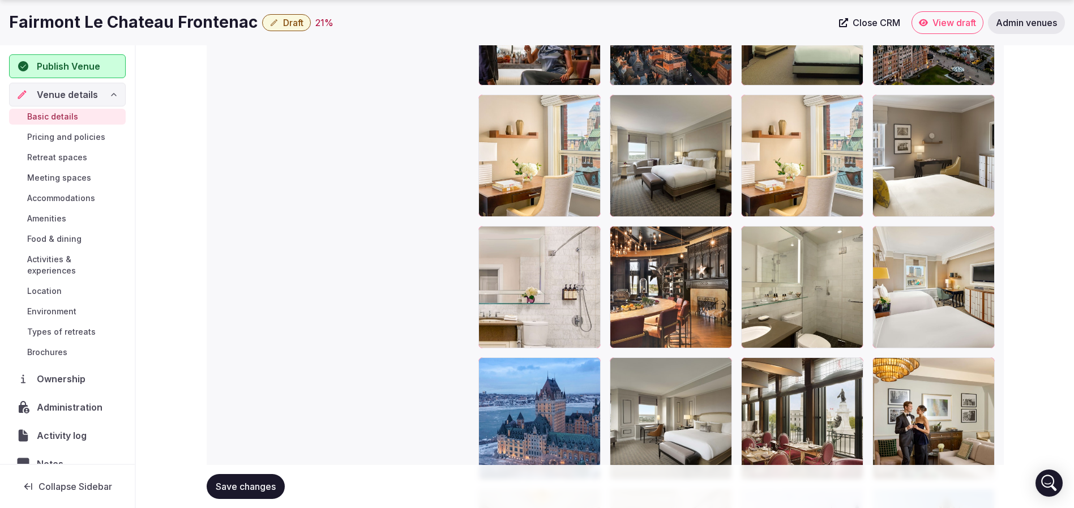
scroll to position [2293, 0]
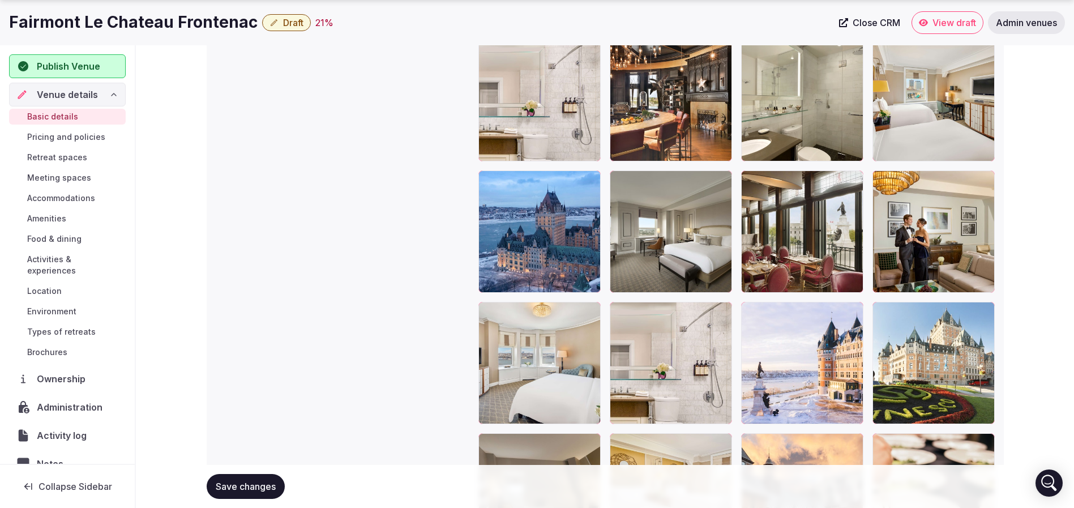
drag, startPoint x: 249, startPoint y: 482, endPoint x: 260, endPoint y: 470, distance: 16.0
click at [249, 482] on span "Save changes" at bounding box center [246, 486] width 60 height 11
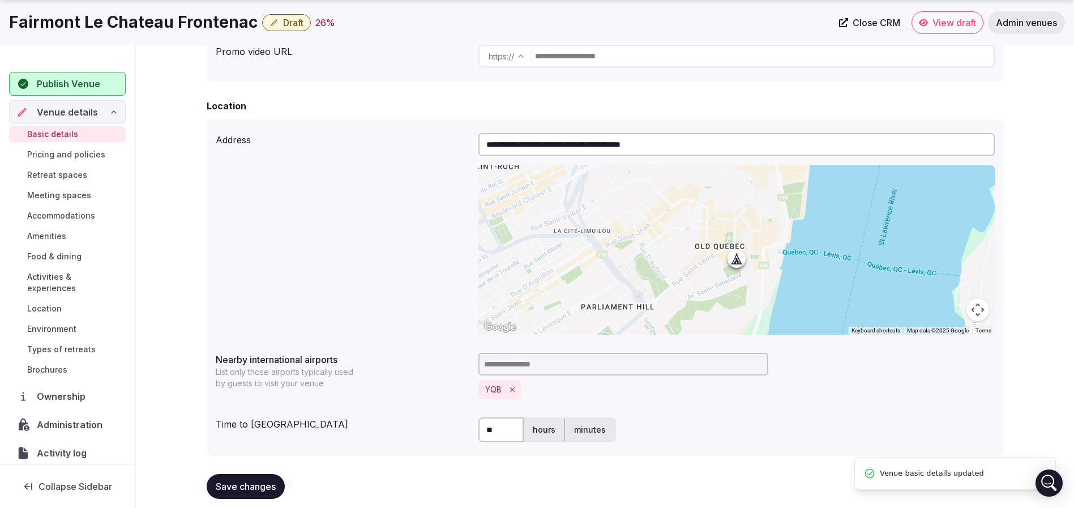
scroll to position [679, 0]
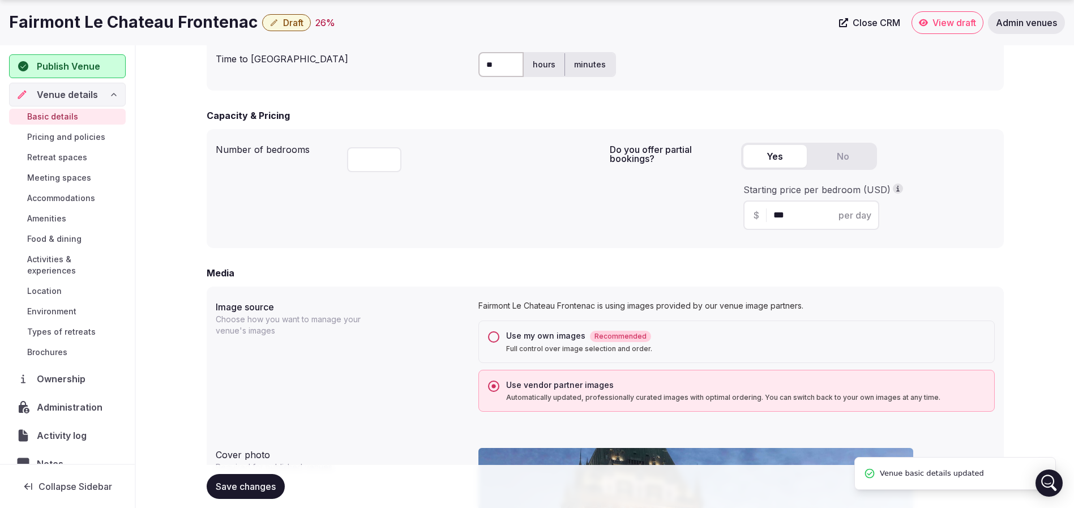
click at [252, 494] on button "Save changes" at bounding box center [246, 486] width 78 height 25
click at [293, 22] on span "Draft" at bounding box center [293, 22] width 20 height 11
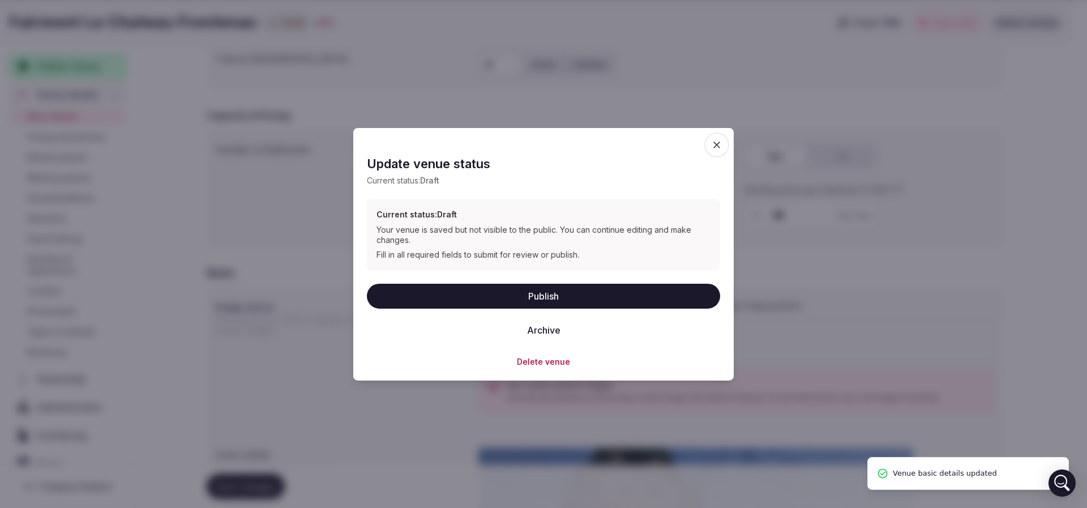
click at [577, 296] on button "Publish" at bounding box center [543, 295] width 353 height 25
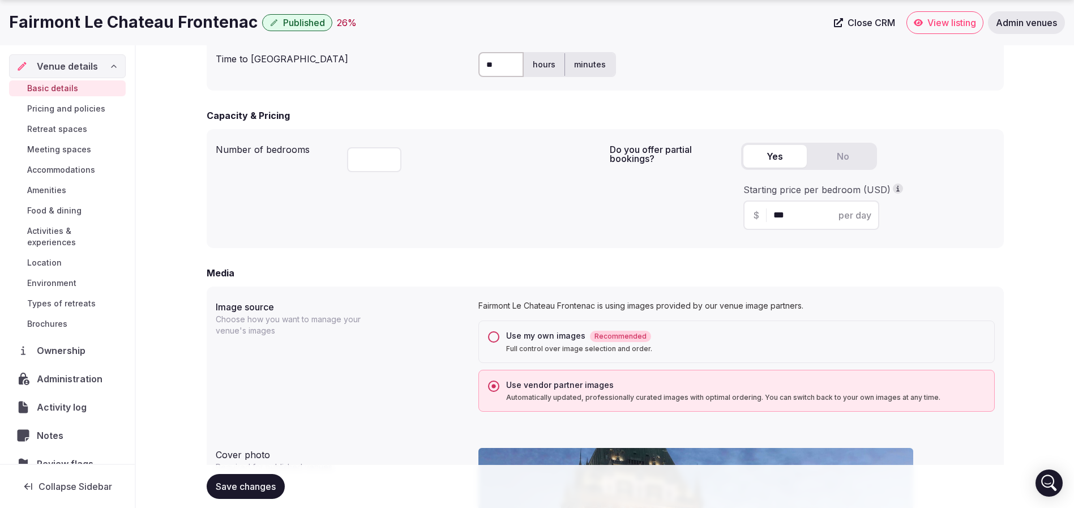
click at [251, 488] on span "Save changes" at bounding box center [246, 486] width 60 height 11
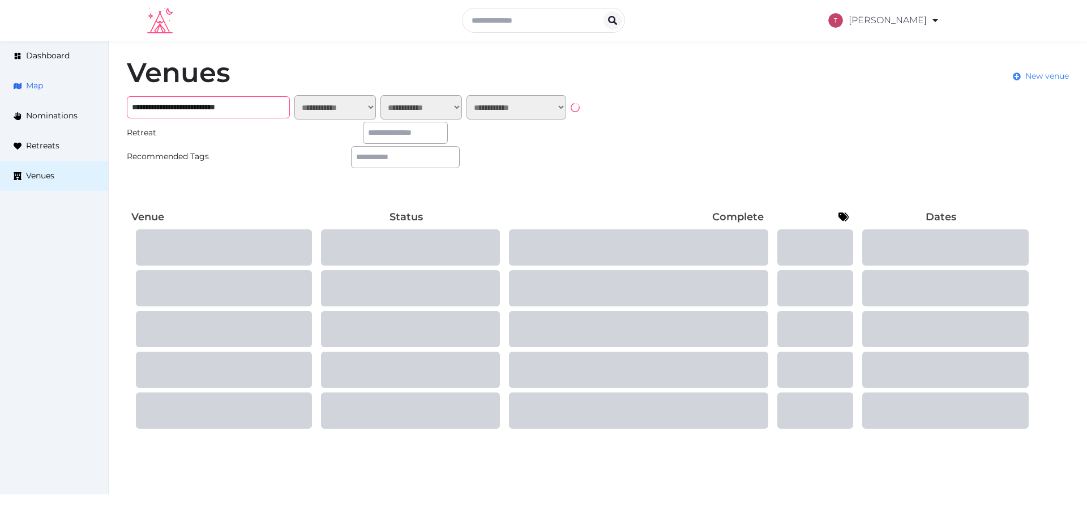
drag, startPoint x: 276, startPoint y: 110, endPoint x: 39, endPoint y: 94, distance: 237.2
click at [39, 94] on div "**********" at bounding box center [543, 245] width 1087 height 408
paste input "text"
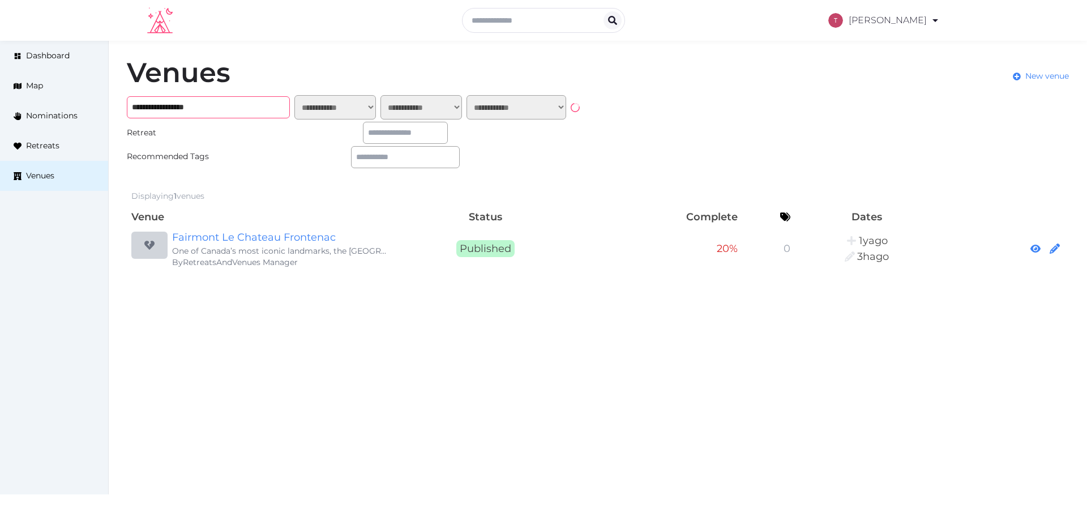
type input "**********"
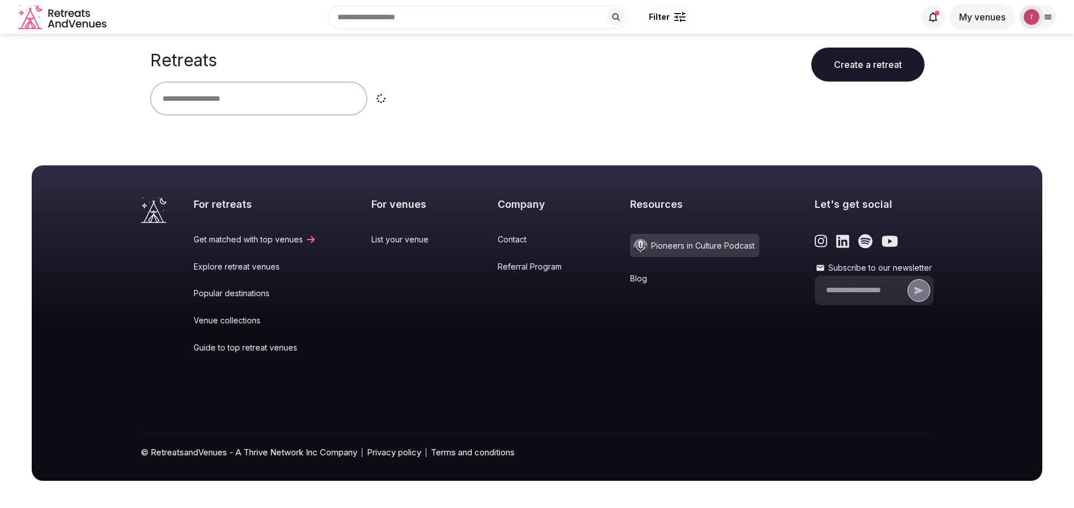
click at [250, 102] on input "text" at bounding box center [258, 99] width 217 height 34
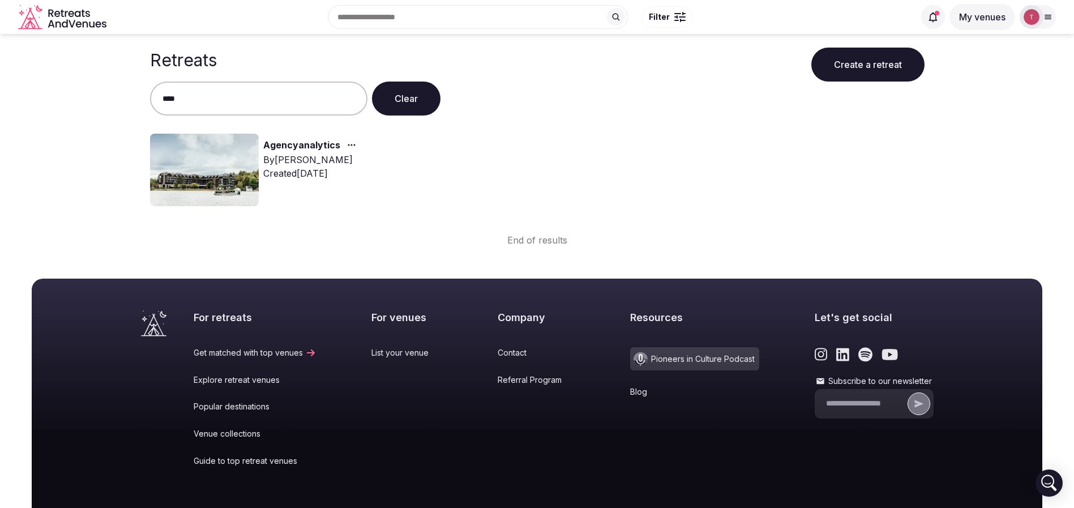
type input "****"
click at [224, 169] on img at bounding box center [204, 170] width 109 height 72
click at [291, 146] on link "Agencyanalytics" at bounding box center [301, 145] width 77 height 15
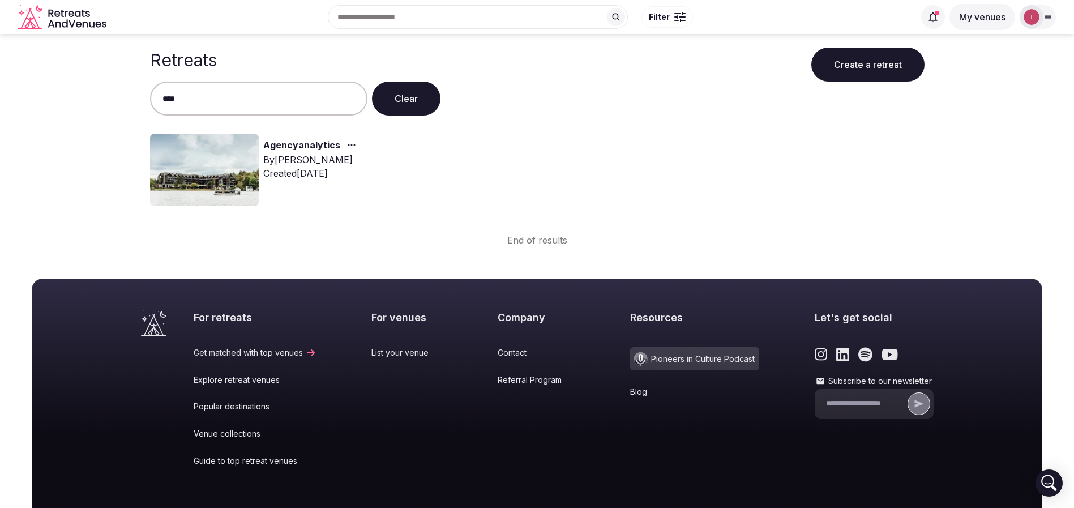
click at [291, 146] on link "Agencyanalytics" at bounding box center [301, 145] width 77 height 15
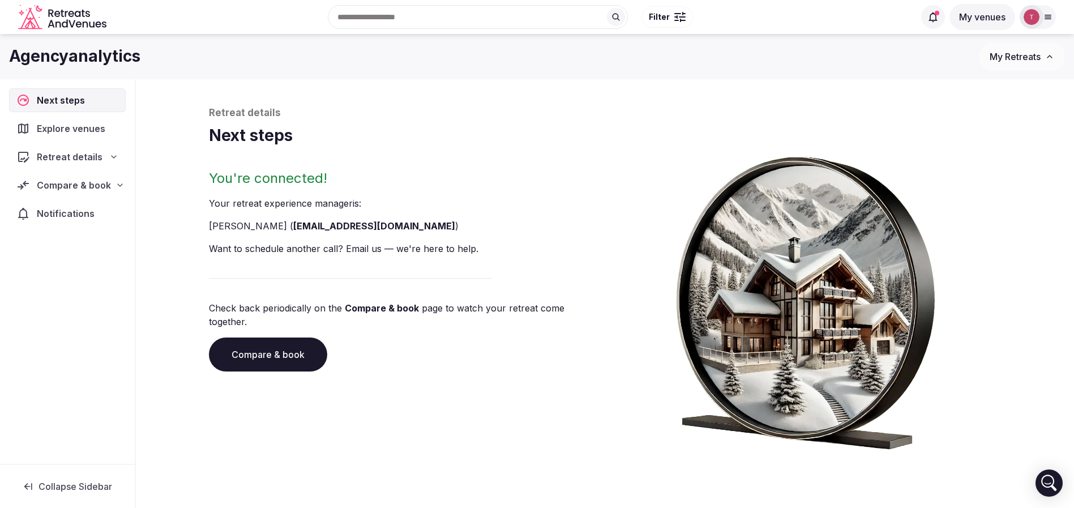
click at [307, 337] on link "Compare & book" at bounding box center [268, 354] width 118 height 34
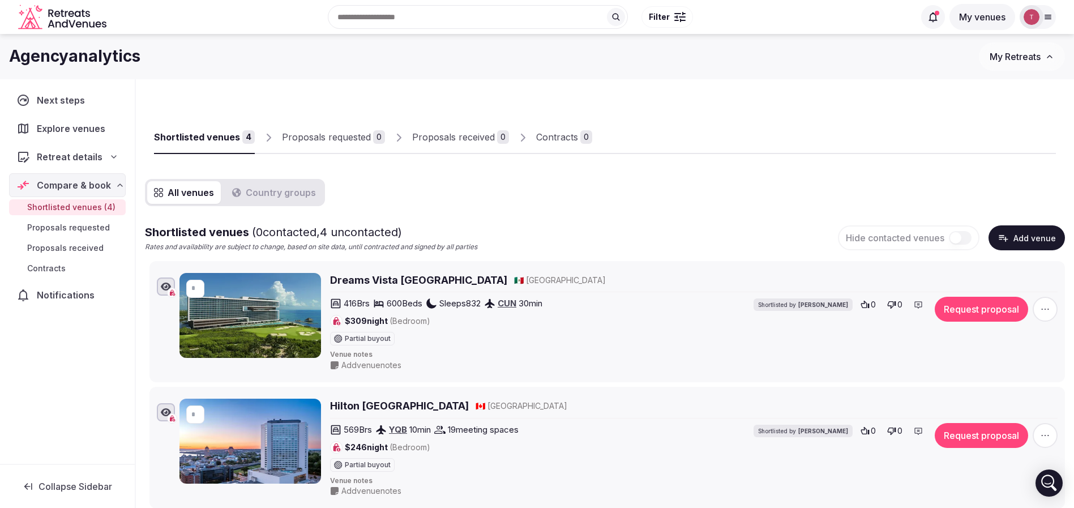
click at [1024, 231] on button "Add venue" at bounding box center [1026, 237] width 76 height 25
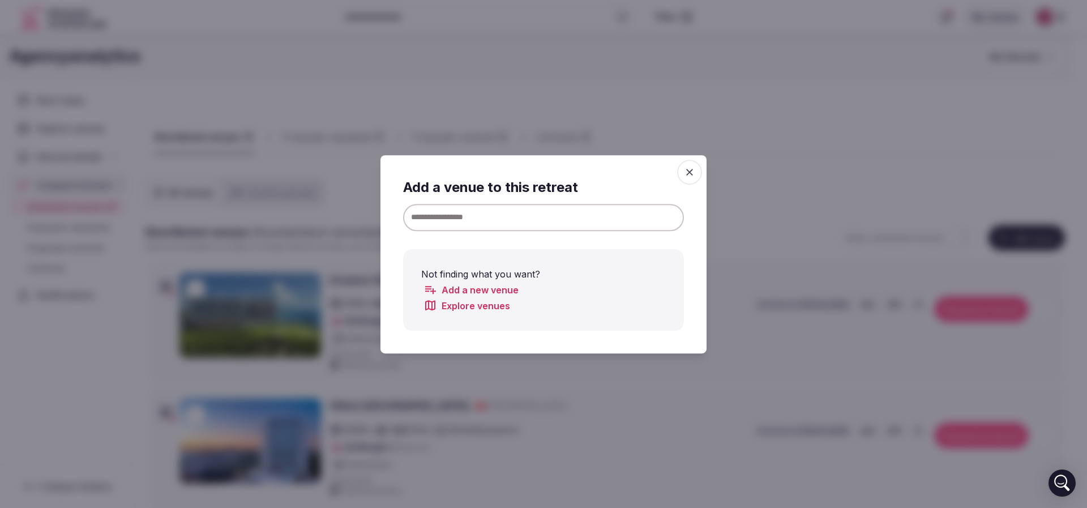
click at [605, 221] on input at bounding box center [543, 216] width 281 height 27
paste input "**********"
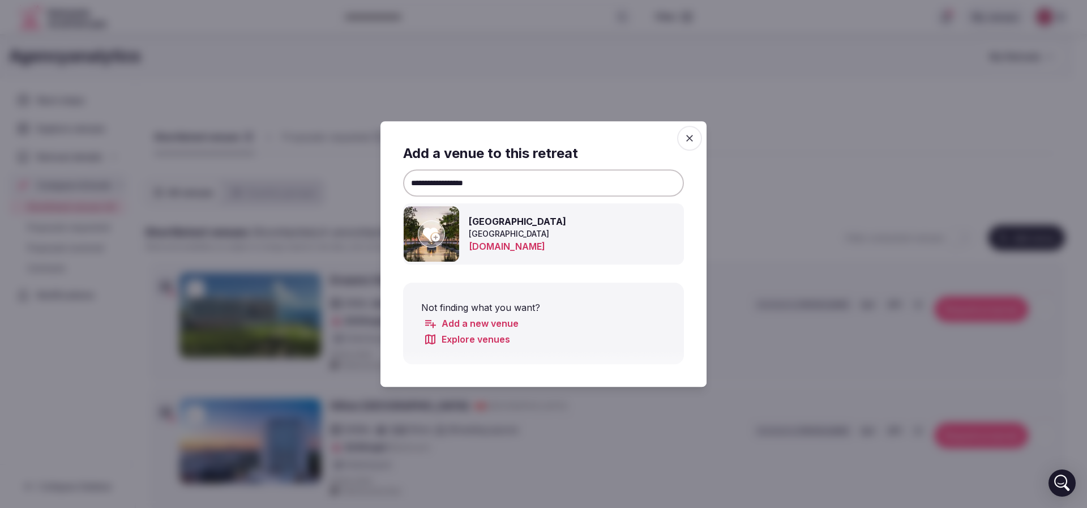
type input "**********"
click at [434, 240] on icon at bounding box center [431, 235] width 17 height 14
type input "*"
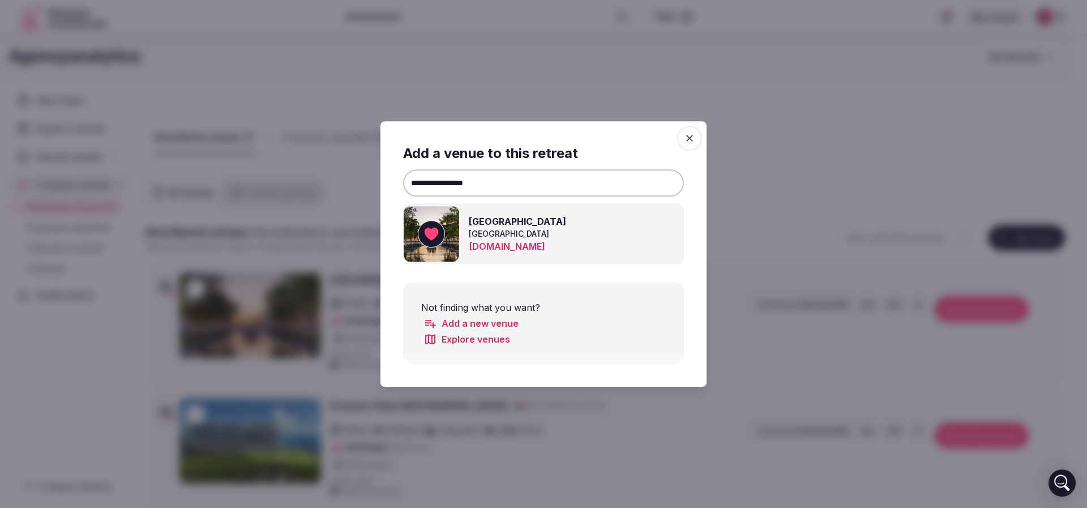
drag, startPoint x: 491, startPoint y: 182, endPoint x: 190, endPoint y: 175, distance: 300.7
click at [190, 175] on body "Recent searches Cancún, Quintana Roo, Mexico Tulum, Quintana Roo, Mexico Québec…" at bounding box center [537, 502] width 1074 height 1004
paste input "**********"
click at [436, 227] on icon at bounding box center [431, 233] width 17 height 23
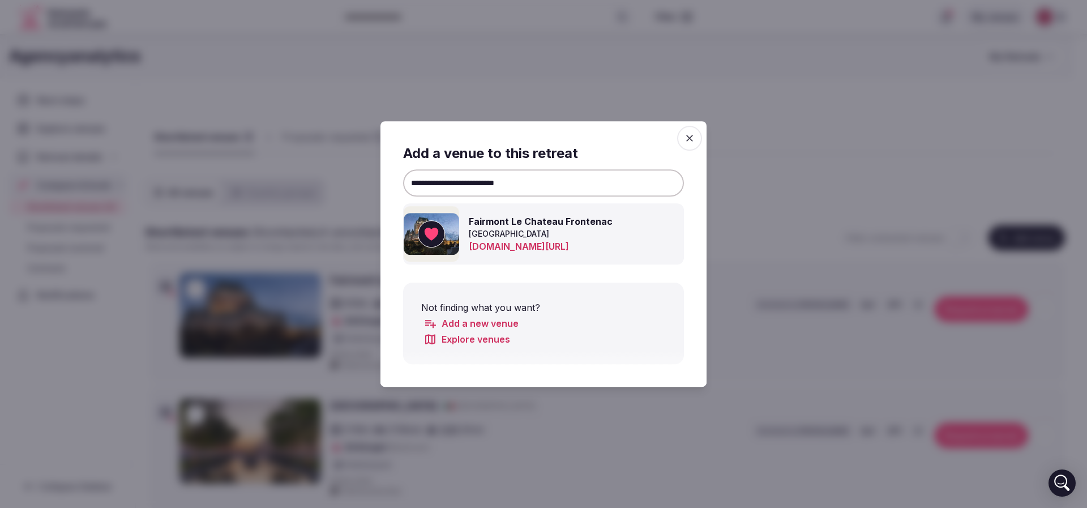
drag, startPoint x: 550, startPoint y: 185, endPoint x: 258, endPoint y: 165, distance: 292.7
paste input
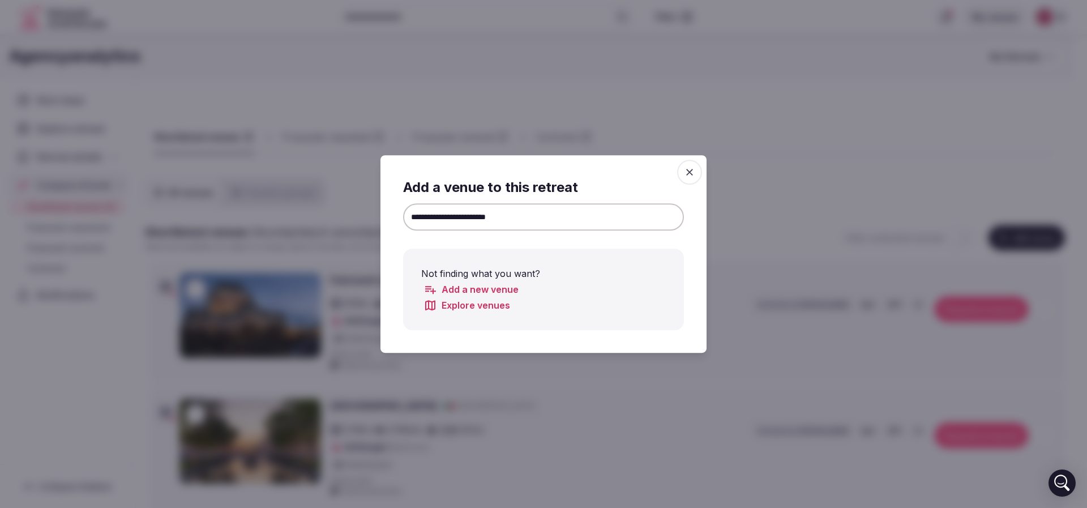
click at [453, 216] on input "**********" at bounding box center [543, 216] width 281 height 27
click at [457, 216] on input "**********" at bounding box center [543, 216] width 281 height 27
drag, startPoint x: 487, startPoint y: 213, endPoint x: 649, endPoint y: 203, distance: 161.7
click at [649, 206] on input "**********" at bounding box center [543, 216] width 281 height 27
paste input
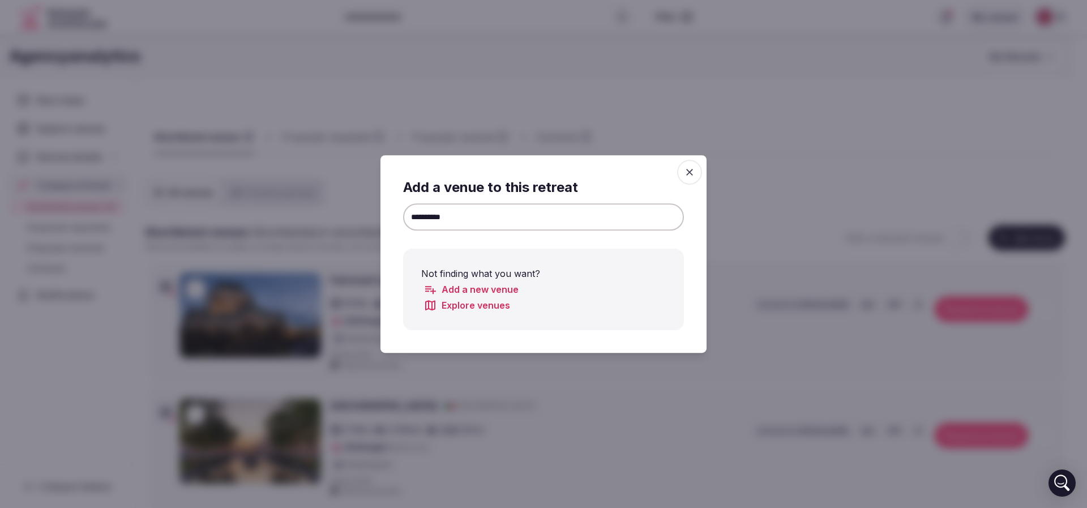
drag, startPoint x: 505, startPoint y: 213, endPoint x: 113, endPoint y: 211, distance: 392.3
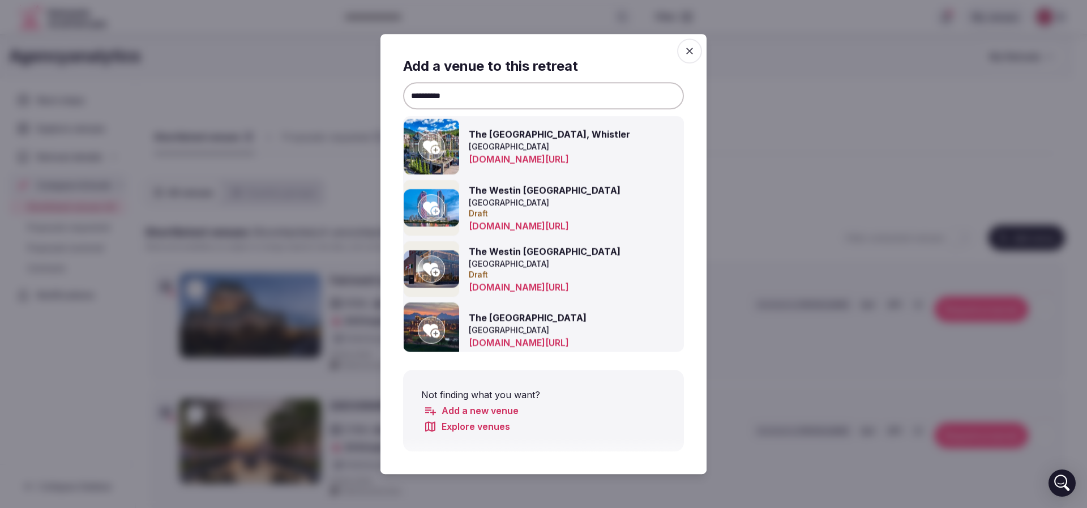
click at [564, 100] on input "**********" at bounding box center [543, 95] width 281 height 27
type input "**********"
click at [225, 105] on div at bounding box center [543, 254] width 1087 height 508
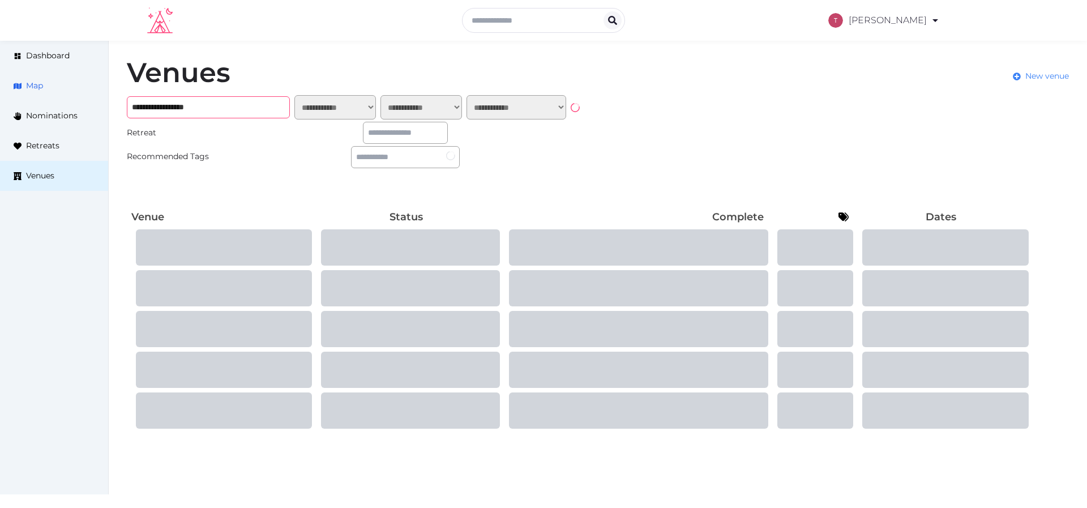
click at [18, 99] on div "**********" at bounding box center [543, 245] width 1087 height 408
paste input "*******"
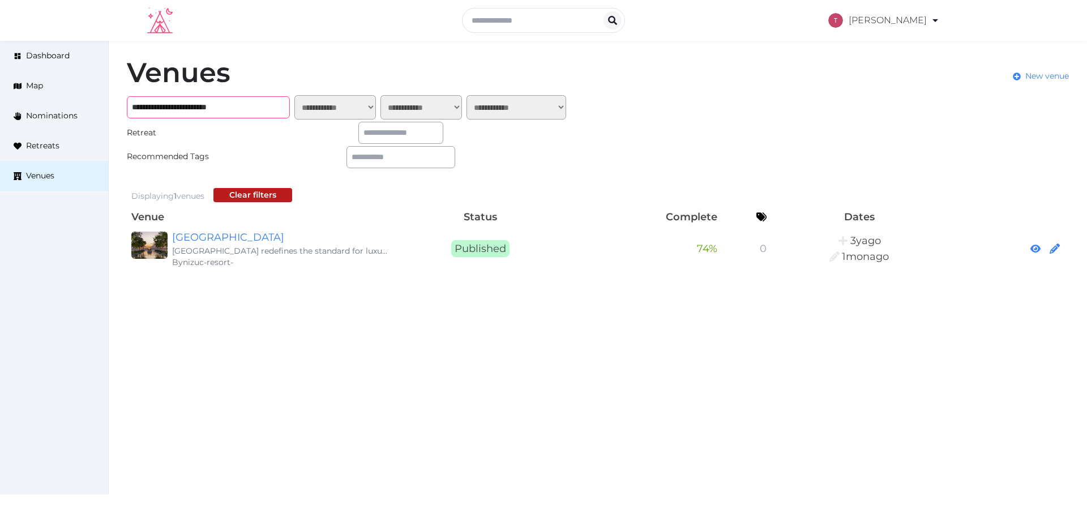
click at [246, 102] on input "**********" at bounding box center [208, 107] width 163 height 22
type input "**********"
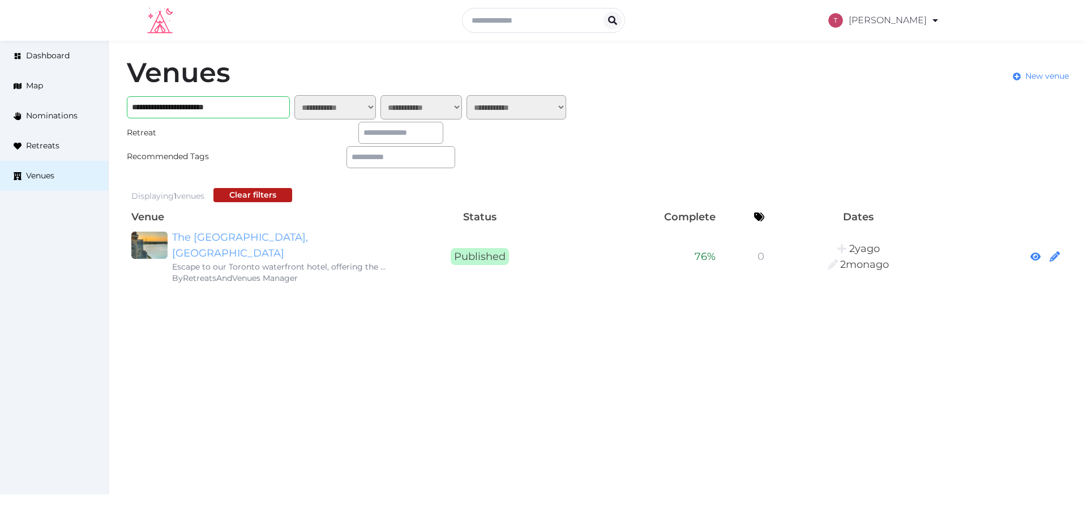
click at [324, 237] on link "The [GEOGRAPHIC_DATA], [GEOGRAPHIC_DATA]" at bounding box center [280, 245] width 217 height 32
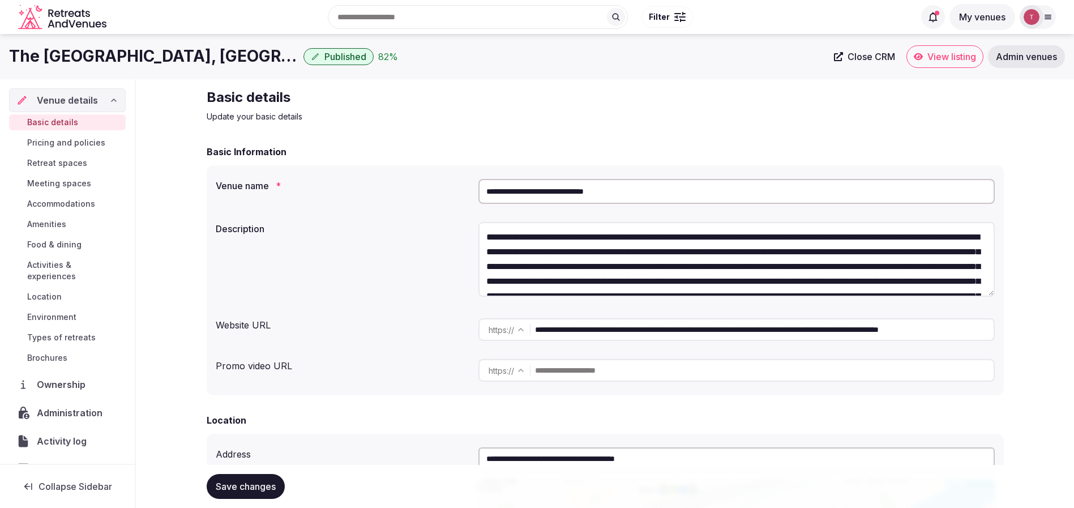
click at [954, 55] on span "View listing" at bounding box center [951, 56] width 49 height 11
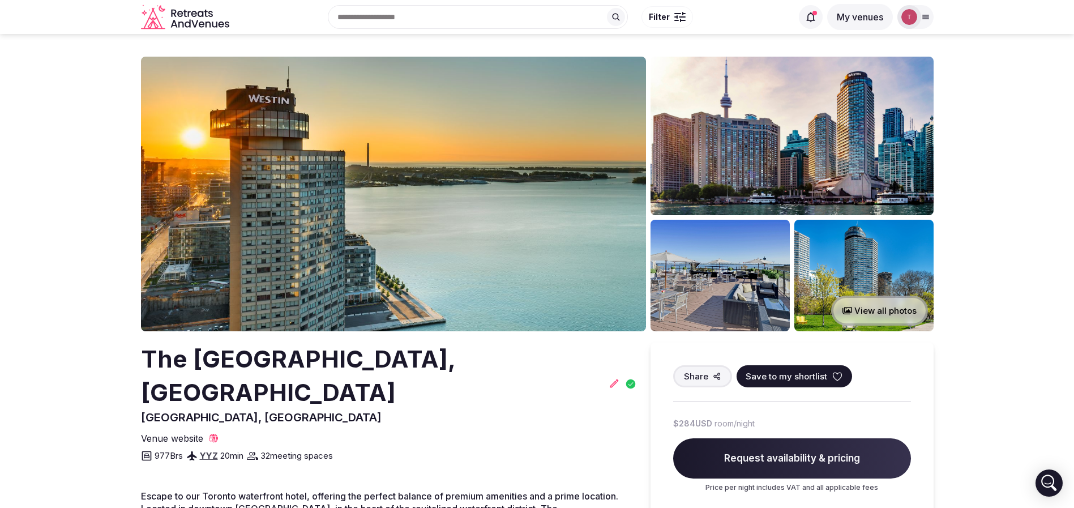
click at [832, 373] on icon at bounding box center [837, 376] width 11 height 11
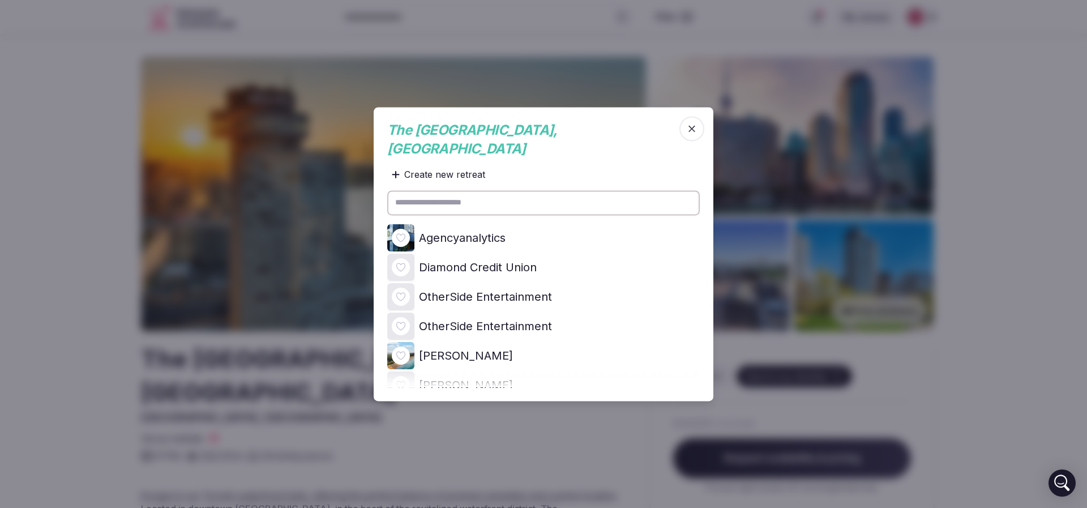
click at [0, 0] on icon at bounding box center [0, 0] width 0 height 0
drag, startPoint x: 116, startPoint y: 251, endPoint x: 122, endPoint y: 213, distance: 37.8
click at [115, 250] on div at bounding box center [543, 254] width 1087 height 508
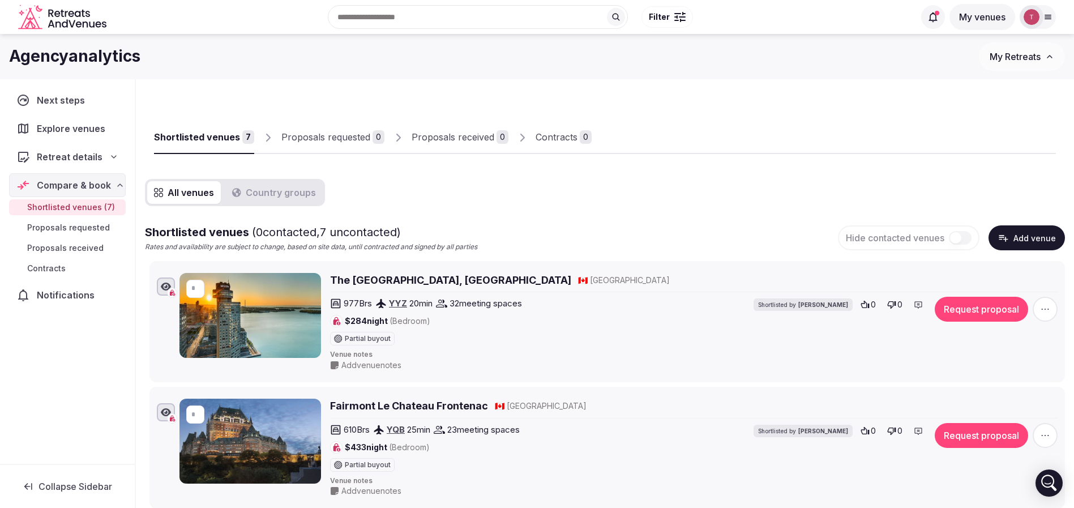
click at [279, 186] on button "Country groups" at bounding box center [273, 192] width 97 height 23
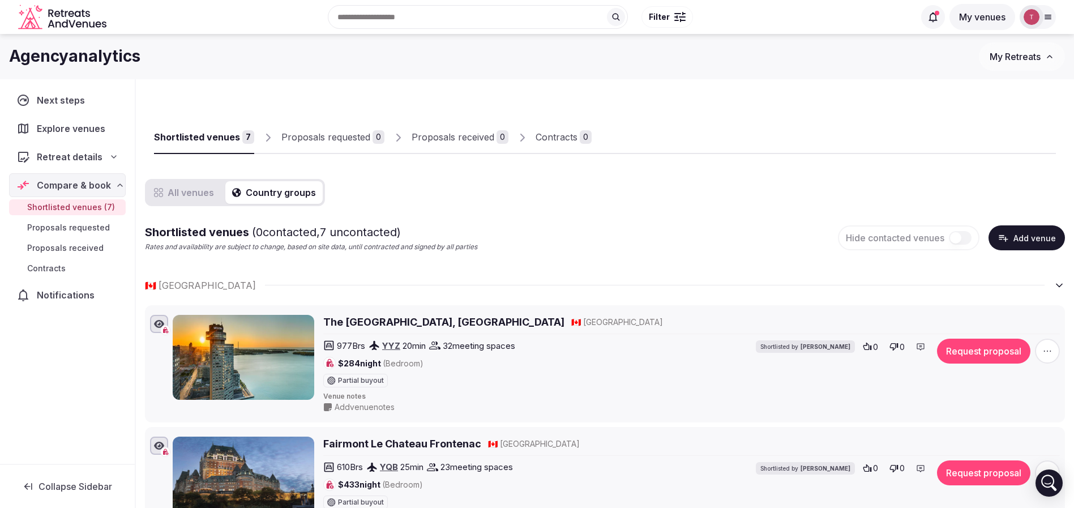
click at [110, 177] on div "Compare & book" at bounding box center [67, 185] width 117 height 24
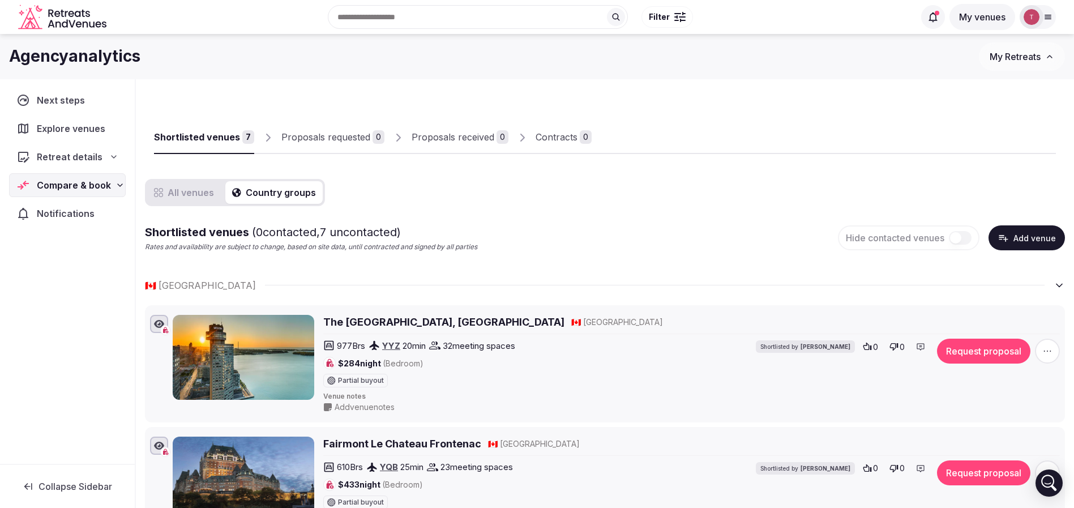
click at [108, 184] on span "Compare & book" at bounding box center [74, 185] width 74 height 14
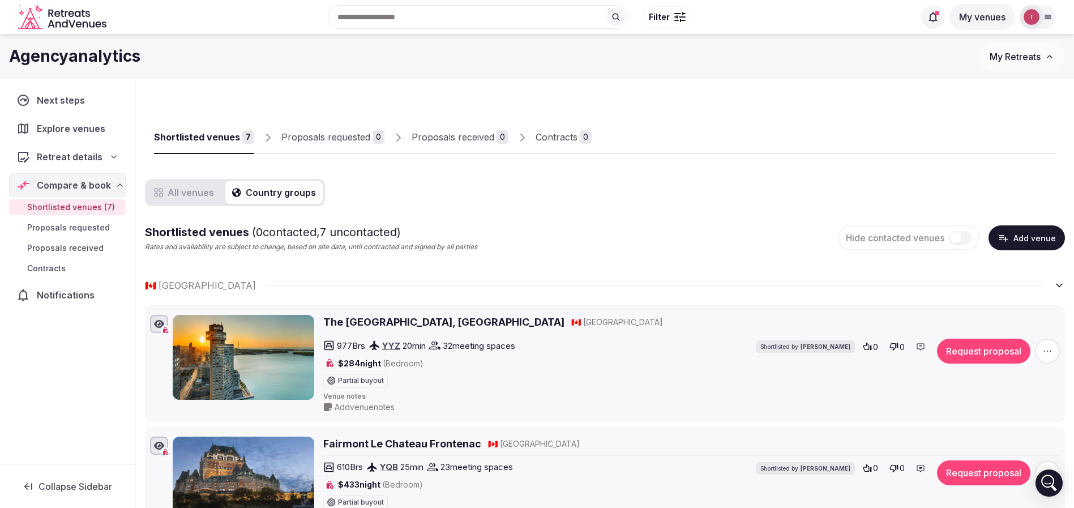
click at [110, 157] on icon at bounding box center [113, 156] width 9 height 9
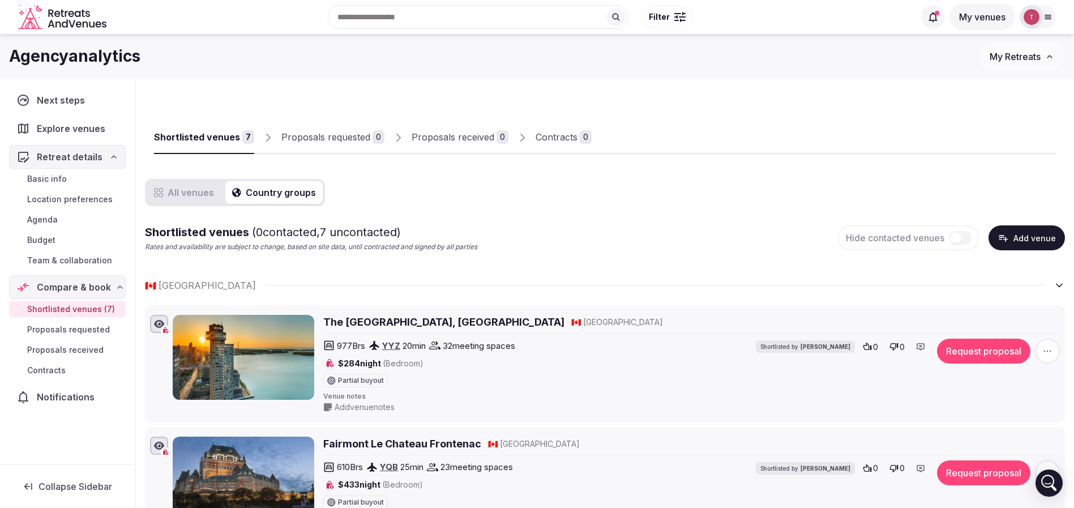
click at [76, 260] on span "Team & collaboration" at bounding box center [69, 260] width 85 height 11
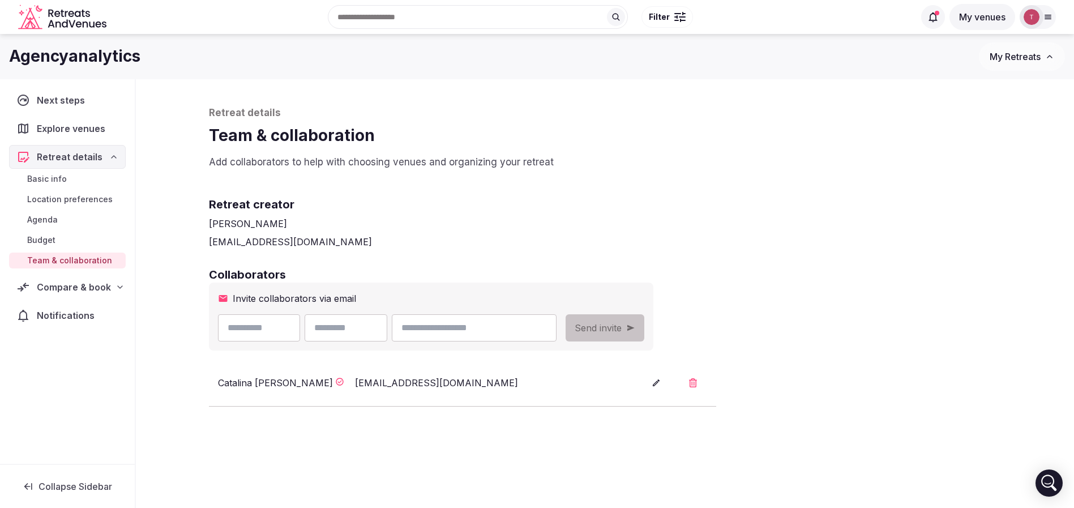
click at [536, 329] on input "email" at bounding box center [474, 327] width 164 height 27
paste input "**********"
type input "**********"
click at [461, 253] on div "**********" at bounding box center [605, 319] width 815 height 481
drag, startPoint x: 494, startPoint y: 328, endPoint x: 344, endPoint y: 329, distance: 149.5
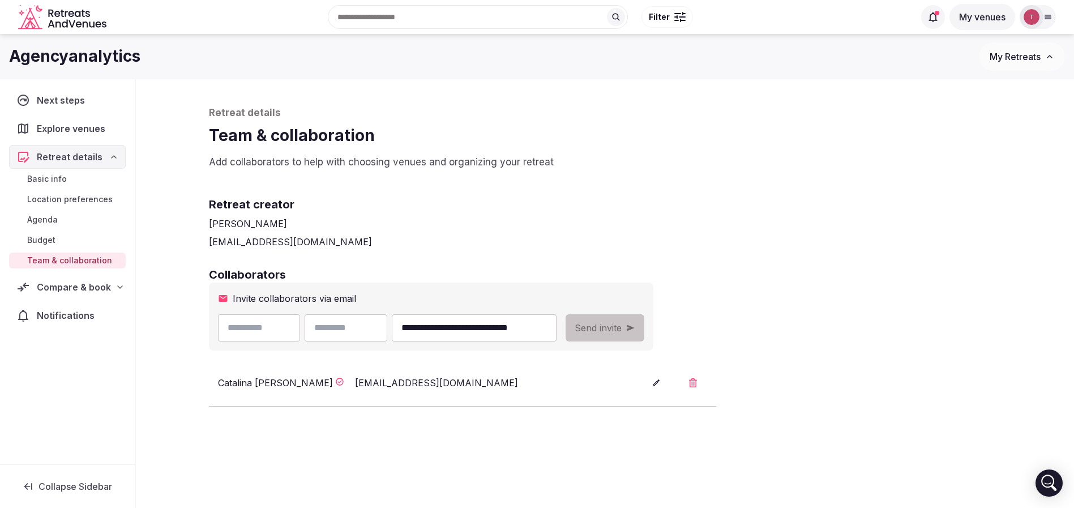
click at [362, 328] on div "**********" at bounding box center [387, 327] width 339 height 27
click at [375, 332] on input "text" at bounding box center [346, 327] width 83 height 27
paste input "**********"
drag, startPoint x: 359, startPoint y: 328, endPoint x: 223, endPoint y: 328, distance: 135.9
click at [224, 328] on div "**********" at bounding box center [387, 327] width 339 height 27
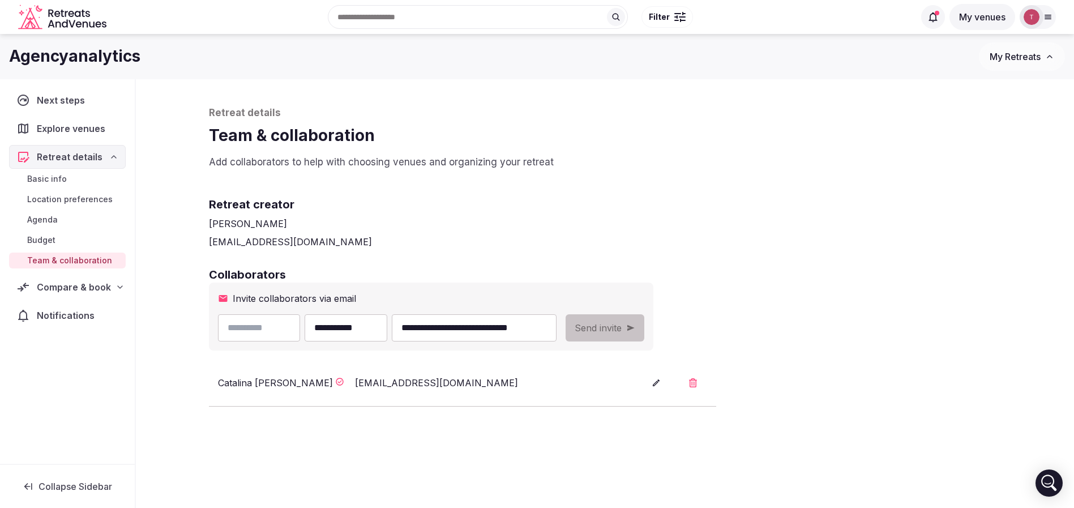
type input "**********"
click at [266, 328] on input "text" at bounding box center [259, 327] width 83 height 27
paste input "******"
click at [234, 329] on input "******" at bounding box center [259, 327] width 83 height 27
click at [271, 335] on input "******" at bounding box center [259, 327] width 83 height 27
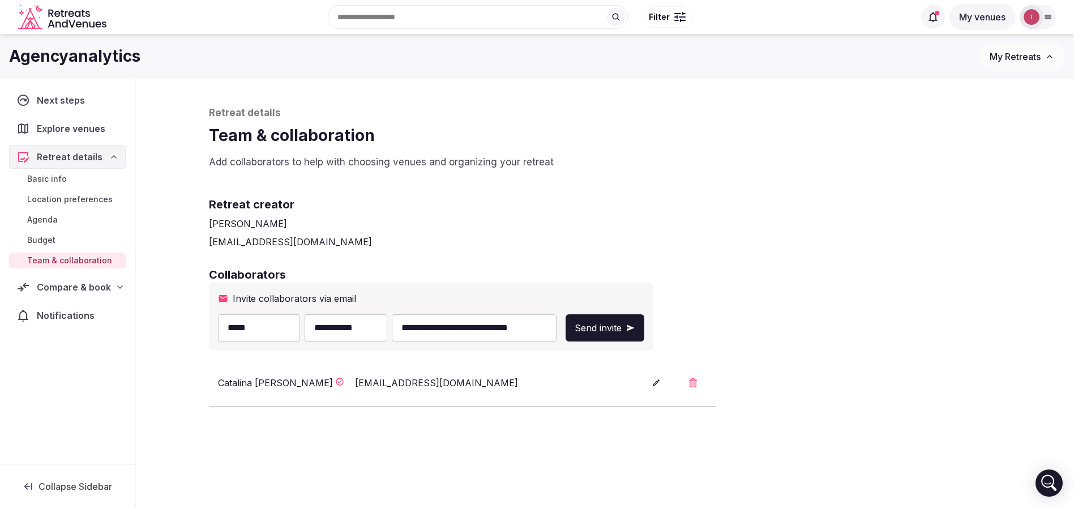
type input "*****"
drag, startPoint x: 358, startPoint y: 327, endPoint x: 33, endPoint y: 285, distance: 327.6
click at [34, 285] on div "**********" at bounding box center [537, 342] width 1074 height 526
type input "*****"
click at [541, 273] on h2 "Collaborators" at bounding box center [605, 275] width 793 height 16
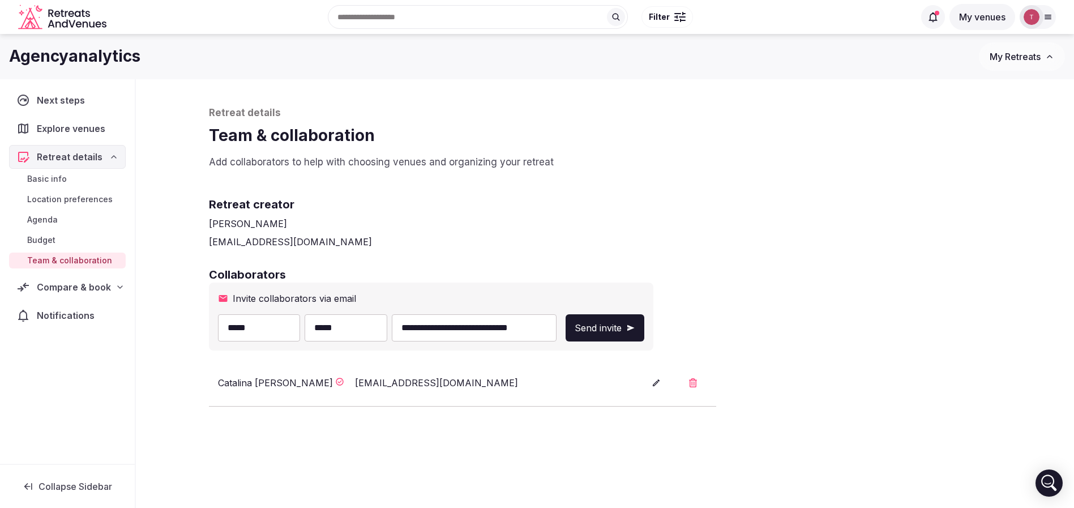
click at [644, 326] on button "Send invite" at bounding box center [605, 327] width 79 height 27
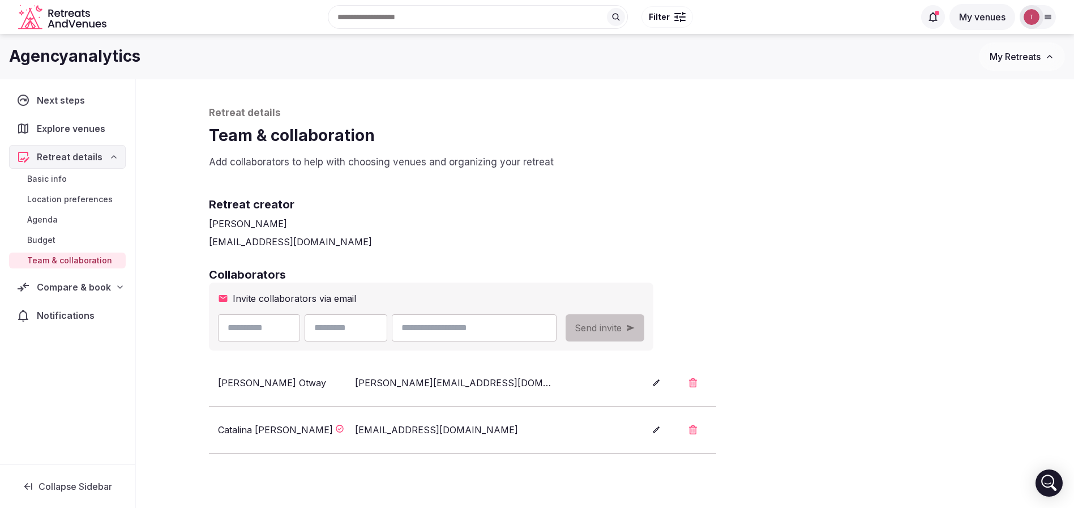
click at [850, 275] on h2 "Collaborators" at bounding box center [605, 275] width 793 height 16
drag, startPoint x: 286, startPoint y: 383, endPoint x: 308, endPoint y: 383, distance: 22.1
click at [308, 383] on div "Ellie Otway" at bounding box center [284, 383] width 132 height 14
click at [790, 195] on div "Retreat creator Thiago Martins thiago@retreatsandvenues.com" at bounding box center [605, 213] width 793 height 70
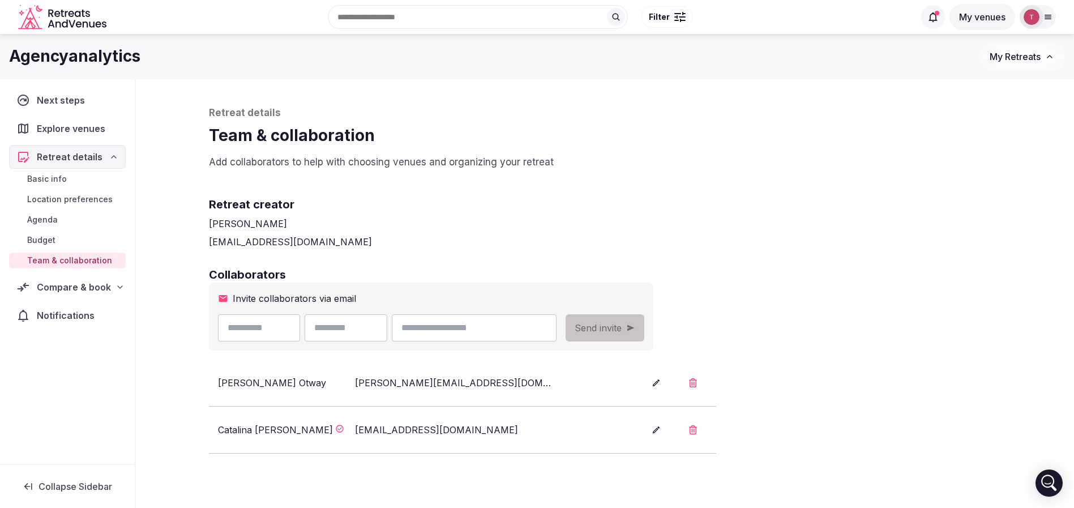
click at [818, 162] on p "Add collaborators to help with choosing venues and organizing your retreat" at bounding box center [605, 163] width 793 height 14
drag, startPoint x: 656, startPoint y: 122, endPoint x: 382, endPoint y: 17, distance: 293.9
click at [654, 121] on div "Retreat details Team & collaboration Add collaborators to help with choosing ve…" at bounding box center [605, 137] width 793 height 63
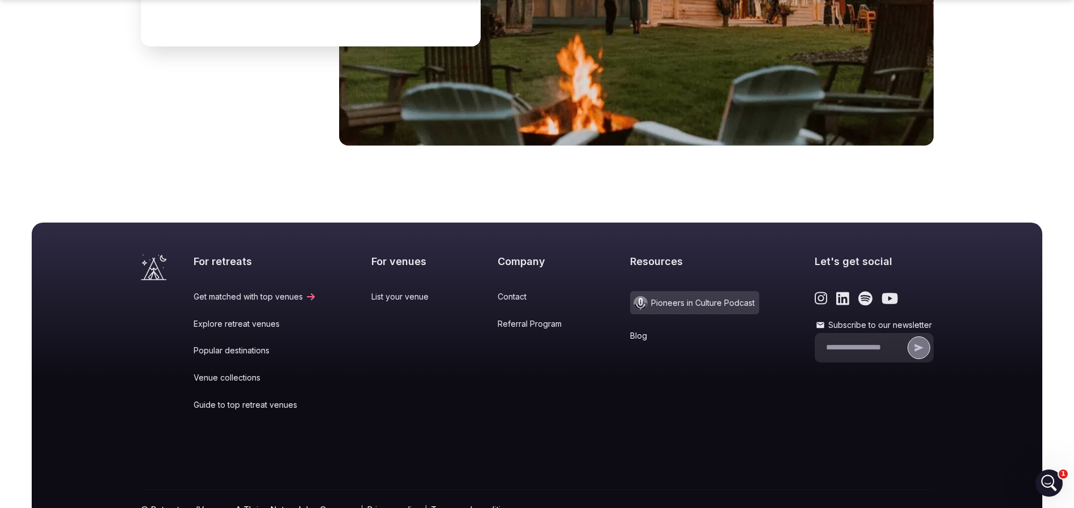
scroll to position [4705, 0]
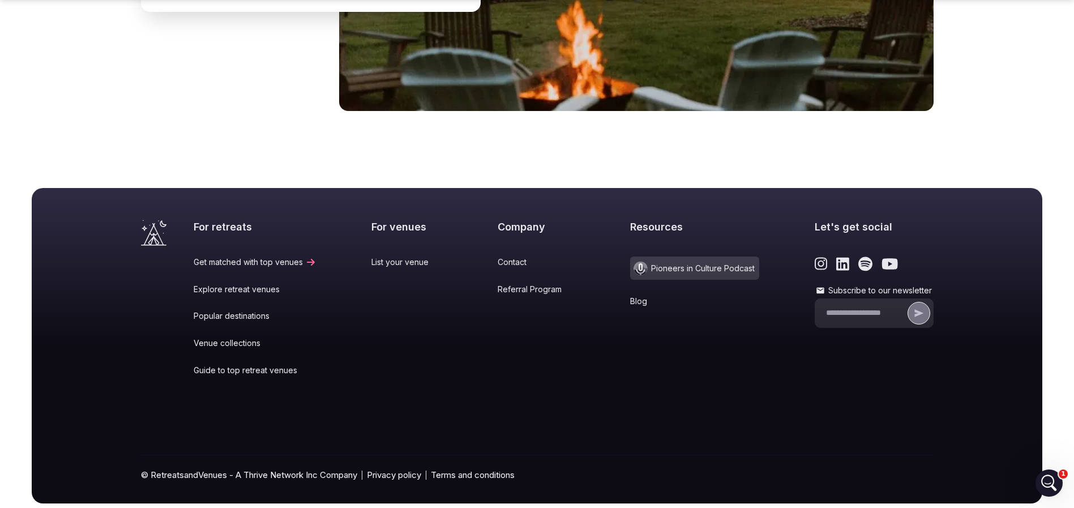
click at [630, 296] on link "Blog" at bounding box center [694, 301] width 129 height 11
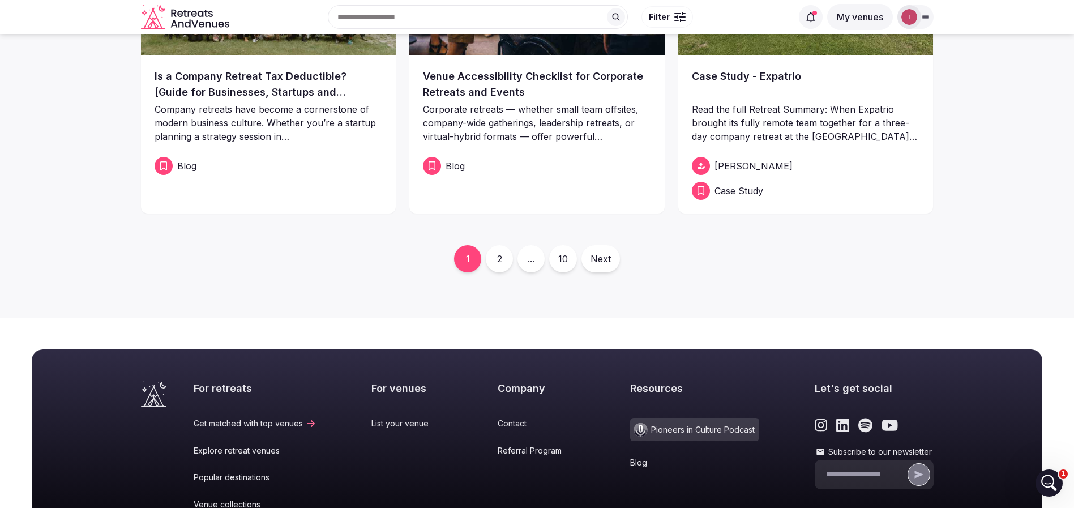
scroll to position [425, 0]
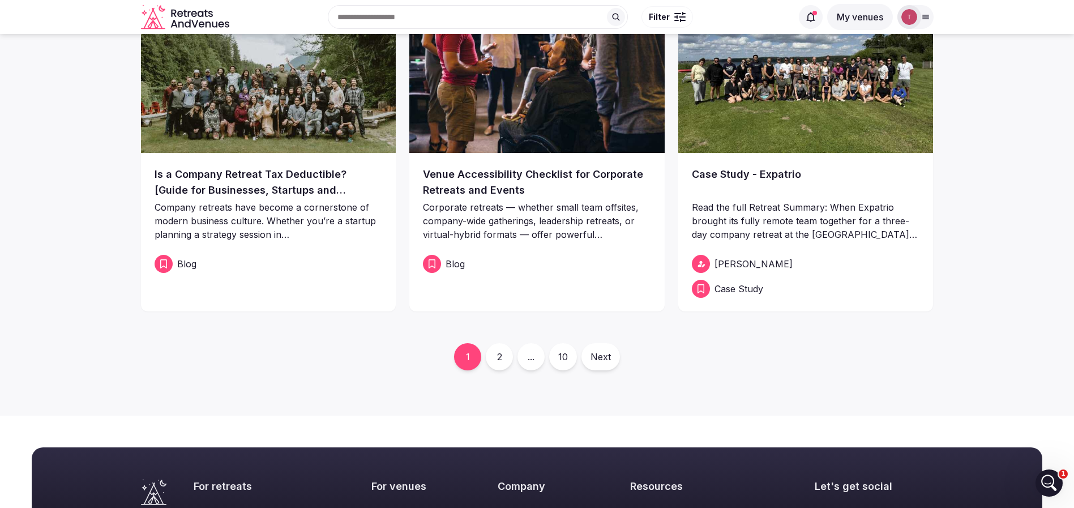
click at [744, 288] on span "Case Study" at bounding box center [738, 289] width 49 height 14
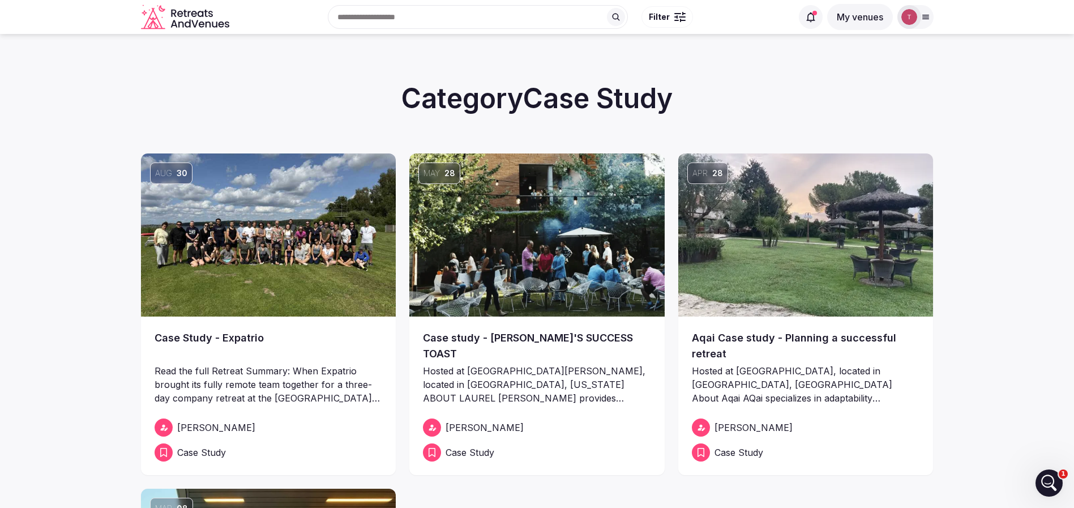
click at [241, 263] on img at bounding box center [268, 234] width 255 height 163
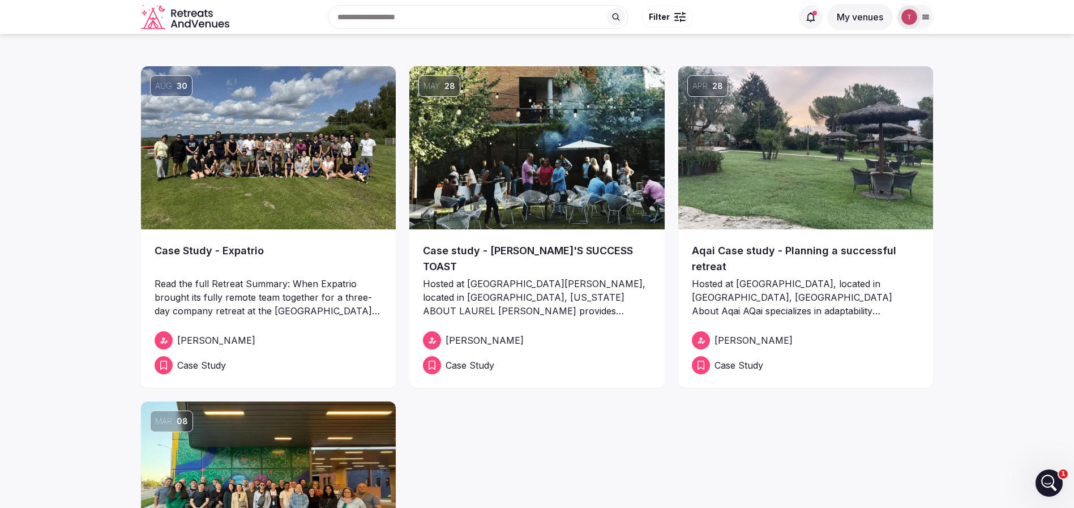
scroll to position [85, 0]
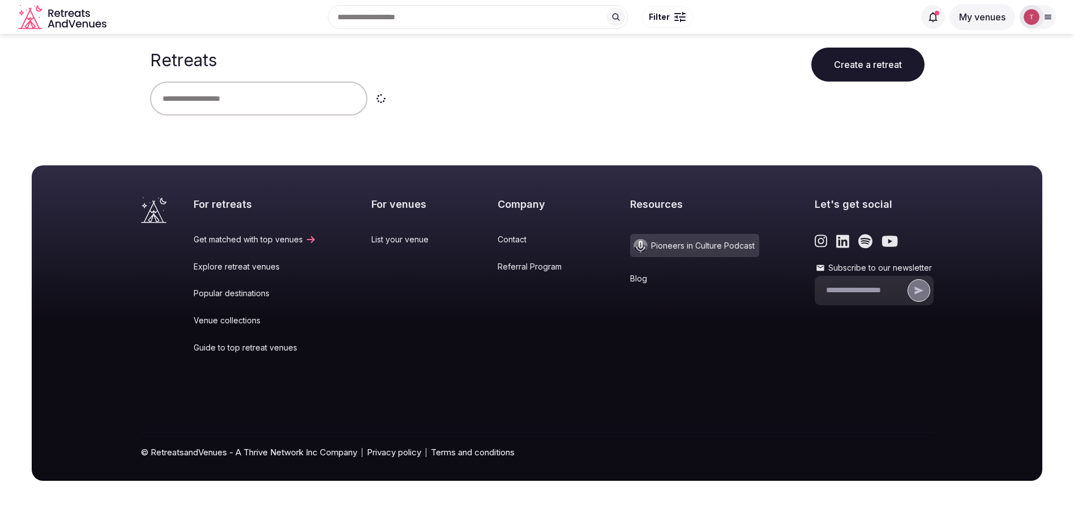
click at [250, 104] on input "text" at bounding box center [258, 99] width 217 height 34
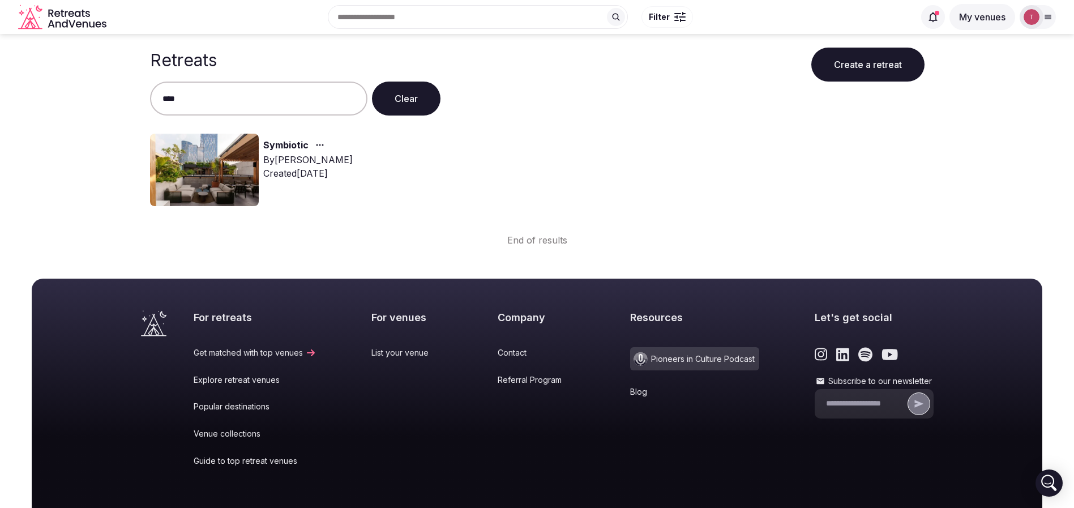
type input "****"
click at [413, 100] on button "Clear" at bounding box center [406, 99] width 69 height 34
click at [288, 146] on link "Symbiotic" at bounding box center [285, 145] width 45 height 15
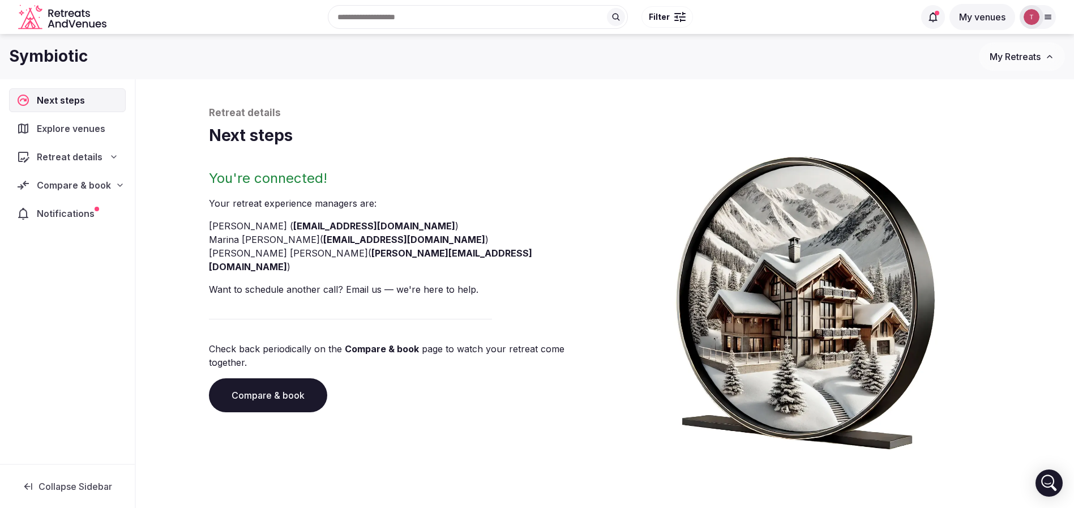
click at [251, 378] on link "Compare & book" at bounding box center [268, 395] width 118 height 34
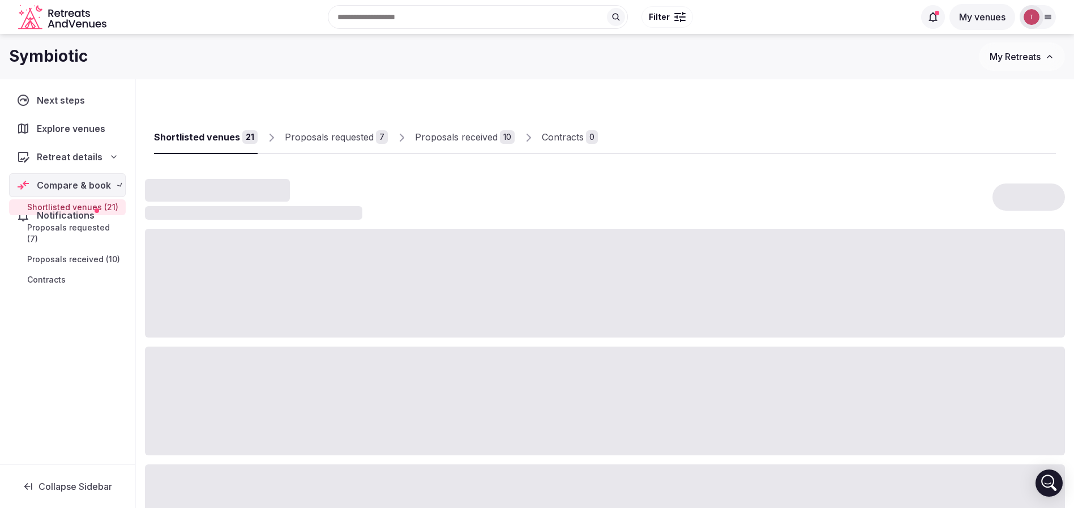
click at [251, 367] on div at bounding box center [605, 400] width 920 height 109
click at [465, 141] on div "Proposals received" at bounding box center [456, 137] width 83 height 14
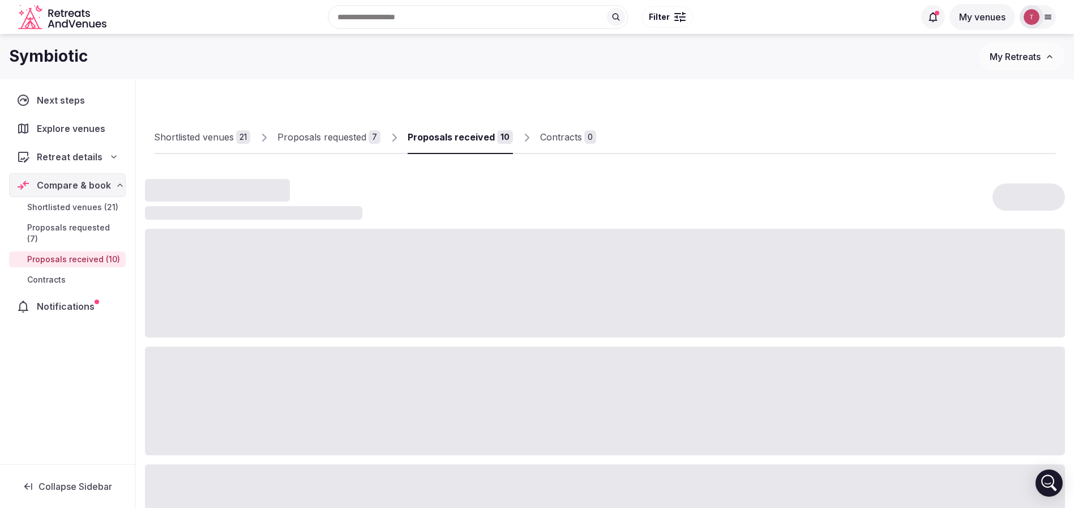
click at [456, 138] on div "Proposals received" at bounding box center [451, 137] width 87 height 14
click at [192, 139] on div "Shortlisted venues" at bounding box center [194, 137] width 80 height 14
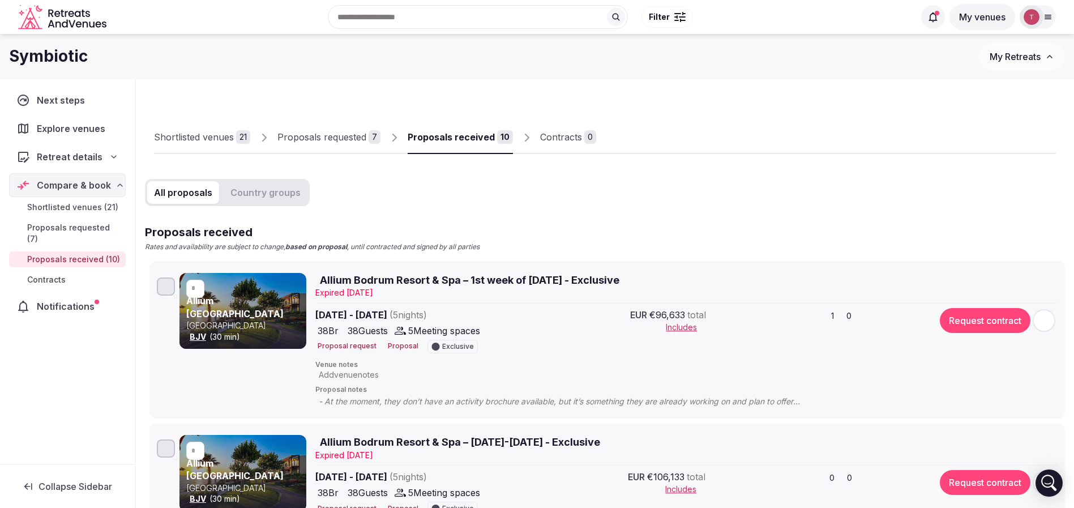
click at [192, 139] on div "Shortlisted venues" at bounding box center [194, 137] width 80 height 14
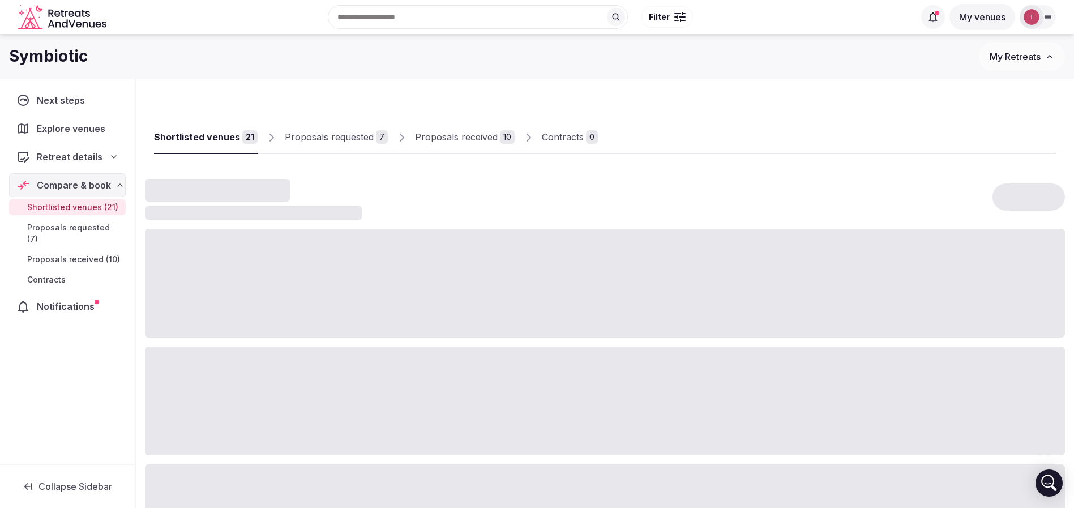
click at [196, 138] on div "Shortlisted venues" at bounding box center [197, 137] width 86 height 14
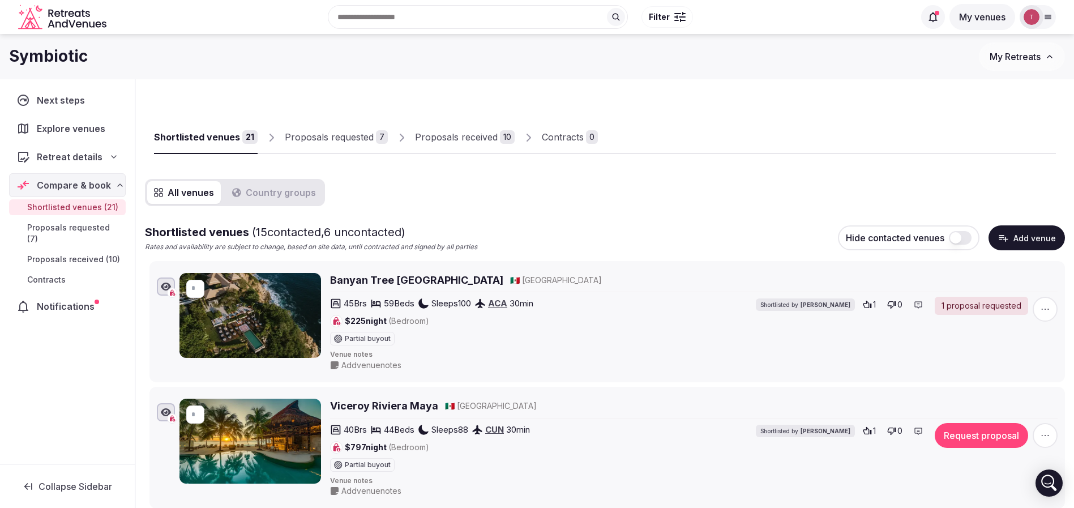
scroll to position [85, 0]
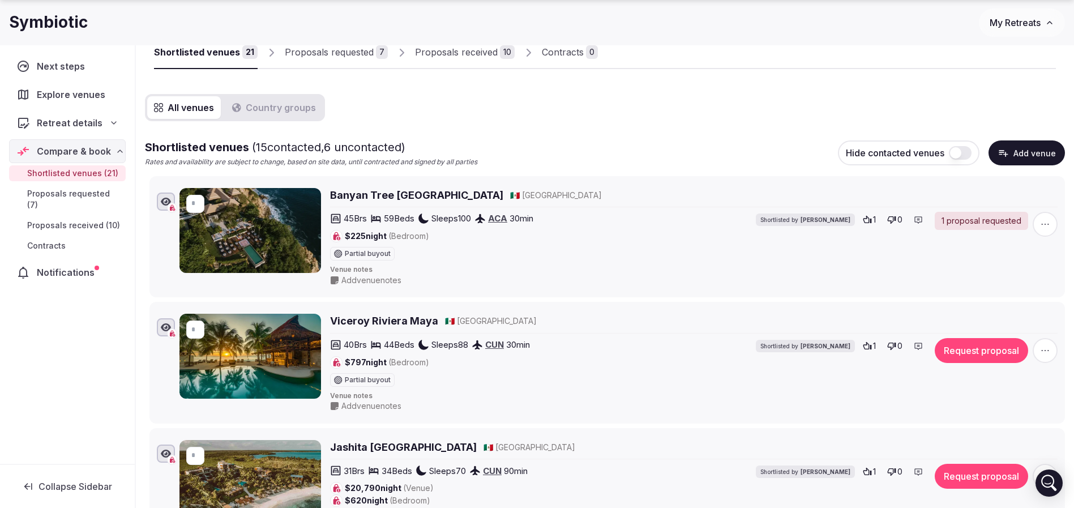
click at [410, 315] on h2 "Viceroy Riviera Maya" at bounding box center [384, 321] width 108 height 14
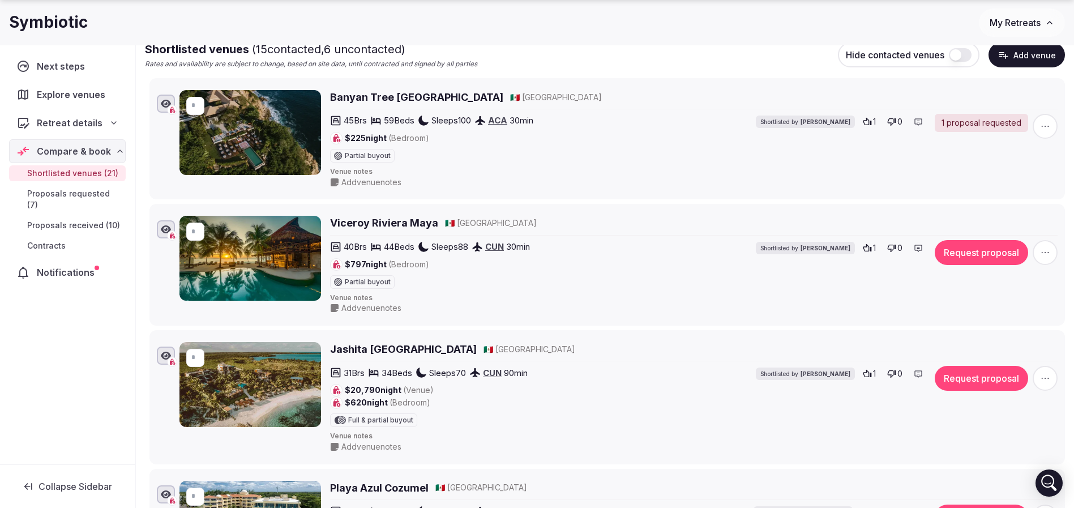
scroll to position [255, 0]
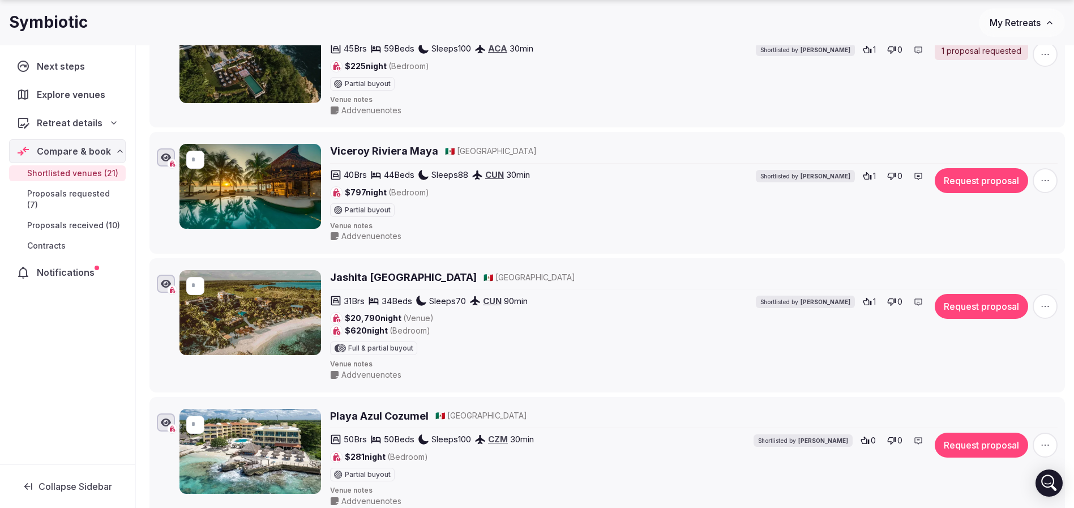
click at [384, 276] on h2 "Jashita [GEOGRAPHIC_DATA]" at bounding box center [403, 277] width 147 height 14
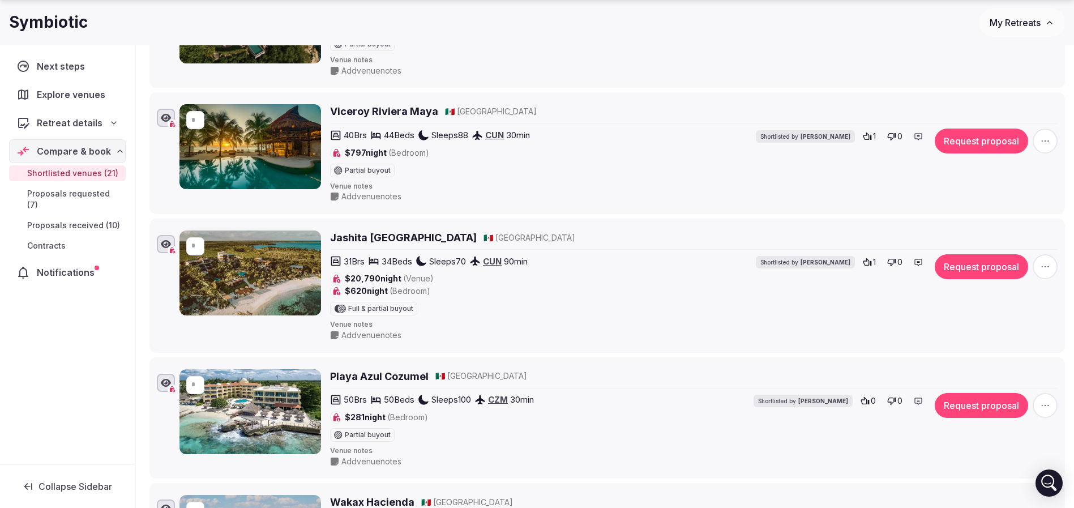
scroll to position [425, 0]
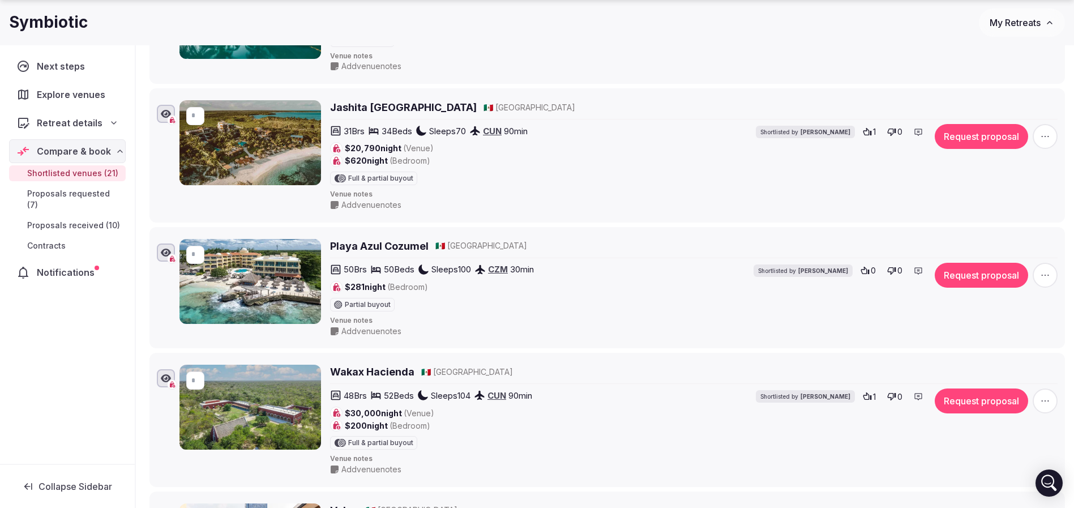
click at [389, 244] on h2 "Playa Azul Cozumel" at bounding box center [379, 246] width 99 height 14
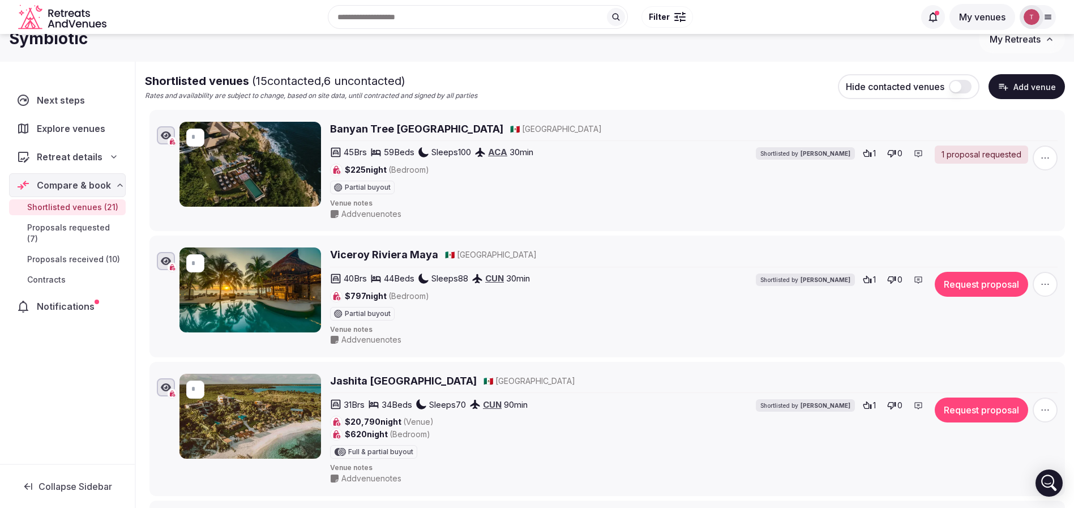
scroll to position [0, 0]
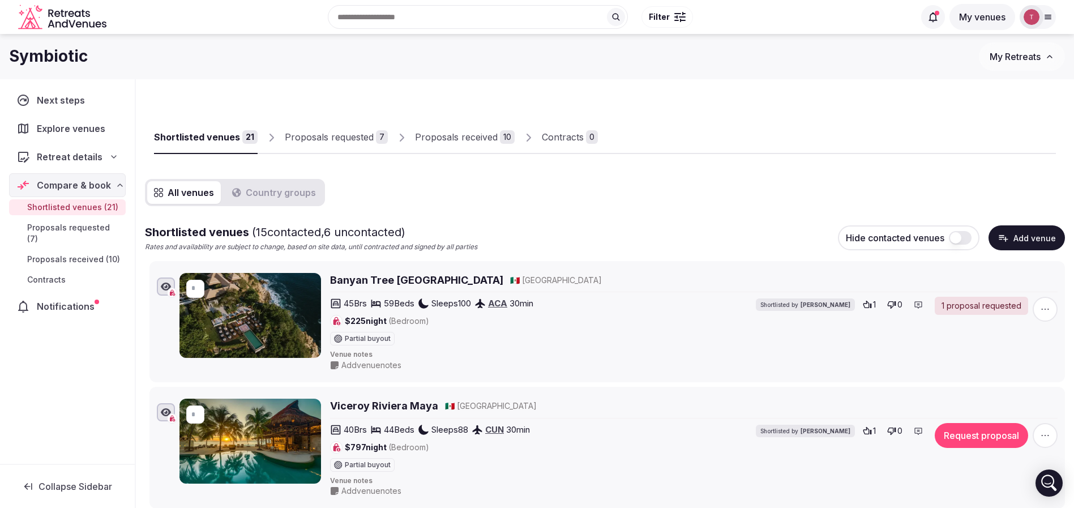
click at [487, 144] on link "Proposals received 10" at bounding box center [465, 137] width 100 height 33
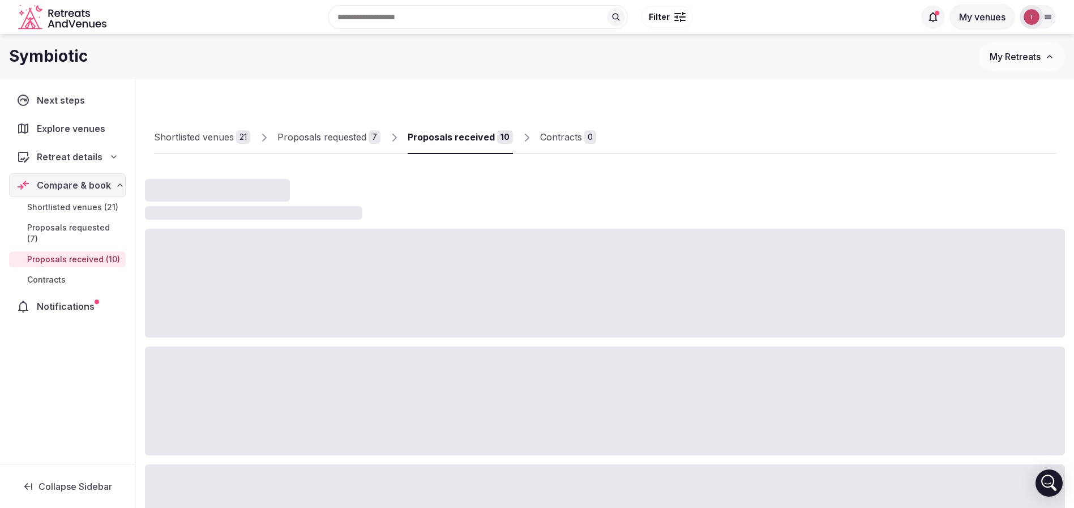
click at [489, 142] on div "Proposals received" at bounding box center [451, 137] width 87 height 14
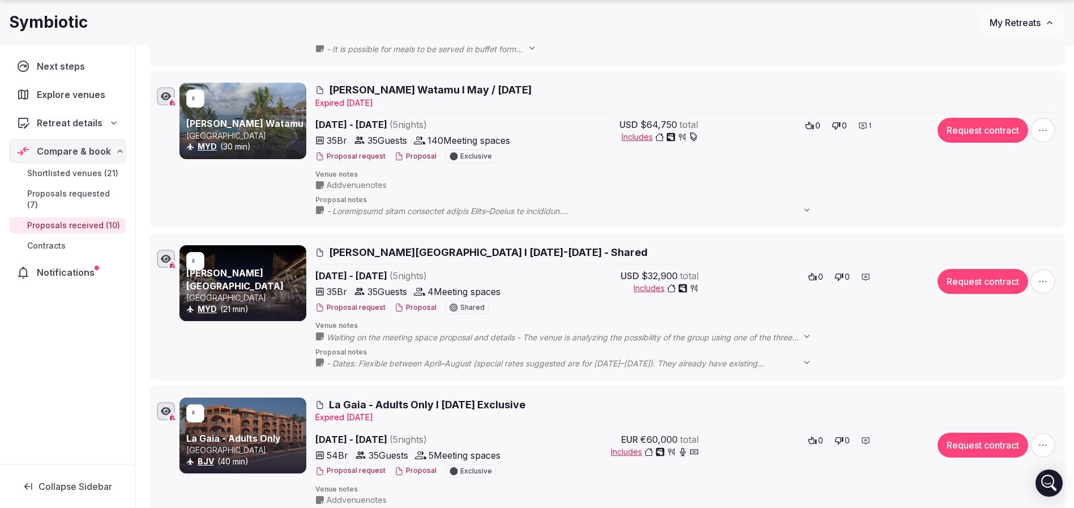
scroll to position [849, 0]
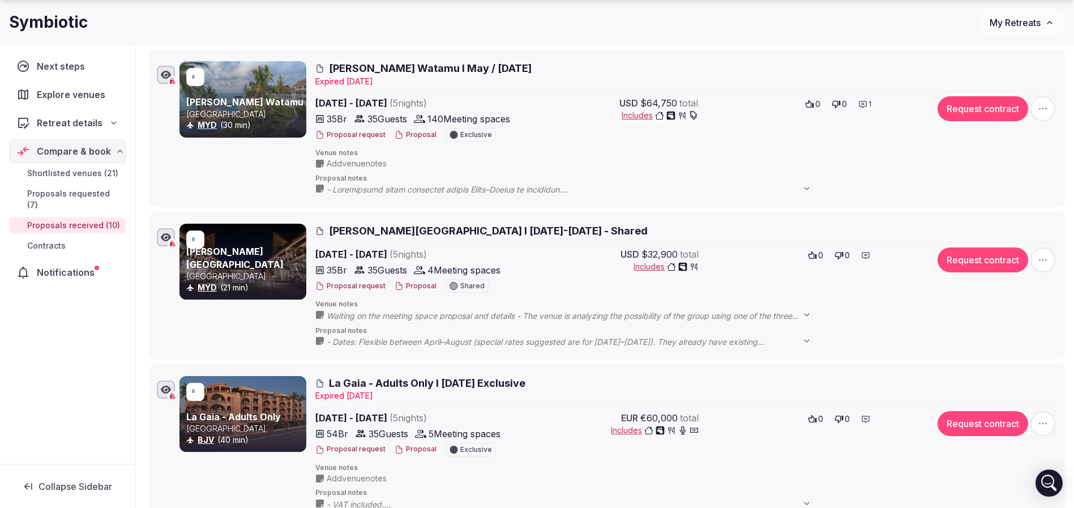
click at [427, 65] on span "Hemingways Watamu I May / June 2026" at bounding box center [430, 68] width 203 height 14
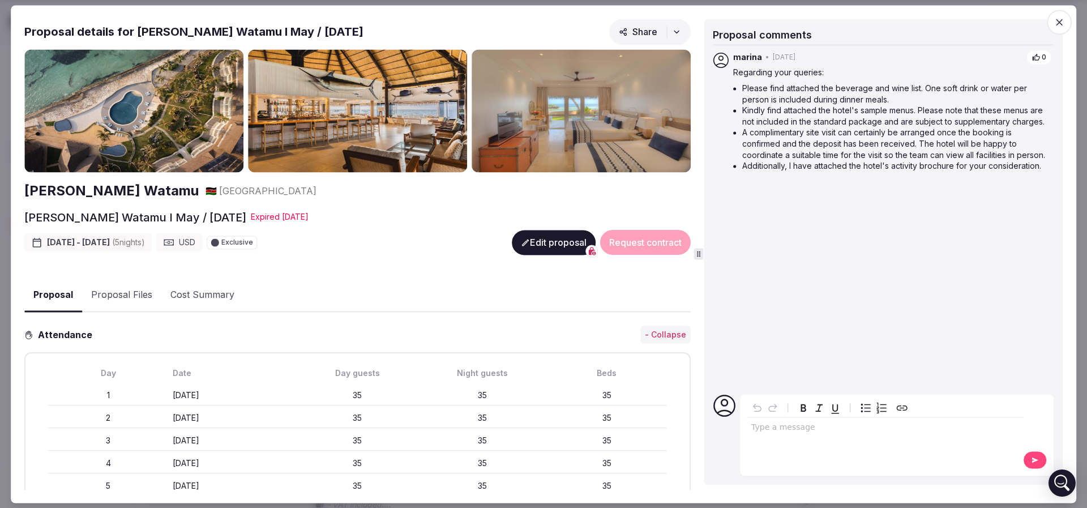
click at [68, 190] on h2 "Hemingways Watamu" at bounding box center [111, 191] width 174 height 19
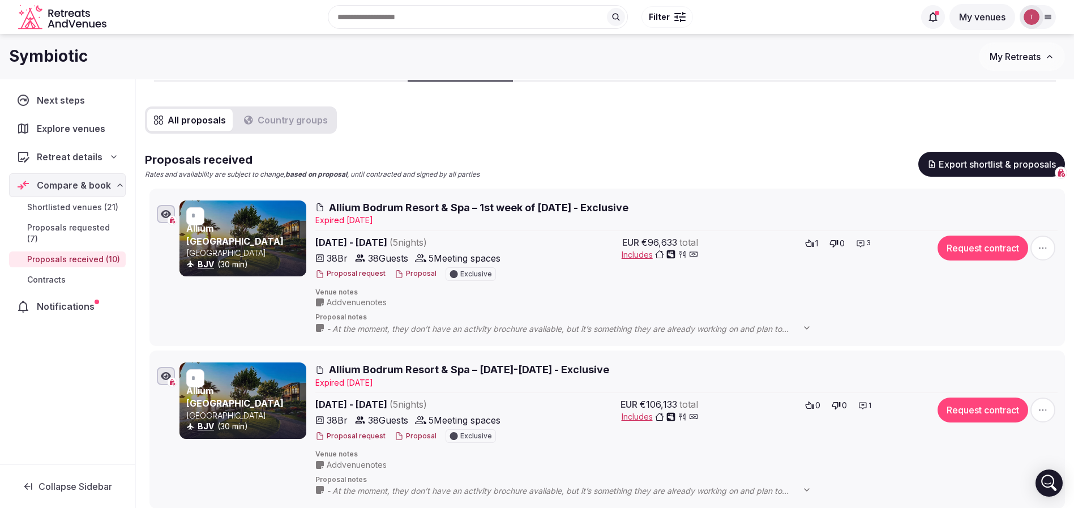
scroll to position [0, 0]
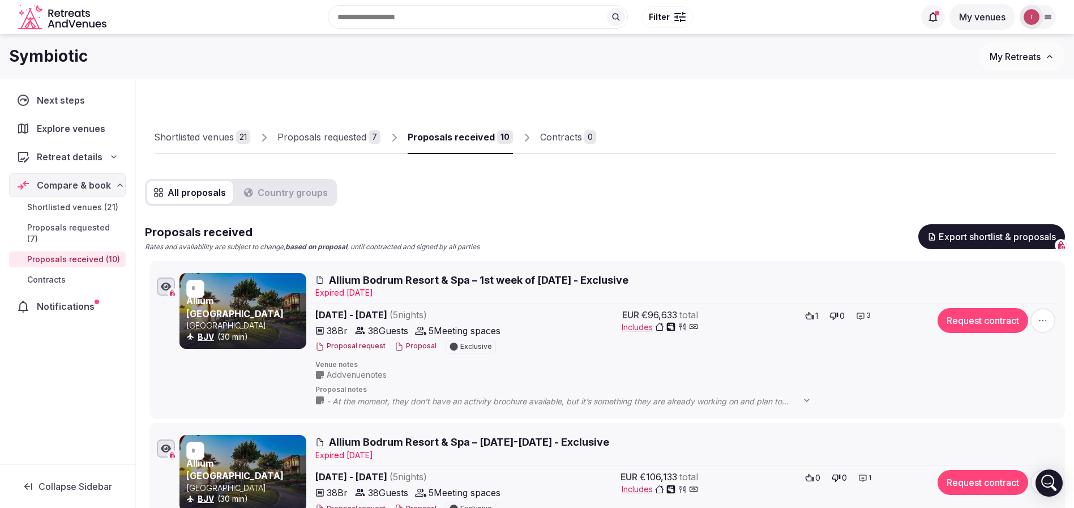
click at [239, 134] on div "21" at bounding box center [243, 137] width 14 height 14
click at [216, 135] on div "Shortlisted venues" at bounding box center [194, 137] width 80 height 14
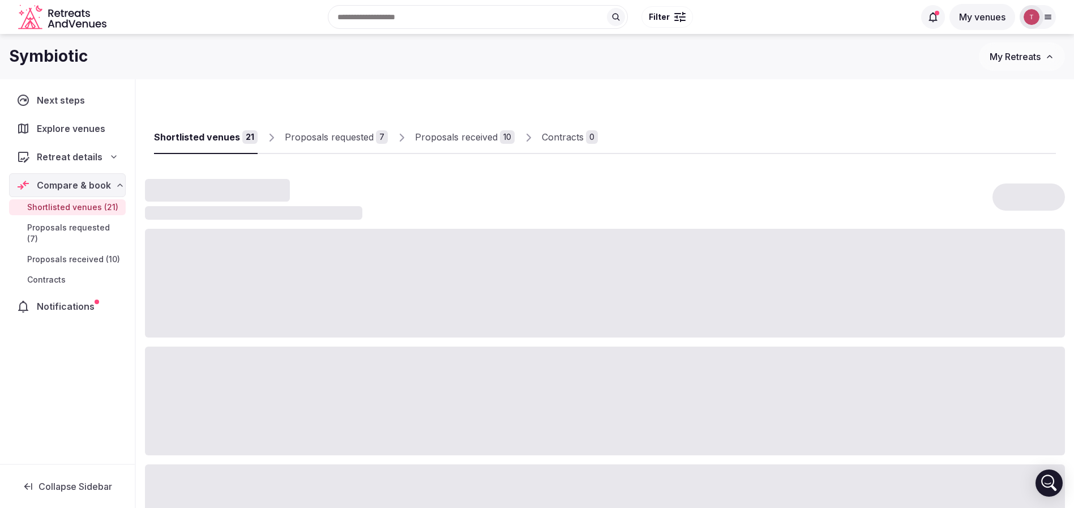
click at [247, 138] on div "21" at bounding box center [249, 137] width 15 height 14
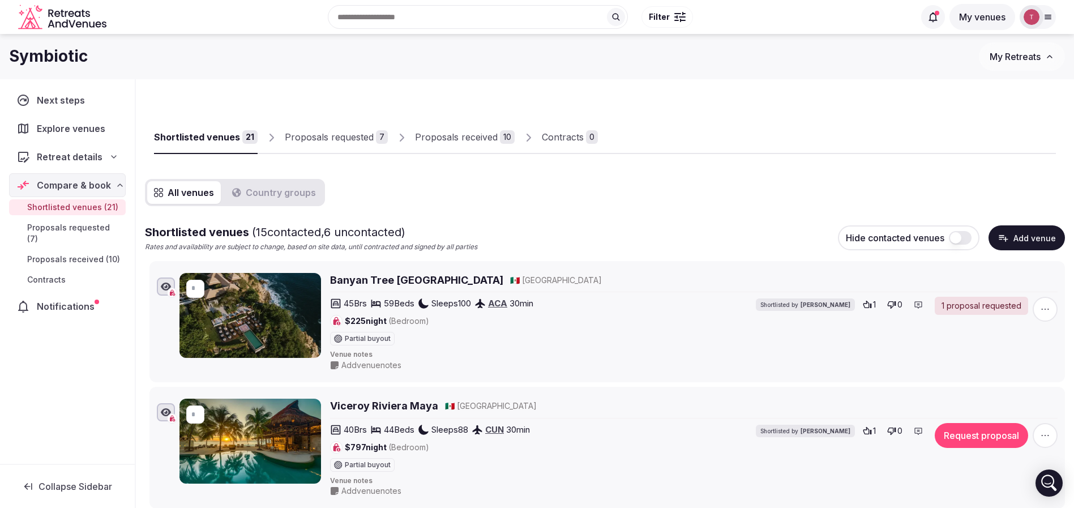
click at [273, 187] on button "Country groups" at bounding box center [273, 192] width 97 height 23
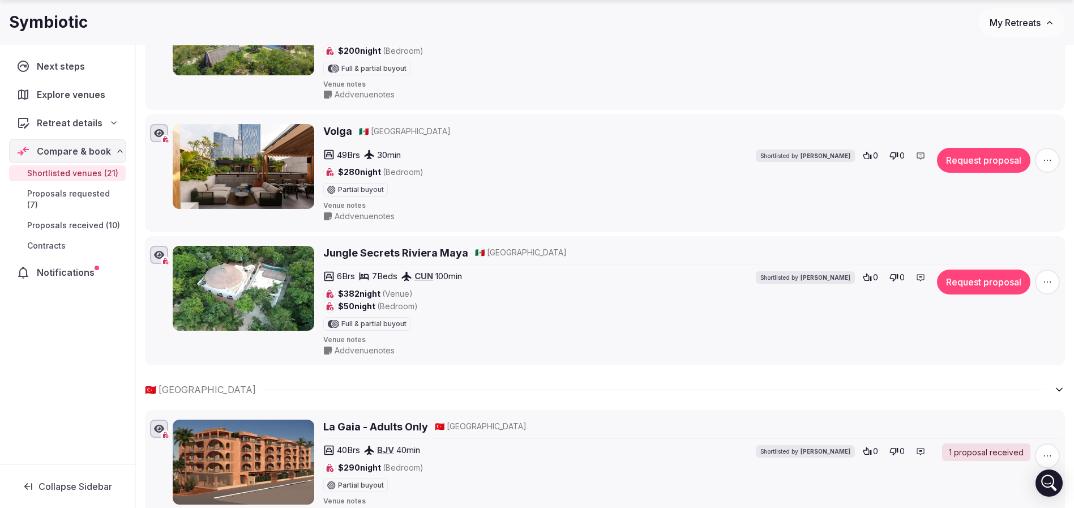
scroll to position [849, 0]
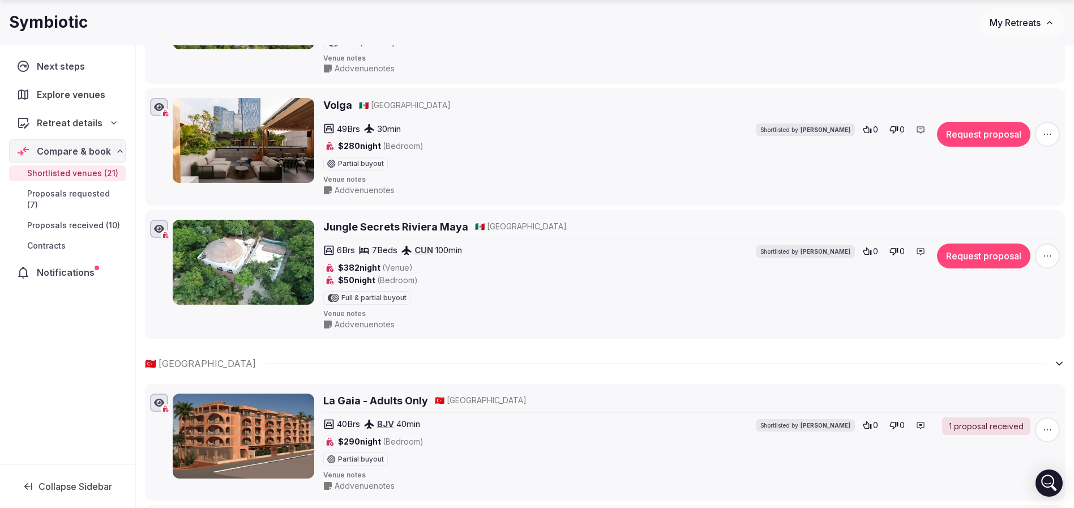
click at [381, 228] on h2 "Jungle Secrets Riviera Maya" at bounding box center [395, 227] width 145 height 14
click at [1043, 256] on icon "button" at bounding box center [1047, 255] width 11 height 11
click at [1021, 221] on button "Remove Venue" at bounding box center [1014, 217] width 95 height 18
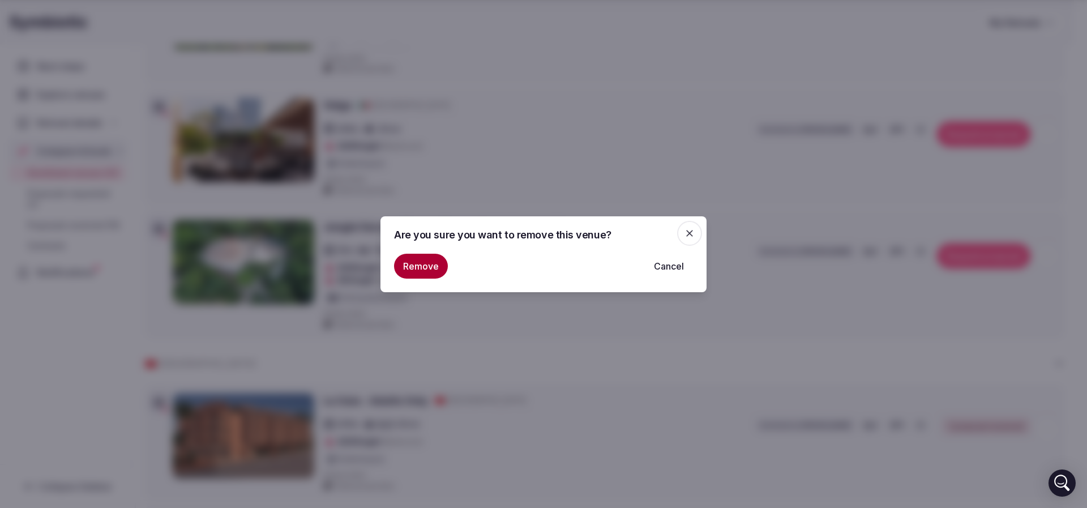
drag, startPoint x: 428, startPoint y: 262, endPoint x: 499, endPoint y: 244, distance: 73.6
click at [428, 263] on button "Remove" at bounding box center [421, 266] width 54 height 25
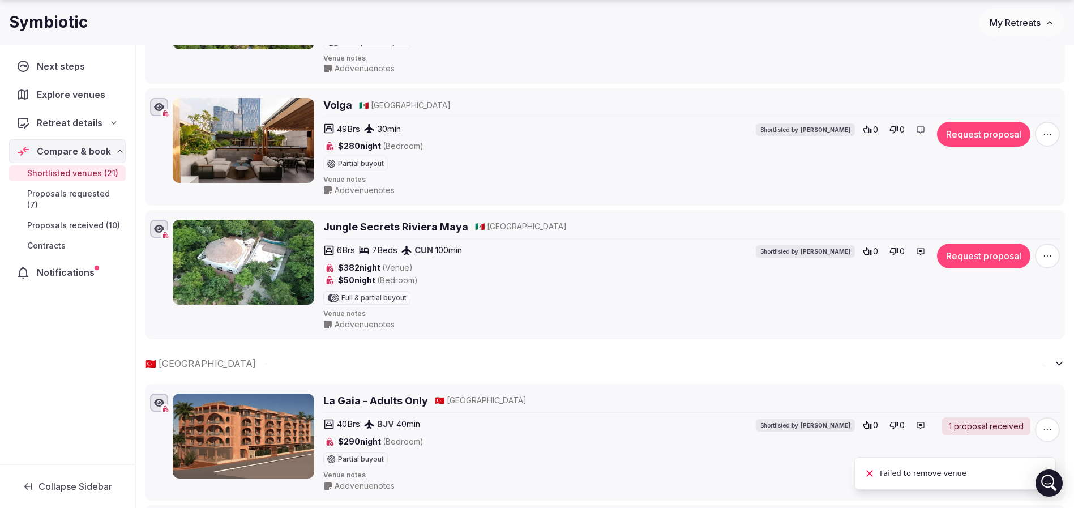
click at [1046, 259] on icon "button" at bounding box center [1047, 255] width 11 height 11
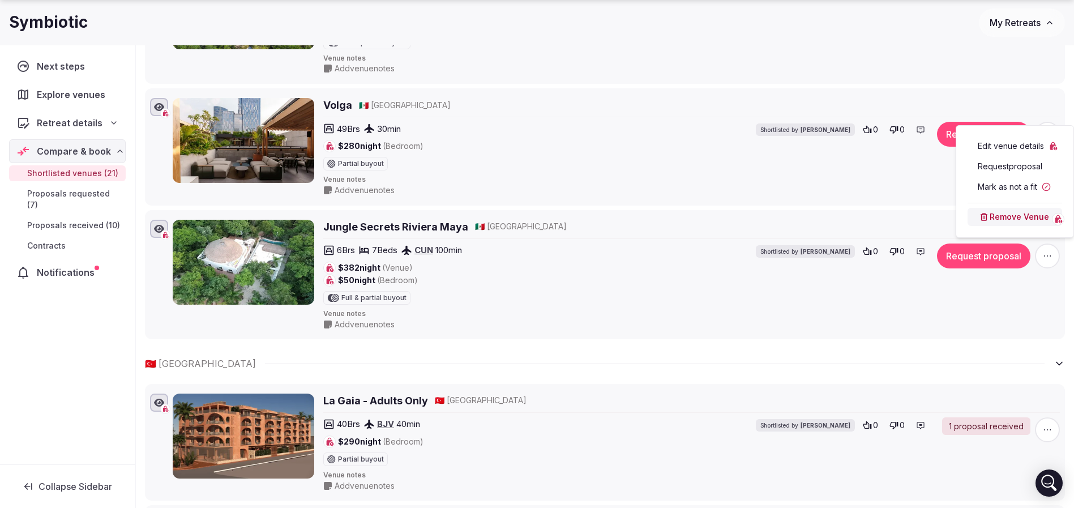
click at [996, 219] on button "Remove Venue" at bounding box center [1014, 217] width 95 height 18
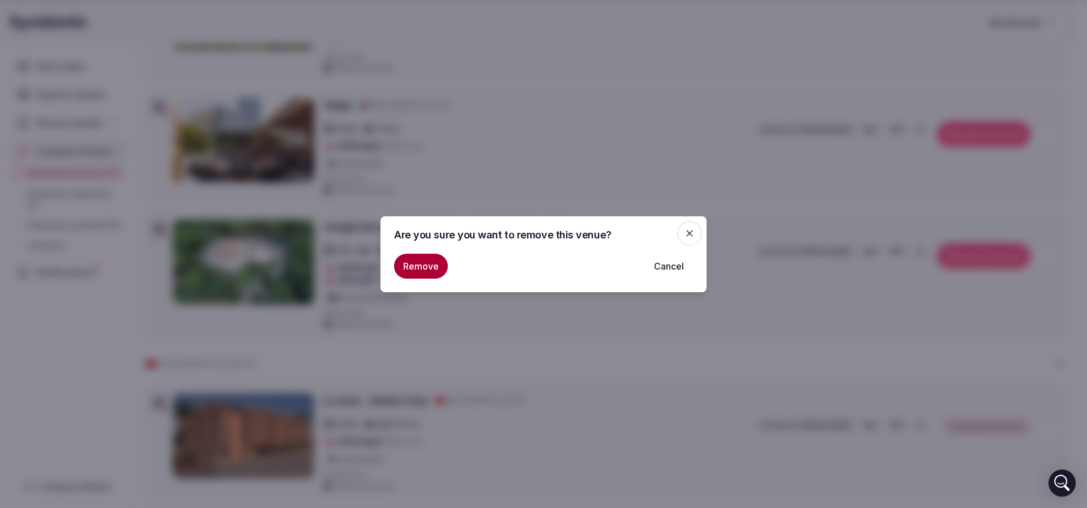
click at [412, 261] on button "Remove" at bounding box center [421, 266] width 54 height 25
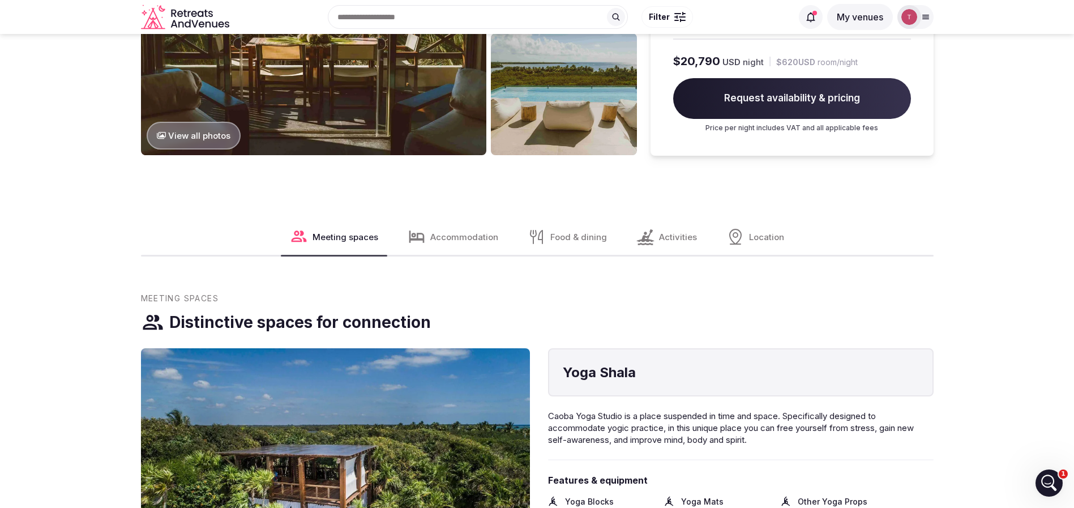
scroll to position [1017, 0]
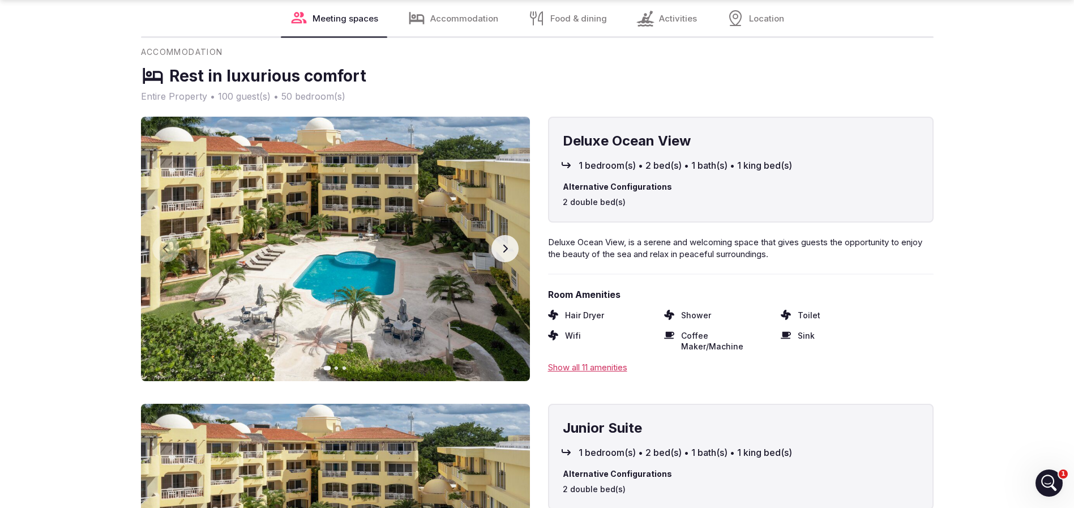
scroll to position [2802, 0]
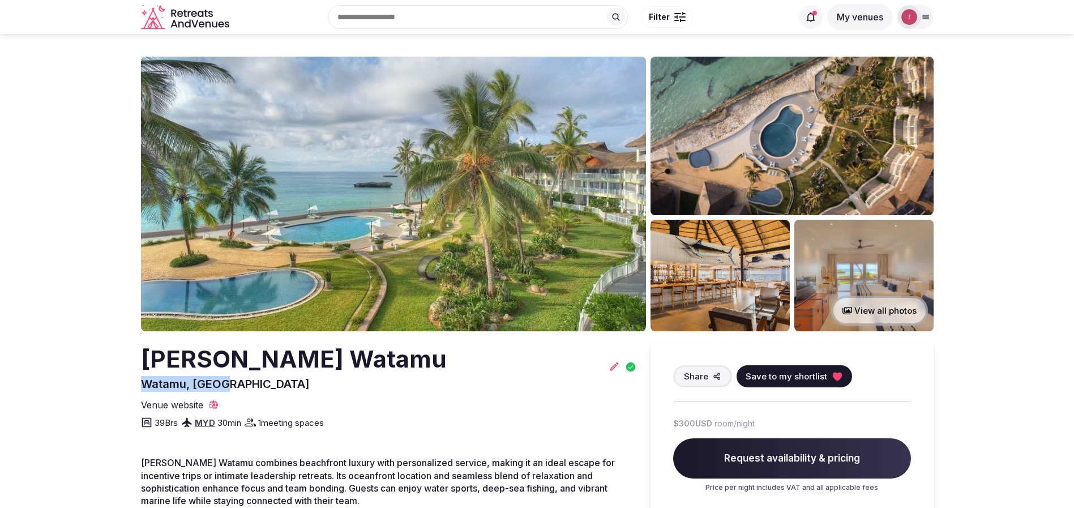
drag, startPoint x: 123, startPoint y: 378, endPoint x: 285, endPoint y: 382, distance: 161.4
copy span "Watamu, [GEOGRAPHIC_DATA]"
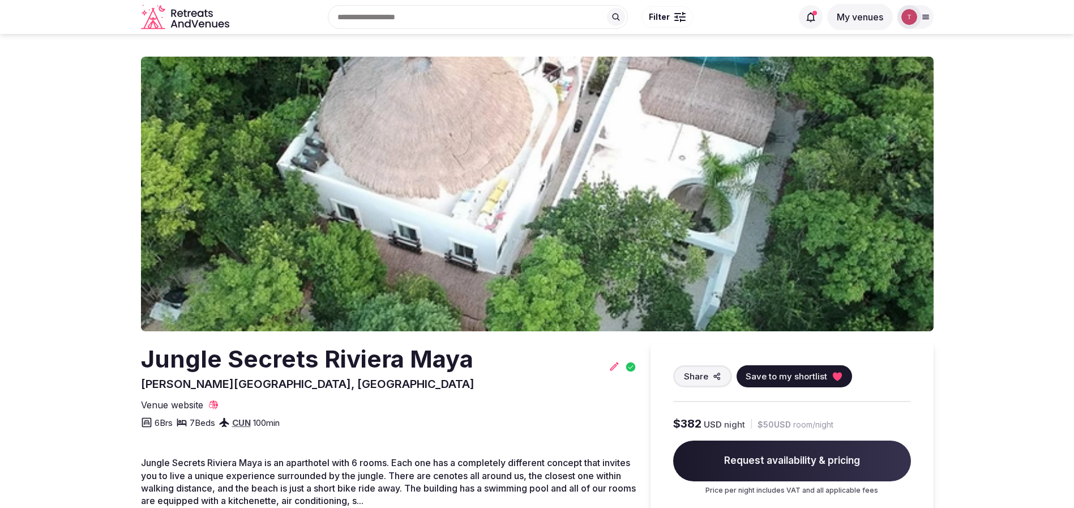
click at [851, 369] on div "Share Save to my shortlist" at bounding box center [792, 376] width 238 height 22
click at [828, 381] on button "Save to my shortlist" at bounding box center [794, 376] width 115 height 22
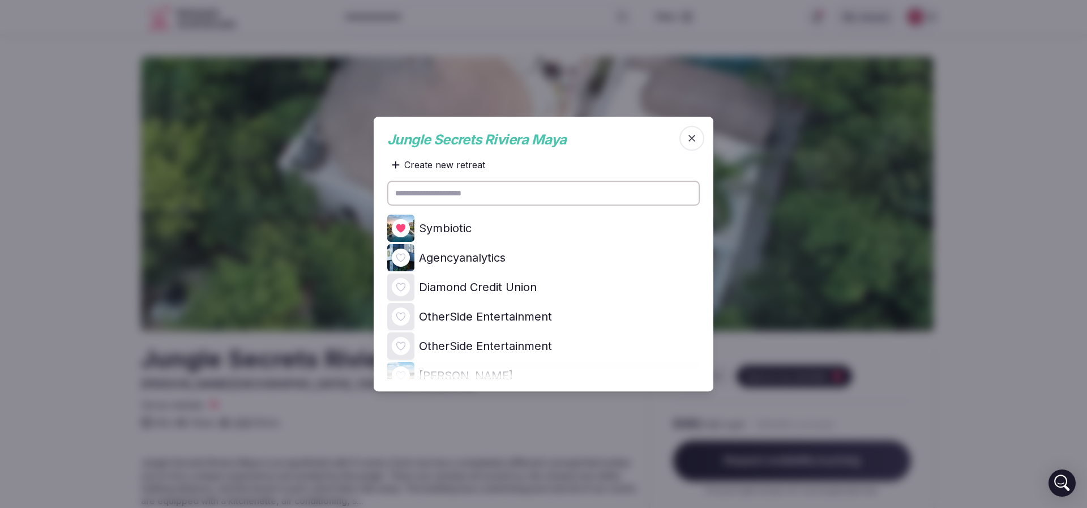
click at [0, 0] on icon at bounding box center [0, 0] width 0 height 0
click at [0, 229] on div at bounding box center [543, 254] width 1087 height 508
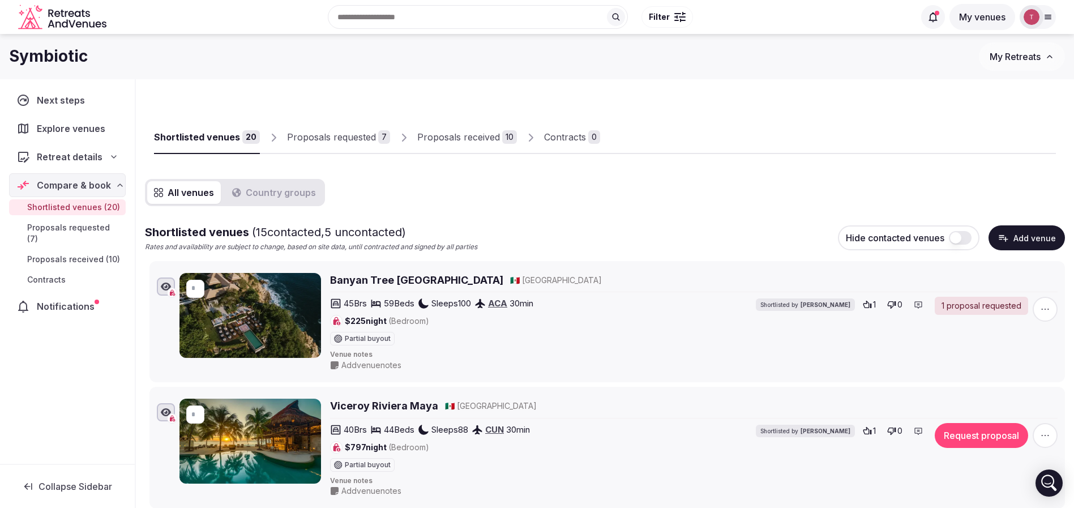
click at [292, 197] on button "Country groups" at bounding box center [273, 192] width 97 height 23
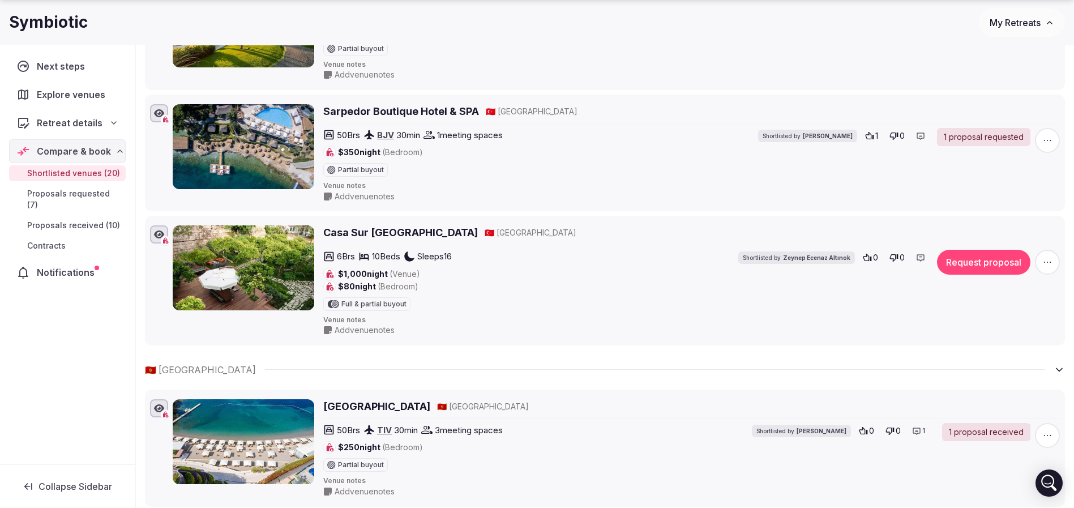
scroll to position [1529, 0]
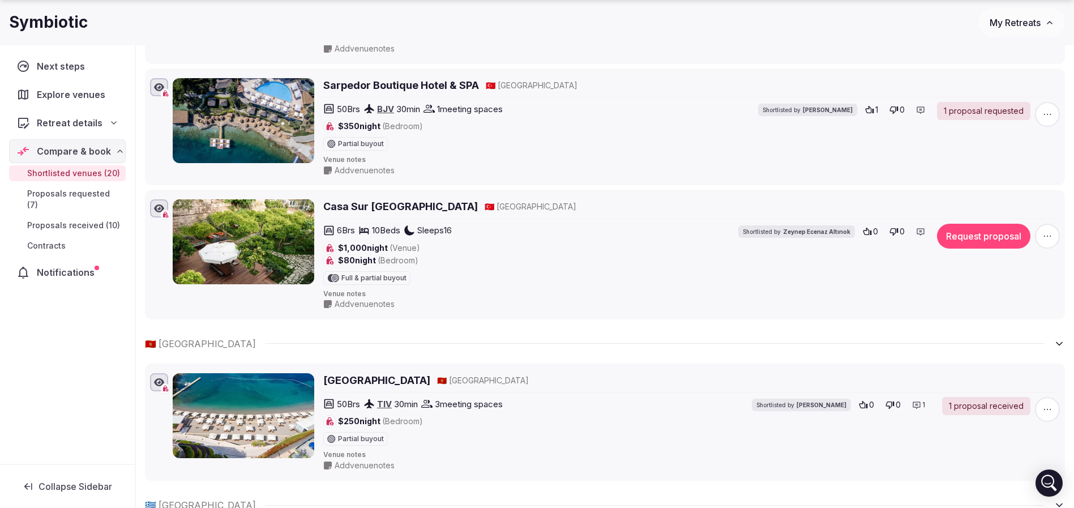
click at [1043, 233] on icon "button" at bounding box center [1047, 235] width 11 height 11
click at [1011, 202] on button "Remove Venue" at bounding box center [1014, 197] width 95 height 18
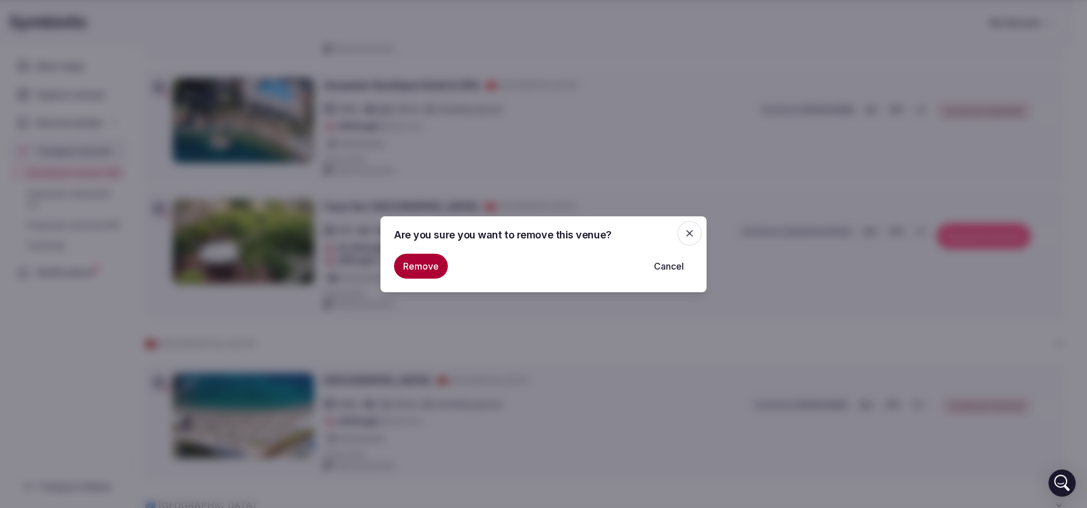
click at [387, 260] on div "Are you sure you want to remove this venue? Remove Cancel" at bounding box center [543, 254] width 326 height 76
click at [413, 266] on button "Remove" at bounding box center [421, 266] width 54 height 25
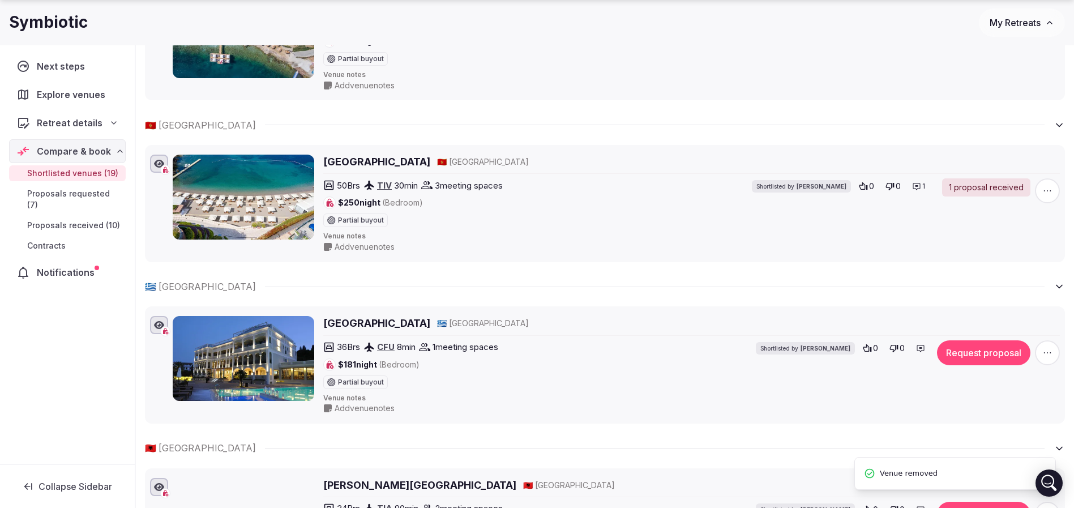
scroll to position [1698, 0]
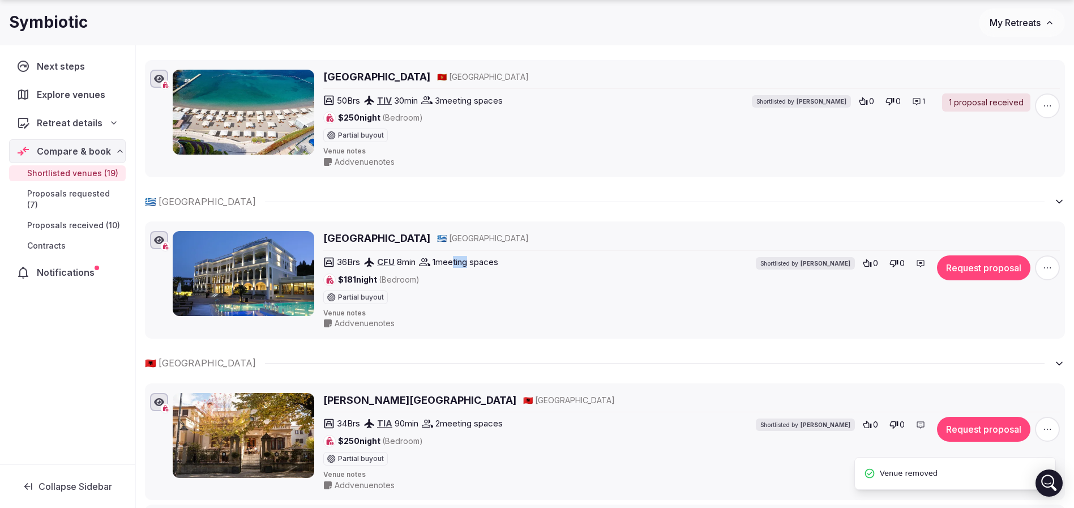
drag, startPoint x: 457, startPoint y: 263, endPoint x: 471, endPoint y: 263, distance: 14.2
click at [471, 263] on span "1 meeting spaces" at bounding box center [466, 262] width 66 height 12
drag, startPoint x: 452, startPoint y: 264, endPoint x: 486, endPoint y: 264, distance: 34.5
click at [486, 264] on span "1 meeting spaces" at bounding box center [466, 262] width 66 height 12
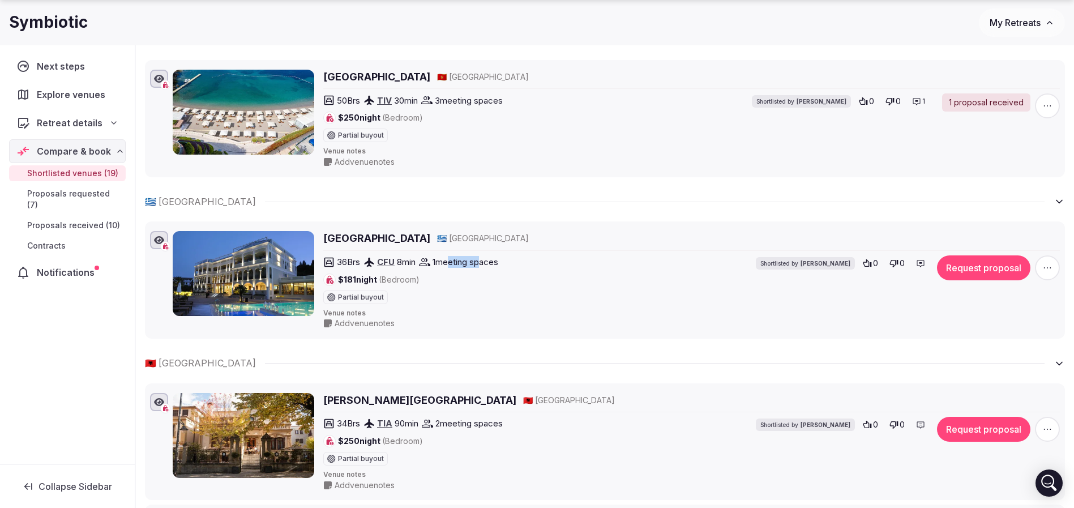
click at [486, 264] on span "1 meeting spaces" at bounding box center [466, 262] width 66 height 12
click at [412, 241] on h2 "Corfu Mare Boutique Hotel" at bounding box center [376, 238] width 107 height 14
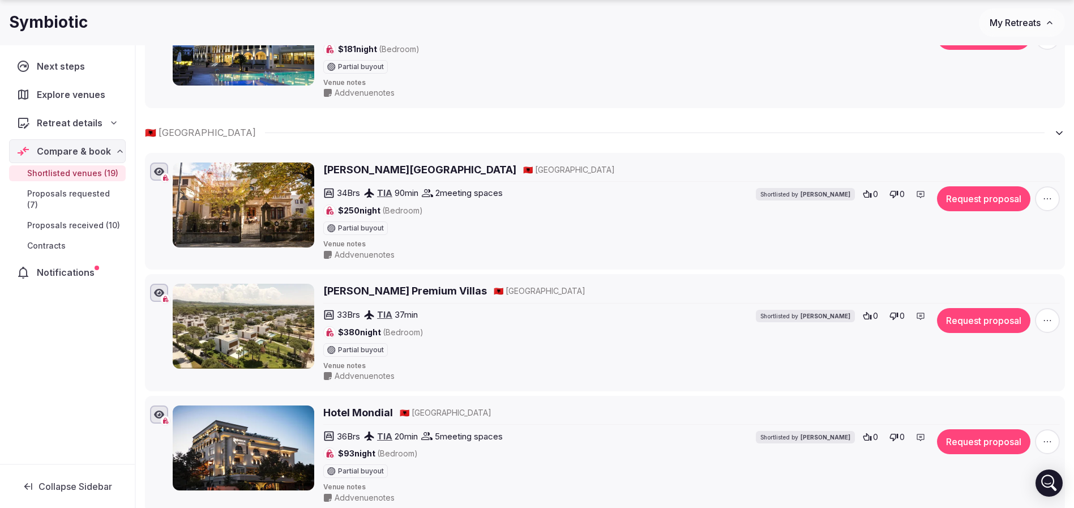
scroll to position [1953, 0]
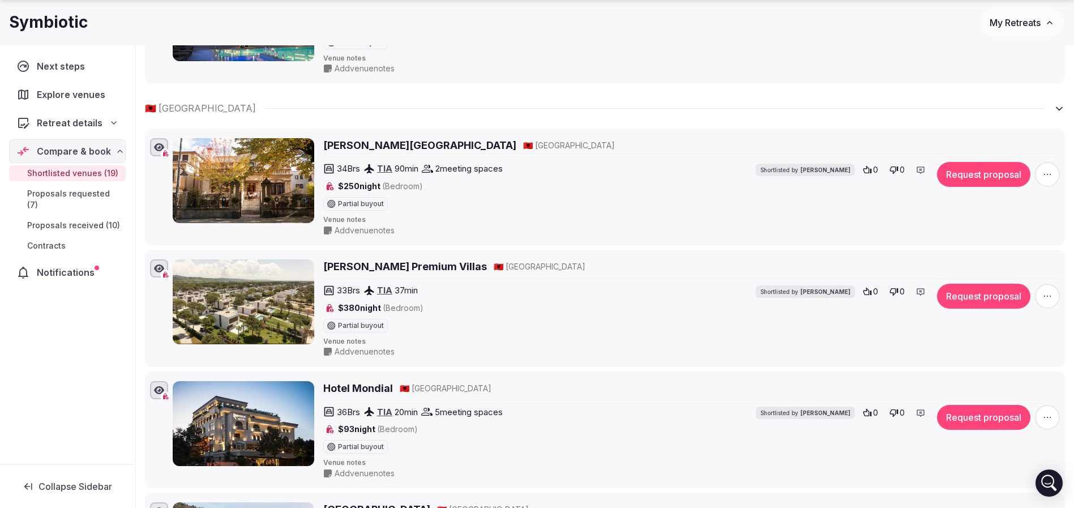
click at [391, 266] on h2 "SanPietro Premium Villas" at bounding box center [405, 266] width 164 height 14
click at [1048, 294] on icon "button" at bounding box center [1047, 295] width 11 height 11
click at [990, 262] on button "Remove Venue" at bounding box center [1014, 257] width 95 height 18
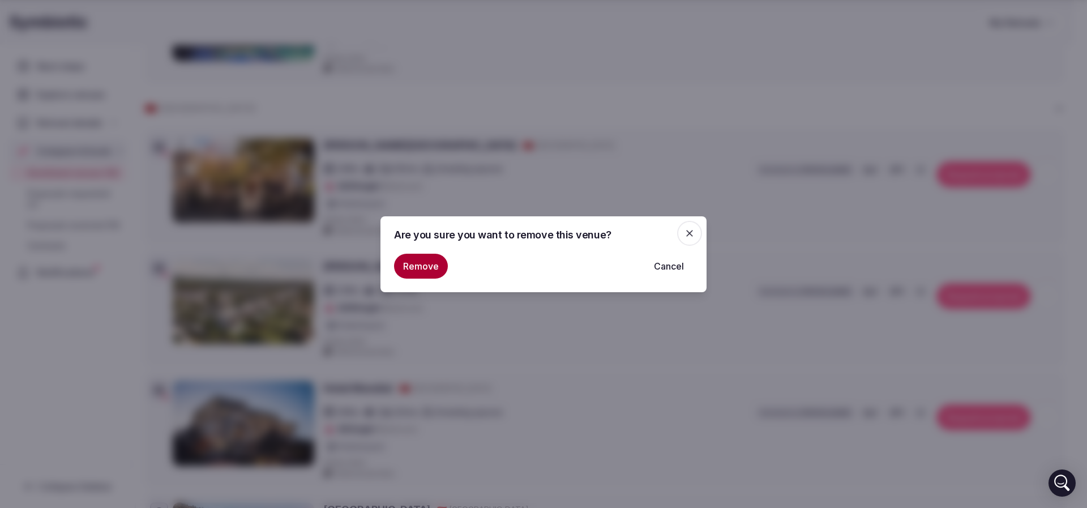
click at [426, 268] on button "Remove" at bounding box center [421, 266] width 54 height 25
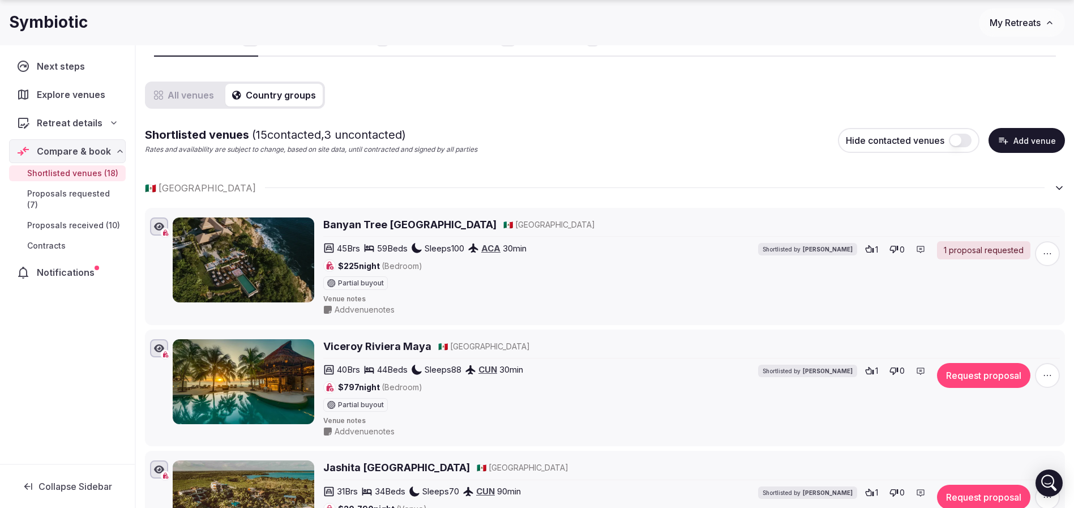
scroll to position [0, 0]
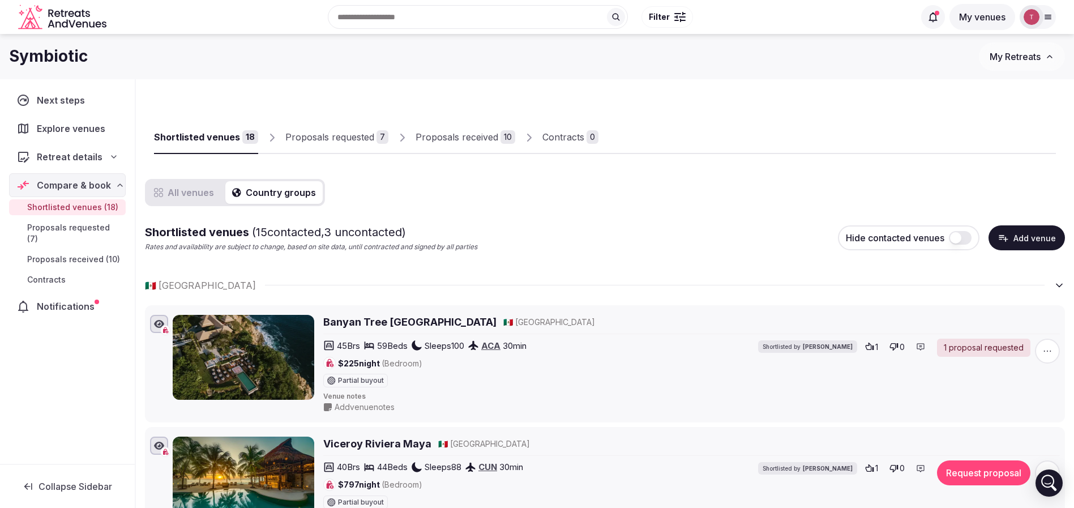
click at [667, 128] on div "Shortlisted venues 18 Proposals requested 7 Proposals received 10 Contracts 0" at bounding box center [605, 128] width 902 height 52
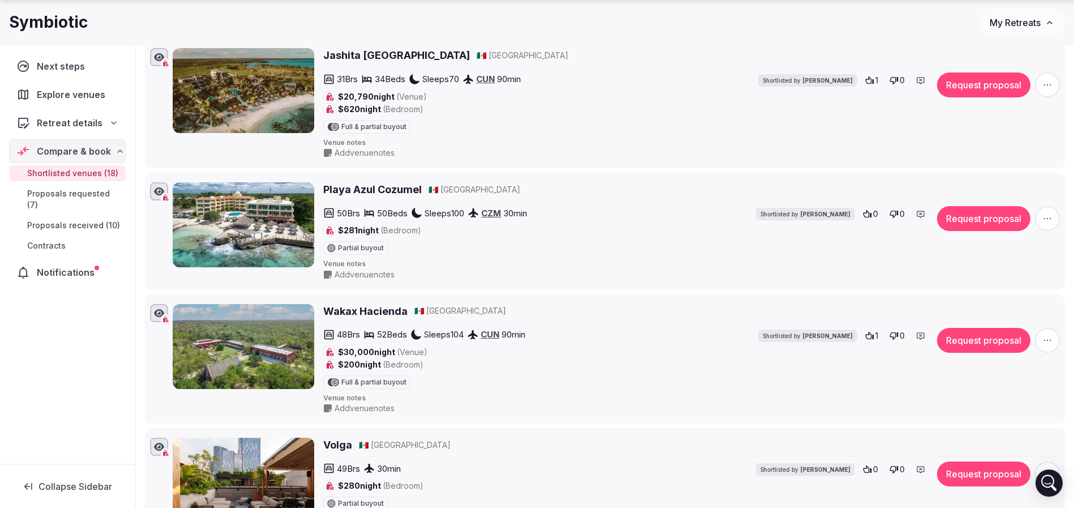
scroll to position [594, 0]
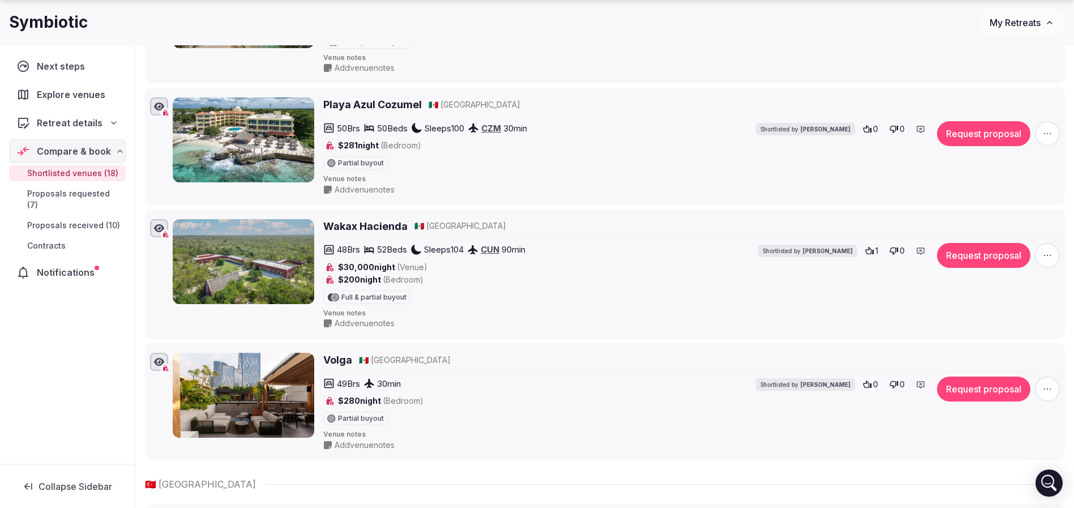
click at [332, 224] on h2 "Wakax Hacienda" at bounding box center [365, 226] width 84 height 14
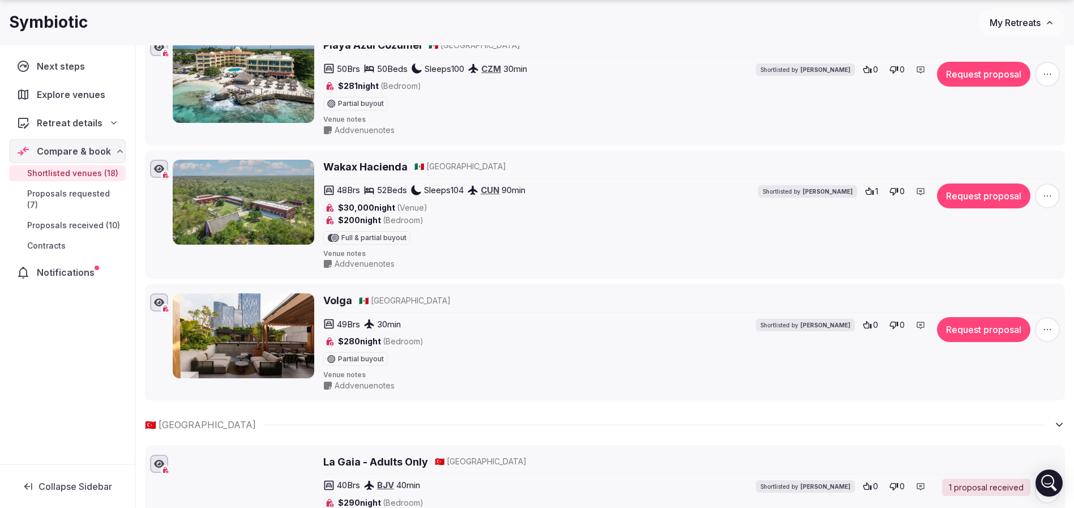
scroll to position [679, 0]
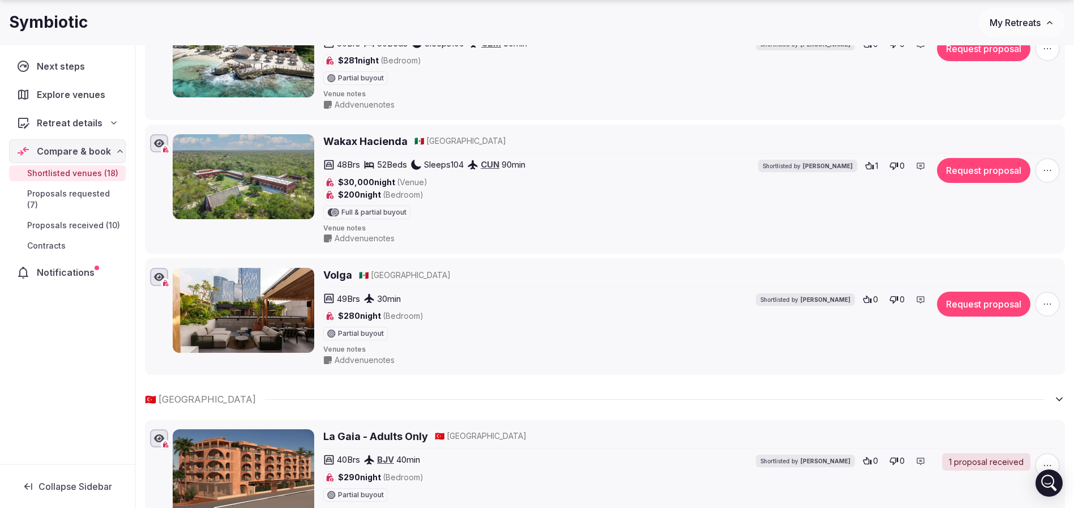
click at [340, 275] on h2 "Volga" at bounding box center [337, 275] width 29 height 14
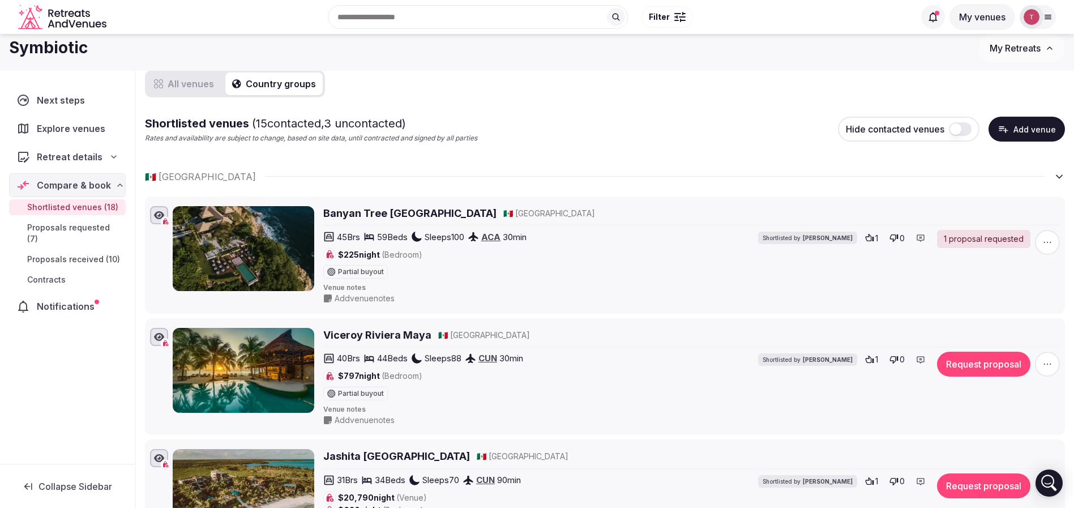
scroll to position [0, 0]
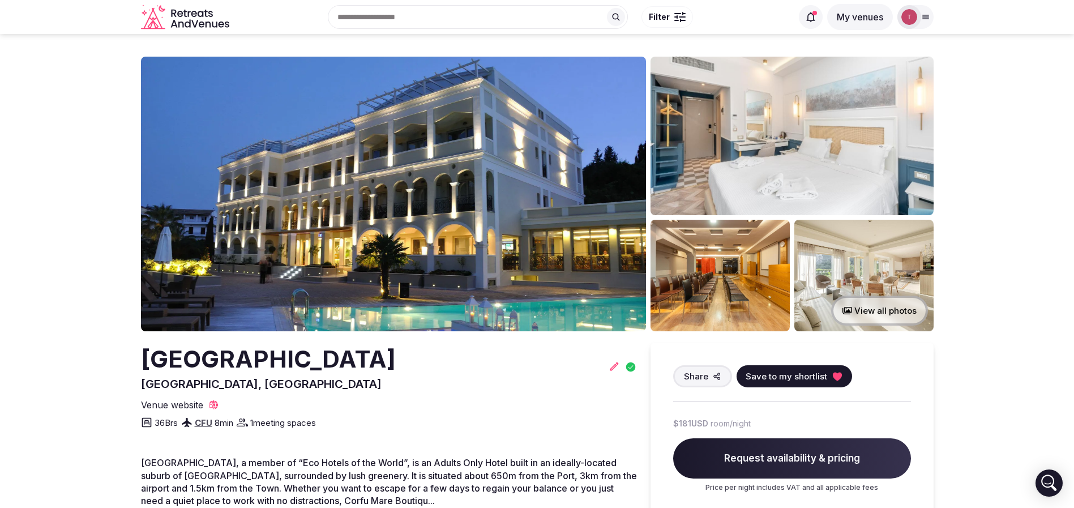
drag, startPoint x: 127, startPoint y: 363, endPoint x: 512, endPoint y: 363, distance: 385.0
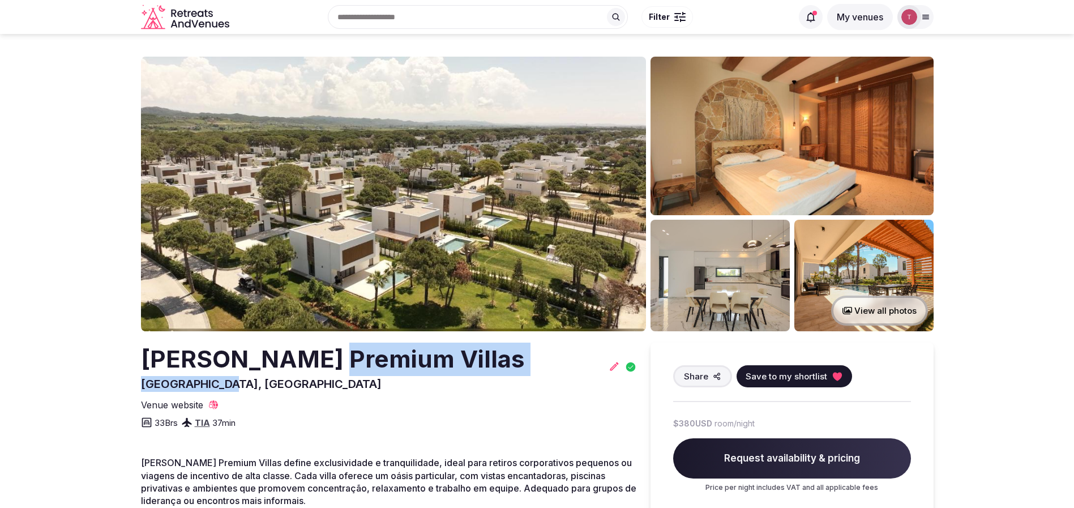
drag, startPoint x: 217, startPoint y: 376, endPoint x: 313, endPoint y: 367, distance: 96.7
click at [313, 367] on div "[PERSON_NAME] Premium Villas Plazhi [GEOGRAPHIC_DATA], [GEOGRAPHIC_DATA]" at bounding box center [333, 367] width 384 height 49
click at [313, 367] on h2 "[PERSON_NAME] Premium Villas" at bounding box center [333, 359] width 384 height 33
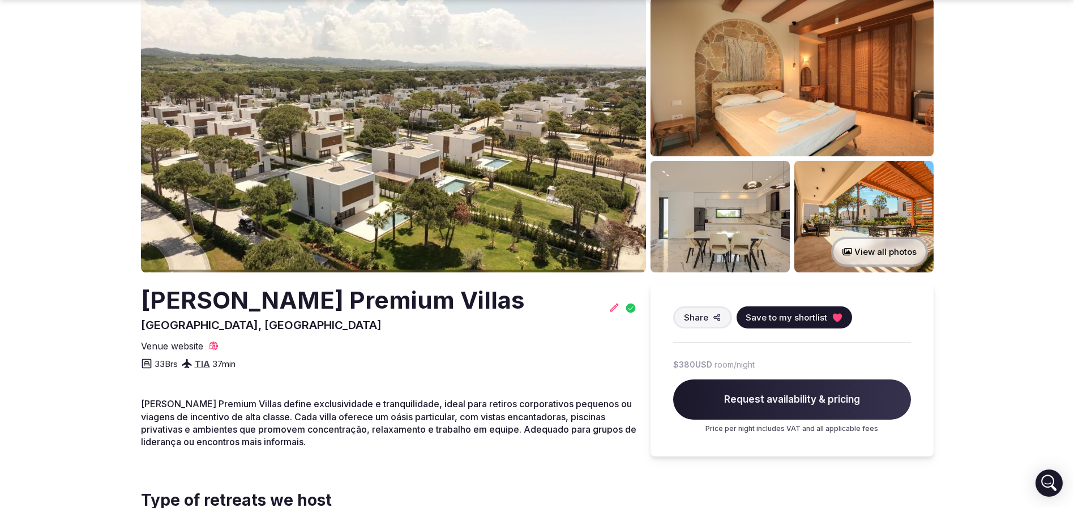
scroll to position [85, 0]
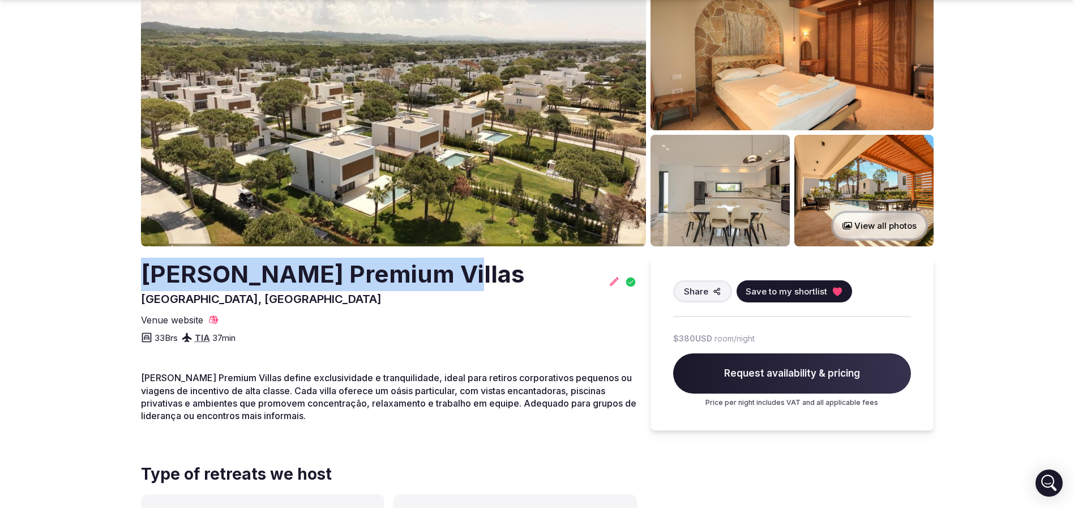
drag, startPoint x: 130, startPoint y: 268, endPoint x: 466, endPoint y: 272, distance: 336.3
click at [466, 272] on section "View all photos [PERSON_NAME] Premium Villas [GEOGRAPHIC_DATA], [GEOGRAPHIC_DAT…" at bounding box center [537, 516] width 1074 height 1134
copy h2 "[PERSON_NAME] Premium Villas"
click at [417, 80] on img at bounding box center [393, 109] width 505 height 275
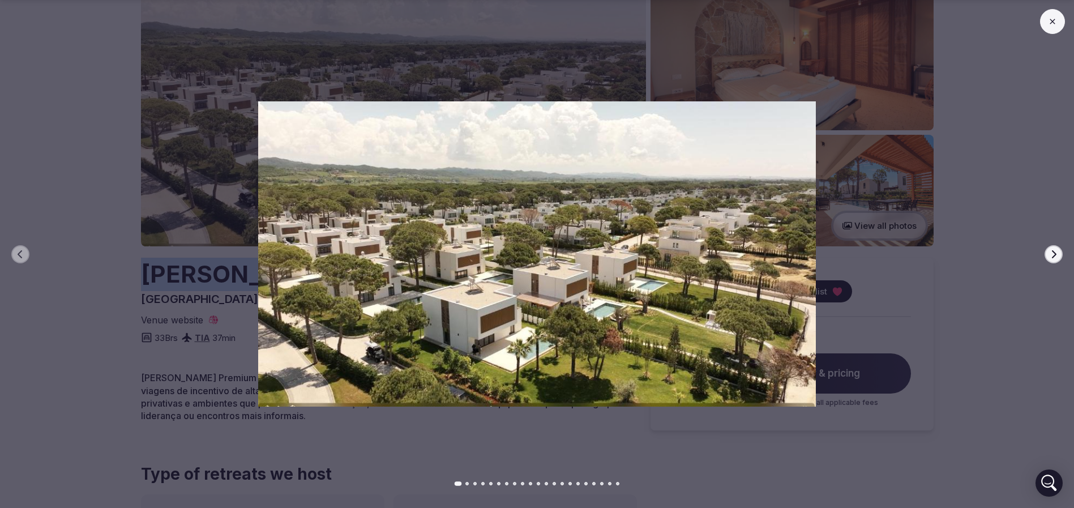
click at [1059, 249] on button "Next slide" at bounding box center [1053, 254] width 18 height 18
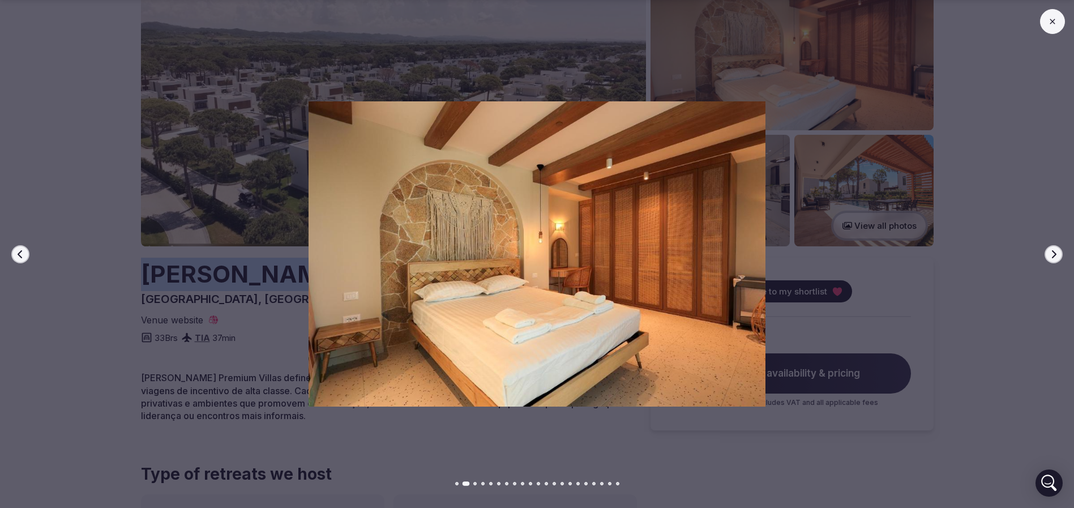
click at [1059, 249] on button "Next slide" at bounding box center [1053, 254] width 18 height 18
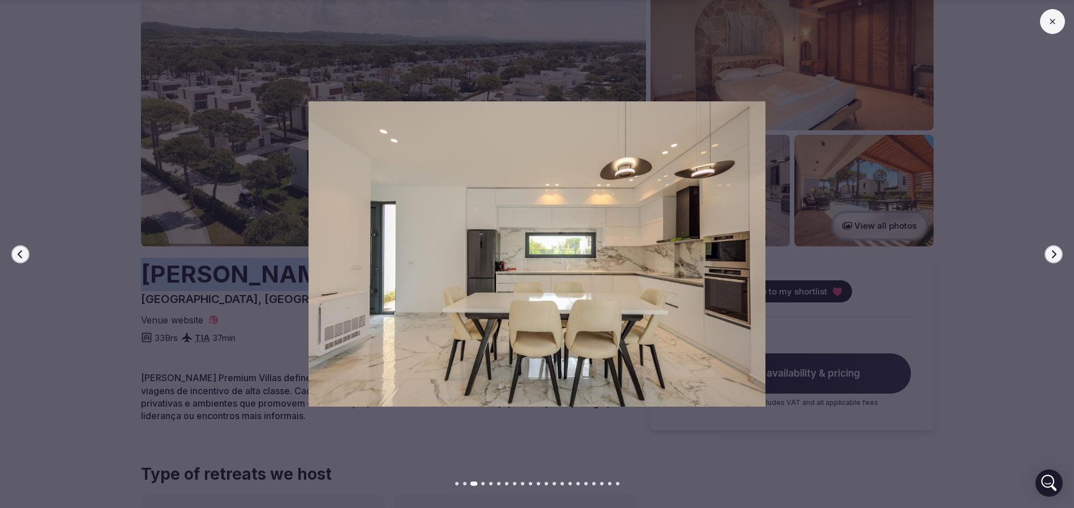
click at [1059, 249] on button "Next slide" at bounding box center [1053, 254] width 18 height 18
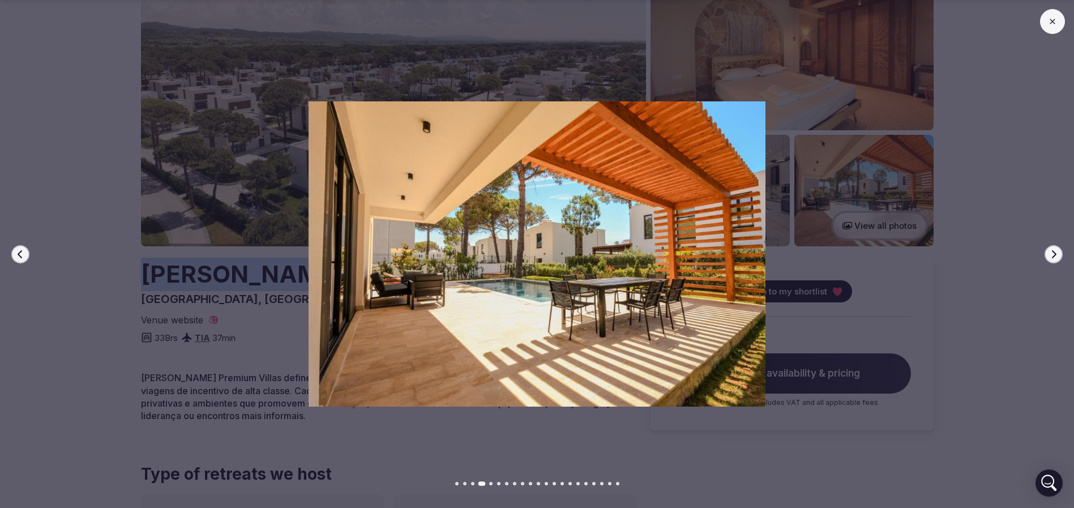
click at [1059, 249] on button "Next slide" at bounding box center [1053, 254] width 18 height 18
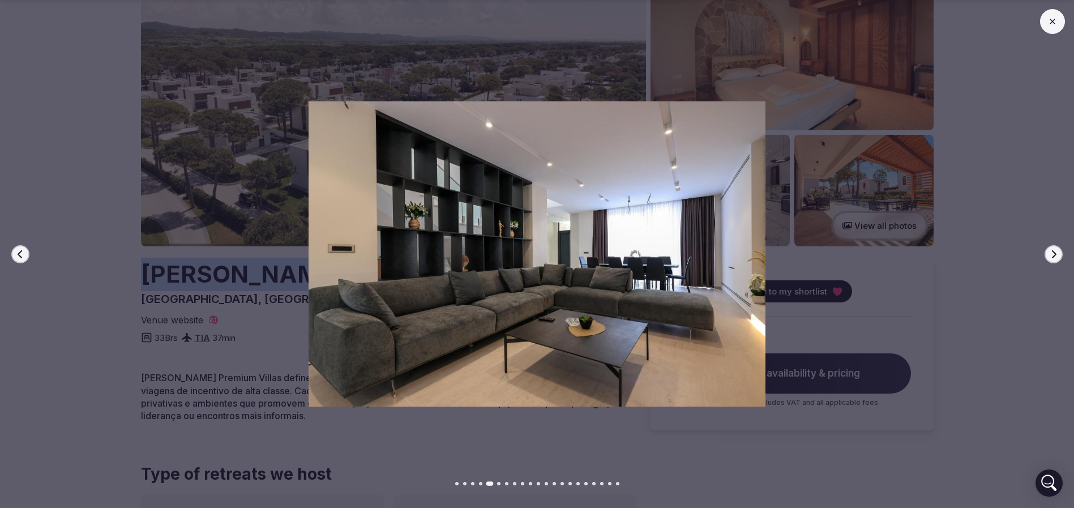
click at [1059, 249] on button "Next slide" at bounding box center [1053, 254] width 18 height 18
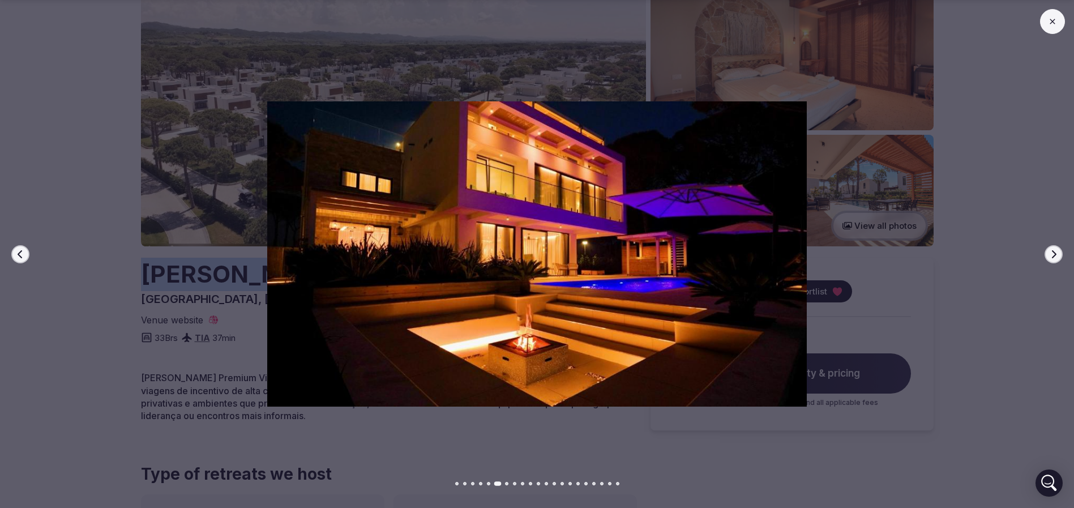
click at [1059, 249] on button "Next slide" at bounding box center [1053, 254] width 18 height 18
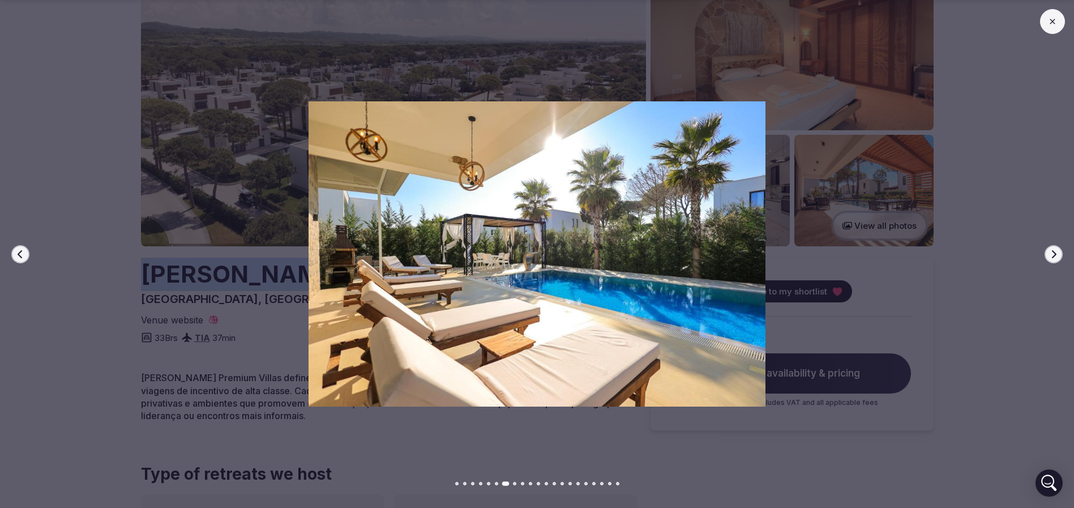
click at [1059, 249] on button "Next slide" at bounding box center [1053, 254] width 18 height 18
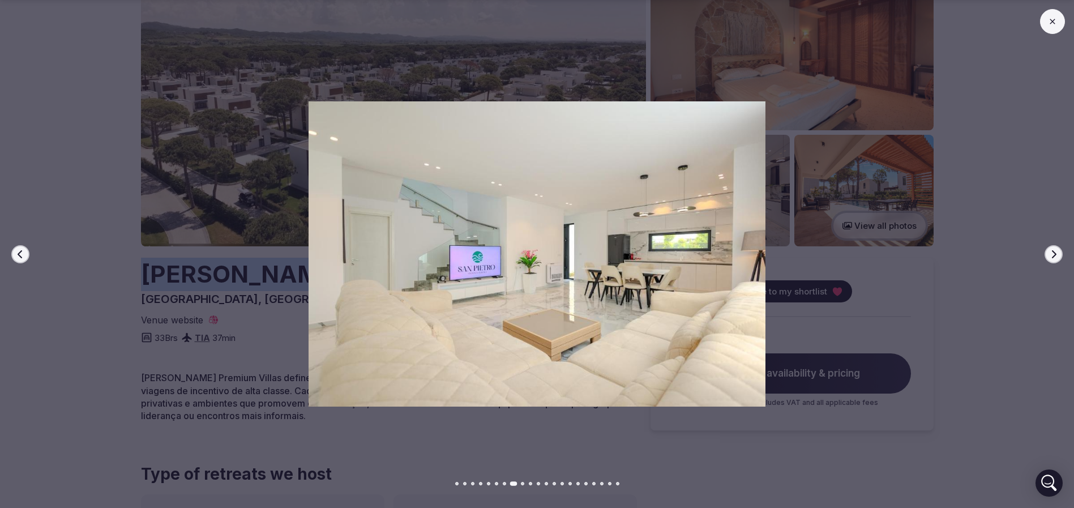
click at [1059, 249] on button "Next slide" at bounding box center [1053, 254] width 18 height 18
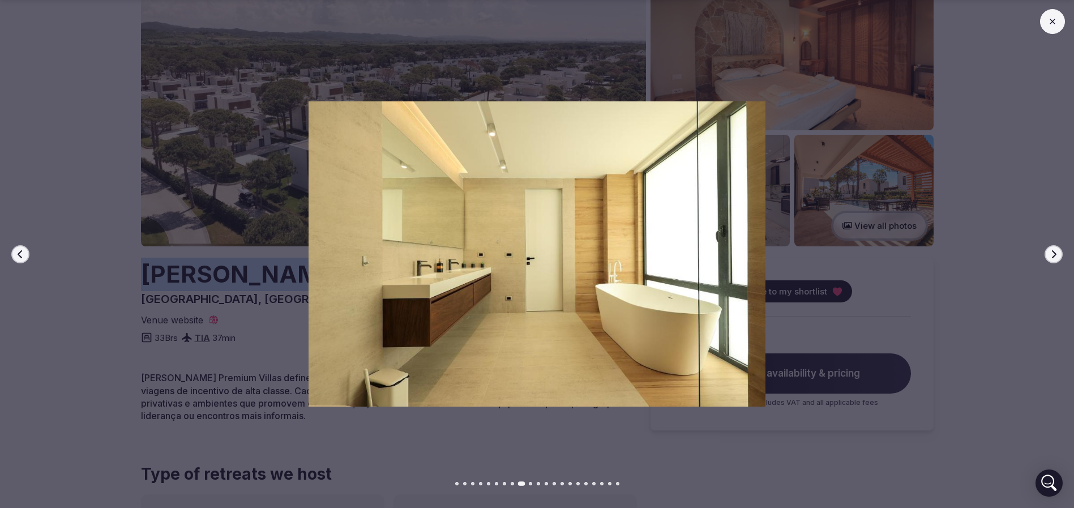
click at [1059, 249] on button "Next slide" at bounding box center [1053, 254] width 18 height 18
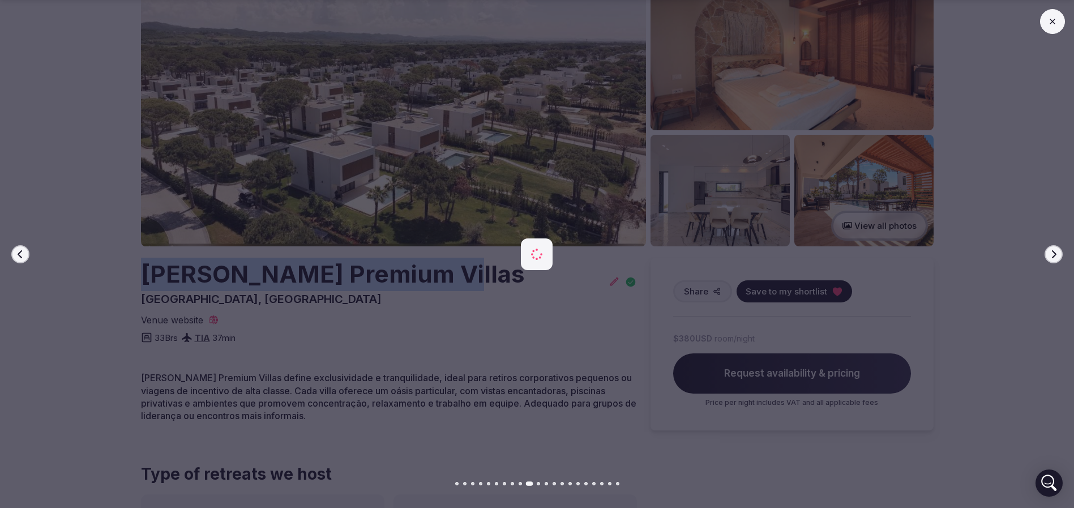
click at [1059, 249] on button "Next slide" at bounding box center [1053, 254] width 18 height 18
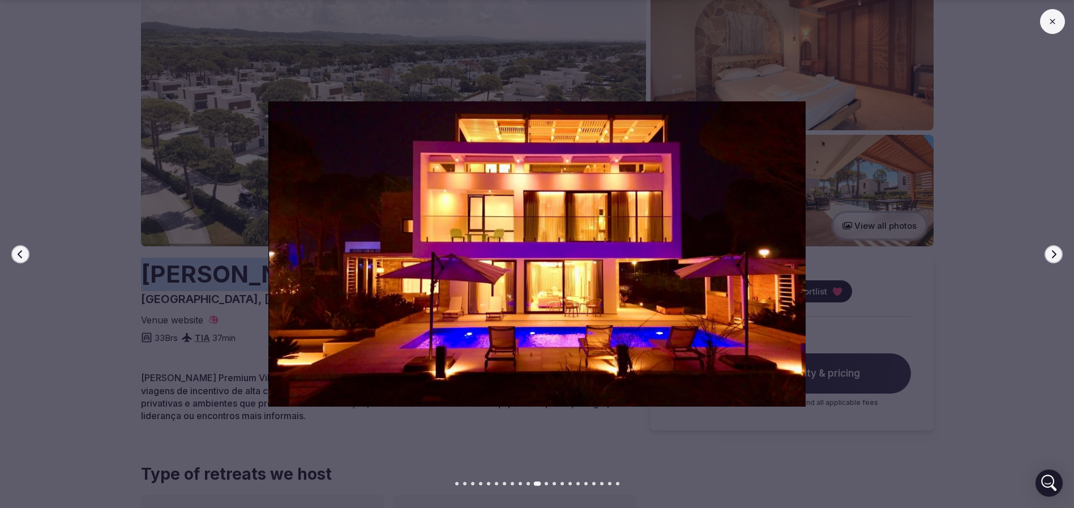
click at [1059, 249] on button "Next slide" at bounding box center [1053, 254] width 18 height 18
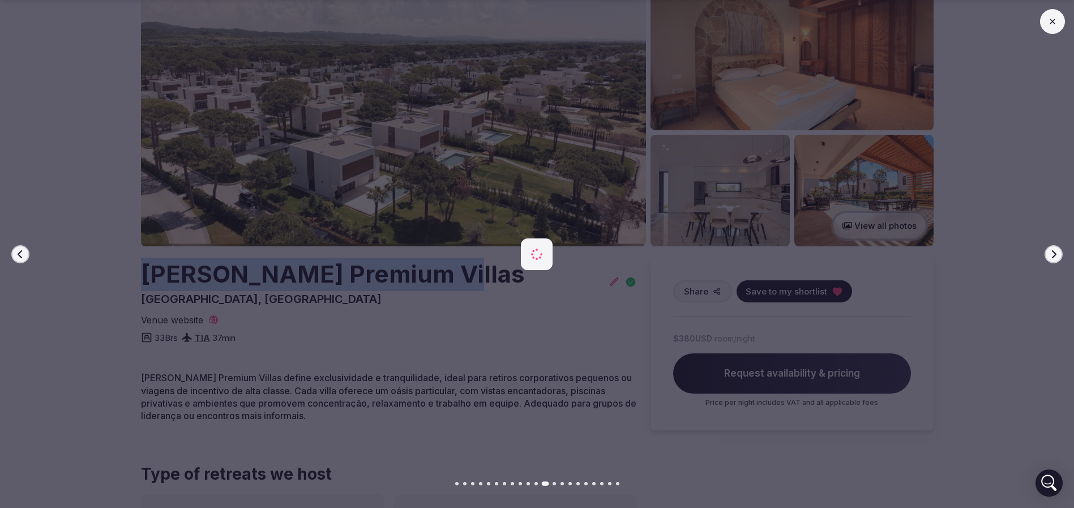
click at [1059, 249] on button "Next slide" at bounding box center [1053, 254] width 18 height 18
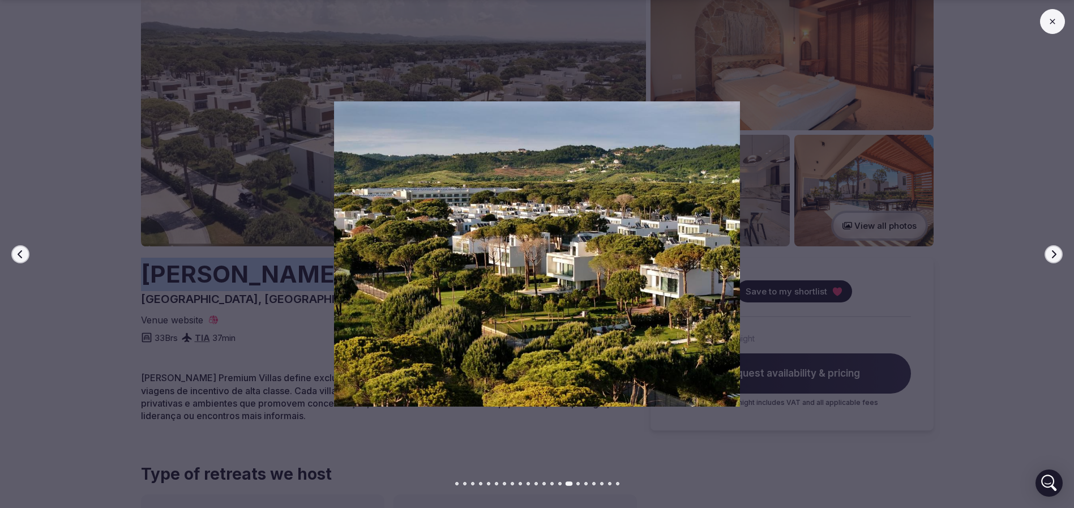
click at [1059, 249] on button "Next slide" at bounding box center [1053, 254] width 18 height 18
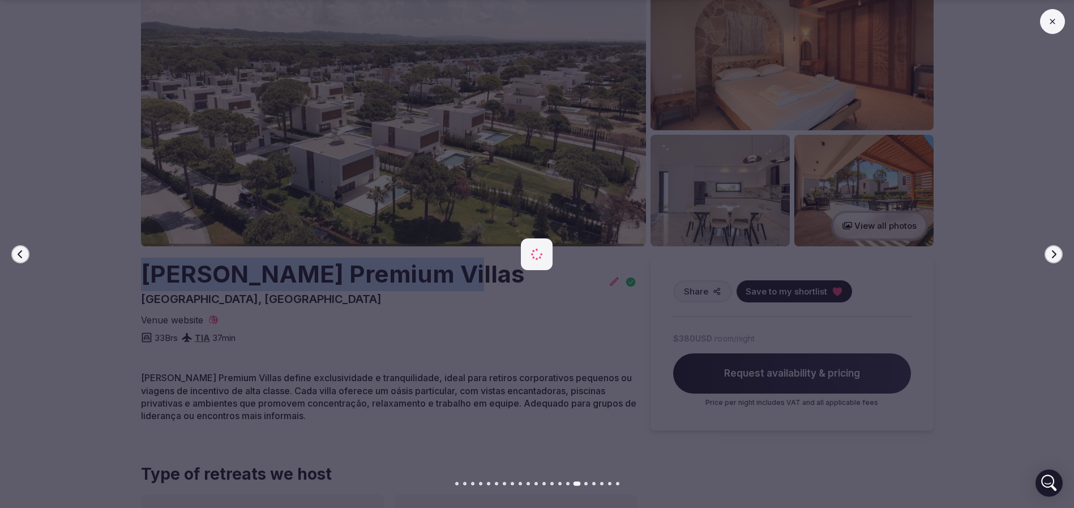
click at [1059, 249] on button "Next slide" at bounding box center [1053, 254] width 18 height 18
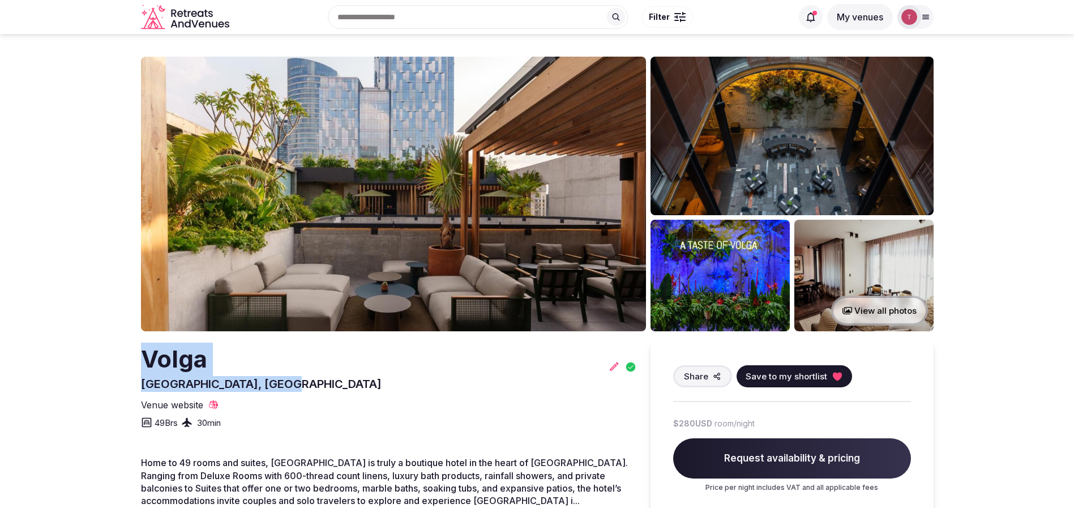
drag, startPoint x: 147, startPoint y: 360, endPoint x: 316, endPoint y: 383, distance: 171.3
click at [316, 383] on div "[GEOGRAPHIC_DATA], [GEOGRAPHIC_DATA]" at bounding box center [389, 367] width 496 height 49
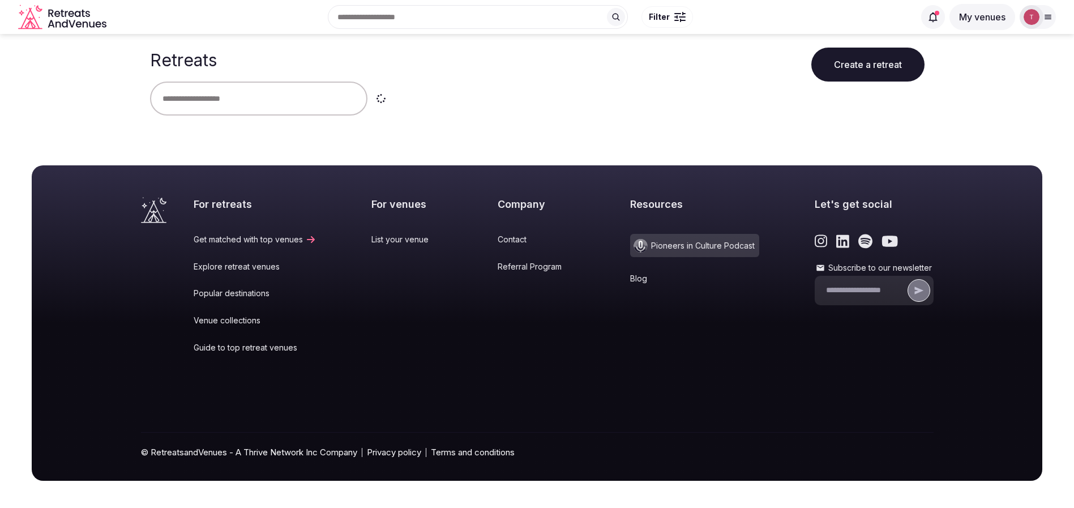
click at [175, 94] on input "text" at bounding box center [258, 99] width 217 height 34
click at [272, 106] on input "*********" at bounding box center [258, 99] width 217 height 34
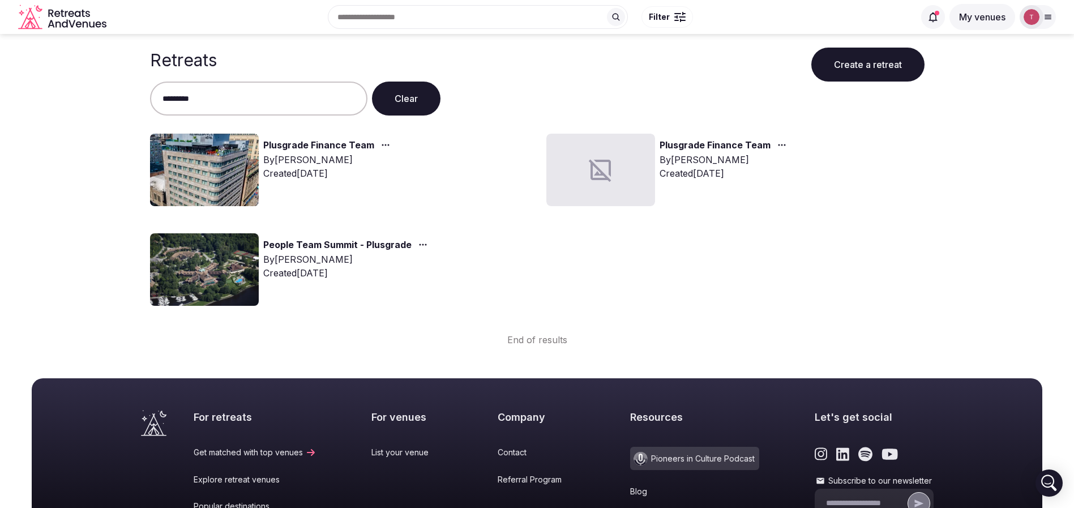
type input "*********"
click at [209, 176] on img at bounding box center [204, 170] width 109 height 72
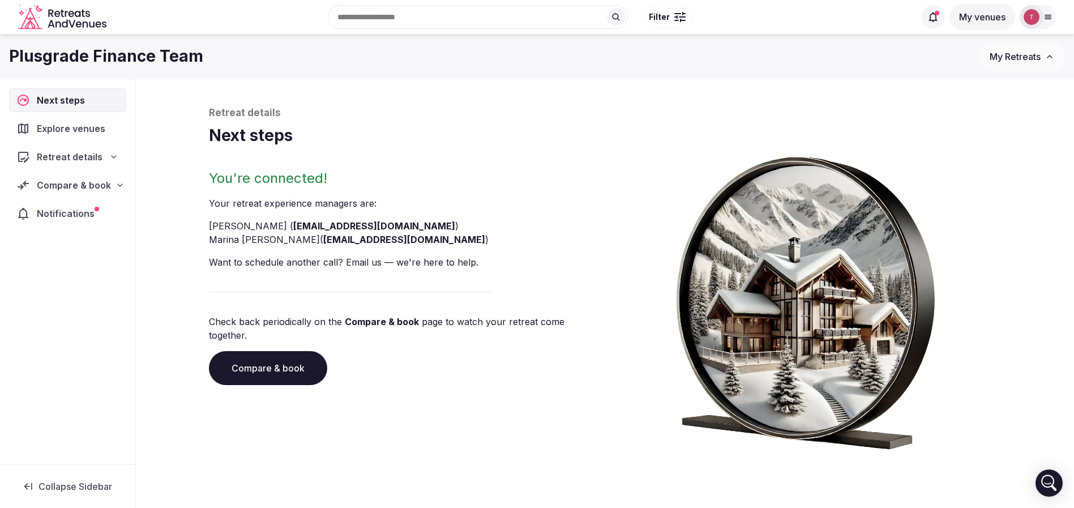
click at [260, 351] on link "Compare & book" at bounding box center [268, 368] width 118 height 34
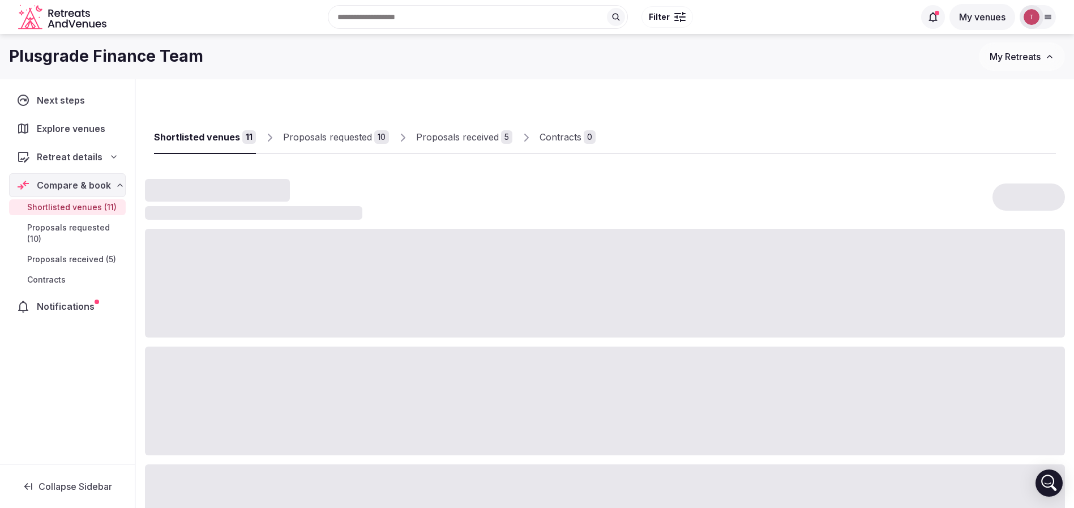
click at [347, 123] on link "Proposals requested 10" at bounding box center [336, 137] width 106 height 33
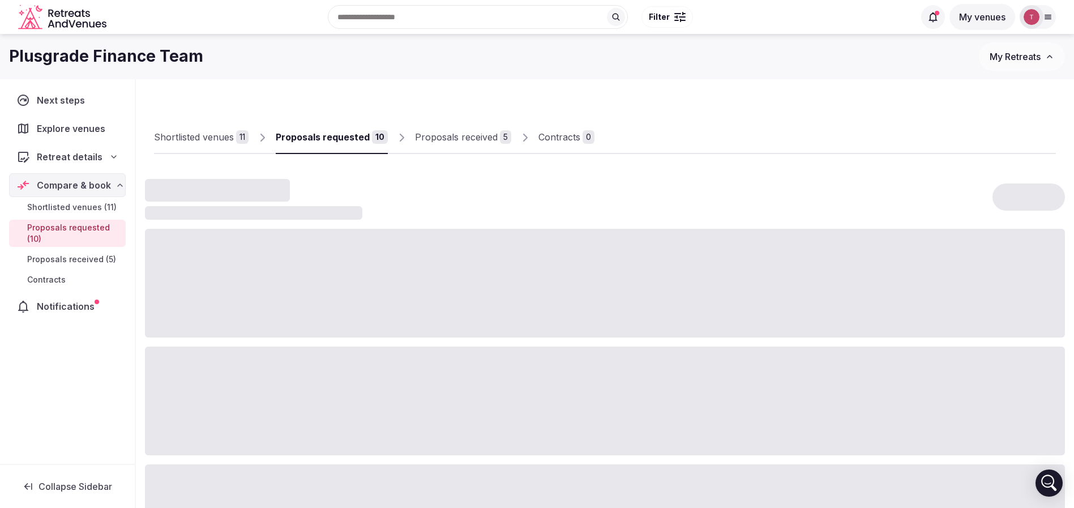
click at [345, 132] on div "Proposals requested" at bounding box center [323, 137] width 94 height 14
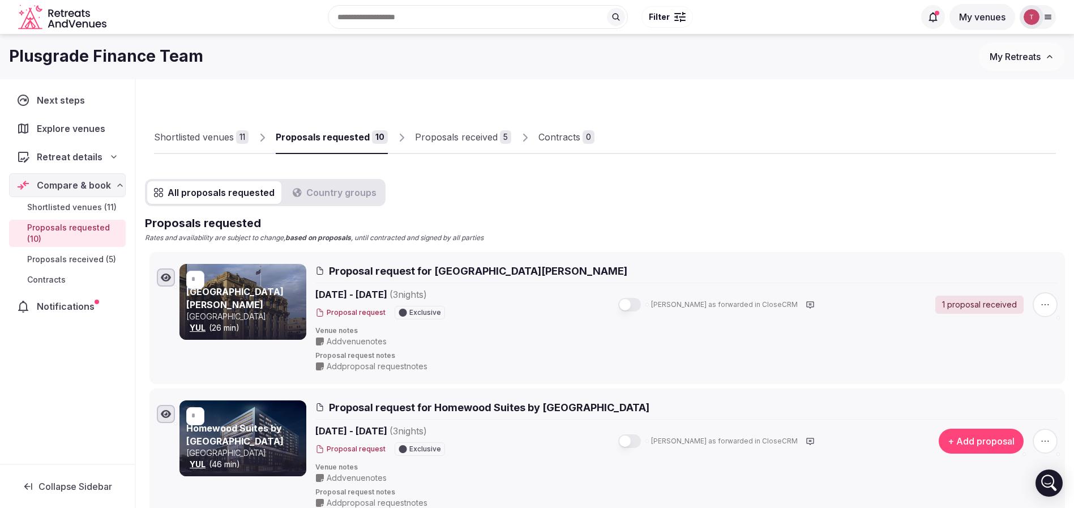
click at [345, 132] on div "Proposals requested" at bounding box center [323, 137] width 94 height 14
click at [469, 142] on div "Proposals received" at bounding box center [456, 137] width 83 height 14
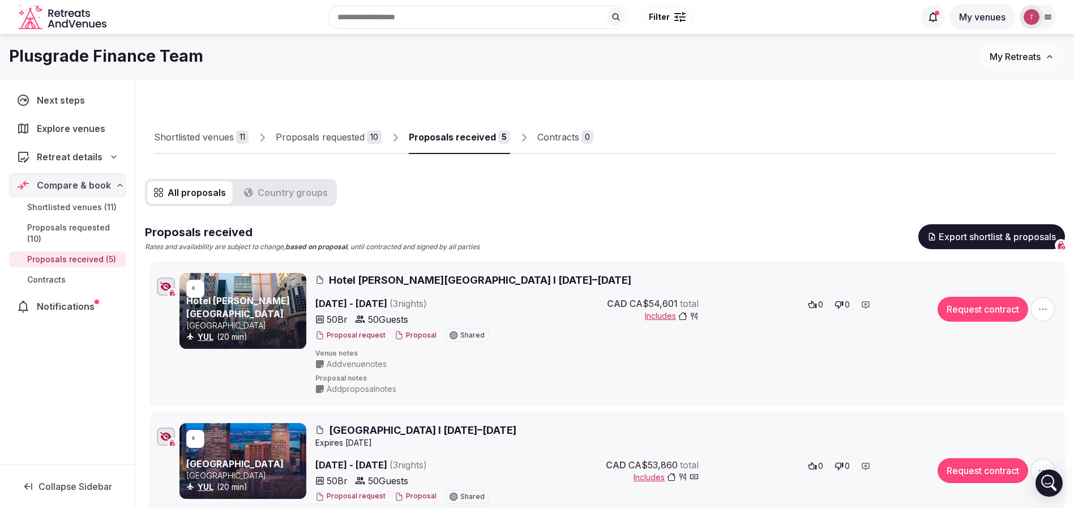
click at [332, 126] on link "Proposals requested 10" at bounding box center [329, 137] width 106 height 33
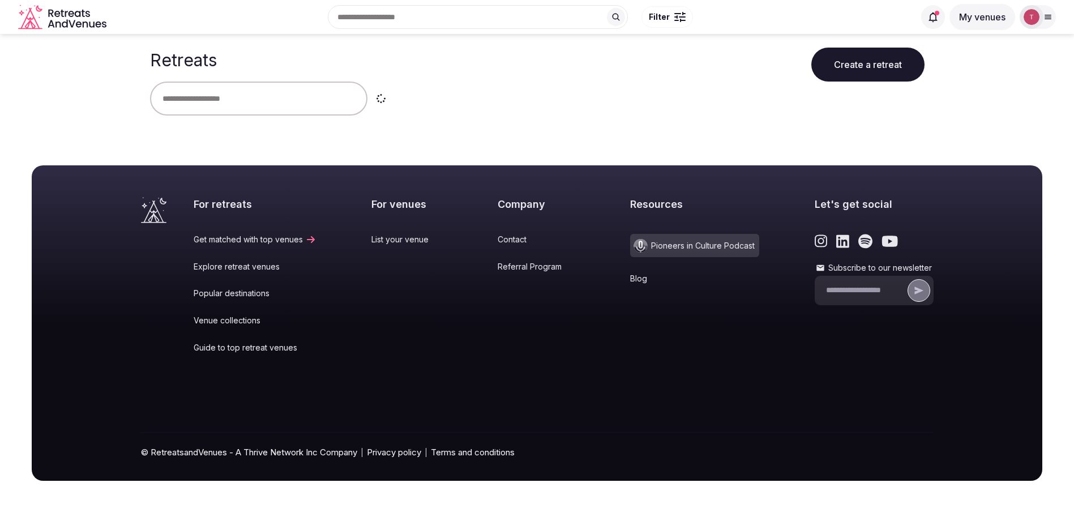
click at [230, 96] on input "text" at bounding box center [258, 99] width 217 height 34
click at [235, 100] on input "text" at bounding box center [258, 99] width 217 height 34
type input "******"
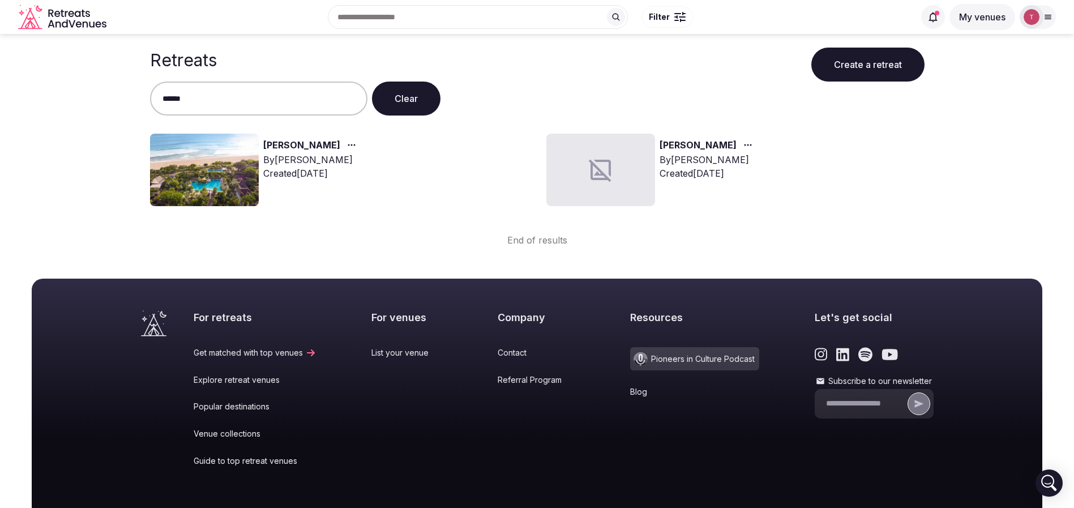
click at [219, 170] on img at bounding box center [204, 170] width 109 height 72
click at [279, 146] on link "[PERSON_NAME]" at bounding box center [301, 145] width 77 height 15
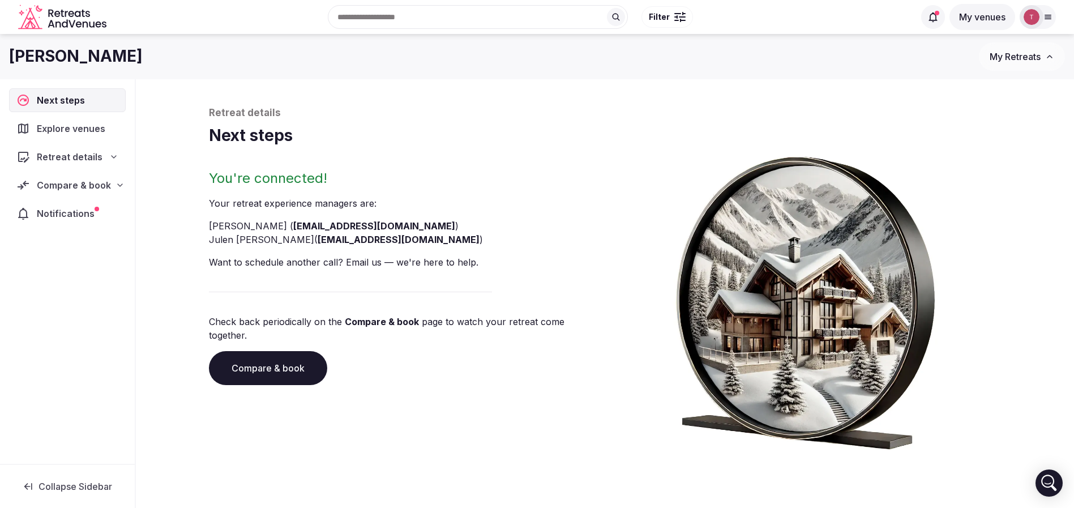
click at [273, 361] on link "Compare & book" at bounding box center [268, 368] width 118 height 34
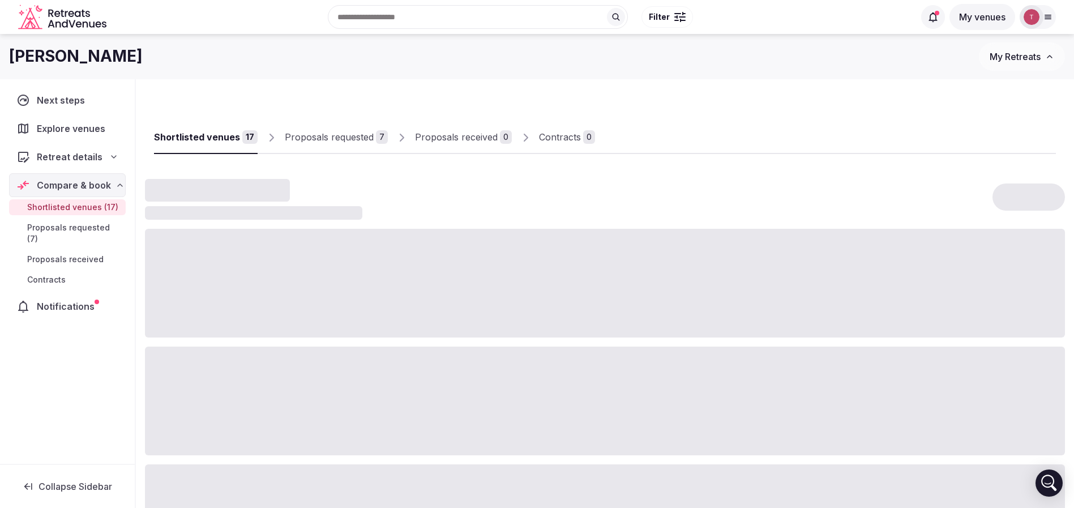
click at [357, 135] on div "Proposals requested" at bounding box center [329, 137] width 89 height 14
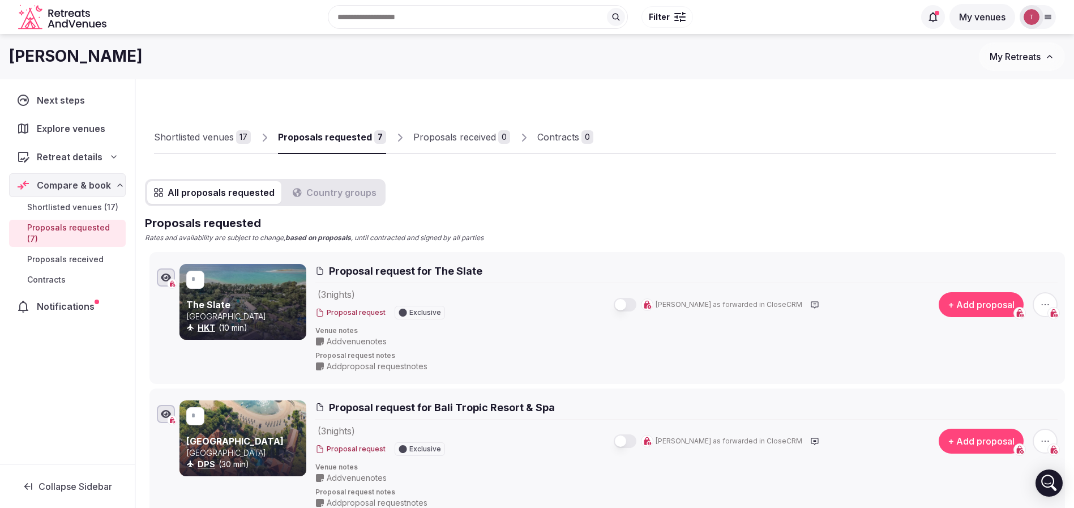
click at [346, 139] on div "Proposals requested" at bounding box center [325, 137] width 94 height 14
click at [441, 129] on link "Proposals received 0" at bounding box center [461, 137] width 97 height 33
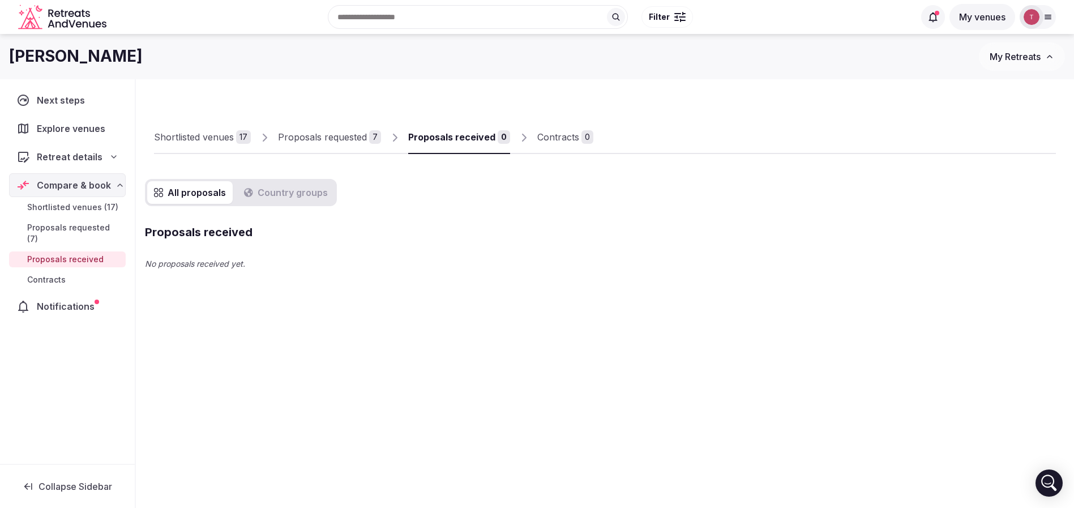
click at [343, 145] on link "Proposals requested 7" at bounding box center [329, 137] width 103 height 33
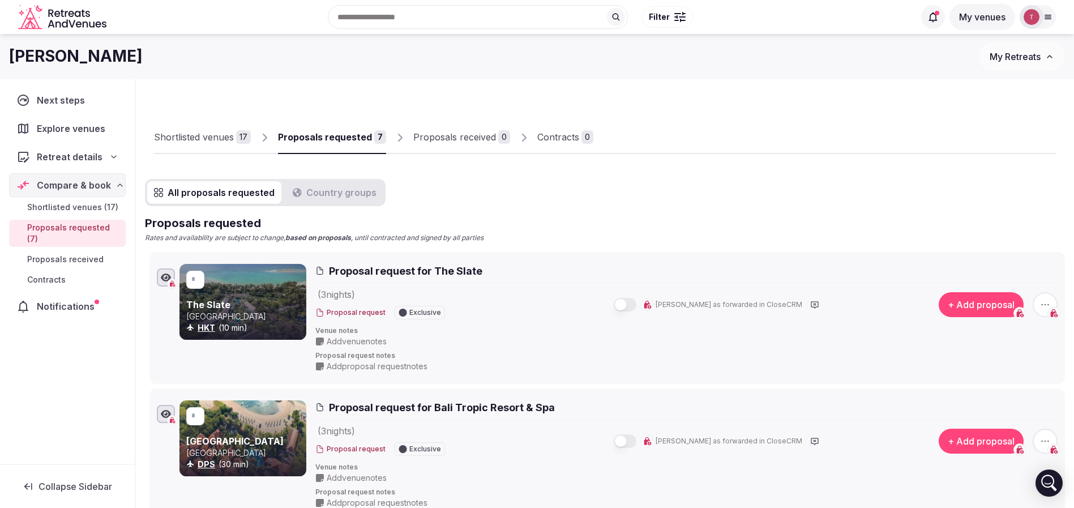
click at [172, 136] on div "Shortlisted venues" at bounding box center [194, 137] width 80 height 14
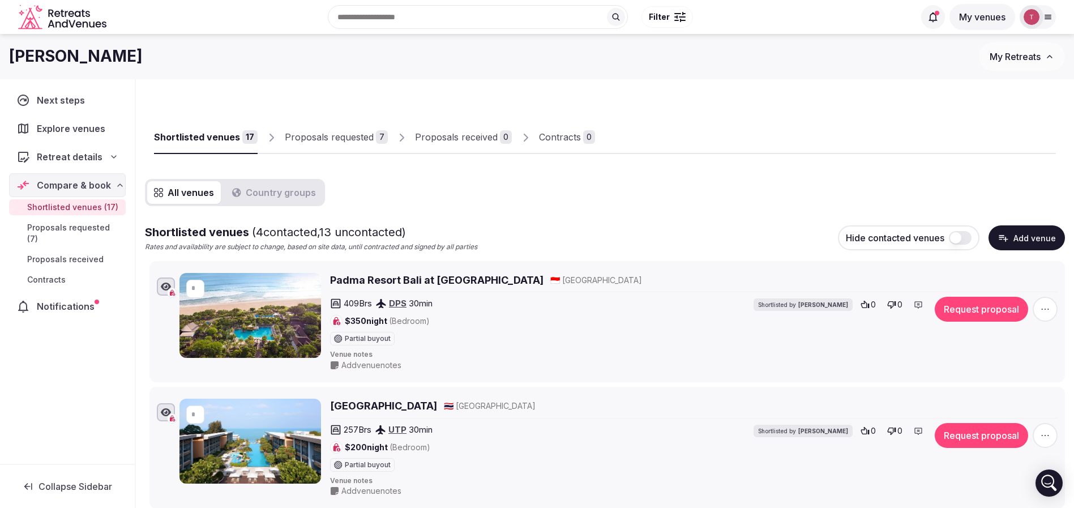
click at [716, 119] on div "Shortlisted venues 17 Proposals requested 7 Proposals received 0 Contracts 0" at bounding box center [605, 128] width 902 height 52
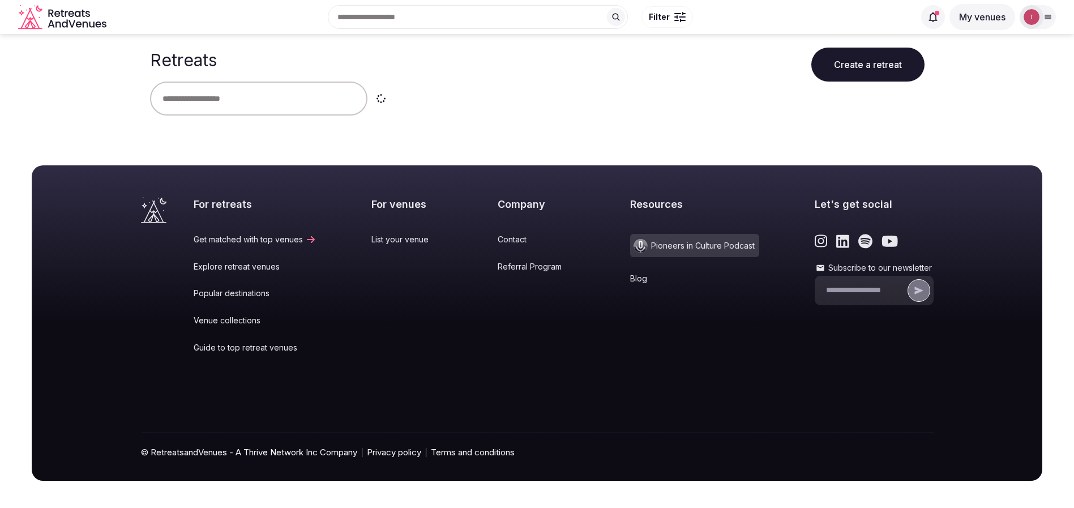
click at [850, 57] on button "Create a retreat" at bounding box center [867, 65] width 113 height 34
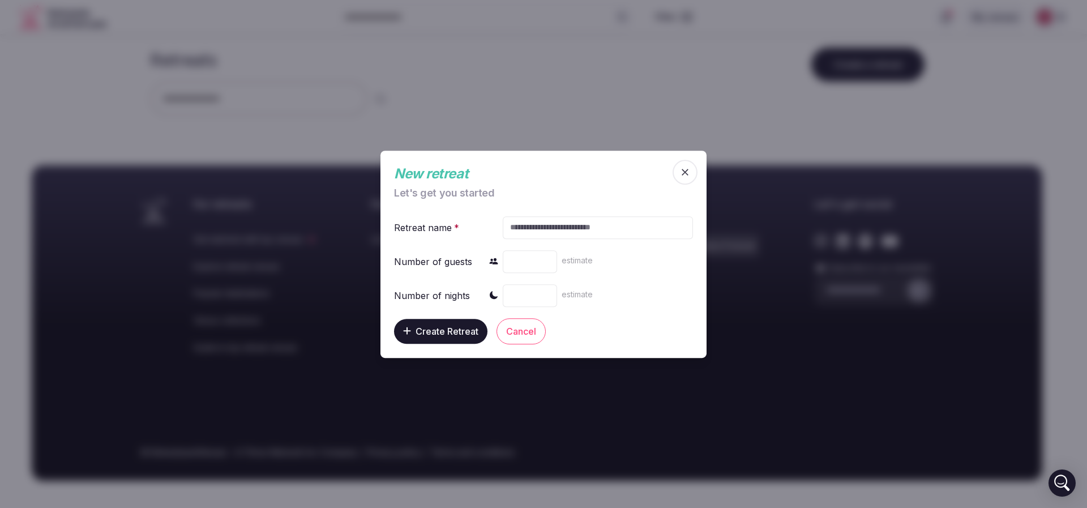
click at [547, 224] on input "text" at bounding box center [598, 227] width 190 height 23
paste input "**********"
type input "**********"
click at [453, 336] on span "Create Retreat" at bounding box center [447, 330] width 63 height 11
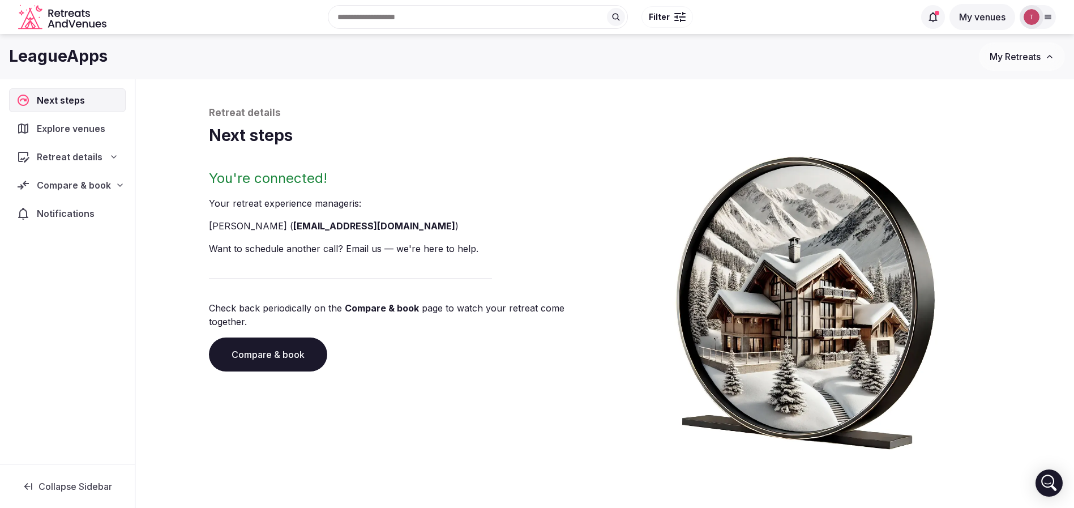
click at [100, 179] on span "Compare & book" at bounding box center [74, 185] width 74 height 14
click at [96, 208] on span "Shortlisted venues" at bounding box center [64, 207] width 75 height 11
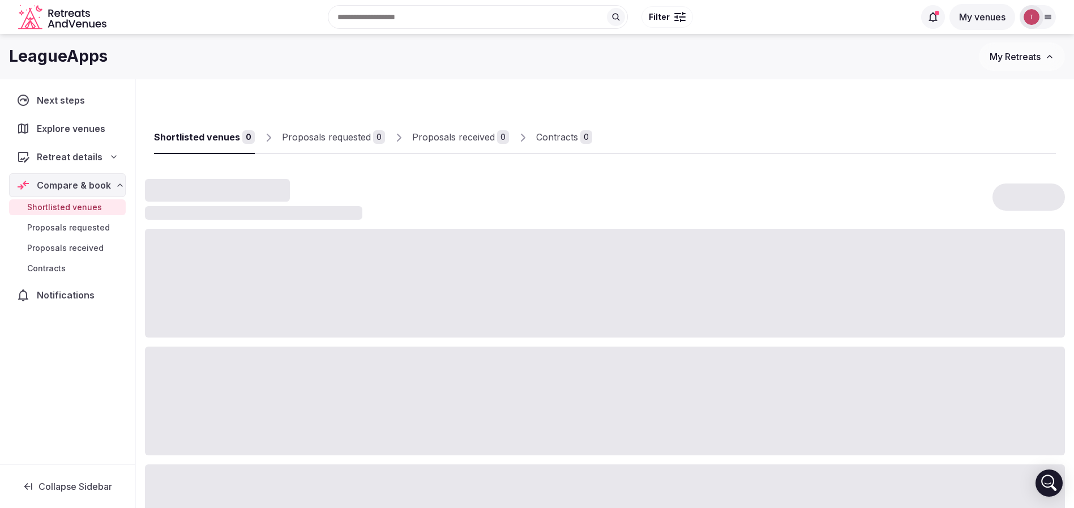
click at [109, 178] on span "Compare & book" at bounding box center [74, 185] width 74 height 14
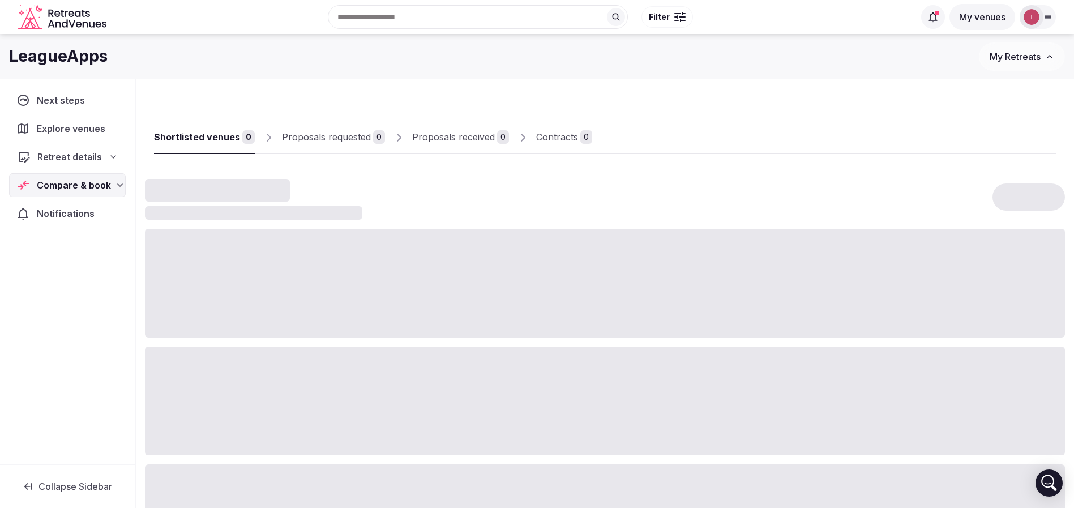
click at [114, 156] on icon at bounding box center [113, 156] width 9 height 9
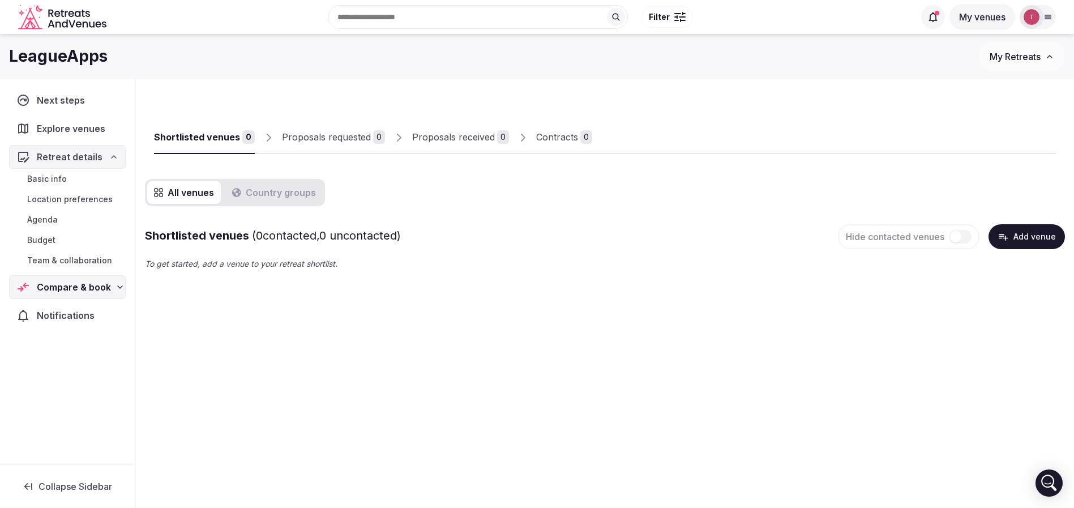
click at [97, 258] on span "Team & collaboration" at bounding box center [69, 260] width 85 height 11
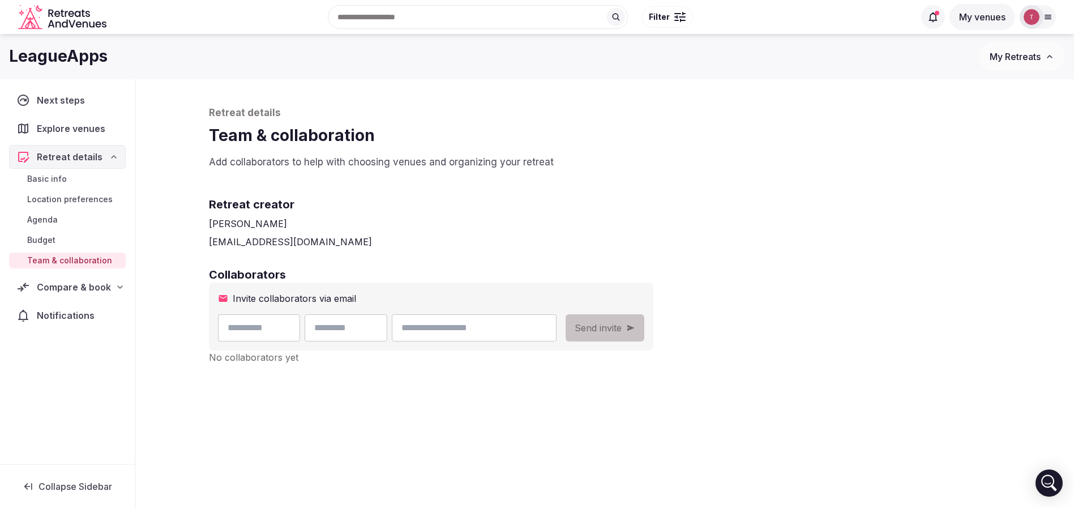
click at [530, 324] on input "email" at bounding box center [474, 327] width 164 height 27
paste input "**********"
drag, startPoint x: 551, startPoint y: 327, endPoint x: 310, endPoint y: 298, distance: 243.4
click at [310, 298] on div "**********" at bounding box center [431, 316] width 444 height 68
type input "**********"
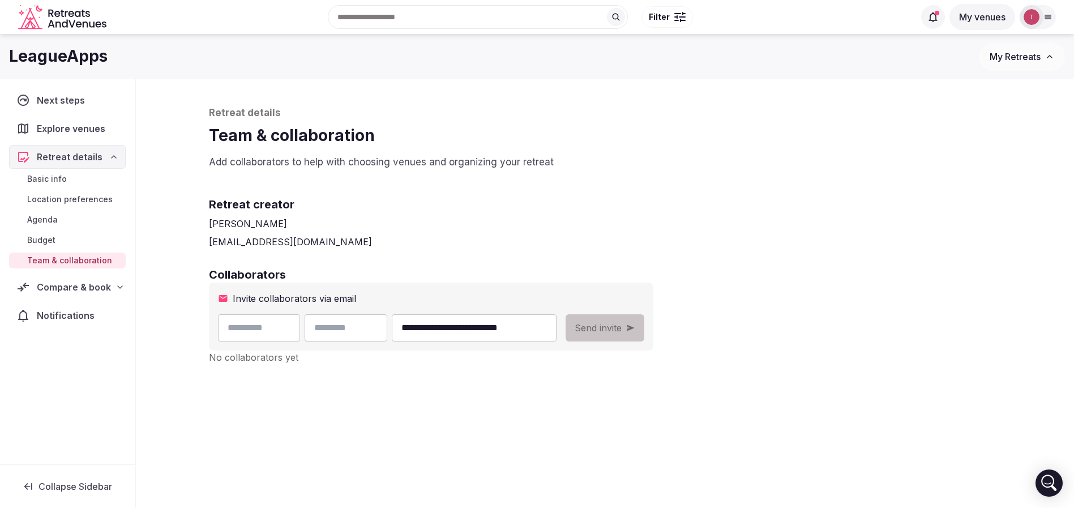
click at [382, 332] on input "text" at bounding box center [346, 327] width 83 height 27
type input "******"
click at [298, 336] on input "text" at bounding box center [259, 327] width 83 height 27
type input "******"
click at [472, 400] on div "**********" at bounding box center [605, 298] width 815 height 439
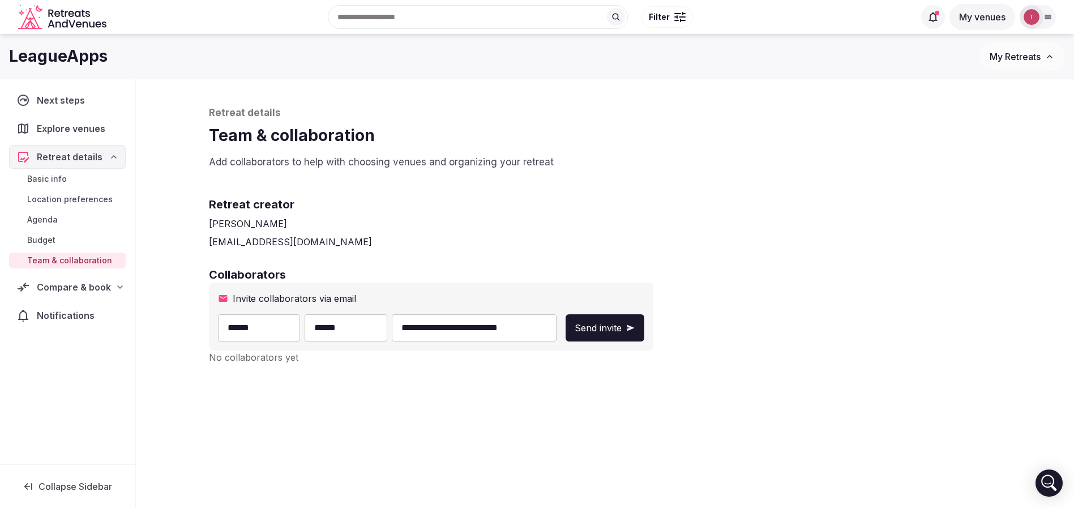
click at [622, 328] on span "Send invite" at bounding box center [598, 328] width 47 height 14
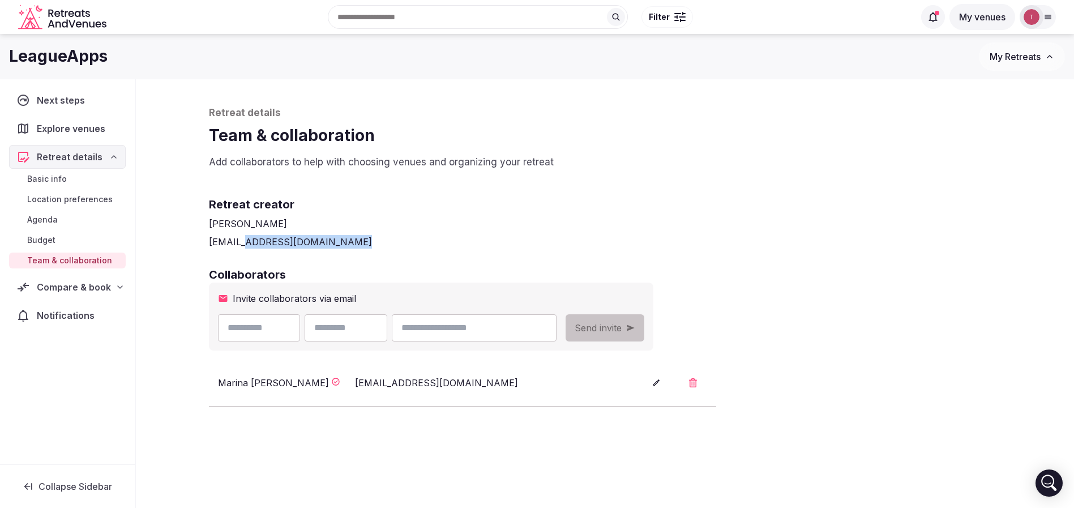
drag, startPoint x: 242, startPoint y: 242, endPoint x: 410, endPoint y: 240, distance: 167.6
click at [410, 240] on div "[EMAIL_ADDRESS][DOMAIN_NAME]" at bounding box center [605, 242] width 793 height 14
click at [410, 241] on div "[EMAIL_ADDRESS][DOMAIN_NAME]" at bounding box center [605, 242] width 793 height 14
click at [108, 133] on span "Explore venues" at bounding box center [73, 129] width 73 height 14
click at [104, 155] on div "Retreat details" at bounding box center [67, 157] width 102 height 14
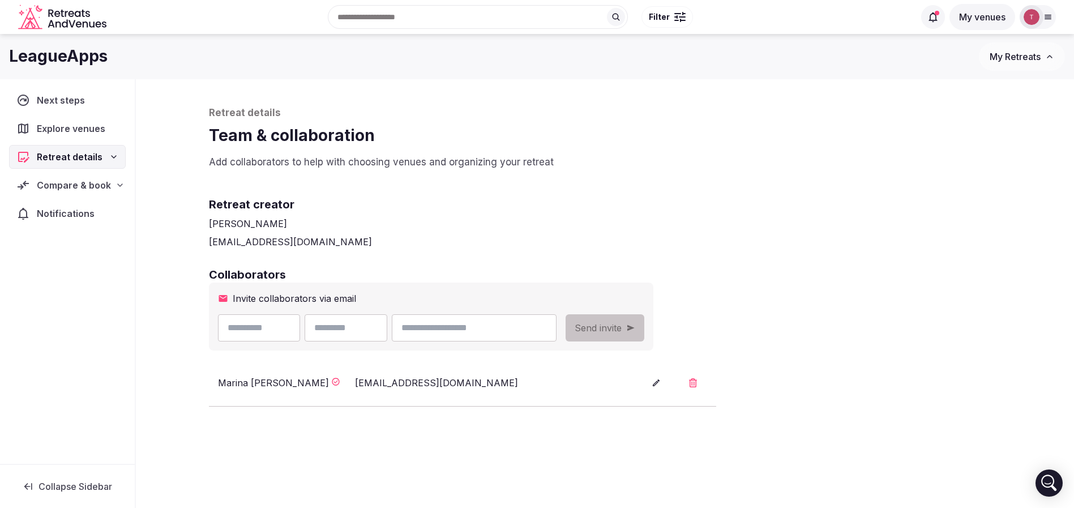
click at [89, 187] on span "Compare & book" at bounding box center [74, 185] width 74 height 14
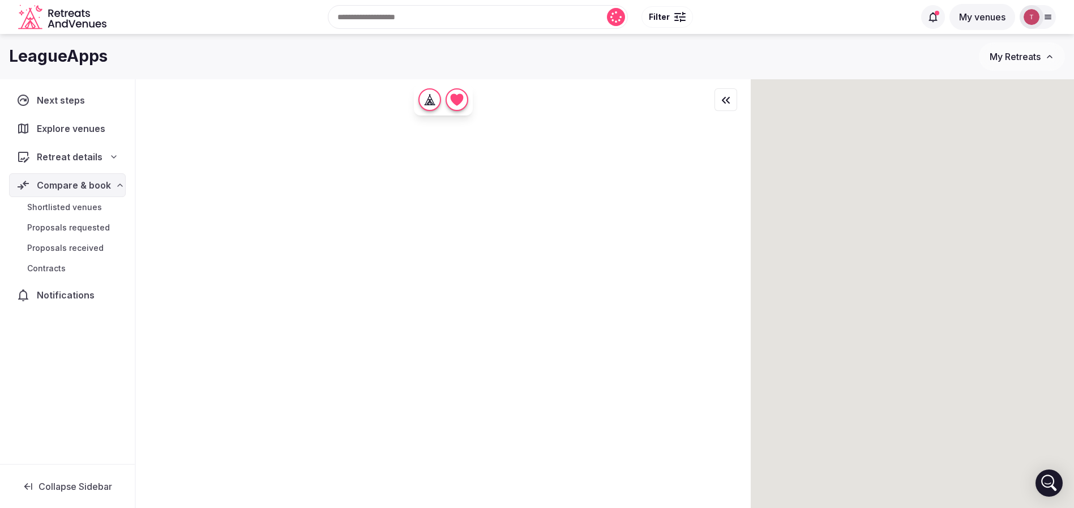
click at [88, 208] on span "Shortlisted venues" at bounding box center [64, 207] width 75 height 11
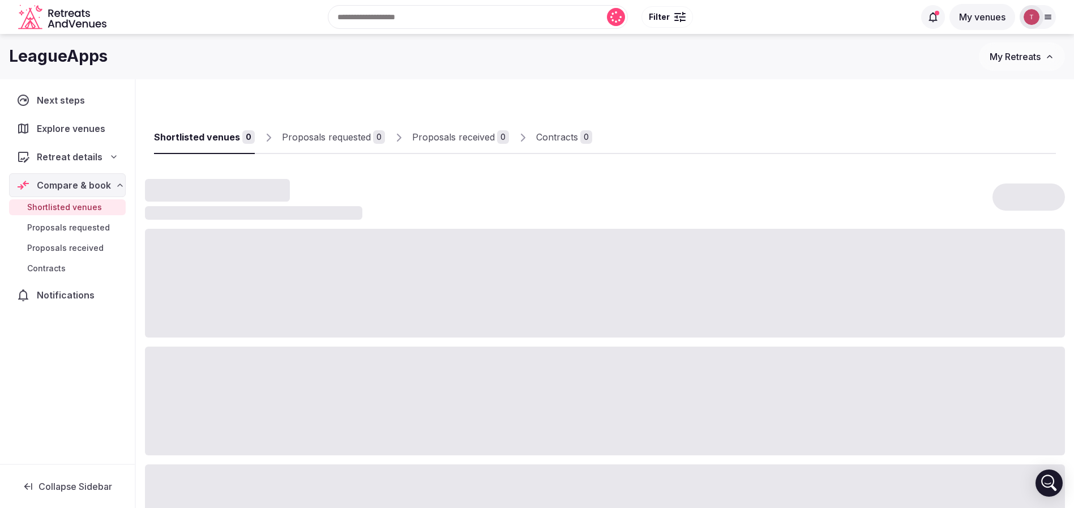
click at [88, 208] on span "Shortlisted venues" at bounding box center [64, 207] width 75 height 11
